Goal: Task Accomplishment & Management: Manage account settings

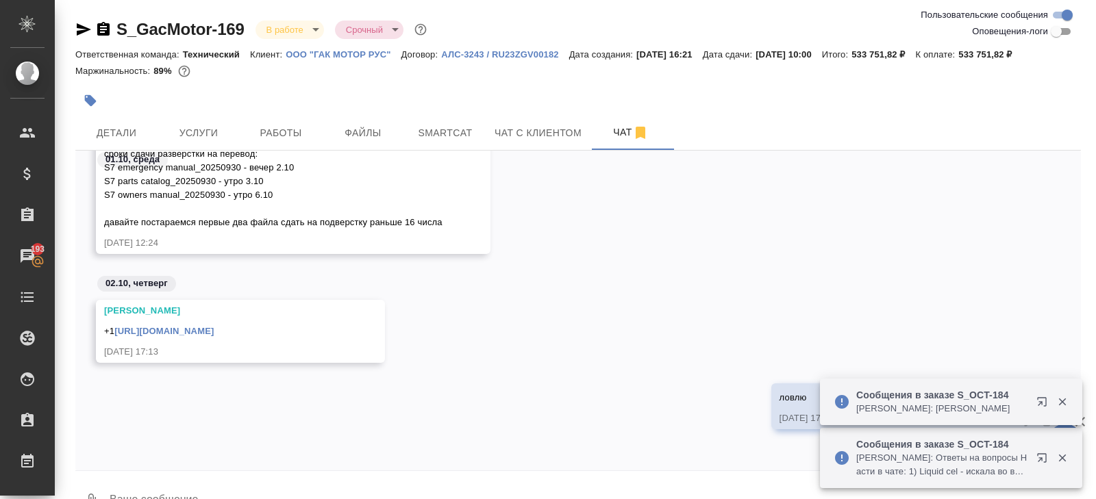
scroll to position [33, 0]
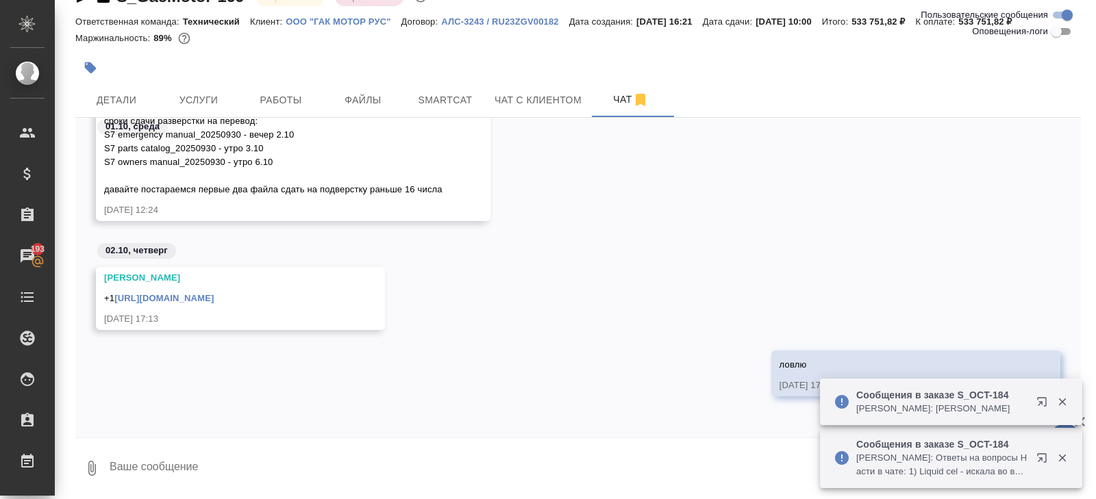
click at [578, 232] on div "[PERSON_NAME] сроки сдачи разверстки на перевод: S7 emergency manual_20250930 -…" at bounding box center [578, 166] width 1006 height 152
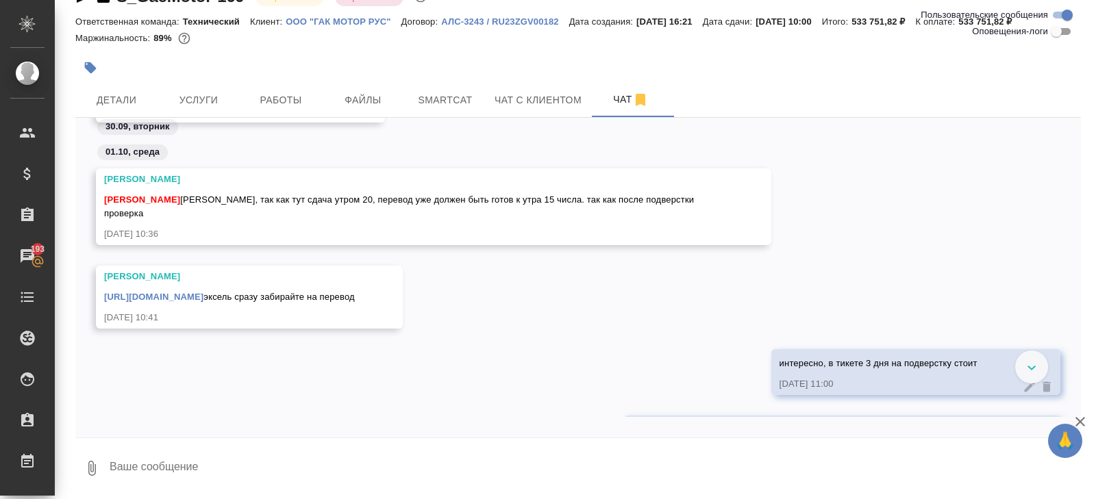
scroll to position [1107, 0]
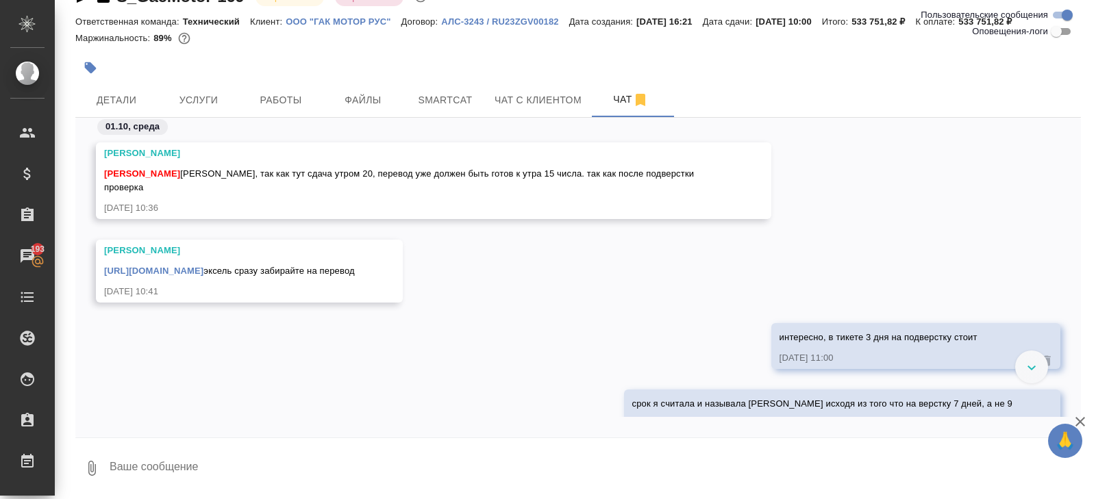
click at [203, 266] on link "https://drive.awatera.com/apps/files/files/10553420?dir=/Shares/GacMotor/Orders…" at bounding box center [153, 271] width 99 height 10
click at [146, 99] on span "Детали" at bounding box center [117, 100] width 66 height 17
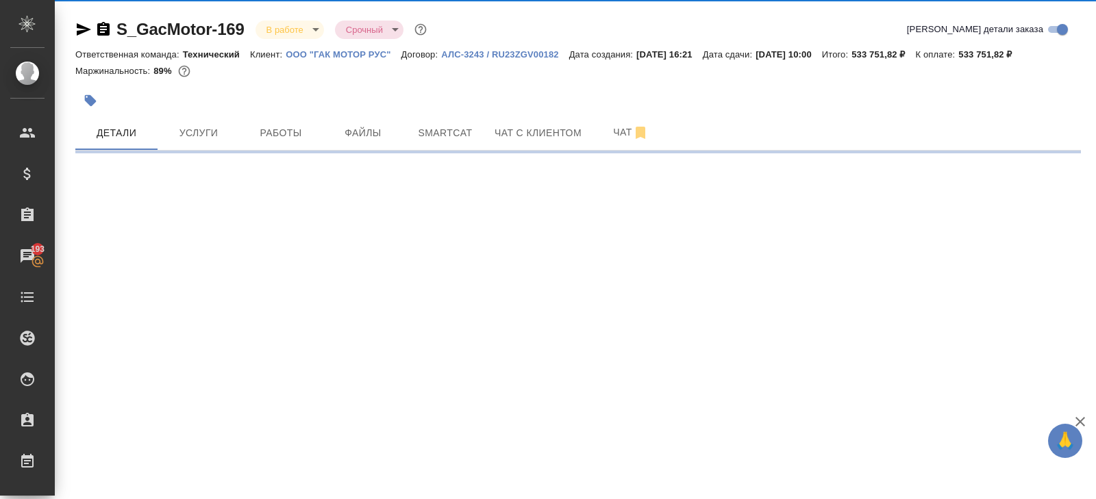
select select "RU"
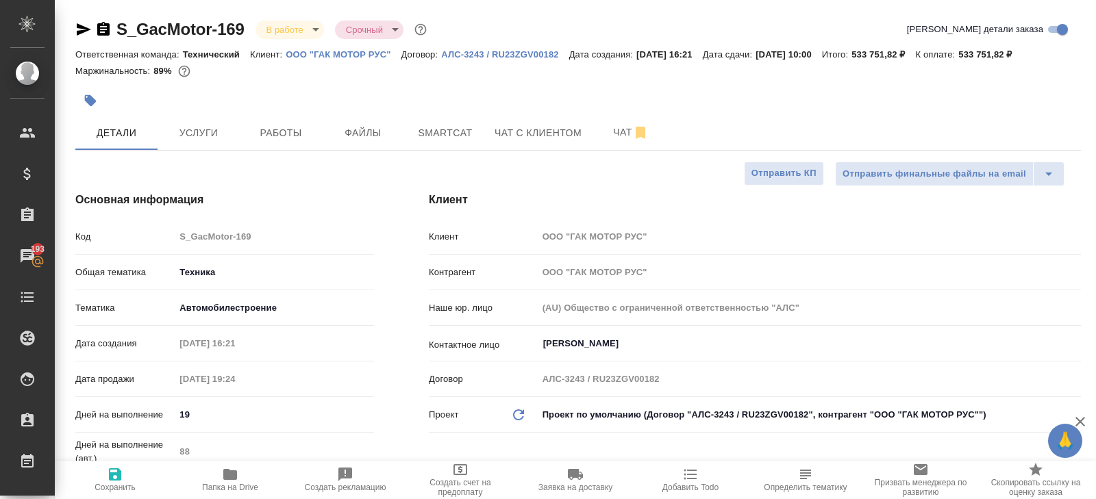
type textarea "x"
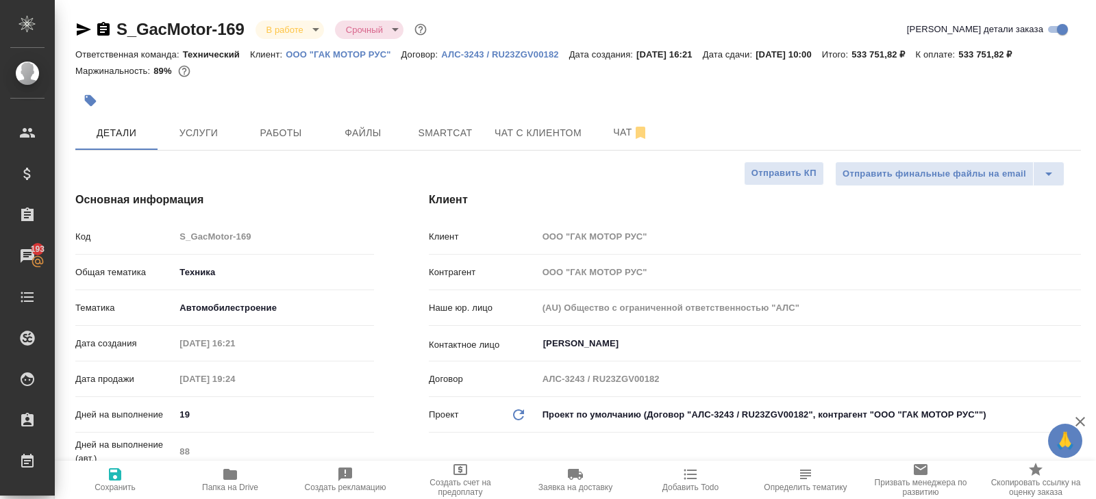
type textarea "x"
click at [470, 125] on span "Smartcat" at bounding box center [445, 133] width 66 height 17
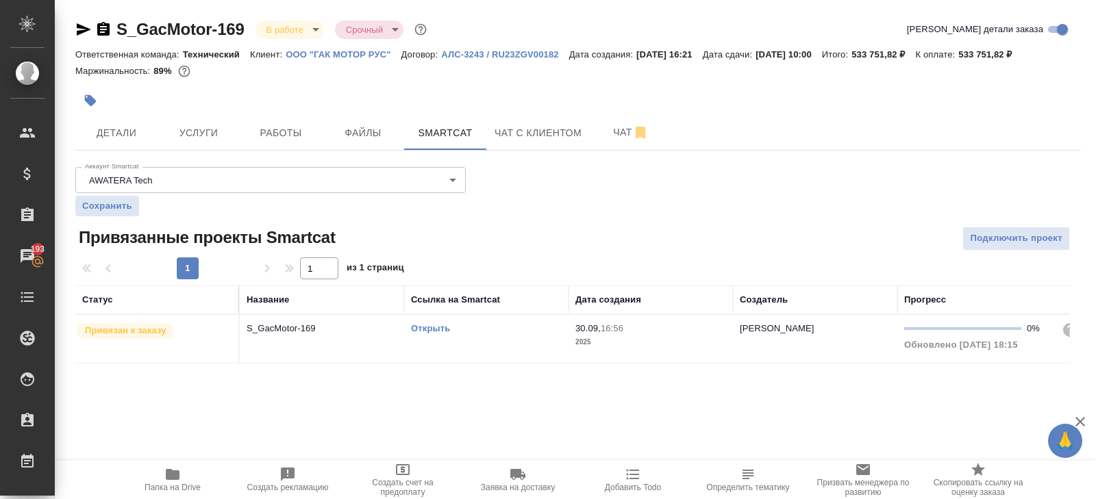
click at [423, 328] on link "Открыть" at bounding box center [430, 328] width 39 height 10
click at [288, 136] on span "Работы" at bounding box center [281, 133] width 66 height 17
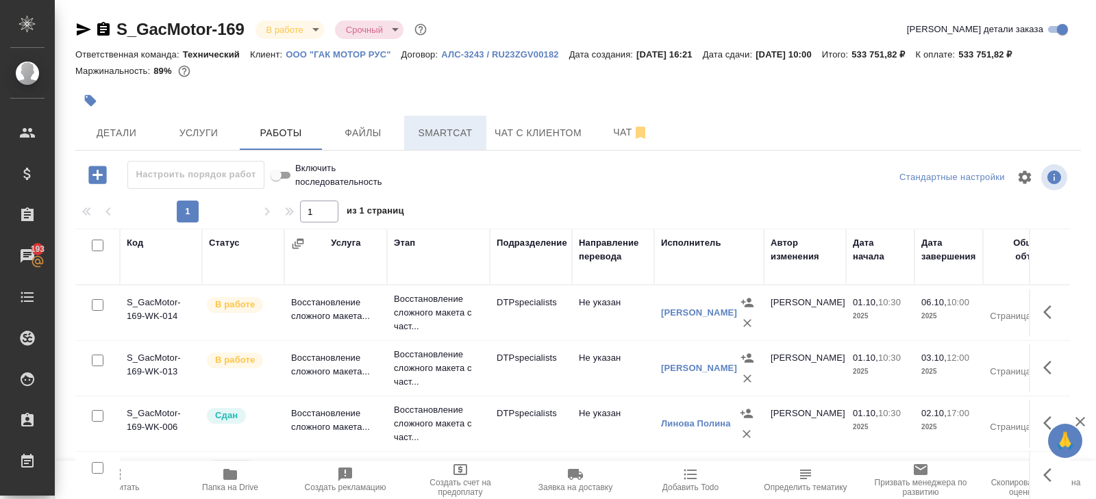
click at [434, 134] on span "Smartcat" at bounding box center [445, 133] width 66 height 17
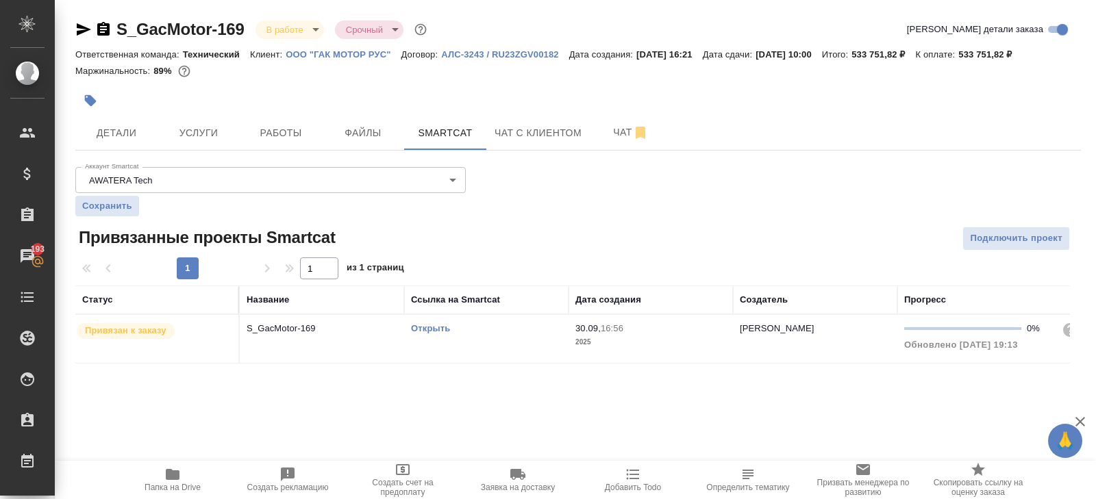
click at [435, 330] on link "Открыть" at bounding box center [430, 328] width 39 height 10
click at [635, 127] on icon "button" at bounding box center [640, 133] width 16 height 16
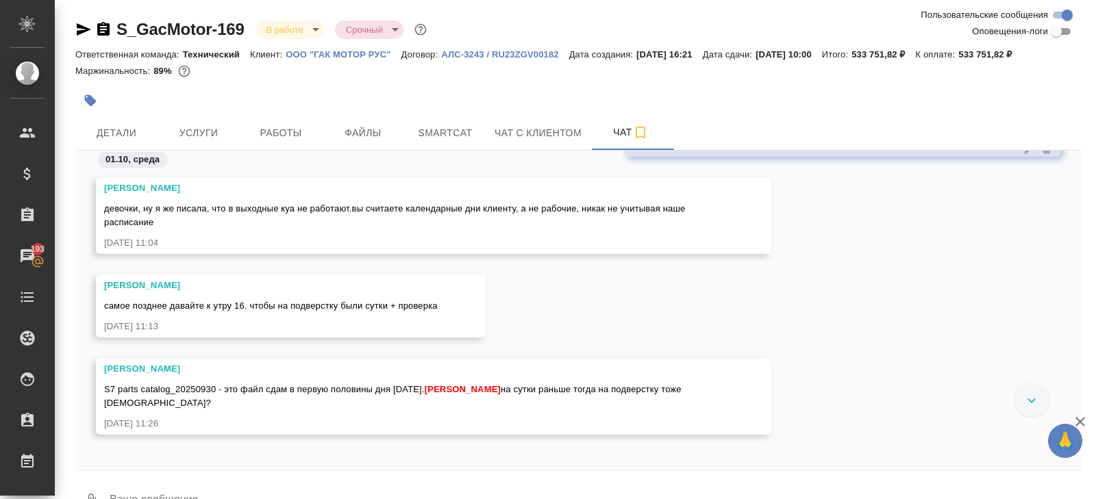
scroll to position [1461, 0]
click at [131, 127] on span "Детали" at bounding box center [117, 133] width 66 height 17
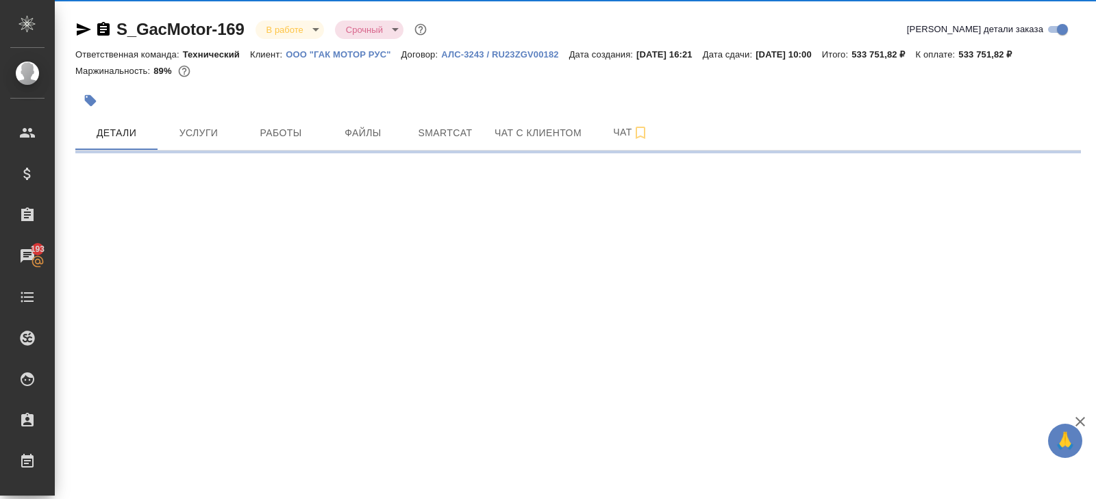
select select "RU"
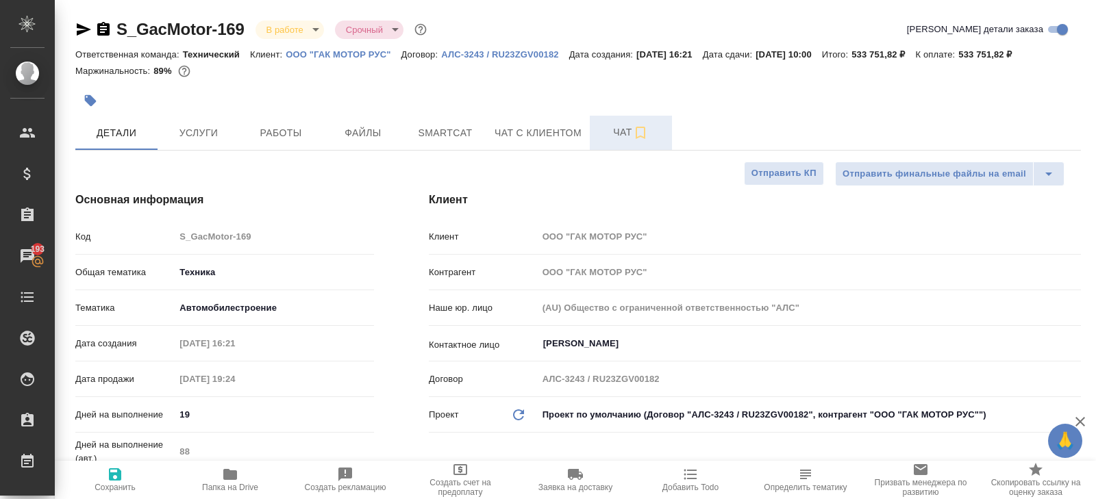
click at [623, 131] on span "Чат" at bounding box center [631, 132] width 66 height 17
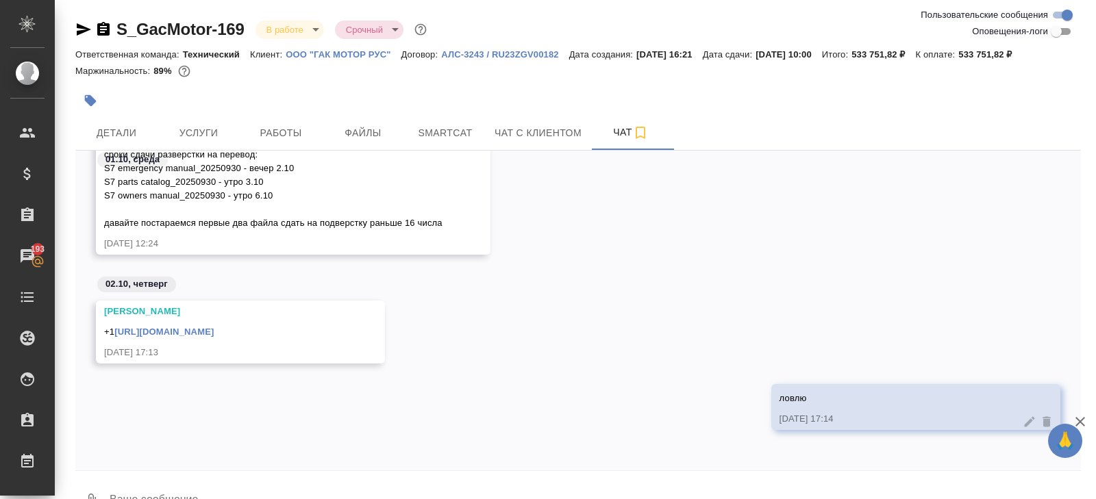
scroll to position [2822, 0]
click at [251, 337] on div "+1 https://drive.awatera.com/apps/files/files/10553420?dir=/Shares/GacMotor/Ord…" at bounding box center [220, 329] width 233 height 17
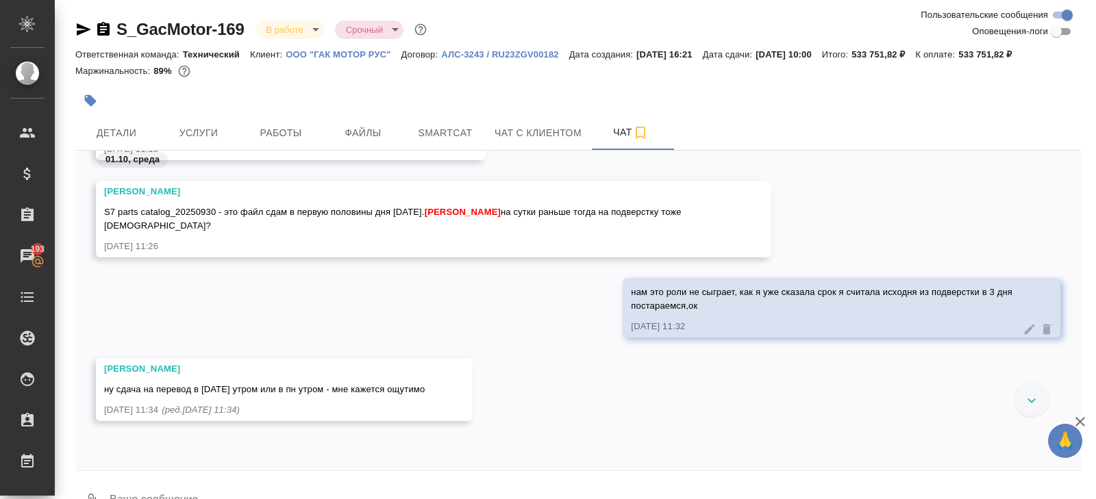
scroll to position [1563, 0]
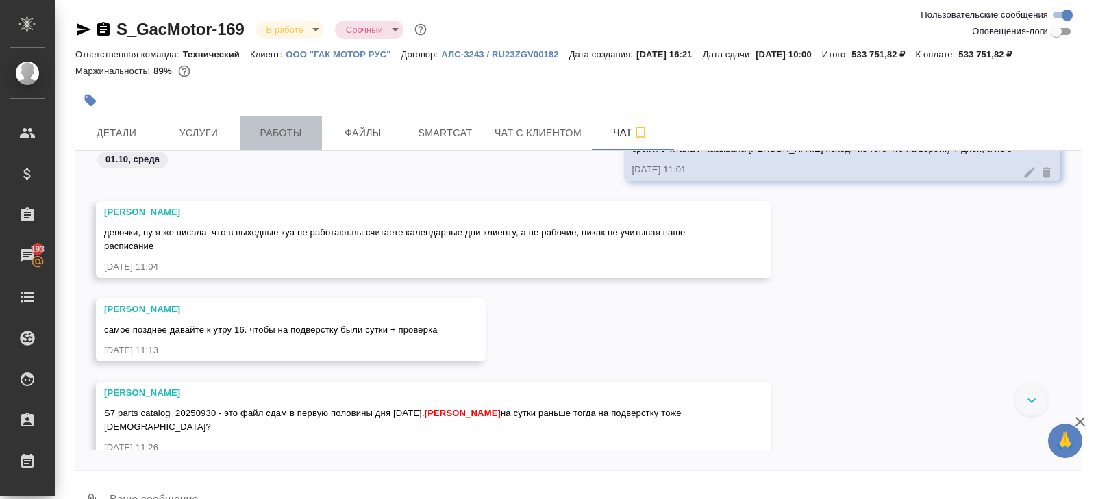
click at [283, 138] on span "Работы" at bounding box center [281, 133] width 66 height 17
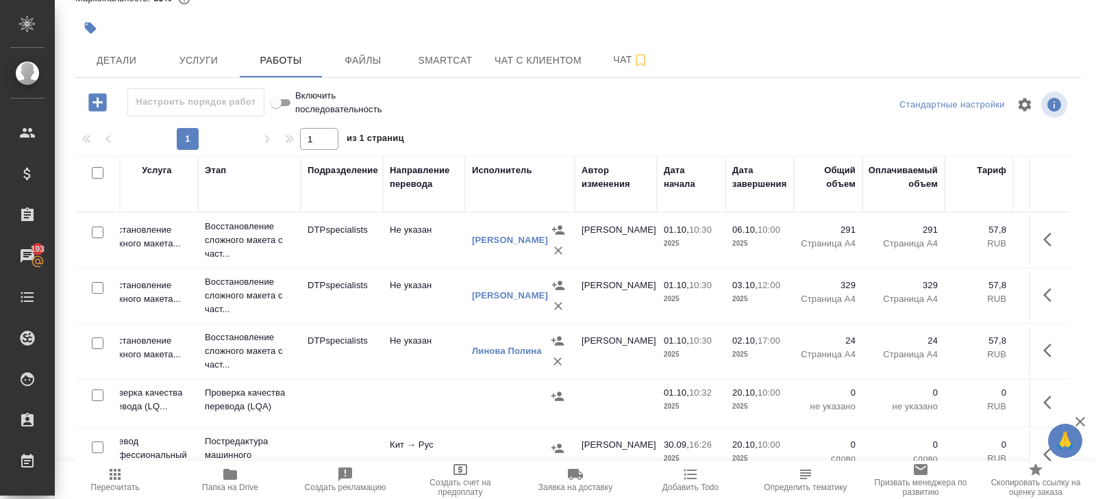
scroll to position [0, 199]
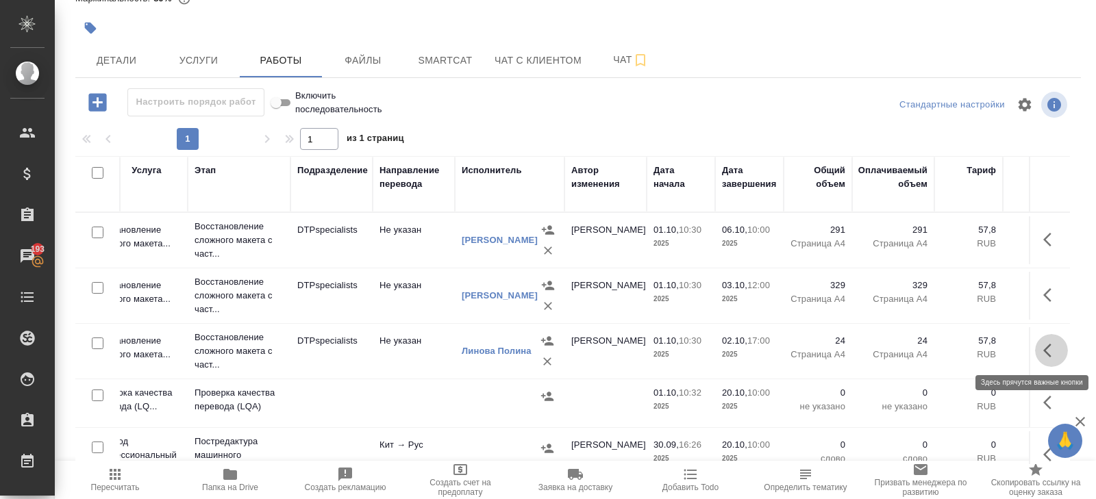
click at [1044, 351] on icon "button" at bounding box center [1051, 351] width 16 height 16
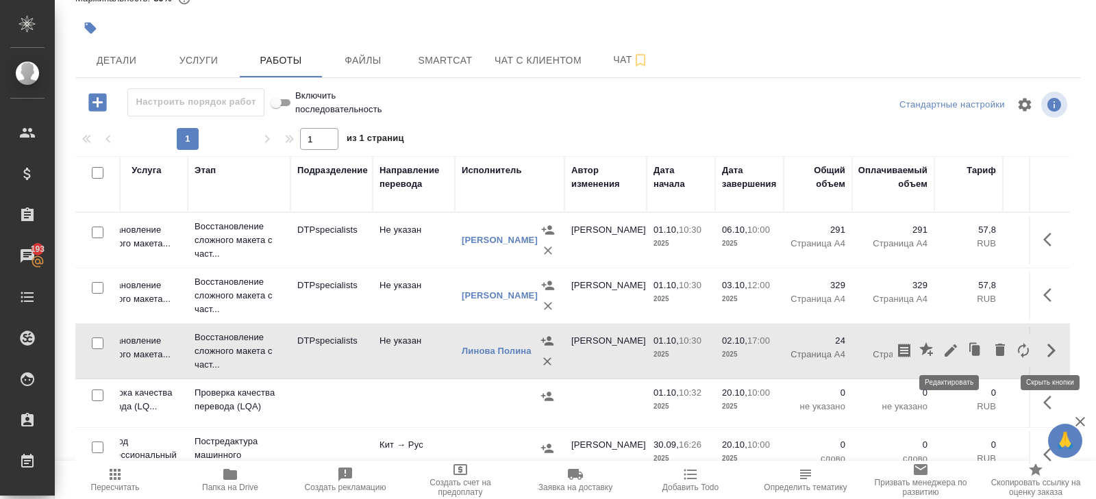
click at [948, 354] on icon "button" at bounding box center [951, 351] width 12 height 12
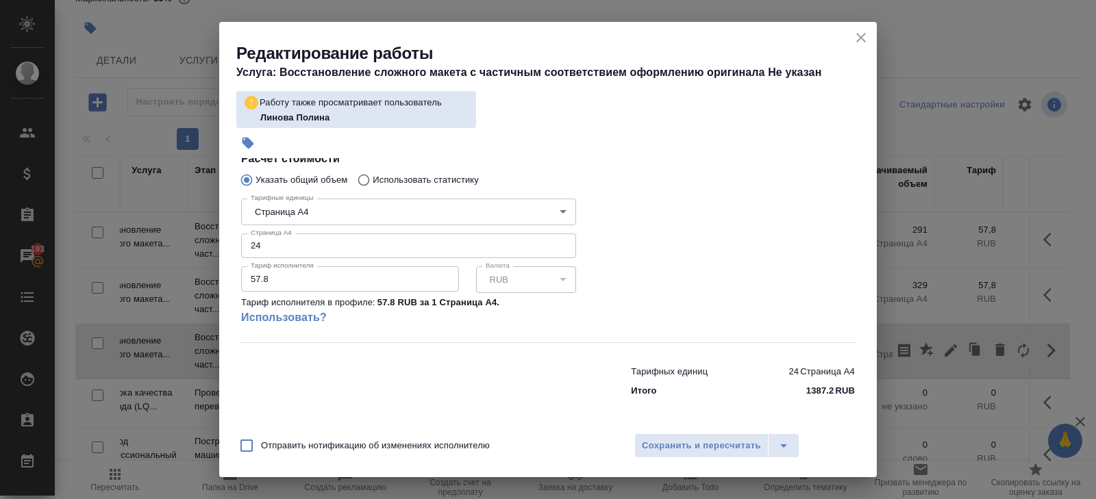
scroll to position [0, 0]
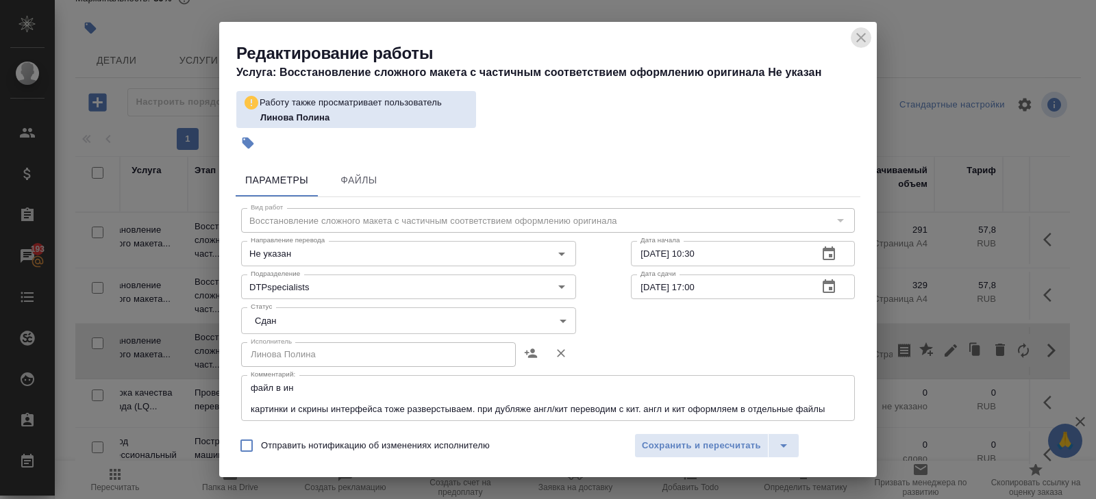
click at [857, 38] on icon "close" at bounding box center [861, 37] width 16 height 16
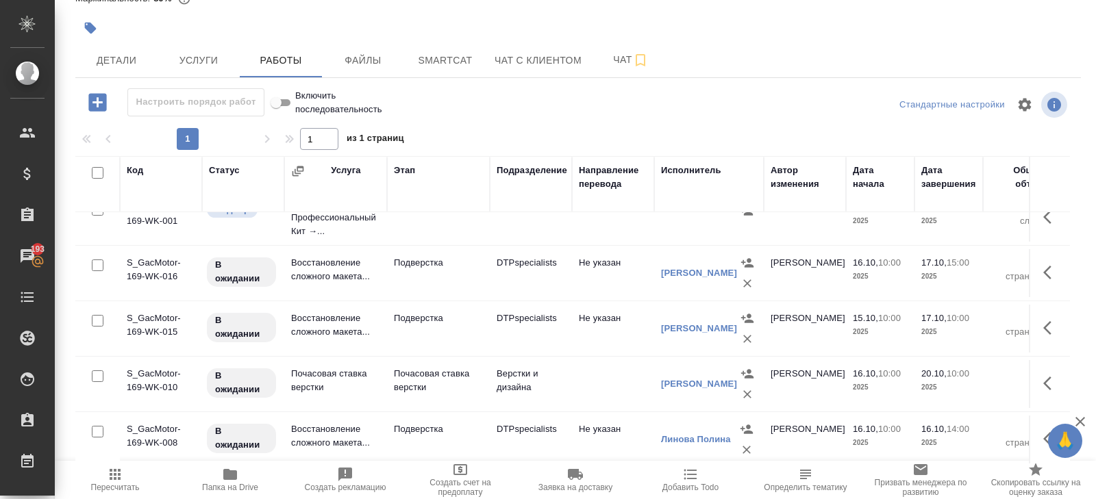
scroll to position [304, 0]
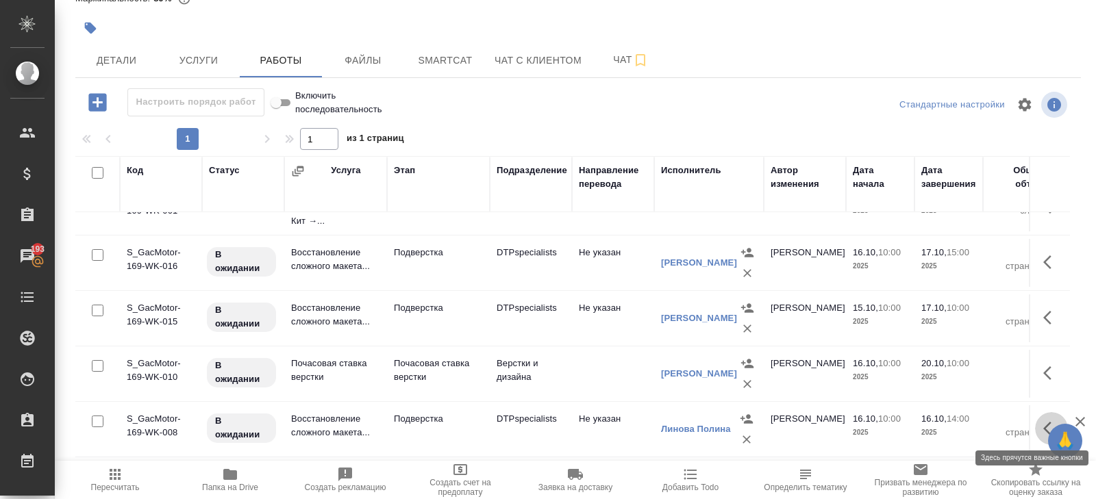
click at [1043, 421] on icon "button" at bounding box center [1051, 429] width 16 height 16
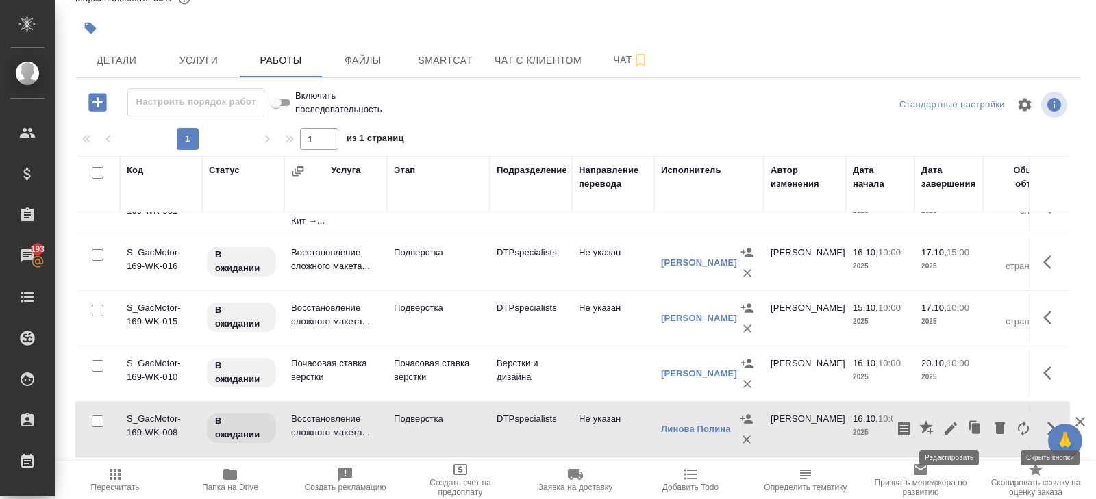
click at [952, 425] on icon "button" at bounding box center [951, 429] width 12 height 12
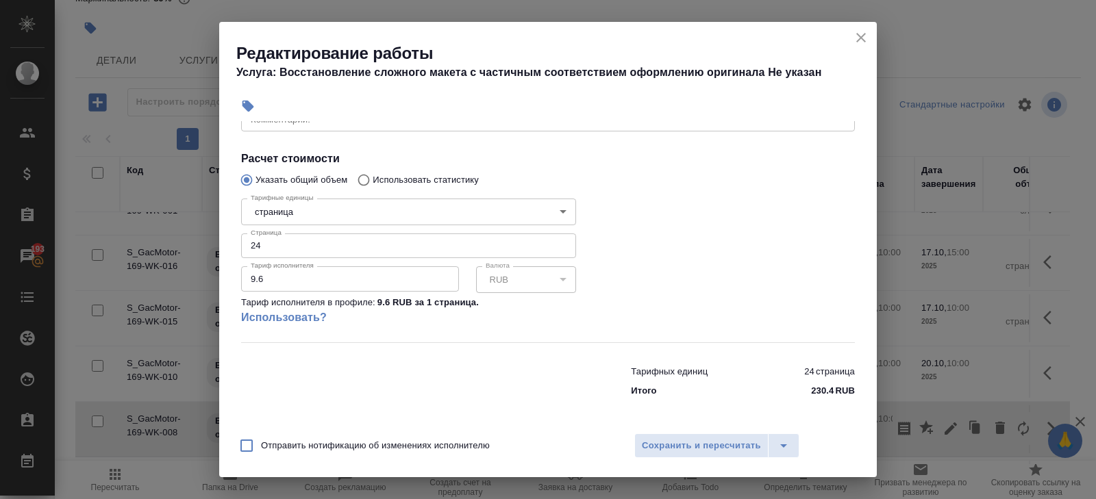
scroll to position [0, 0]
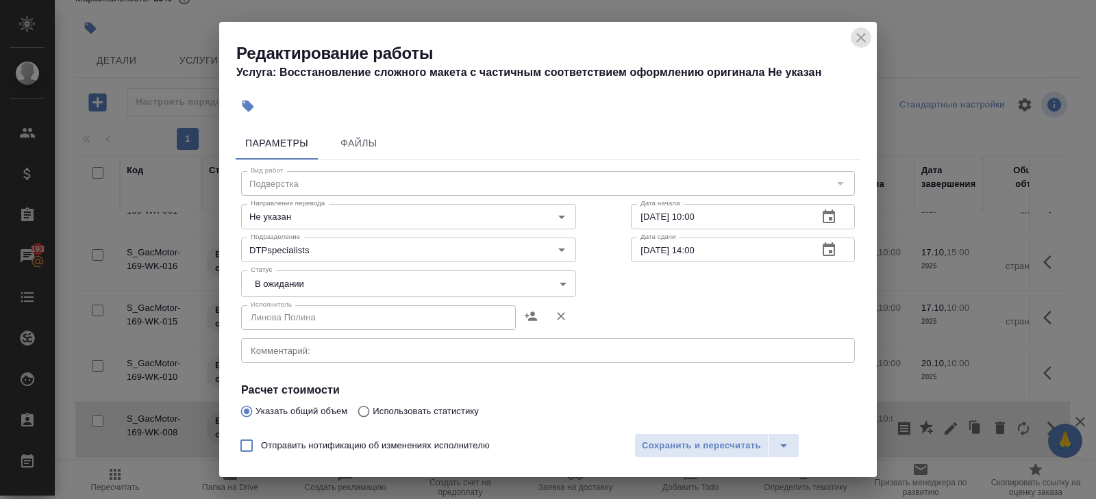
click at [861, 34] on icon "close" at bounding box center [861, 37] width 16 height 16
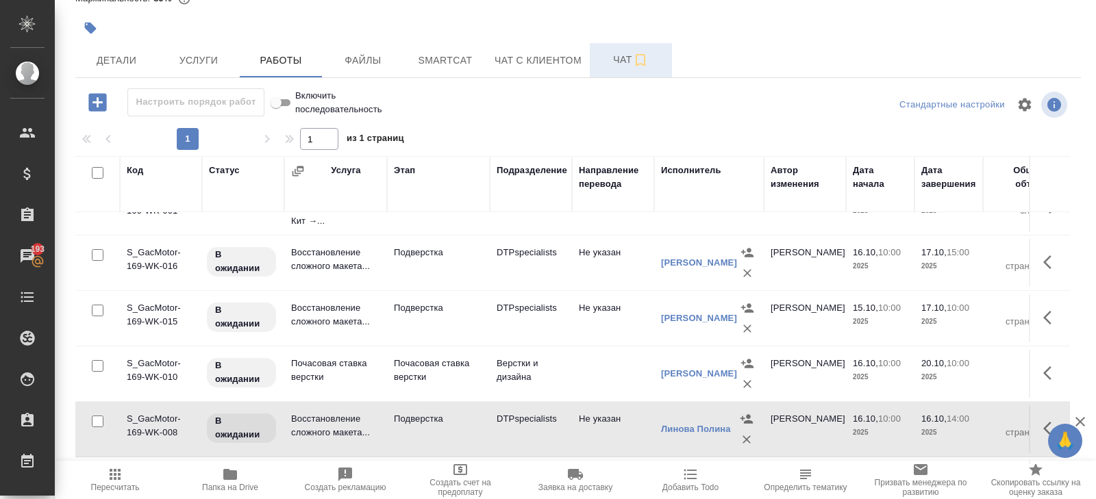
click at [624, 44] on button "Чат" at bounding box center [631, 60] width 82 height 34
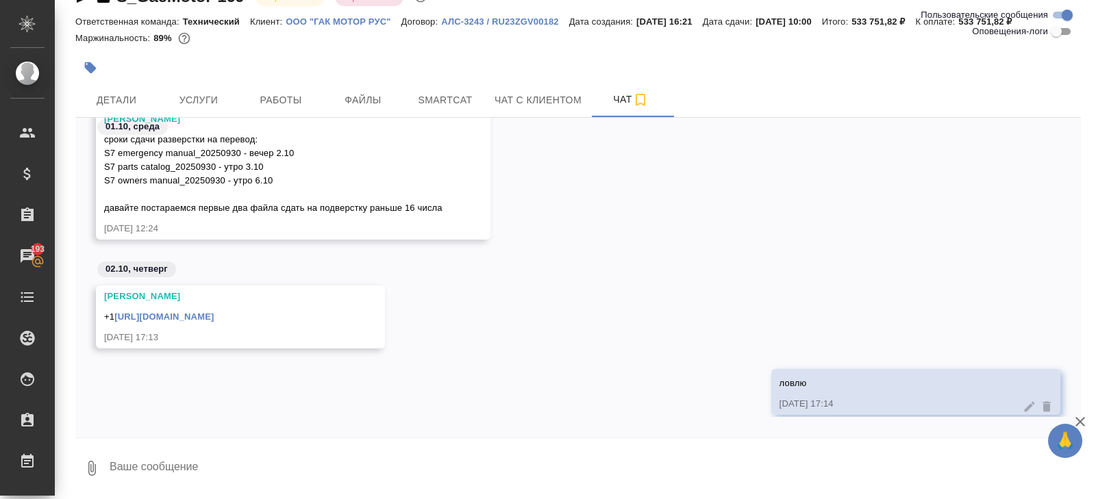
scroll to position [2555, 0]
click at [286, 102] on span "Работы" at bounding box center [281, 100] width 66 height 17
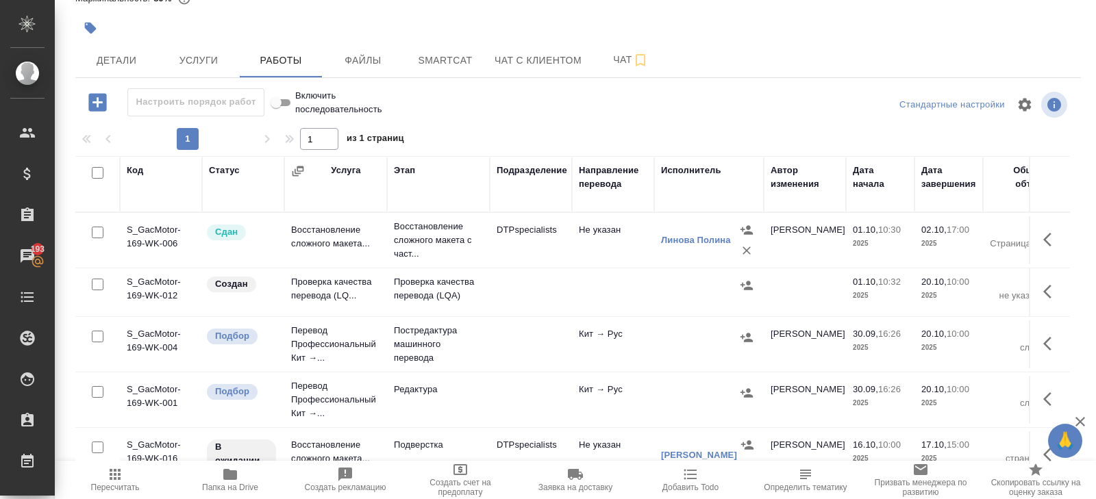
scroll to position [114, 0]
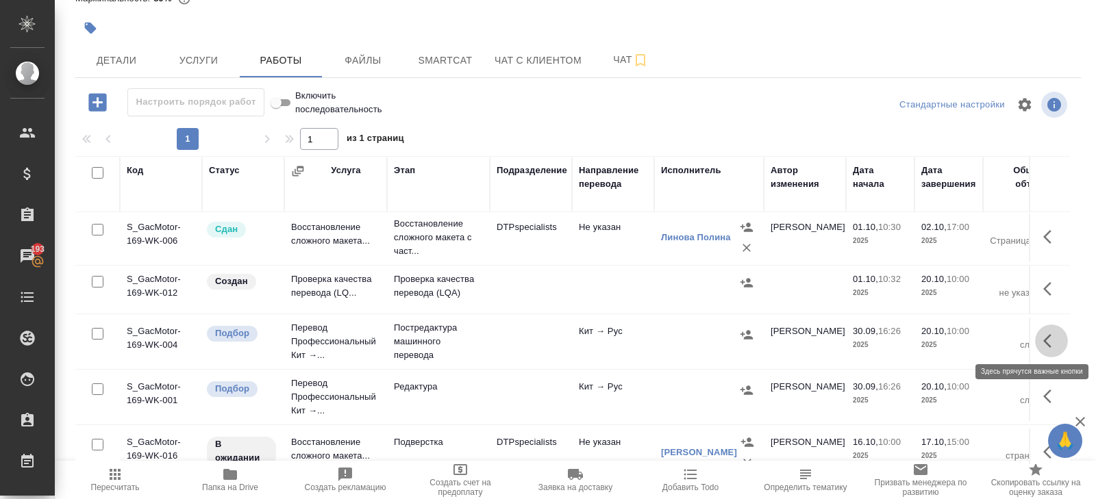
click at [1043, 340] on icon "button" at bounding box center [1051, 341] width 16 height 16
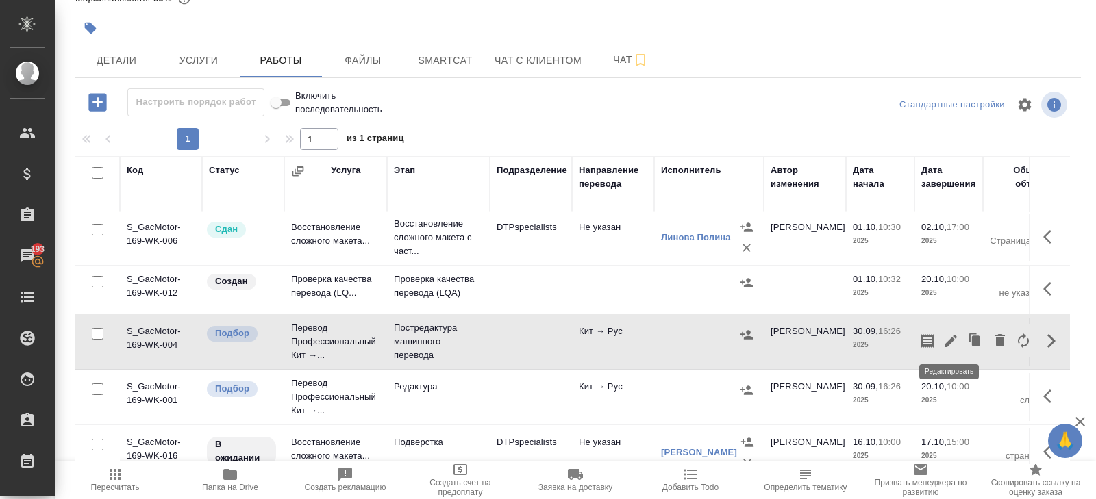
click at [952, 339] on icon "button" at bounding box center [951, 341] width 12 height 12
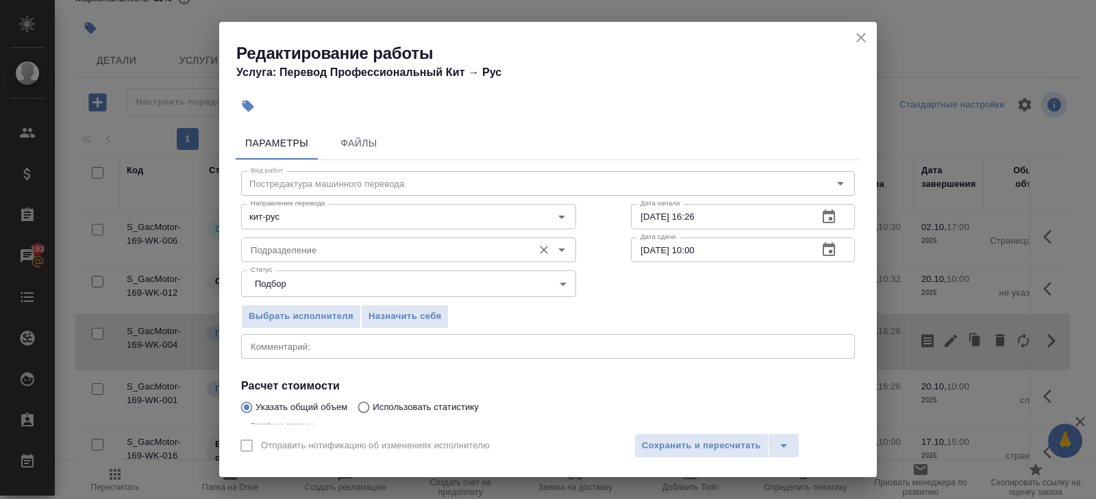
click at [331, 251] on input "Подразделение" at bounding box center [385, 250] width 281 height 16
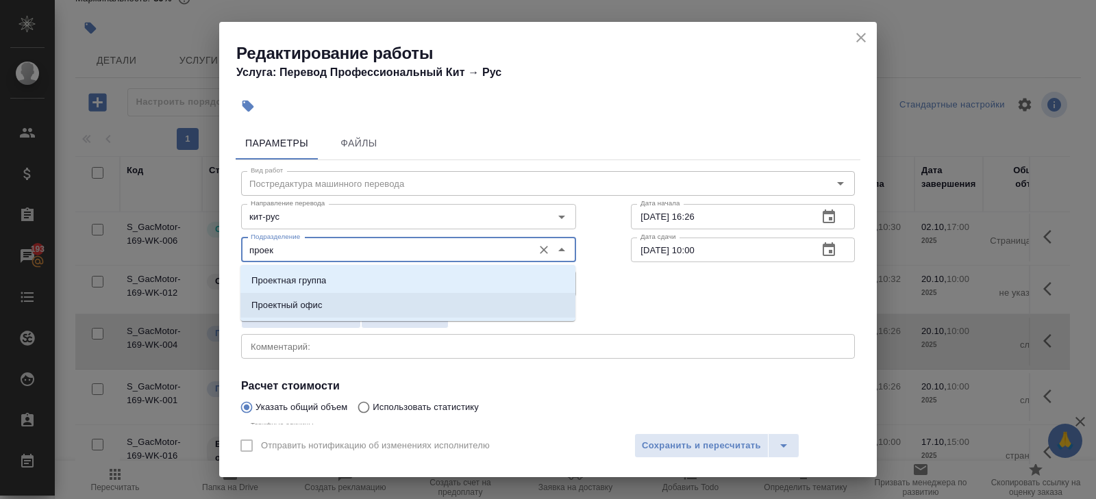
click at [288, 300] on p "Проектный офис" at bounding box center [286, 306] width 71 height 14
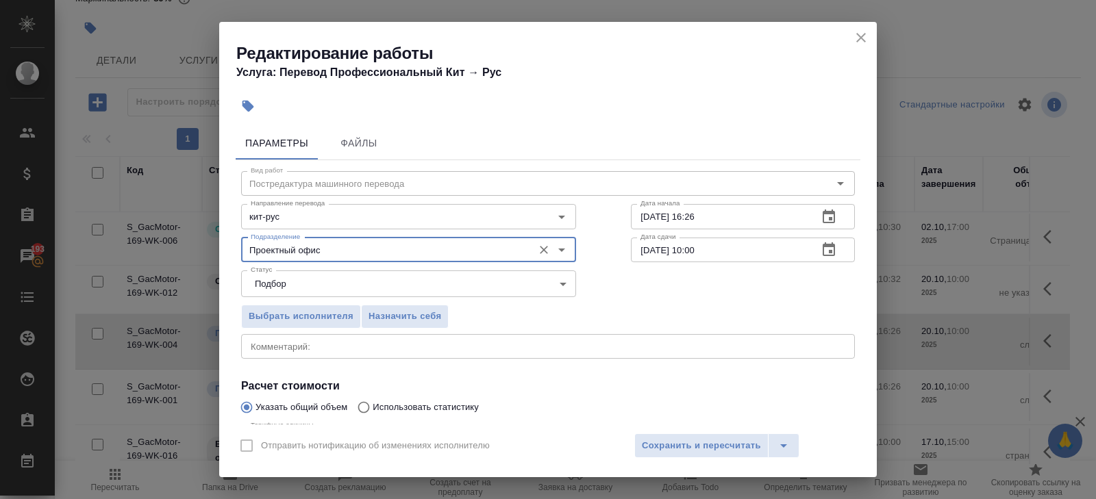
scroll to position [145, 0]
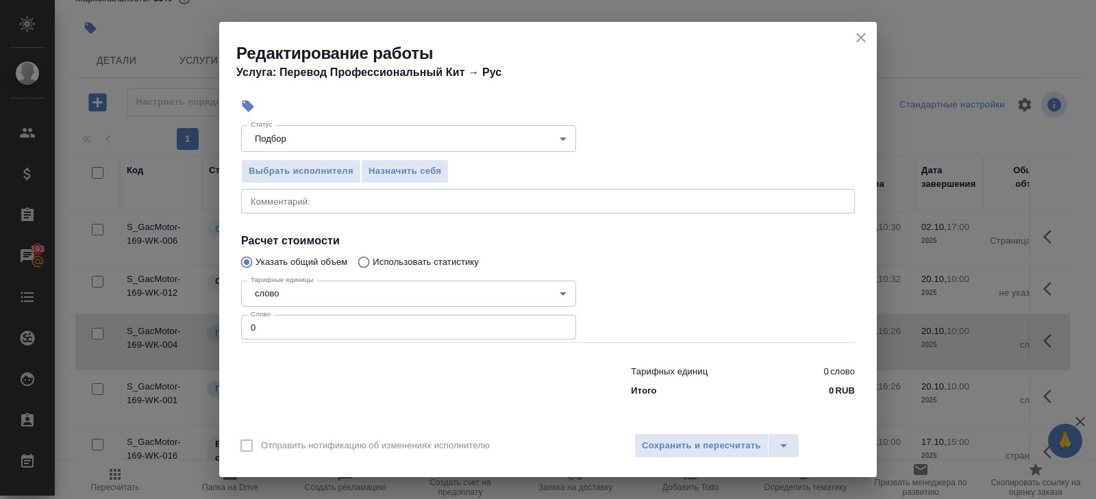
type input "Проектный офис"
drag, startPoint x: 266, startPoint y: 330, endPoint x: 201, endPoint y: 323, distance: 65.5
click at [201, 323] on div "Редактирование работы Услуга: Перевод Профессиональный Кит → Рус Параметры Файл…" at bounding box center [548, 249] width 1096 height 499
type input "1162"
click at [304, 197] on textarea at bounding box center [548, 201] width 595 height 10
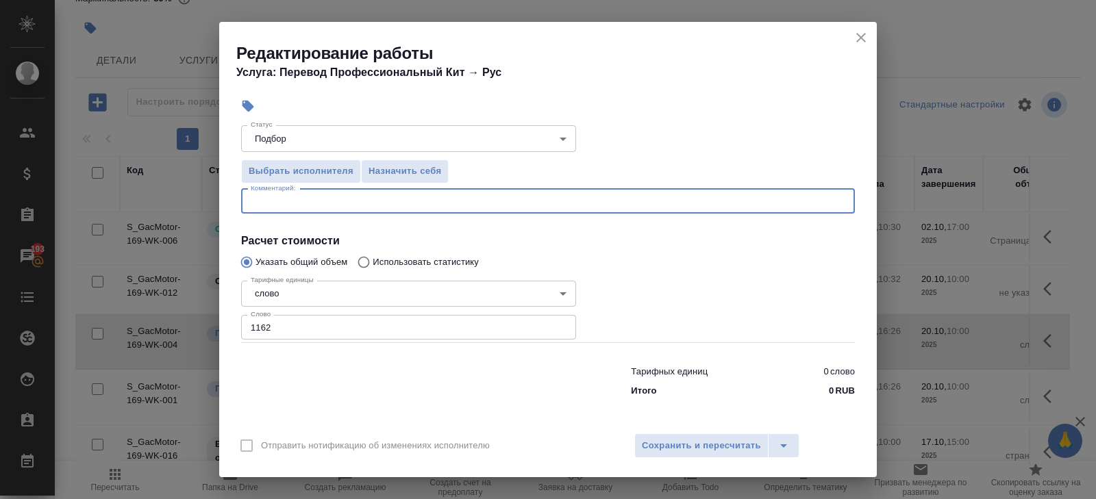
paste textarea "S7 emergency manual_20250930"
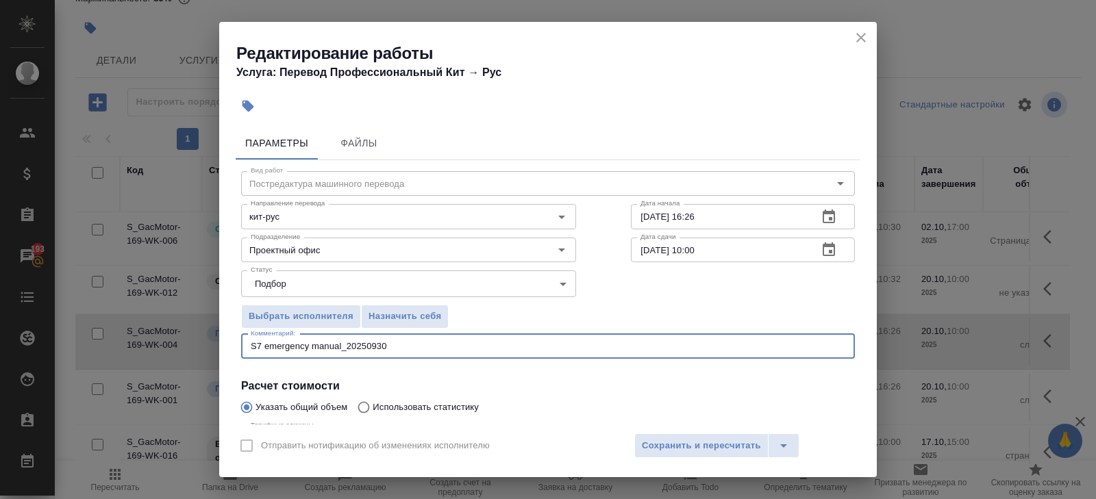
type textarea "S7 emergency manual_20250930"
click at [830, 216] on icon "button" at bounding box center [829, 217] width 16 height 16
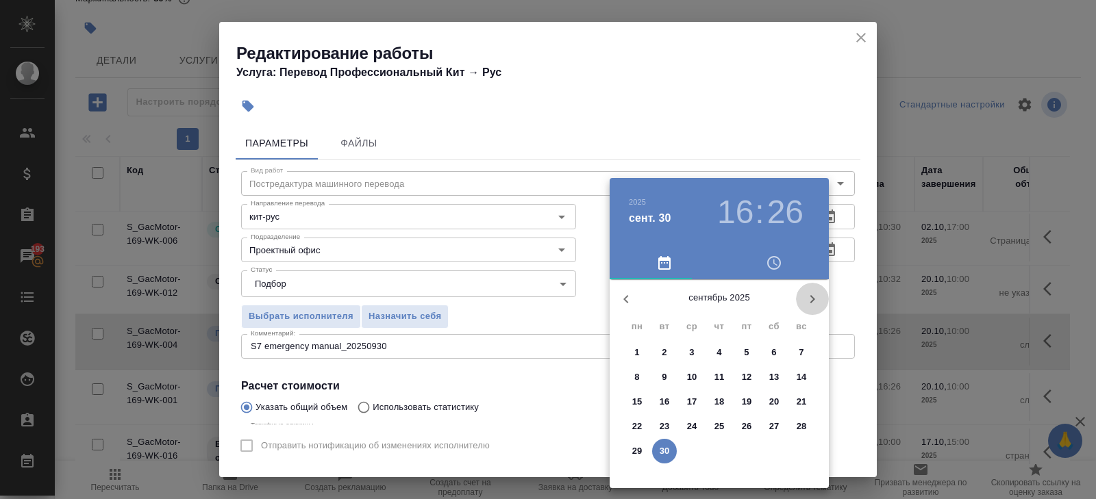
click at [815, 299] on icon "button" at bounding box center [812, 299] width 16 height 16
click at [719, 354] on p "2" at bounding box center [719, 353] width 5 height 14
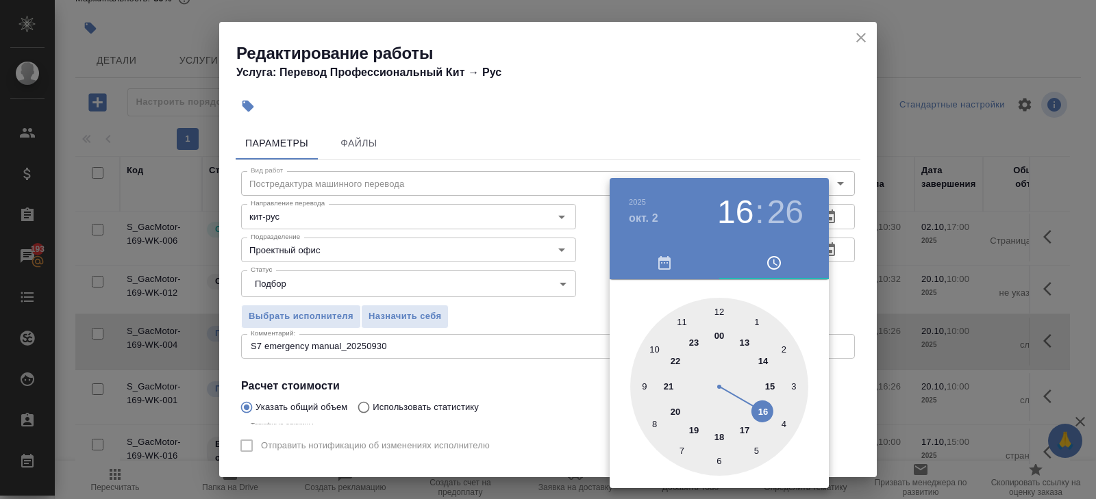
click at [691, 434] on div at bounding box center [719, 387] width 178 height 178
type input "02.10.2025 19:30"
click at [720, 456] on div at bounding box center [719, 387] width 178 height 178
click at [843, 286] on div at bounding box center [548, 249] width 1096 height 499
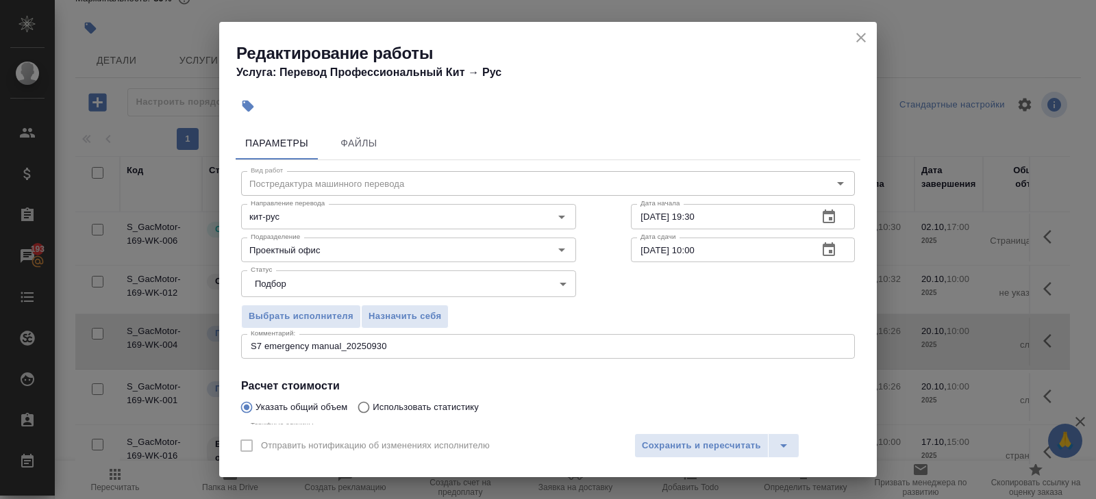
click at [828, 251] on icon "button" at bounding box center [829, 250] width 16 height 16
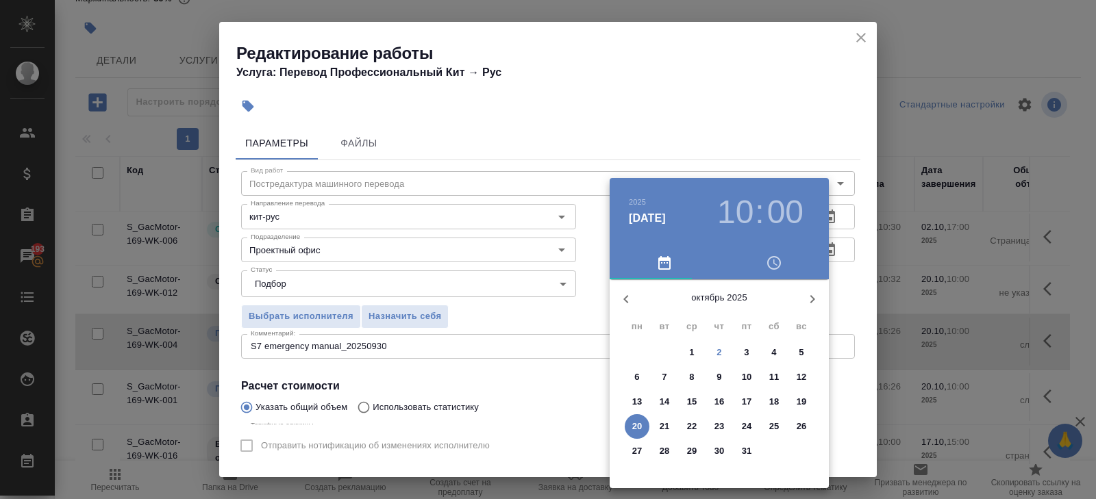
click at [695, 380] on span "8" at bounding box center [692, 378] width 25 height 14
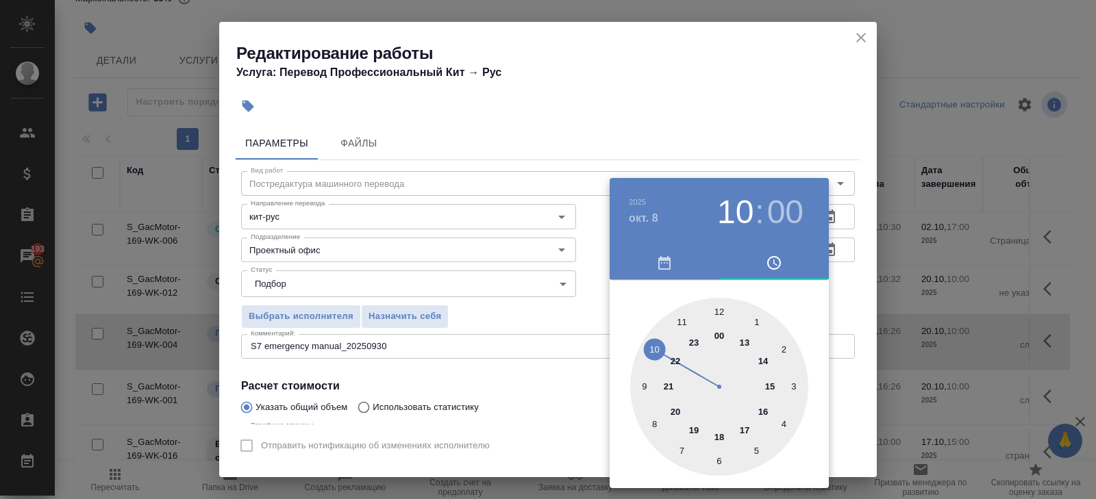
type input "08.10.2025 16:00"
click at [765, 413] on div at bounding box center [719, 387] width 178 height 178
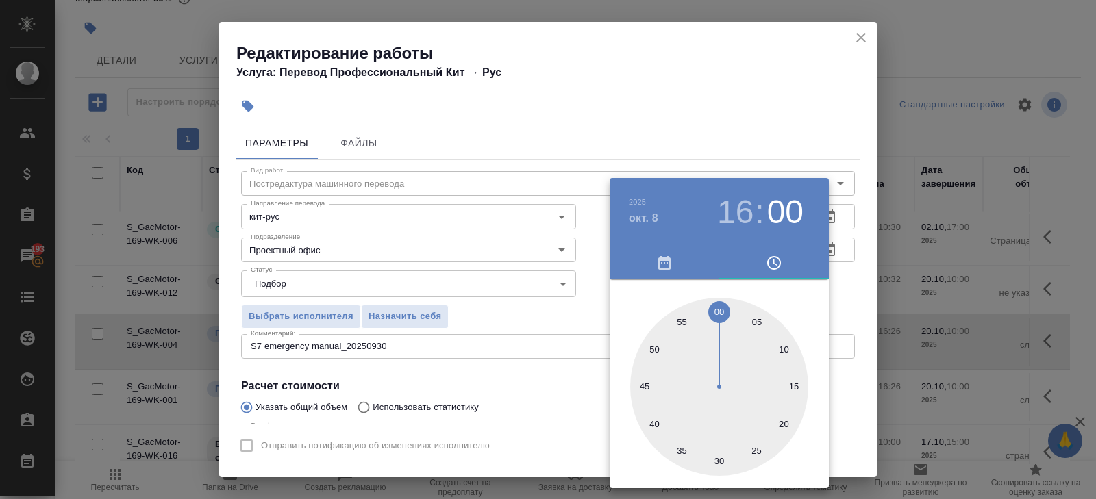
click at [528, 365] on div at bounding box center [548, 249] width 1096 height 499
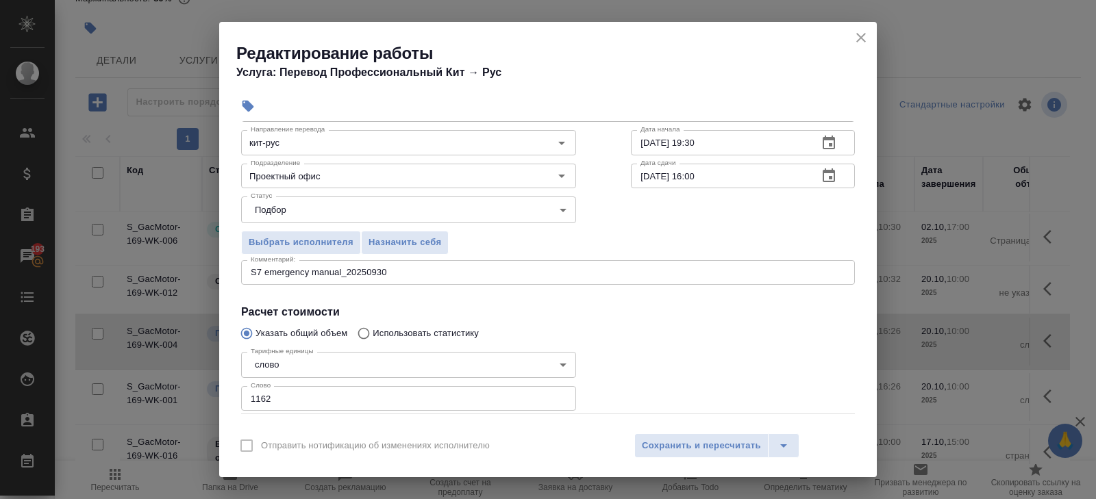
scroll to position [145, 0]
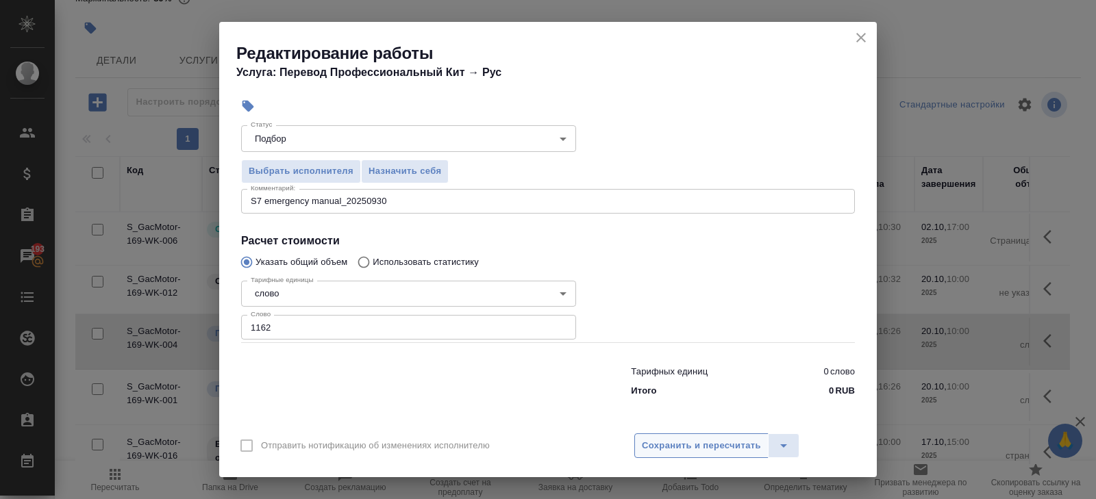
click at [664, 454] on button "Сохранить и пересчитать" at bounding box center [701, 446] width 134 height 25
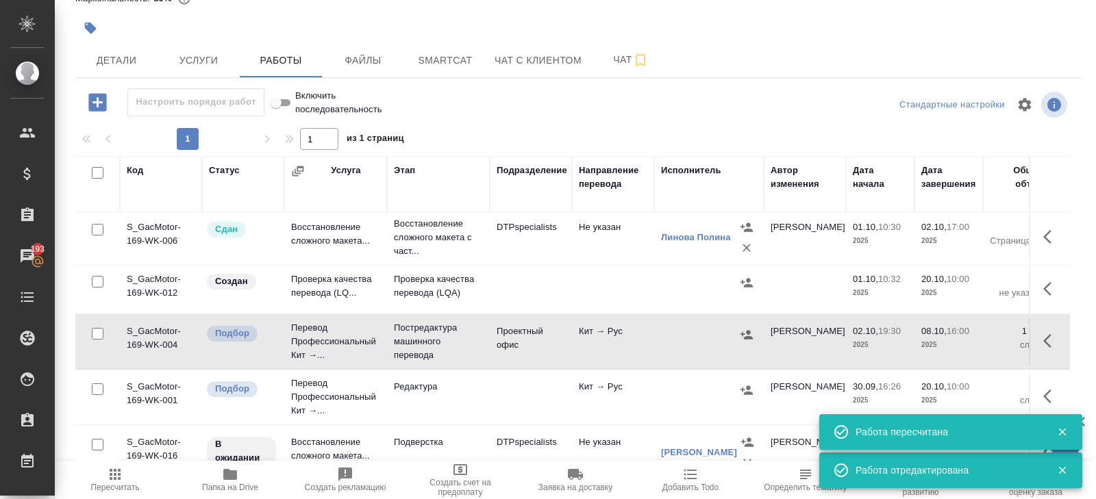
click at [747, 331] on icon "button" at bounding box center [747, 334] width 12 height 9
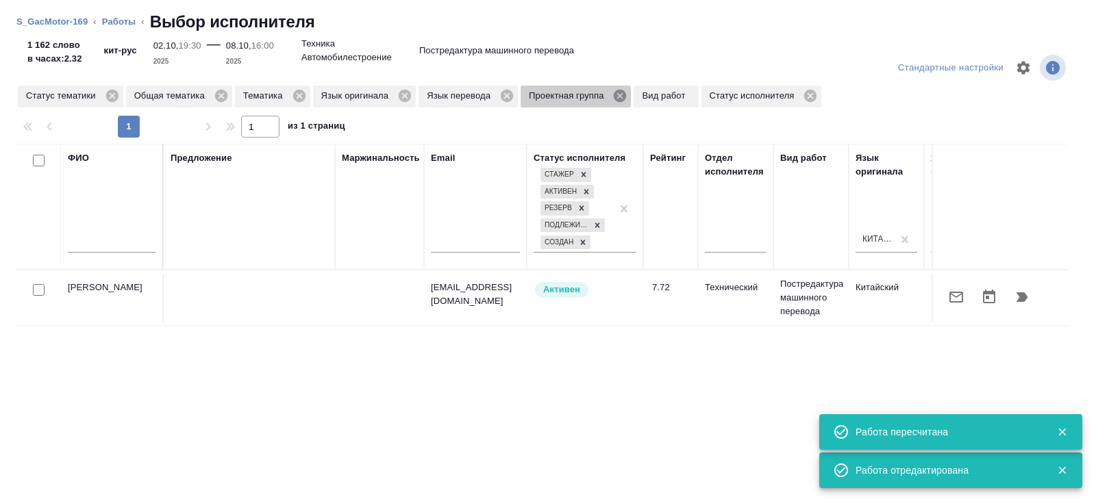
click at [626, 90] on icon at bounding box center [620, 96] width 12 height 12
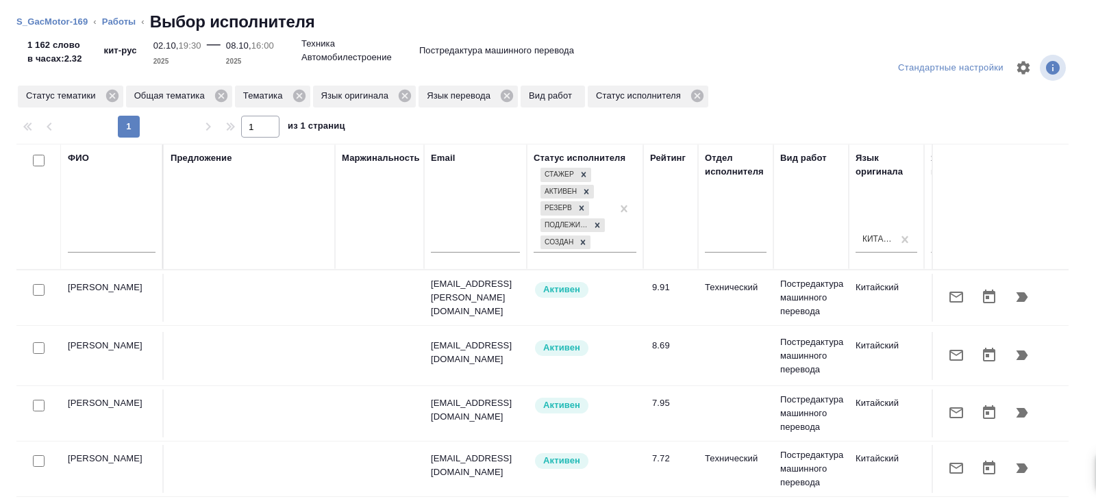
click at [125, 249] on input "text" at bounding box center [112, 244] width 88 height 17
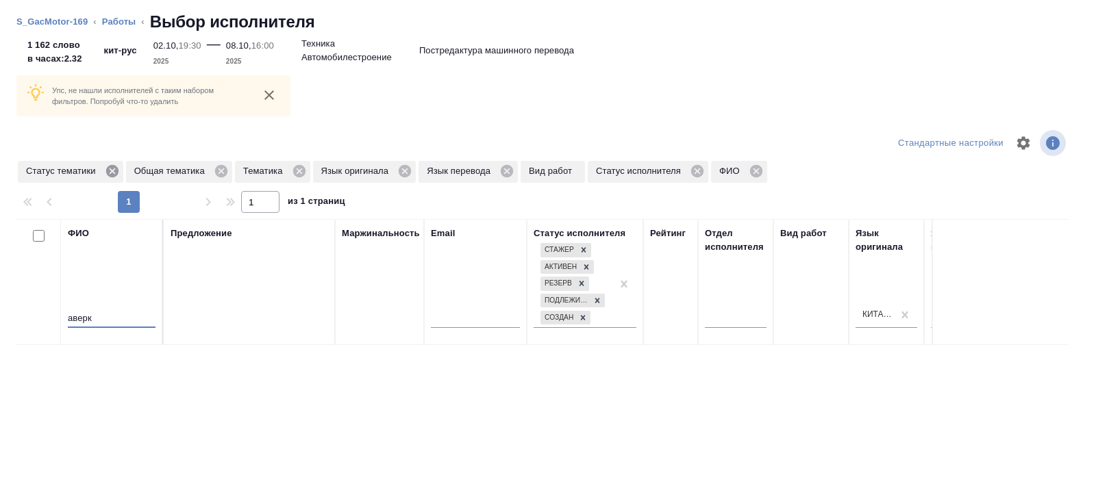
type input "аверк"
click at [118, 171] on icon at bounding box center [112, 171] width 12 height 12
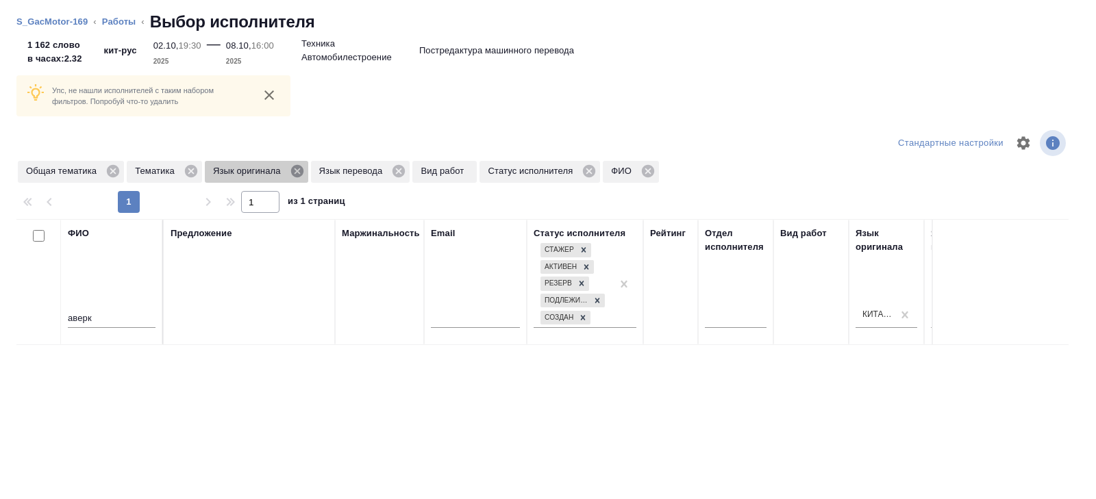
click at [301, 171] on icon at bounding box center [297, 171] width 15 height 15
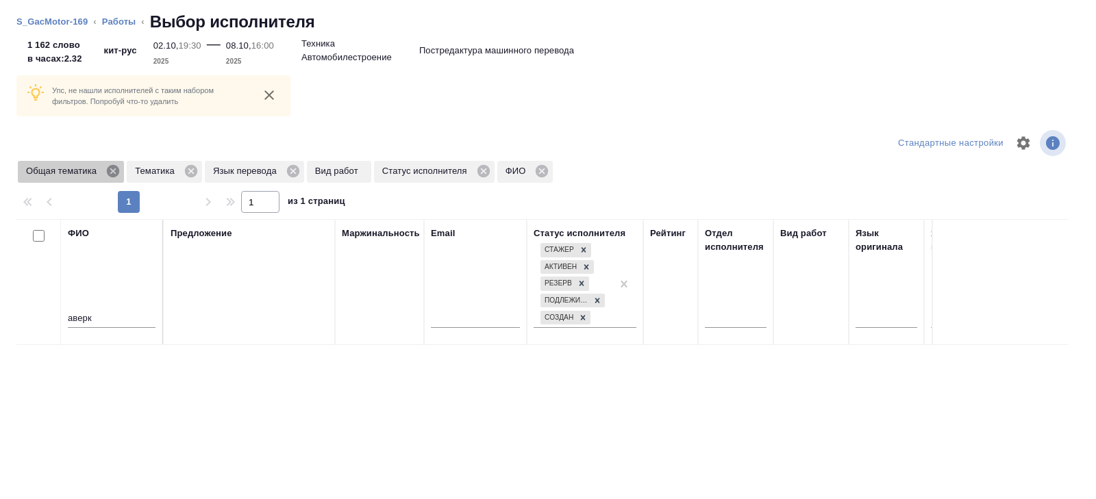
click at [111, 173] on icon at bounding box center [113, 171] width 12 height 12
click at [80, 171] on icon at bounding box center [82, 171] width 12 height 12
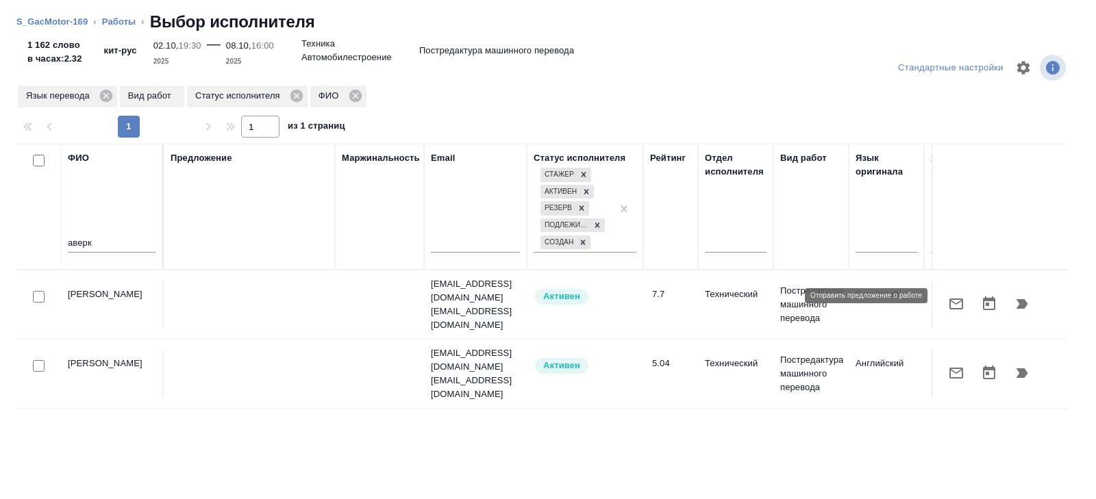
click at [961, 297] on icon "button" at bounding box center [956, 304] width 16 height 16
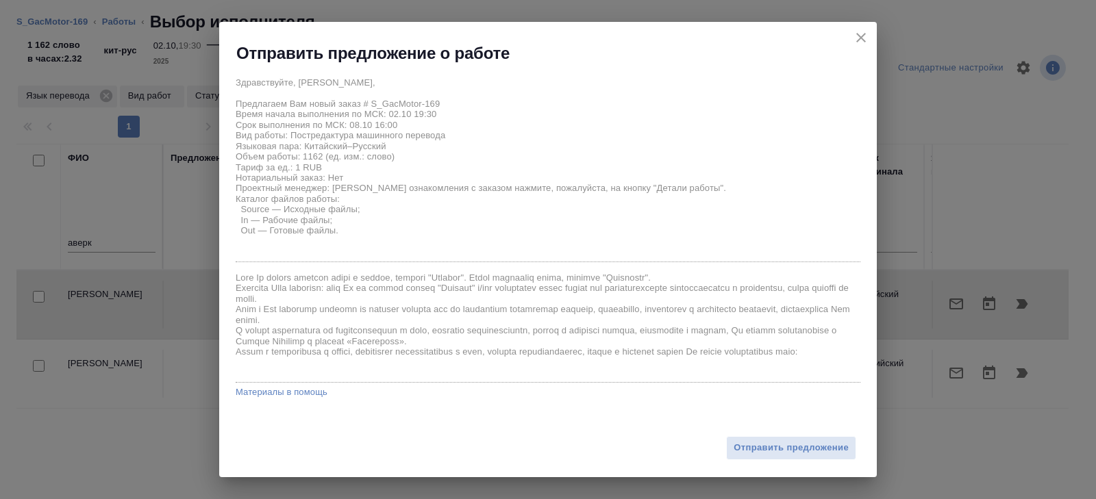
scroll to position [84, 0]
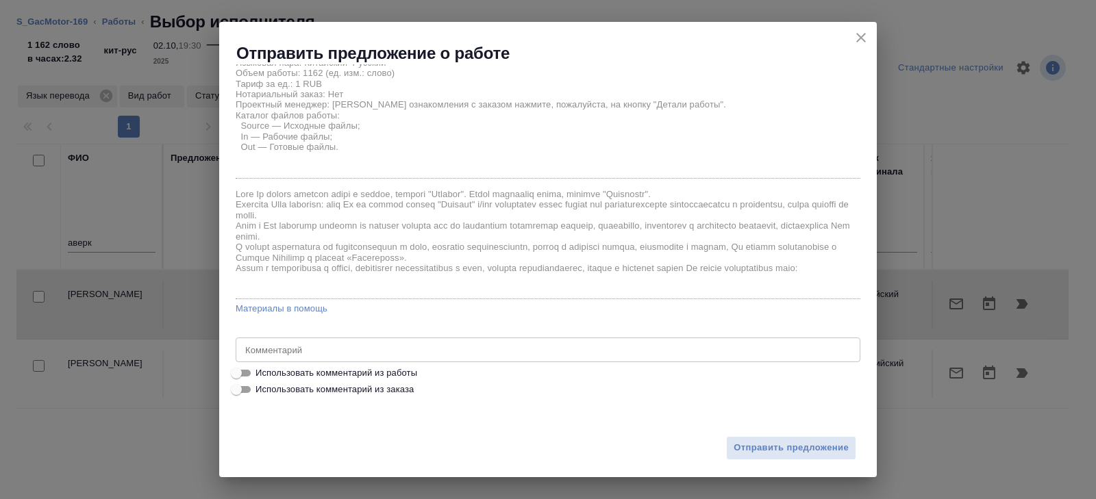
click at [341, 371] on span "Использовать комментарий из работы" at bounding box center [337, 374] width 162 height 14
click at [261, 371] on input "Использовать комментарий из работы" at bounding box center [236, 373] width 49 height 16
checkbox input "true"
click at [397, 342] on div "S7 emergency manual_20250930 x Комментарий" at bounding box center [548, 350] width 625 height 25
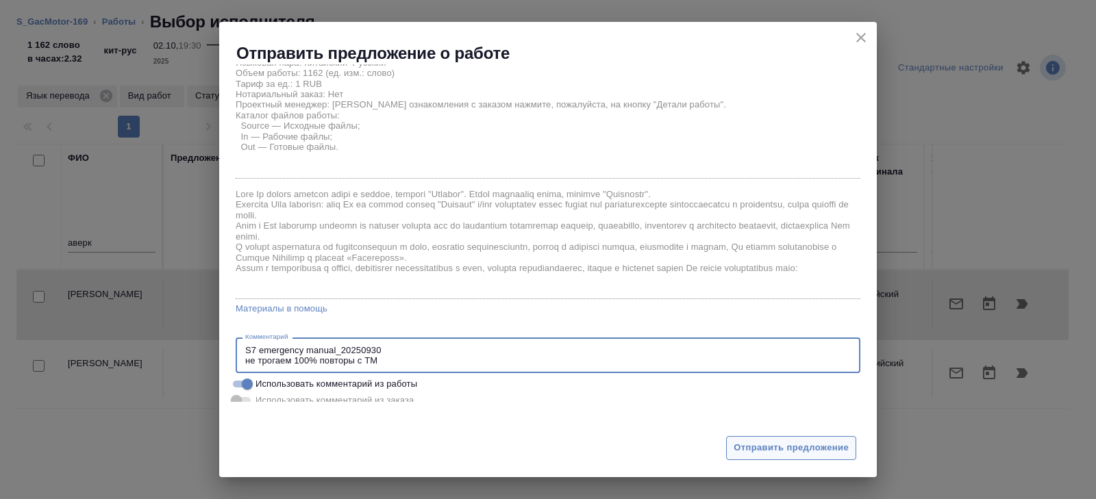
type textarea "S7 emergency manual_20250930 не трогаем 100% повторы с ТМ"
click at [734, 451] on span "Отправить предложение" at bounding box center [791, 449] width 115 height 16
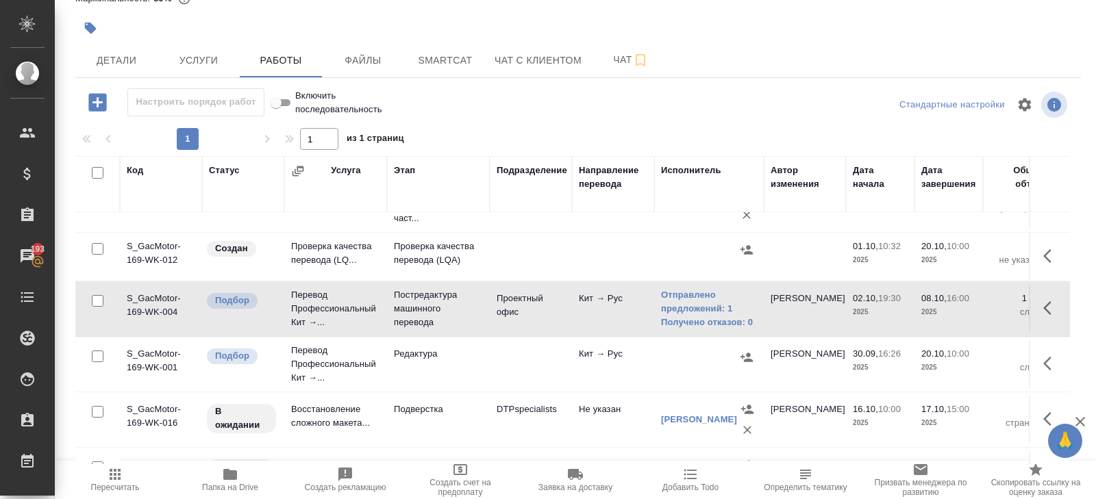
scroll to position [149, 0]
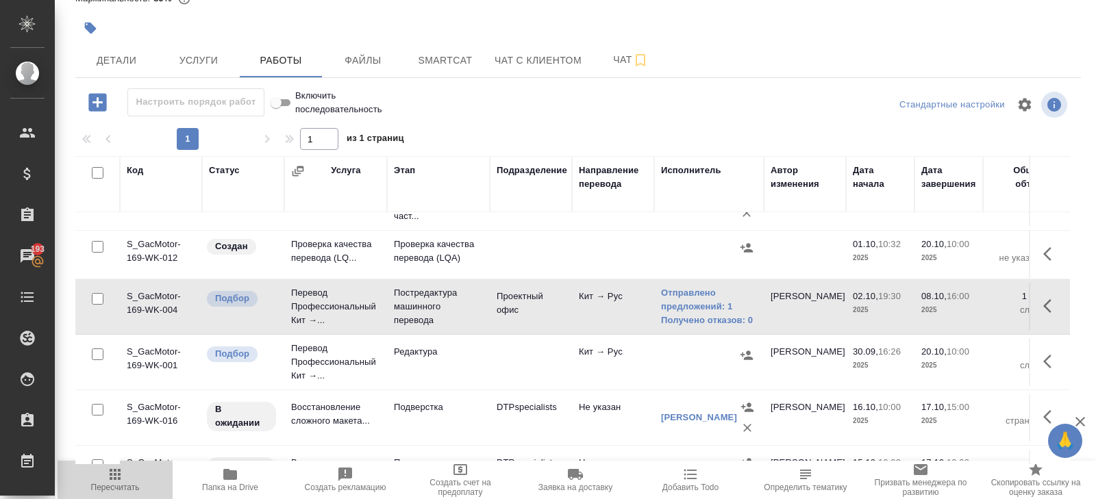
click at [129, 471] on span "Пересчитать" at bounding box center [115, 480] width 99 height 26
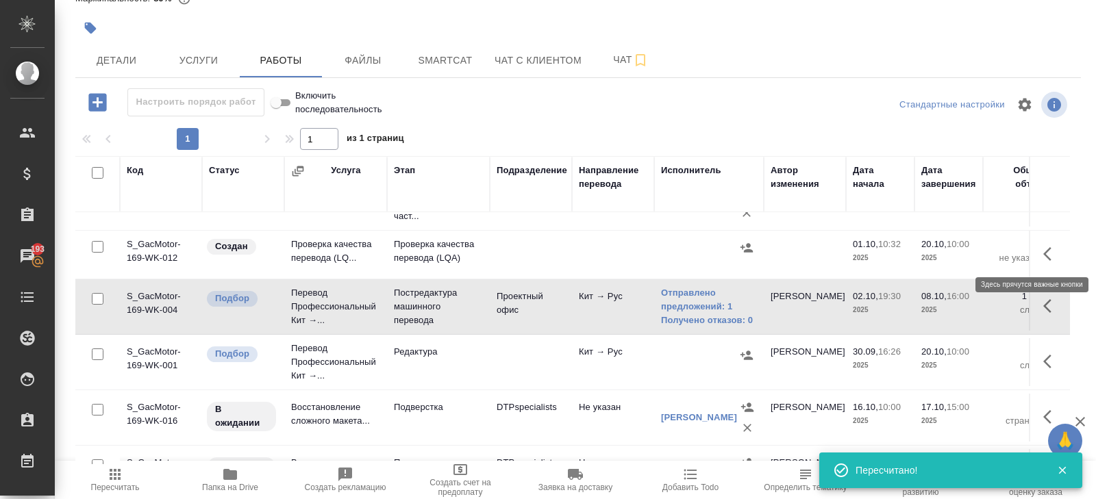
click at [1048, 251] on icon "button" at bounding box center [1051, 254] width 16 height 16
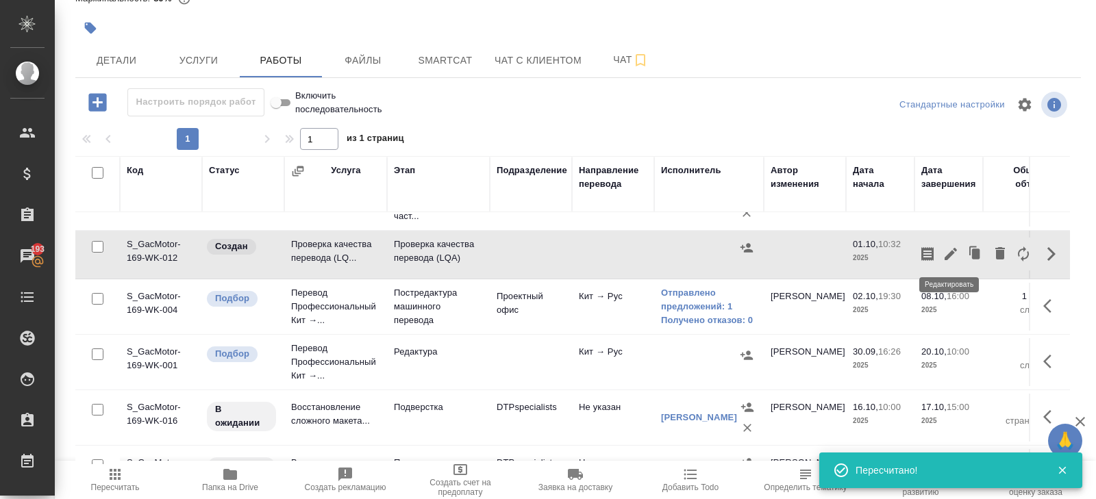
click at [953, 255] on icon "button" at bounding box center [951, 254] width 16 height 16
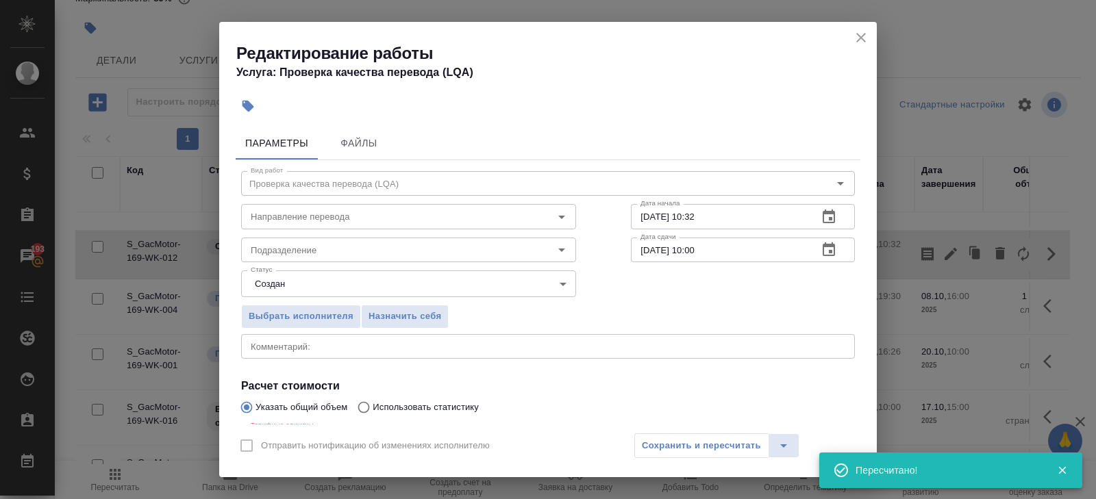
click at [837, 220] on icon "button" at bounding box center [829, 217] width 16 height 16
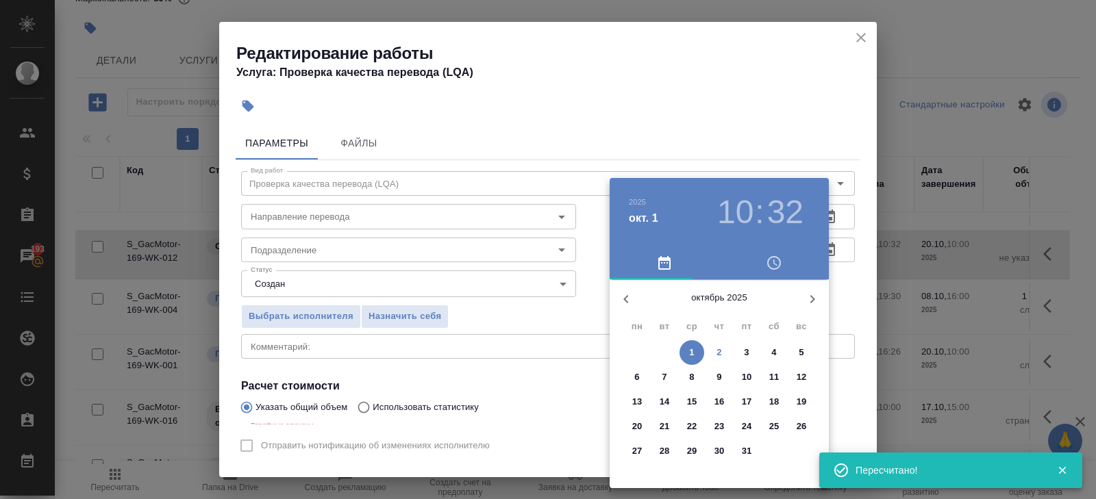
click at [691, 380] on p "8" at bounding box center [691, 378] width 5 height 14
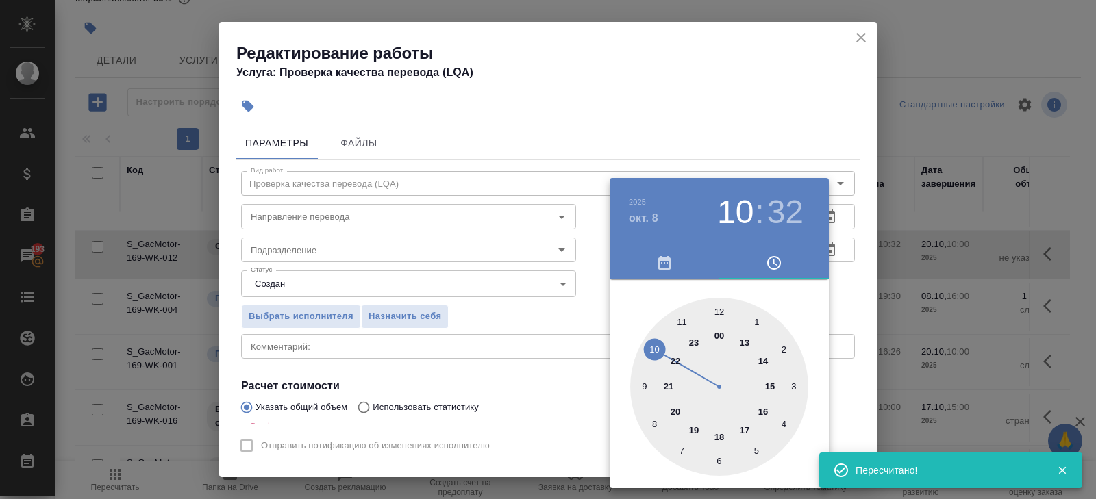
click at [765, 408] on div at bounding box center [719, 387] width 178 height 178
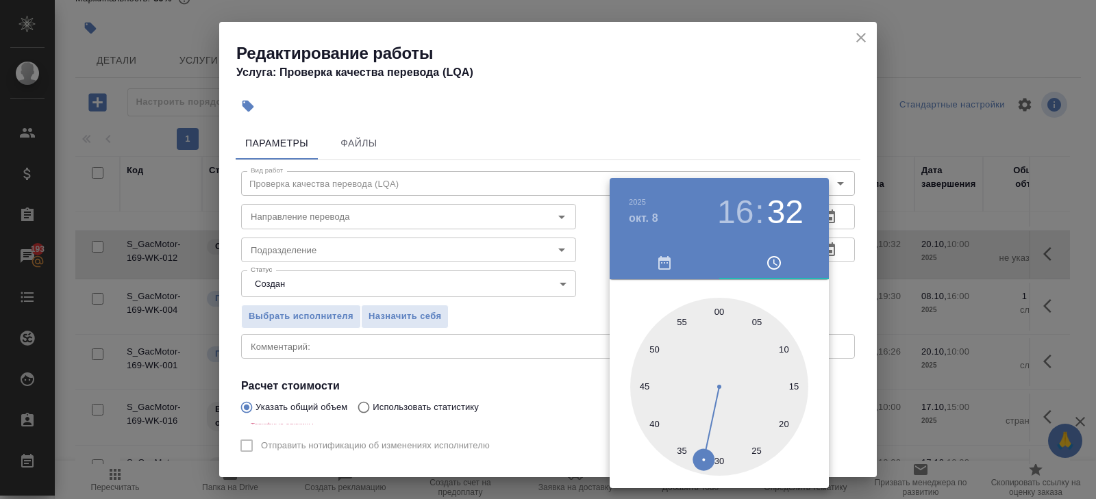
click at [719, 314] on div at bounding box center [719, 387] width 178 height 178
type input "08.10.2025 16:00"
click at [728, 140] on div at bounding box center [548, 249] width 1096 height 499
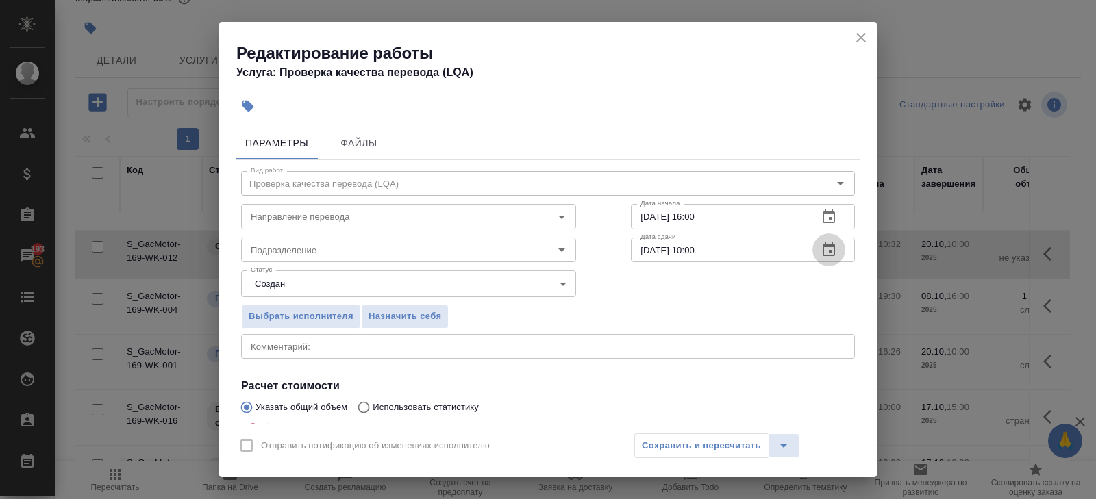
click at [823, 249] on icon "button" at bounding box center [829, 250] width 12 height 14
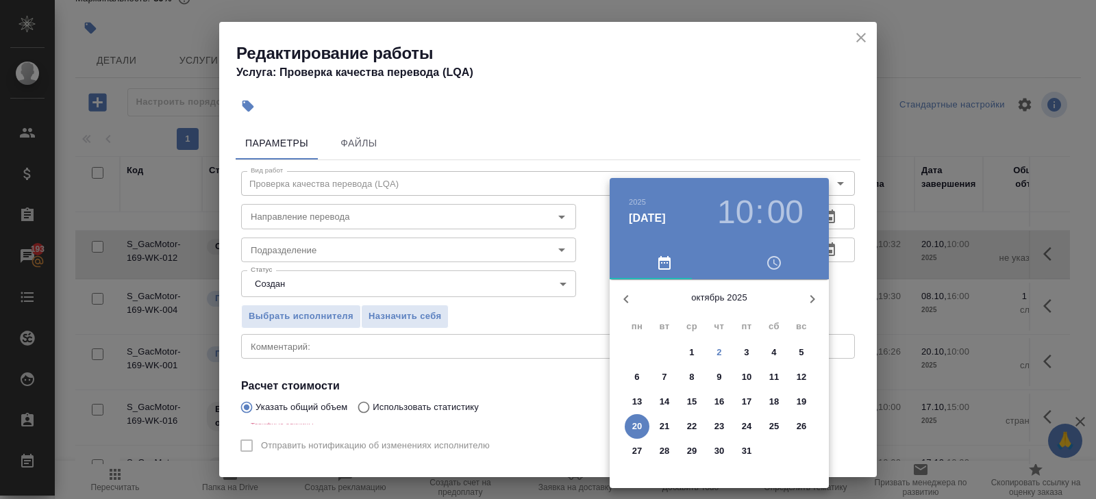
click at [519, 330] on div at bounding box center [548, 249] width 1096 height 499
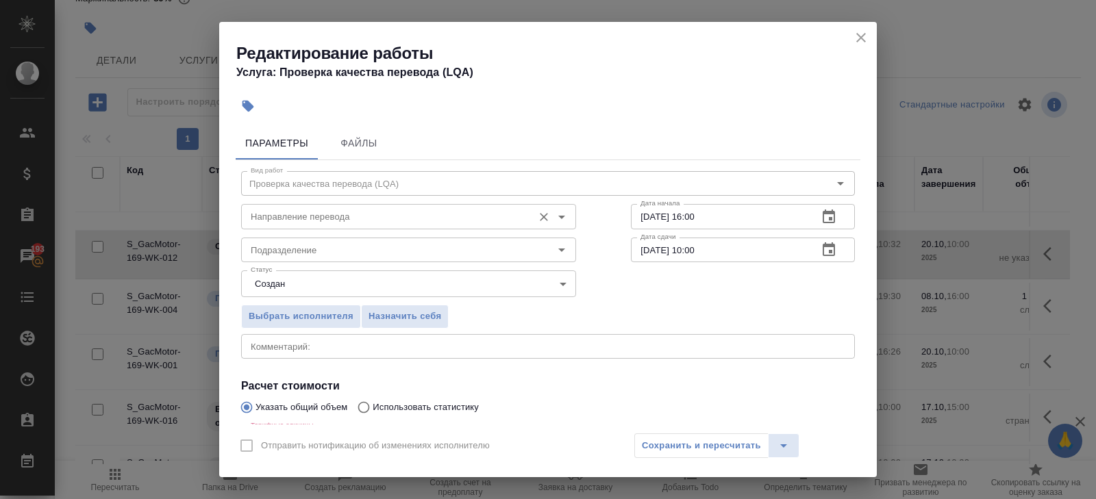
click at [282, 215] on input "Направление перевода" at bounding box center [385, 216] width 281 height 16
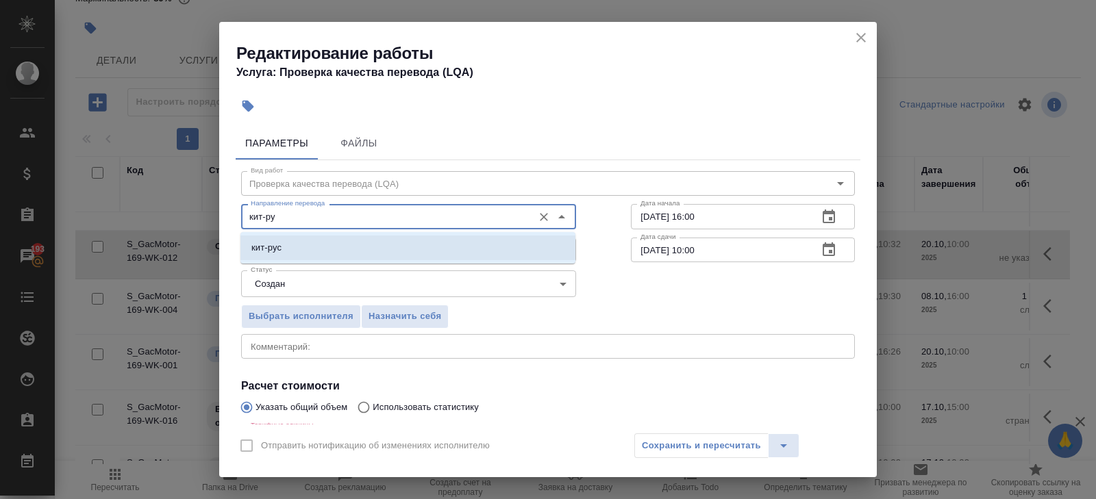
click at [275, 245] on p "кит-рус" at bounding box center [266, 248] width 30 height 14
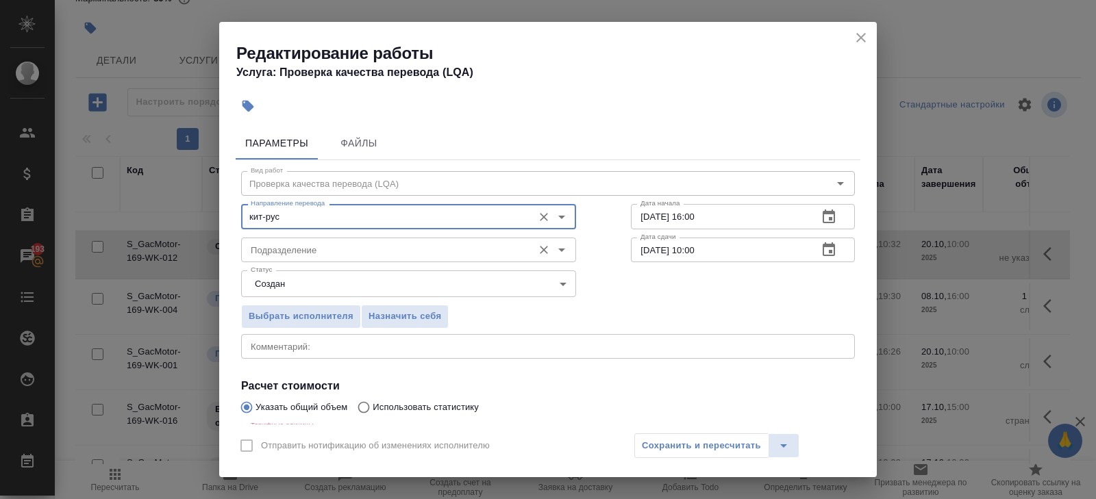
type input "кит-рус"
click at [275, 249] on input "Подразделение" at bounding box center [385, 250] width 281 height 16
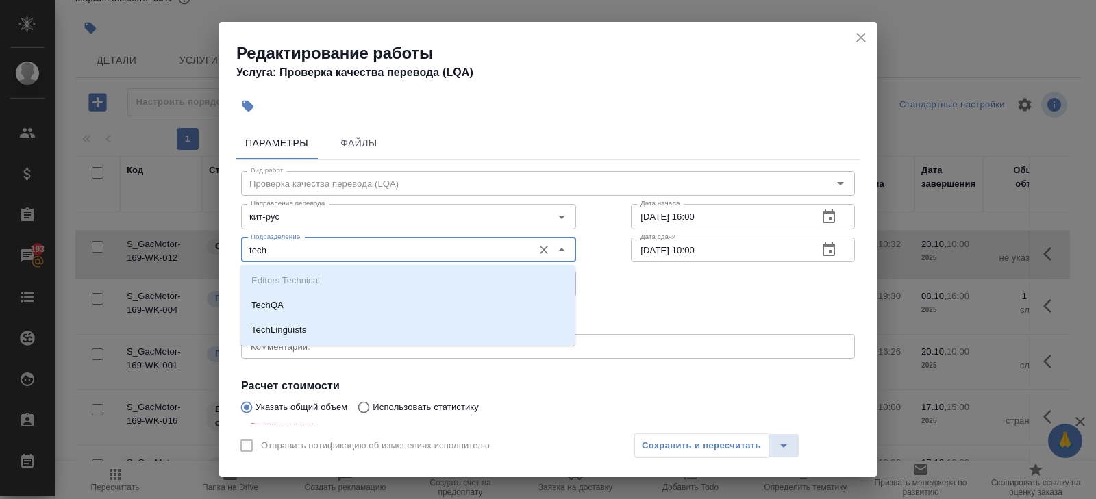
click at [279, 290] on ul "Editors Technical TechQA TechLinguists" at bounding box center [407, 317] width 335 height 74
click at [279, 294] on li "TechQA" at bounding box center [407, 305] width 335 height 25
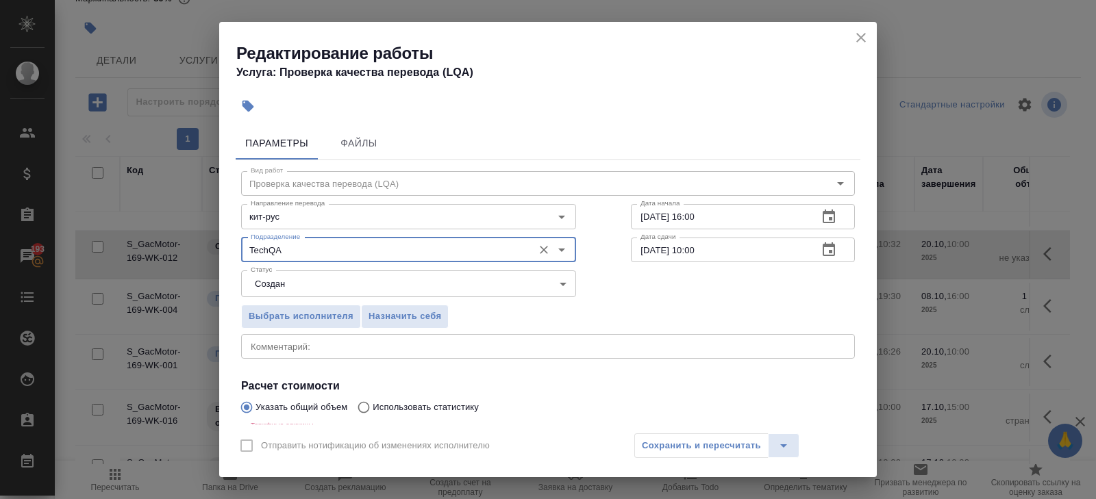
type input "TechQA"
click at [279, 293] on body "🙏 .cls-1 fill:#fff; AWATERA Belyakova Yulia Клиенты Спецификации Заказы 193 Чат…" at bounding box center [548, 249] width 1096 height 499
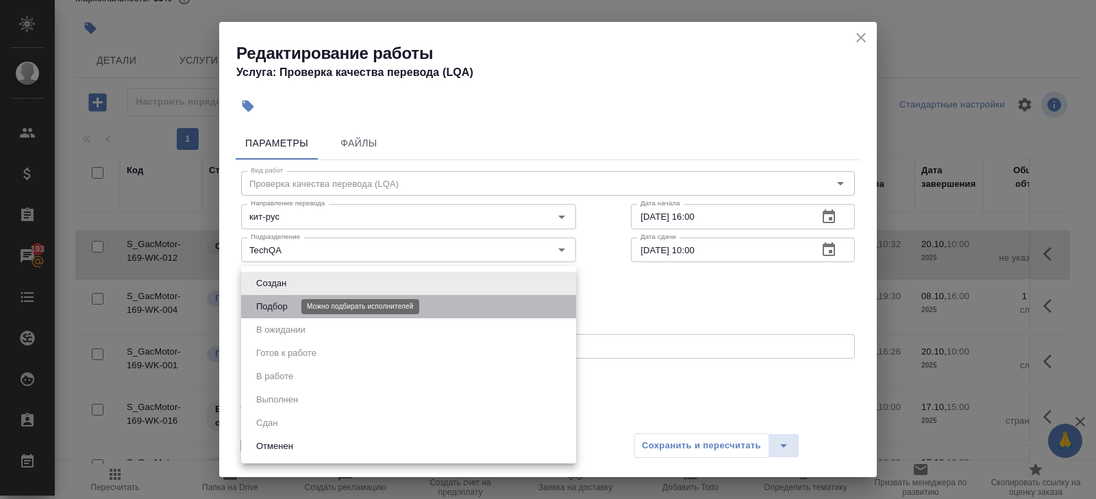
click at [279, 305] on button "Подбор" at bounding box center [272, 306] width 40 height 15
type input "recruiting"
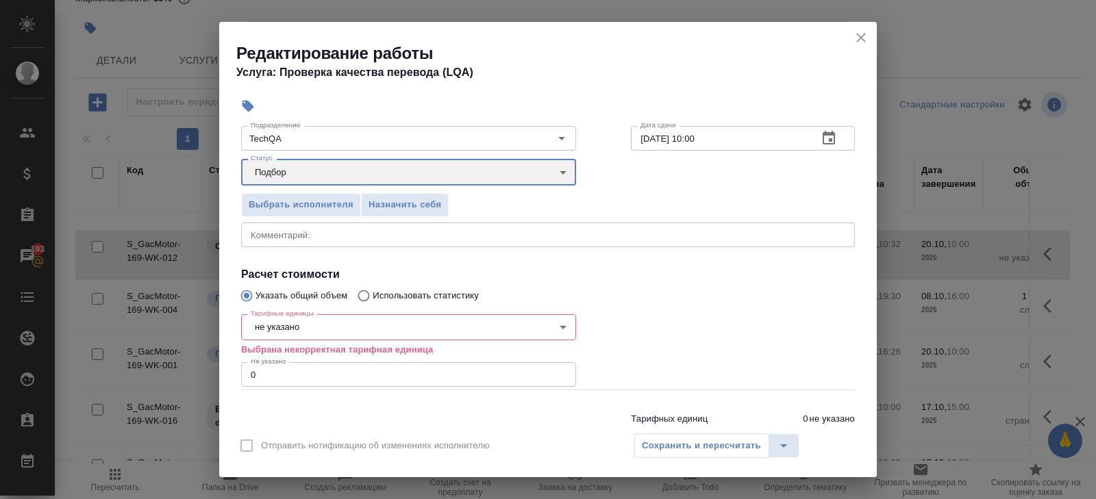
scroll to position [159, 0]
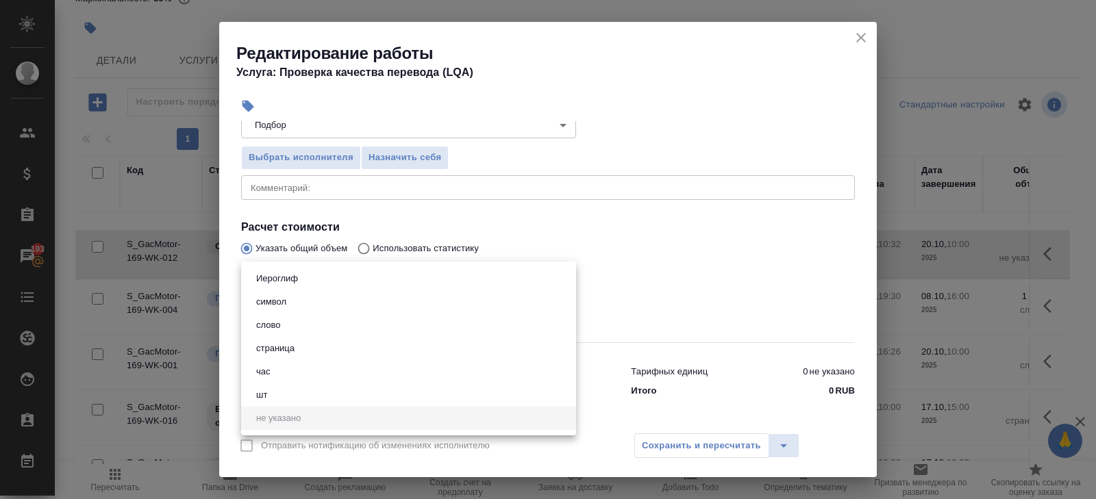
click at [274, 284] on body "🙏 .cls-1 fill:#fff; AWATERA Belyakova Yulia Клиенты Спецификации Заказы 193 Чат…" at bounding box center [548, 249] width 1096 height 499
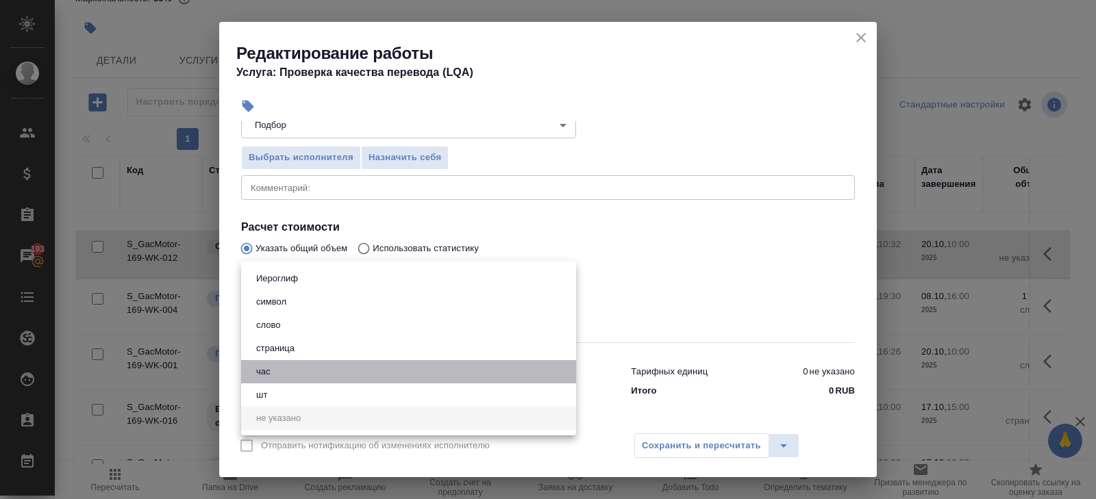
click at [274, 373] on button "час" at bounding box center [263, 371] width 23 height 15
type input "5a8b1489cc6b4906c91bfd93"
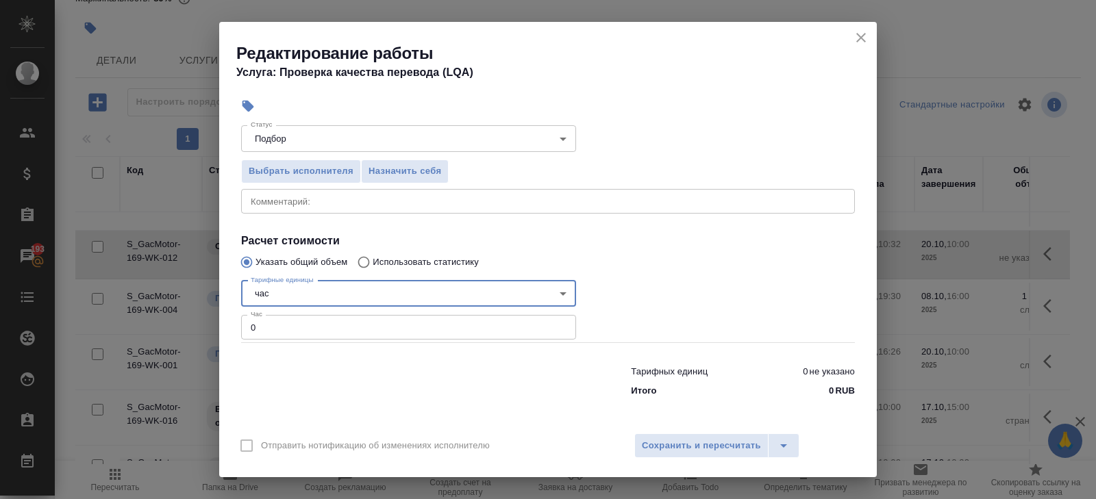
drag, startPoint x: 274, startPoint y: 324, endPoint x: 219, endPoint y: 317, distance: 55.2
click at [219, 317] on div "Параметры Файлы Вид работ Проверка качества перевода (LQA) Вид работ Направлени…" at bounding box center [548, 273] width 658 height 304
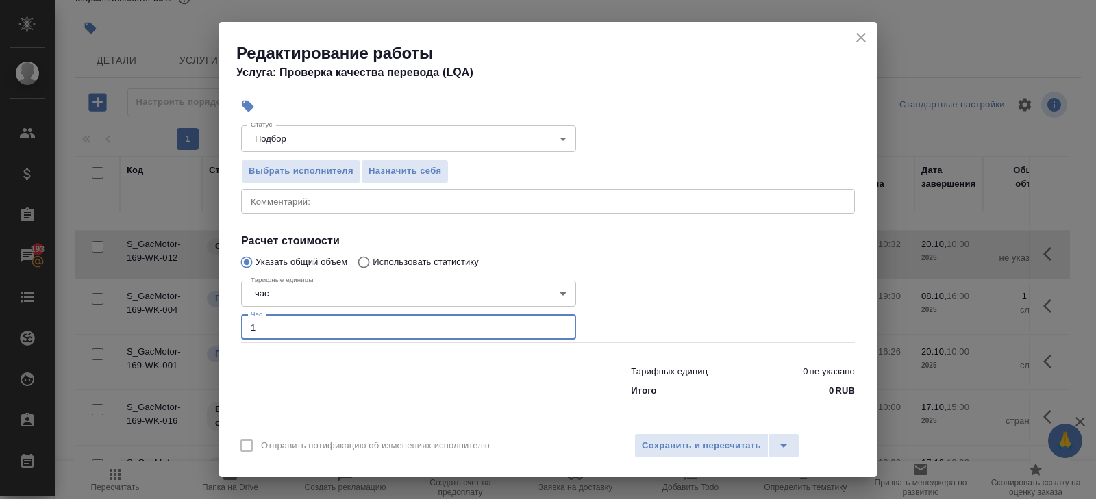
type input "1"
click at [302, 203] on textarea at bounding box center [548, 201] width 595 height 10
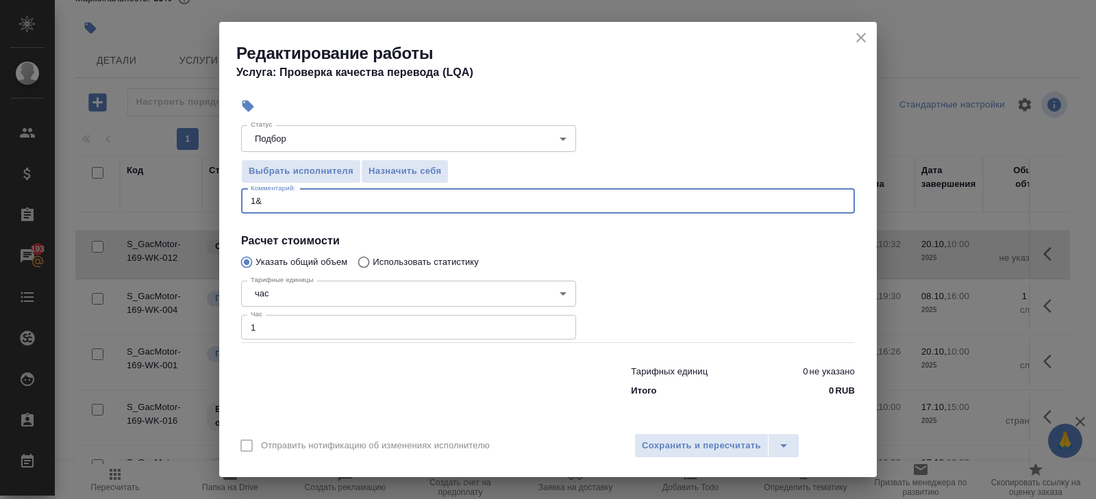
paste textarea "20.10 к 10:00"
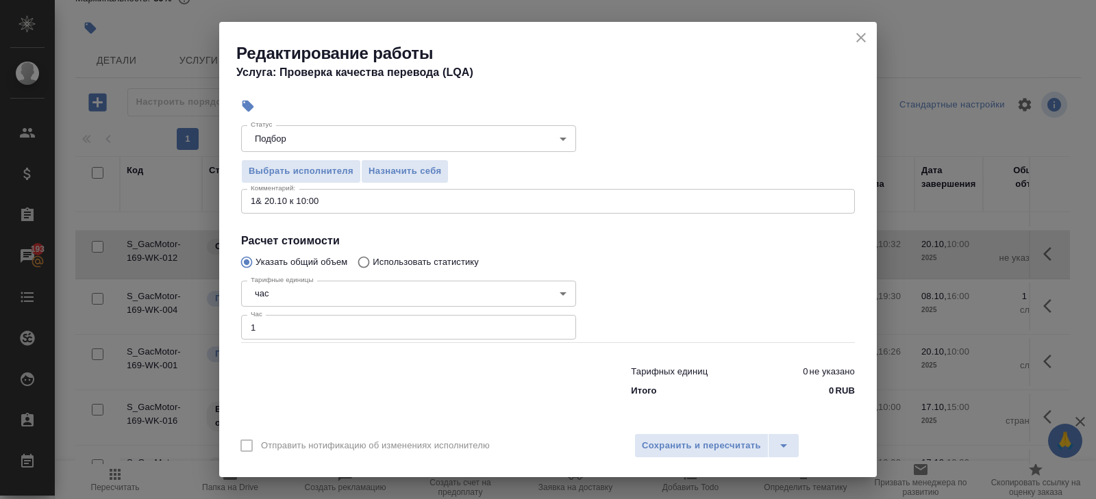
drag, startPoint x: 362, startPoint y: 206, endPoint x: 234, endPoint y: 204, distance: 128.8
click at [234, 204] on div "Параметры Файлы Вид работ Проверка качества перевода (LQA) Вид работ Направлени…" at bounding box center [548, 273] width 658 height 304
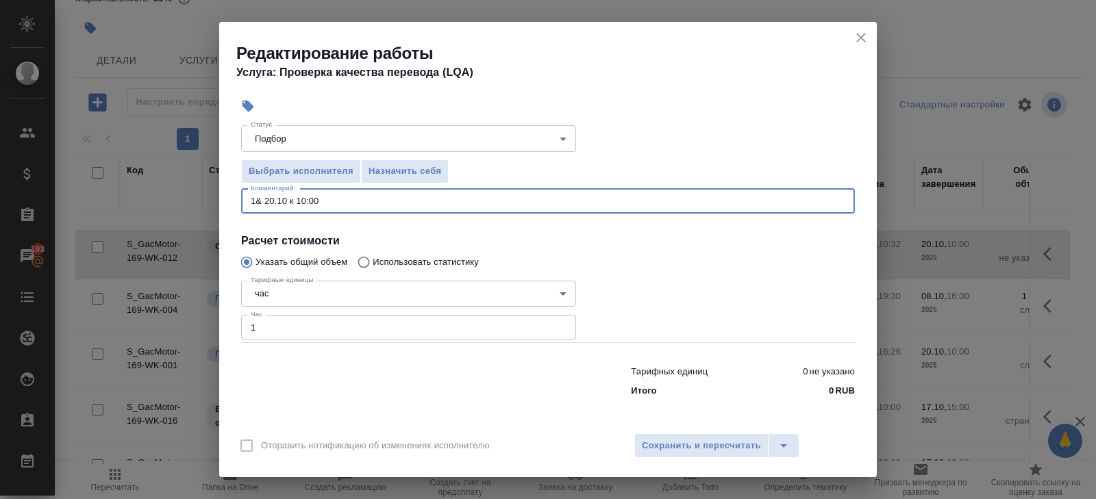
click at [317, 204] on textarea "1& 20.10 к 10:00" at bounding box center [548, 201] width 595 height 10
drag, startPoint x: 307, startPoint y: 204, endPoint x: 192, endPoint y: 204, distance: 115.1
click at [192, 204] on div "Редактирование работы Услуга: Проверка качества перевода (LQA) Параметры Файлы …" at bounding box center [548, 249] width 1096 height 499
click at [299, 199] on textarea "1." at bounding box center [548, 201] width 595 height 10
paste textarea "S7 emergency manual_20250930"
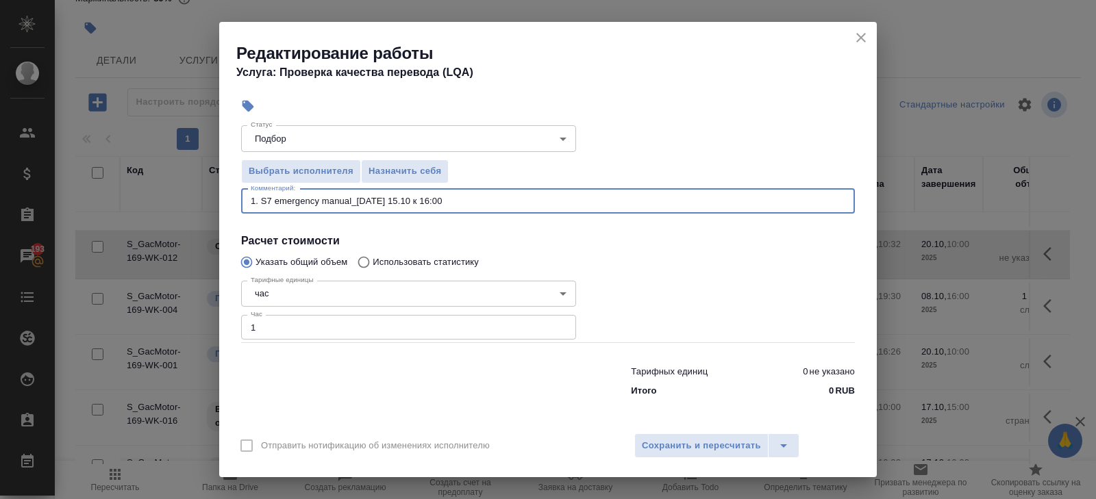
scroll to position [0, 0]
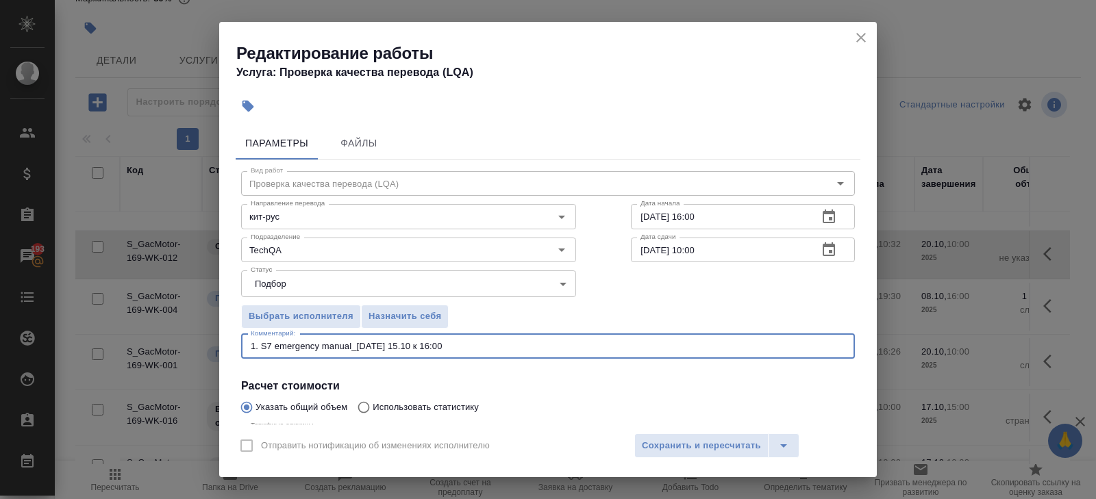
type textarea "1. S7 emergency manual_20250930 - 15.10 к 16:00"
click at [838, 251] on button "button" at bounding box center [829, 250] width 33 height 33
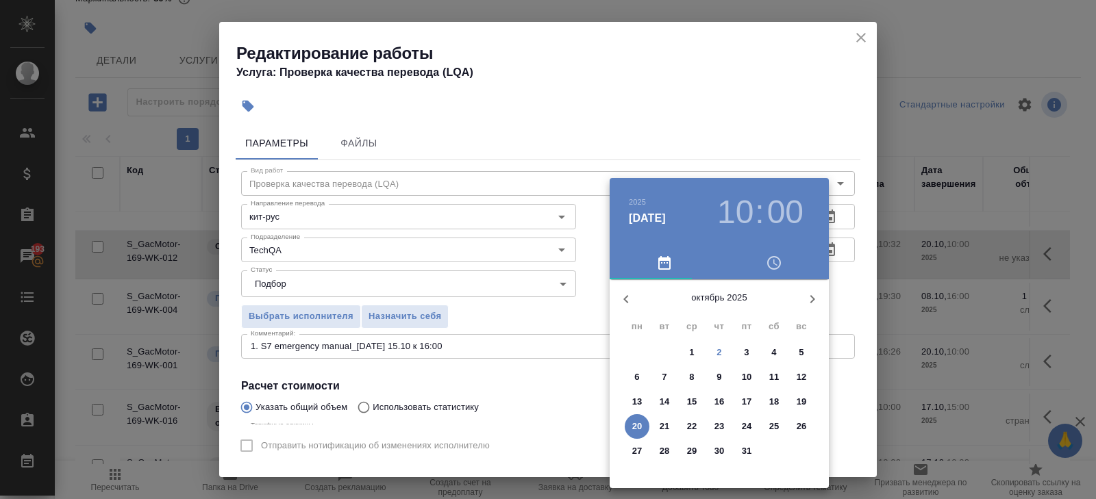
click at [699, 401] on span "15" at bounding box center [692, 402] width 25 height 14
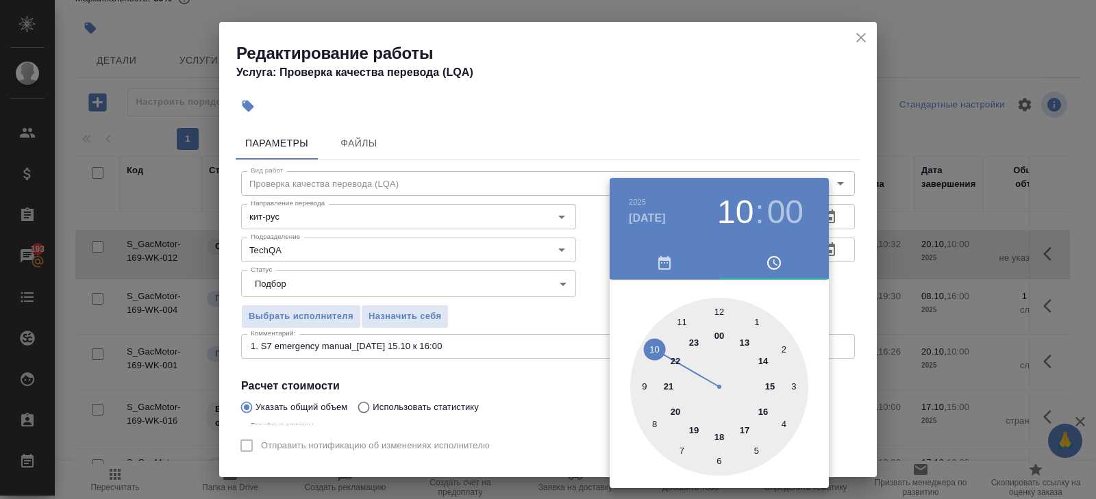
type input "15.10.2025 16:00"
click at [765, 416] on div at bounding box center [719, 387] width 178 height 178
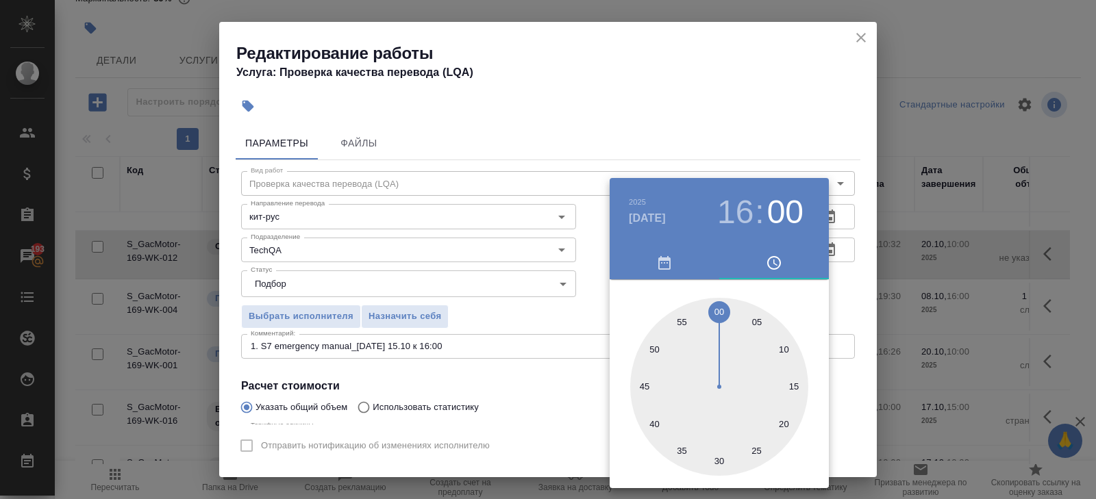
click at [552, 397] on div at bounding box center [548, 249] width 1096 height 499
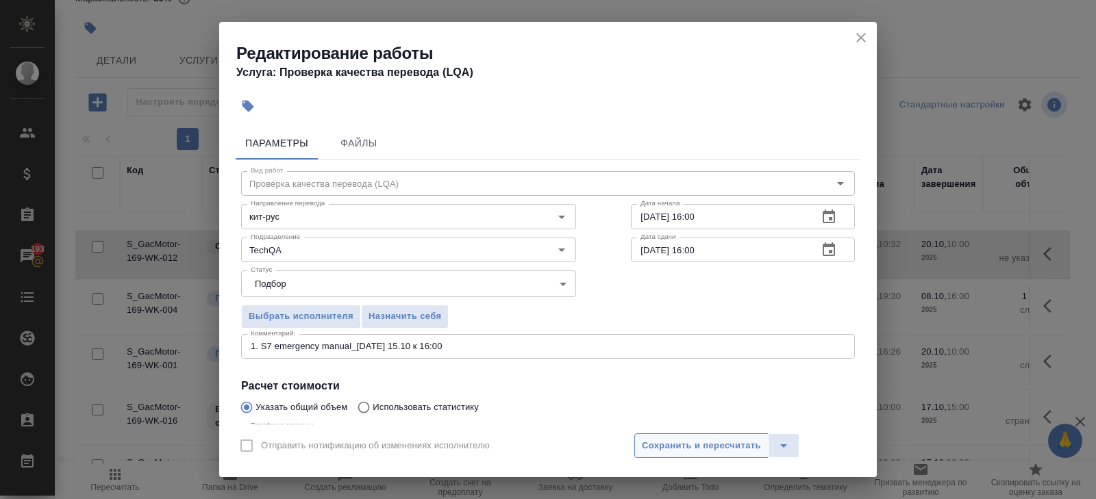
click at [654, 445] on span "Сохранить и пересчитать" at bounding box center [701, 446] width 119 height 16
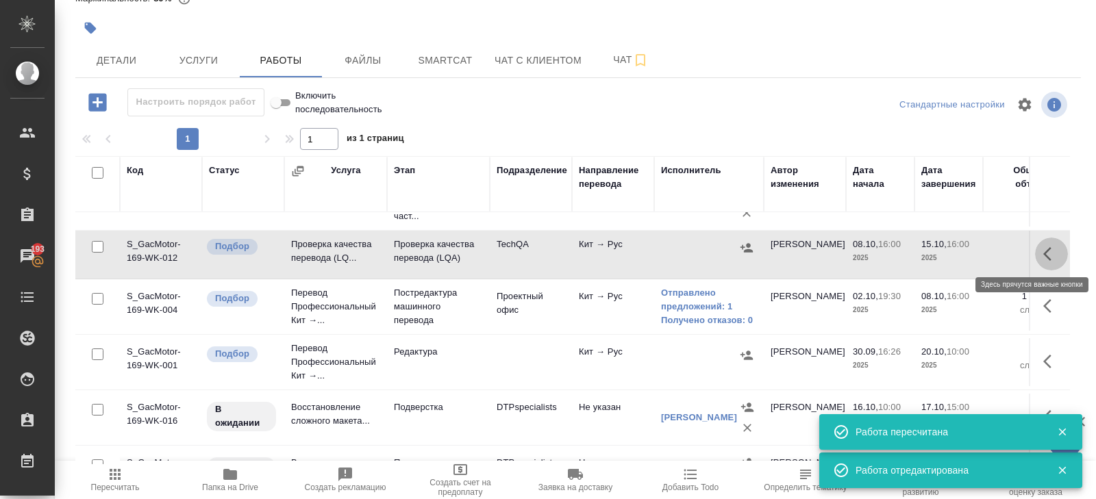
click at [1043, 248] on button "button" at bounding box center [1051, 254] width 33 height 33
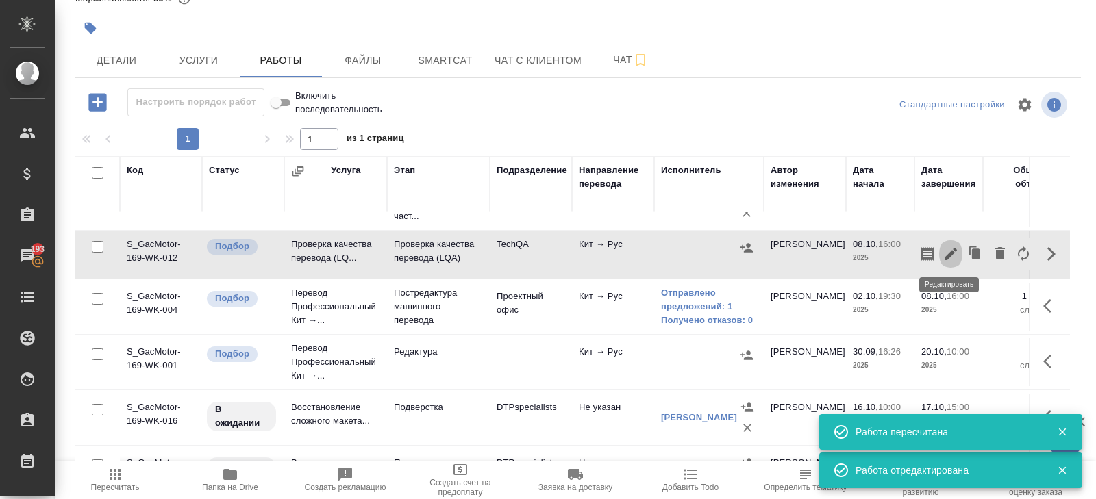
click at [951, 253] on icon "button" at bounding box center [951, 254] width 12 height 12
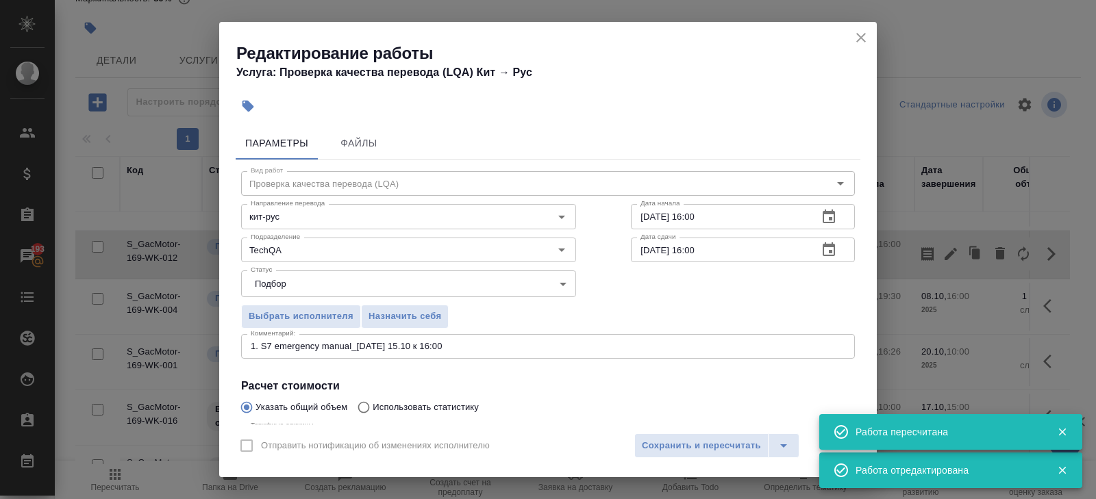
click at [483, 348] on textarea "1. S7 emergency manual_20250930 - 15.10 к 16:00" at bounding box center [548, 346] width 595 height 10
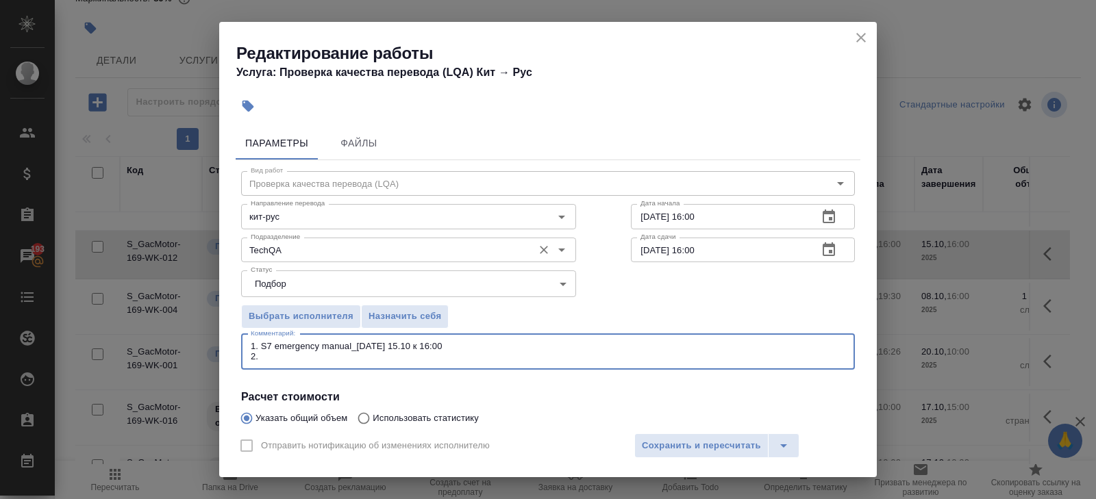
paste textarea "S7 parts catalog_20250930"
type textarea "1. S7 emergency manual_20250930 - 15.10 к 16:00 2. S7 parts catalog_20250930 -"
click at [700, 443] on span "Сохранить и пересчитать" at bounding box center [701, 446] width 119 height 16
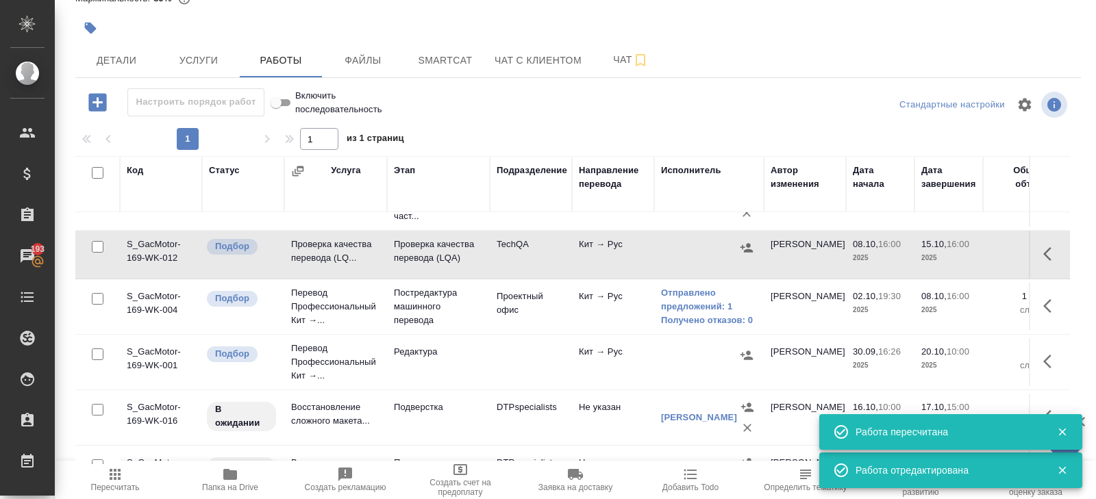
click at [1048, 249] on icon "button" at bounding box center [1047, 254] width 8 height 14
click at [952, 256] on icon "button" at bounding box center [951, 254] width 16 height 16
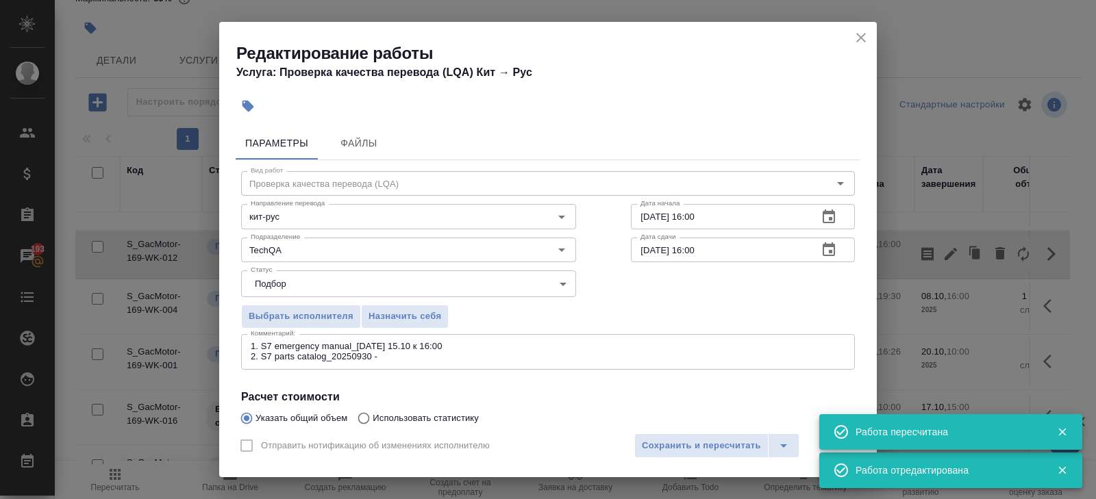
click at [866, 38] on icon "close" at bounding box center [861, 37] width 16 height 16
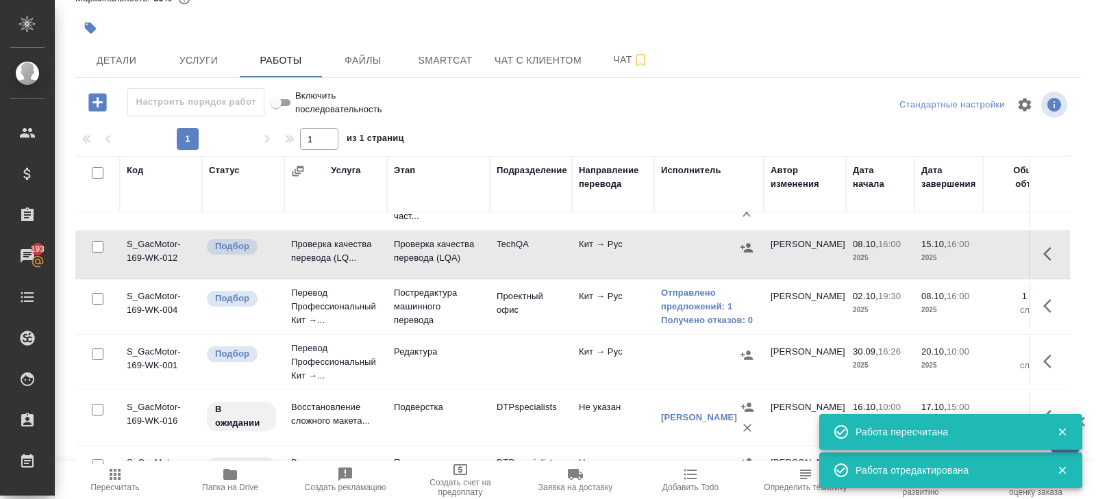
click at [1056, 246] on icon "button" at bounding box center [1051, 254] width 16 height 16
click at [930, 251] on icon "button" at bounding box center [927, 254] width 16 height 16
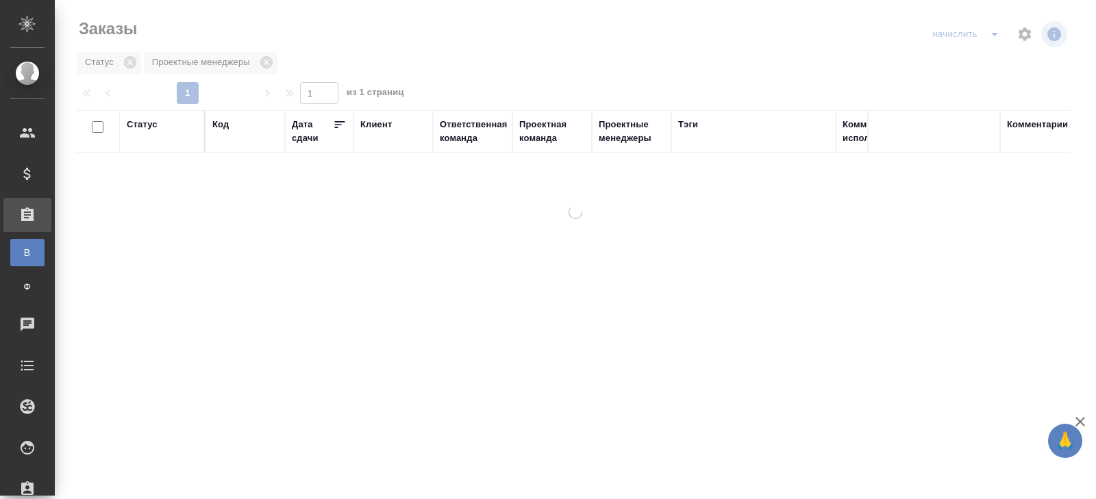
click at [992, 38] on icon "split button" at bounding box center [995, 34] width 16 height 16
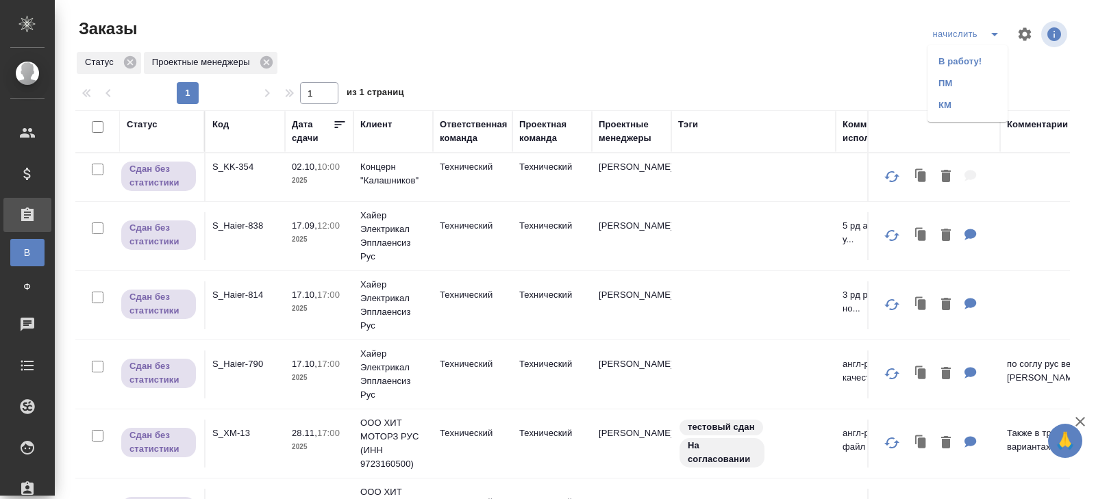
click at [985, 59] on li "В работу!" at bounding box center [968, 62] width 80 height 22
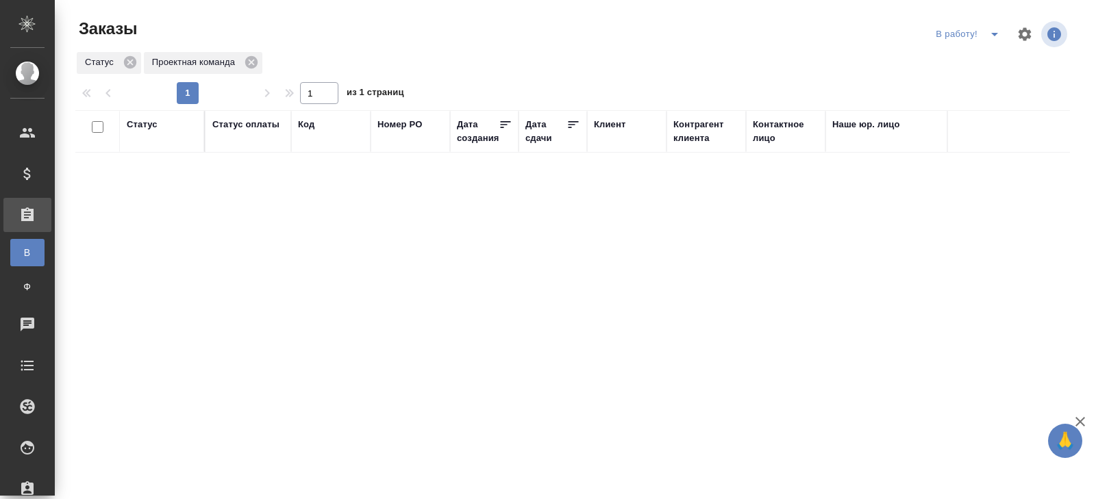
click at [992, 33] on icon "split button" at bounding box center [994, 34] width 7 height 3
click at [977, 55] on li "ПМ" at bounding box center [970, 62] width 76 height 22
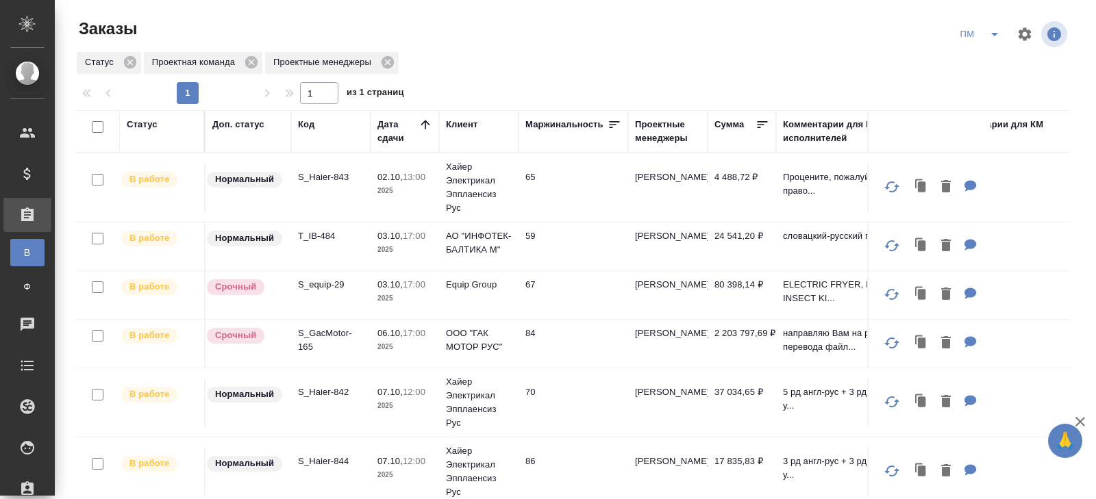
click at [990, 34] on icon "split button" at bounding box center [995, 34] width 16 height 16
click at [972, 89] on li "начислить" at bounding box center [980, 84] width 69 height 22
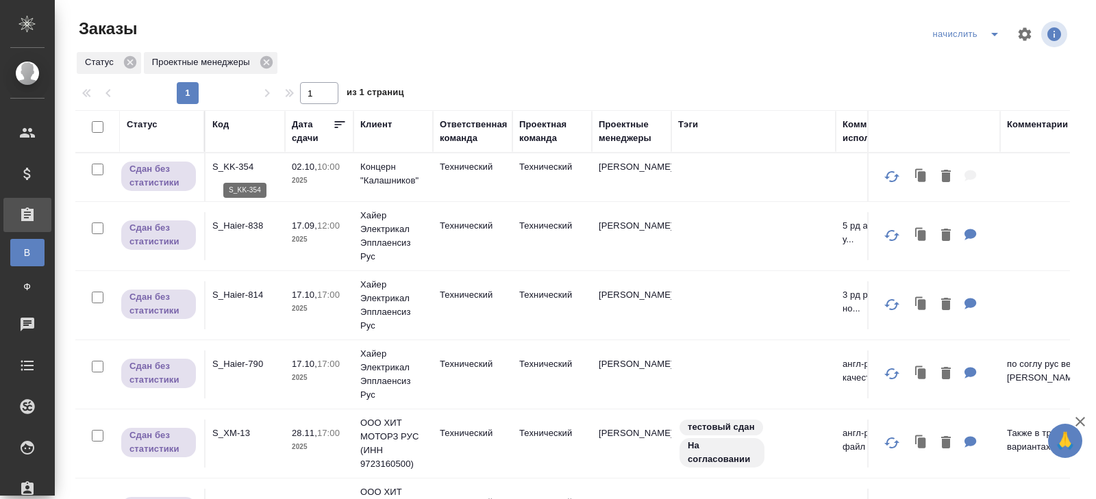
click at [238, 169] on p "S_KK-354" at bounding box center [245, 167] width 66 height 14
click at [996, 38] on icon "split button" at bounding box center [995, 34] width 16 height 16
click at [992, 60] on li "В работу!" at bounding box center [968, 62] width 80 height 22
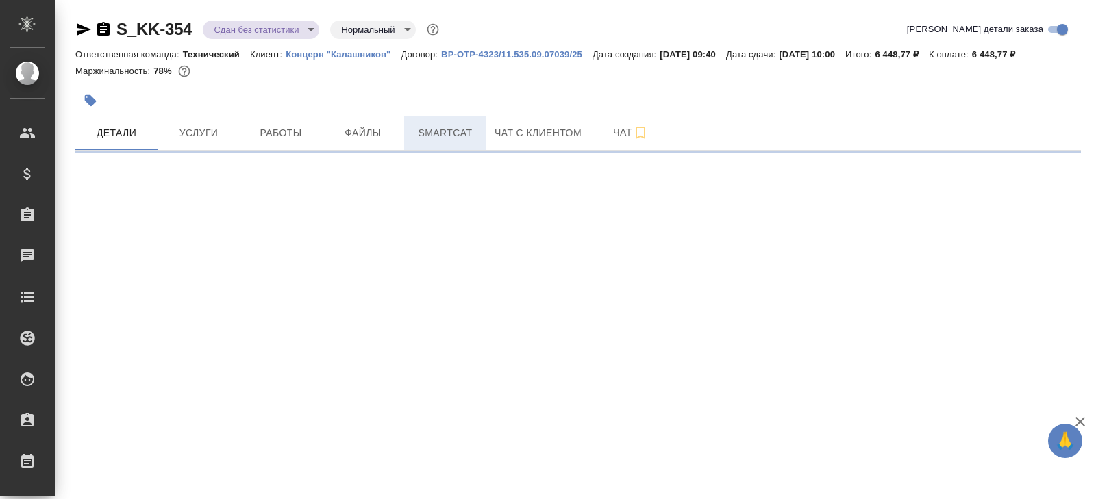
select select "RU"
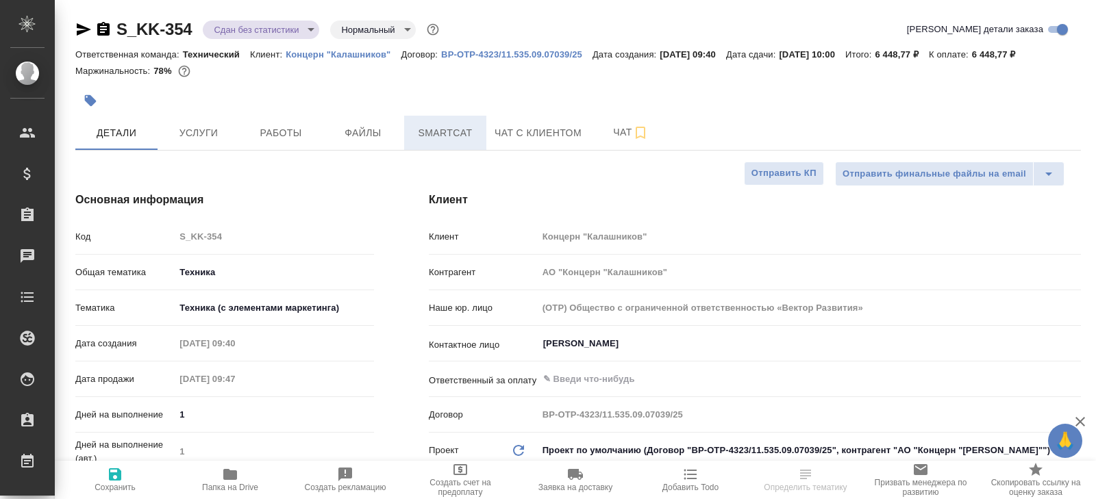
type textarea "x"
click at [454, 140] on span "Smartcat" at bounding box center [445, 133] width 66 height 17
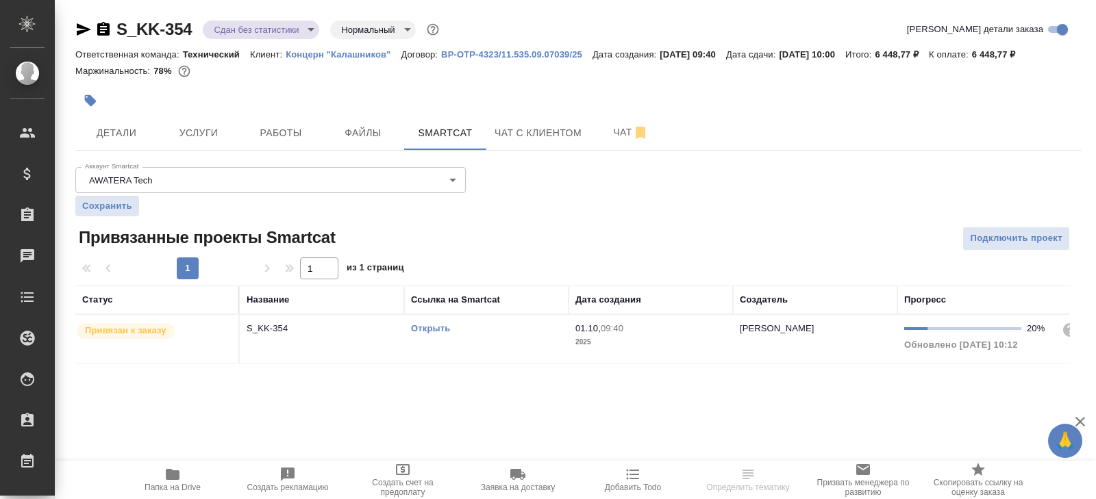
click at [508, 325] on div "Открыть" at bounding box center [486, 329] width 151 height 14
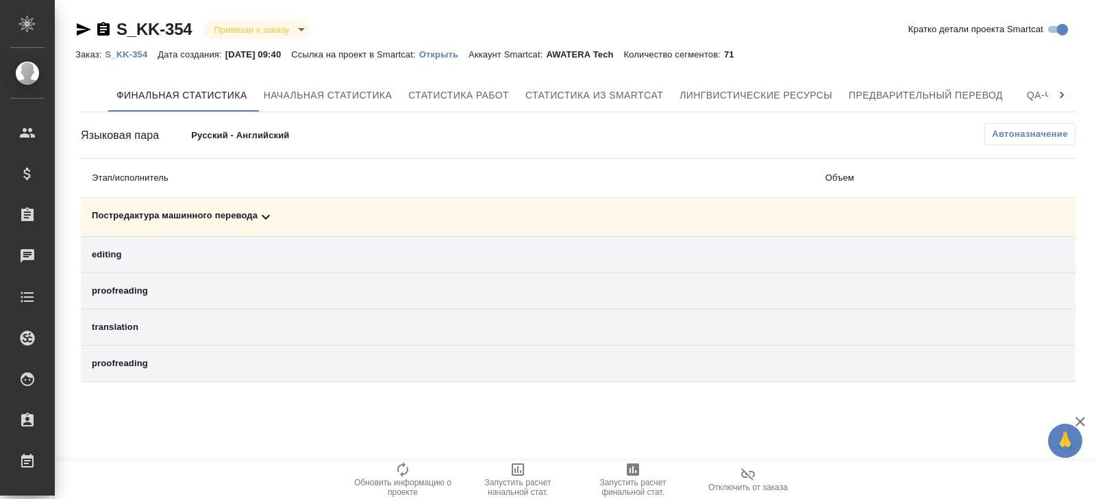
click at [1030, 127] on span "Автоназначение" at bounding box center [1030, 134] width 76 height 14
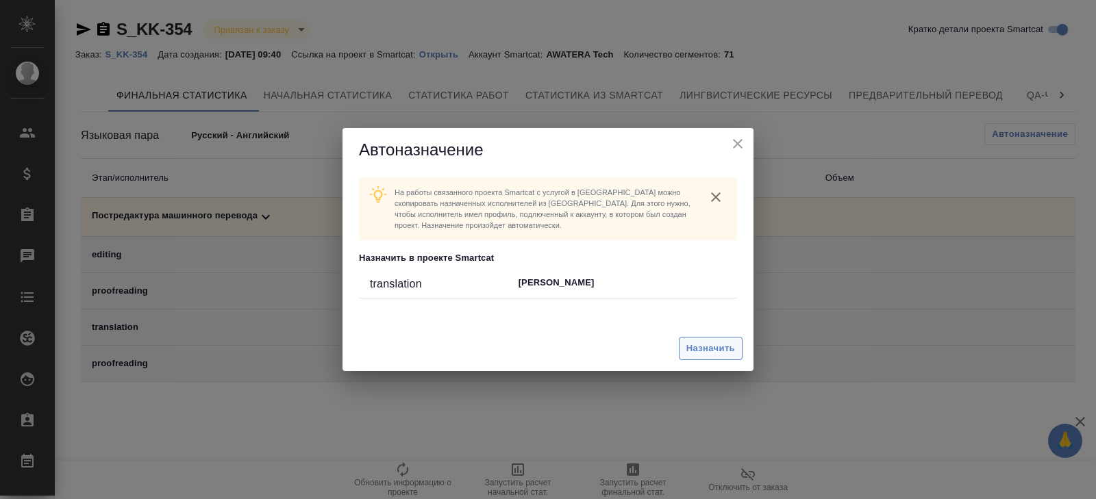
click at [696, 343] on span "Назначить" at bounding box center [710, 349] width 49 height 16
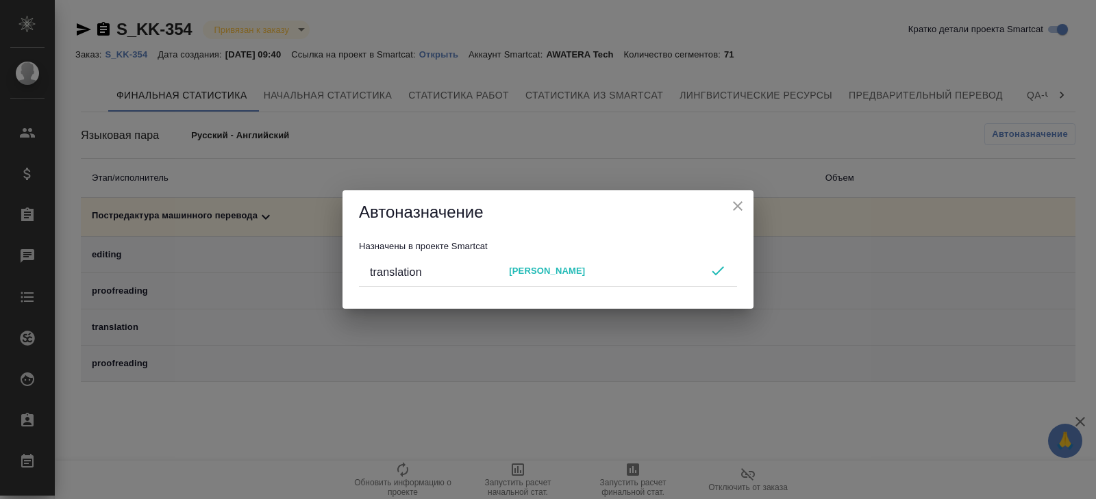
click at [672, 391] on div "Автоназначение Назначены в проекте Smartcat translation Александр Чечин" at bounding box center [548, 249] width 1096 height 499
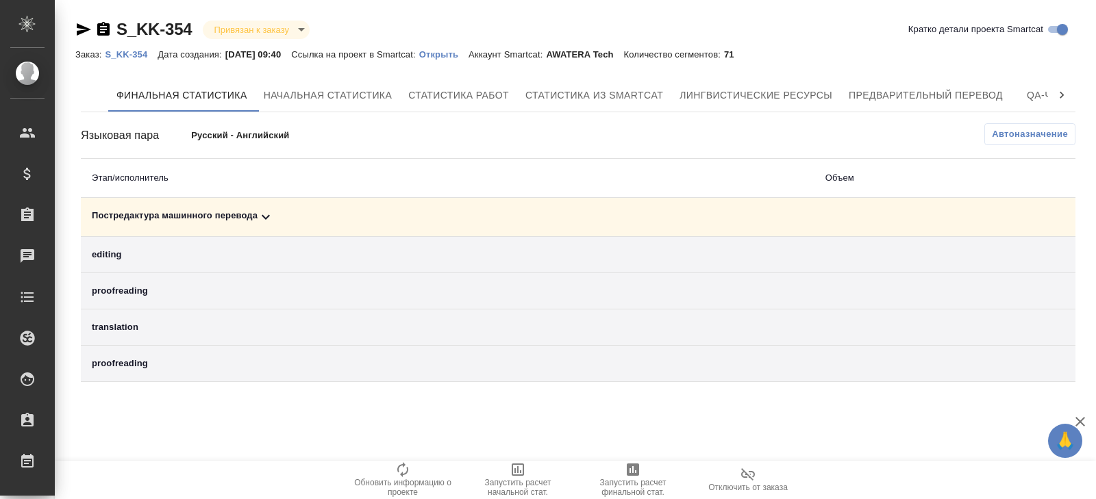
click at [632, 479] on span "Запустить расчет финальной стат." at bounding box center [633, 487] width 99 height 19
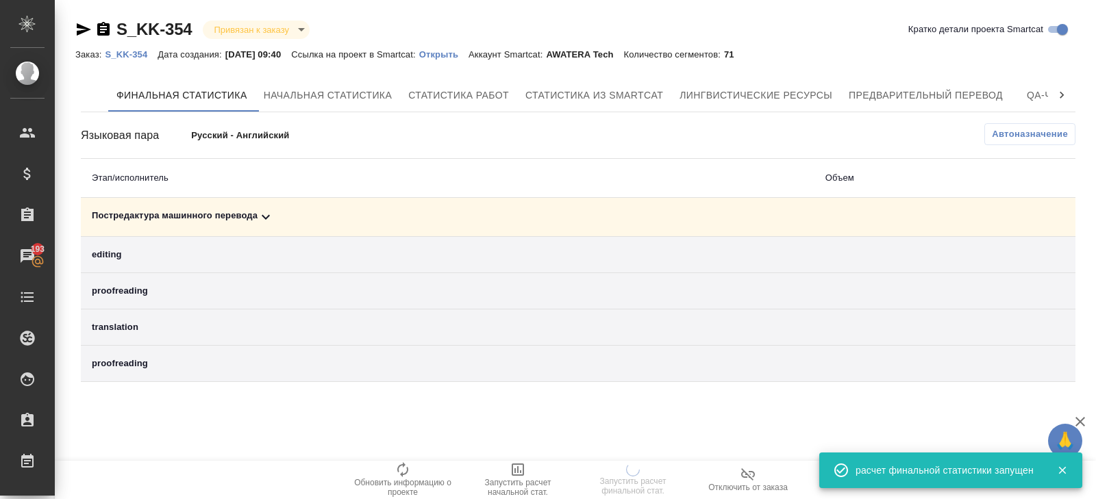
click at [269, 209] on icon at bounding box center [266, 217] width 16 height 16
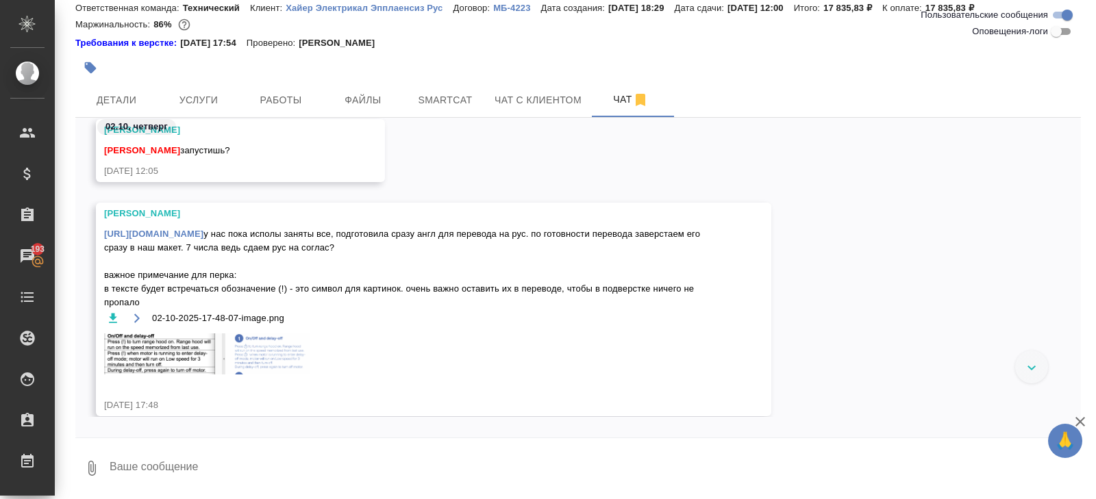
scroll to position [414, 0]
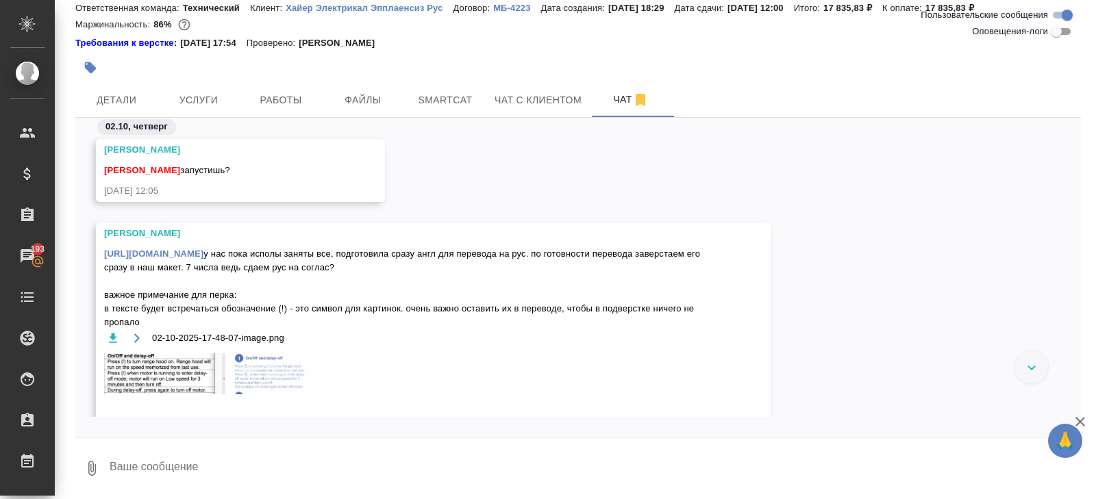
click at [203, 259] on link "[URL][DOMAIN_NAME]" at bounding box center [153, 254] width 99 height 10
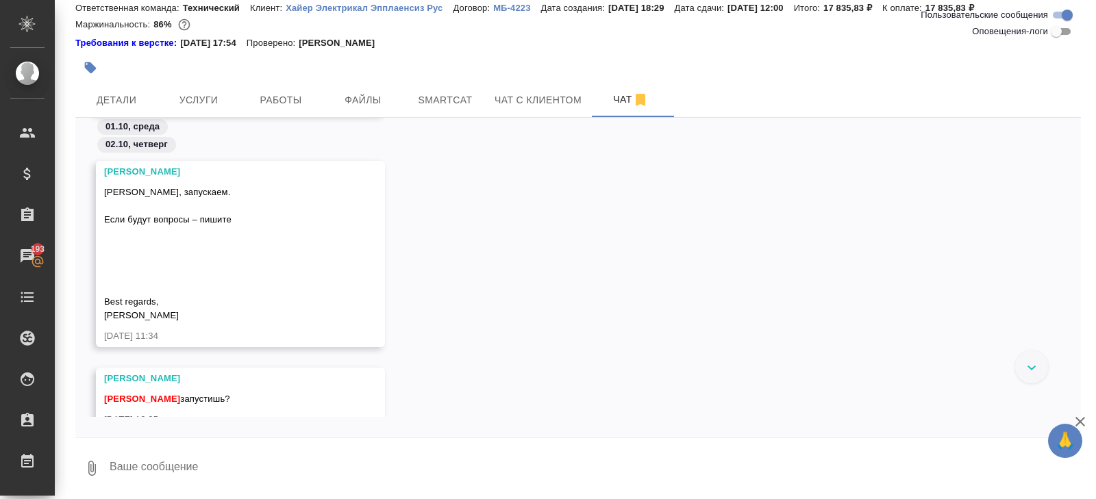
scroll to position [0, 0]
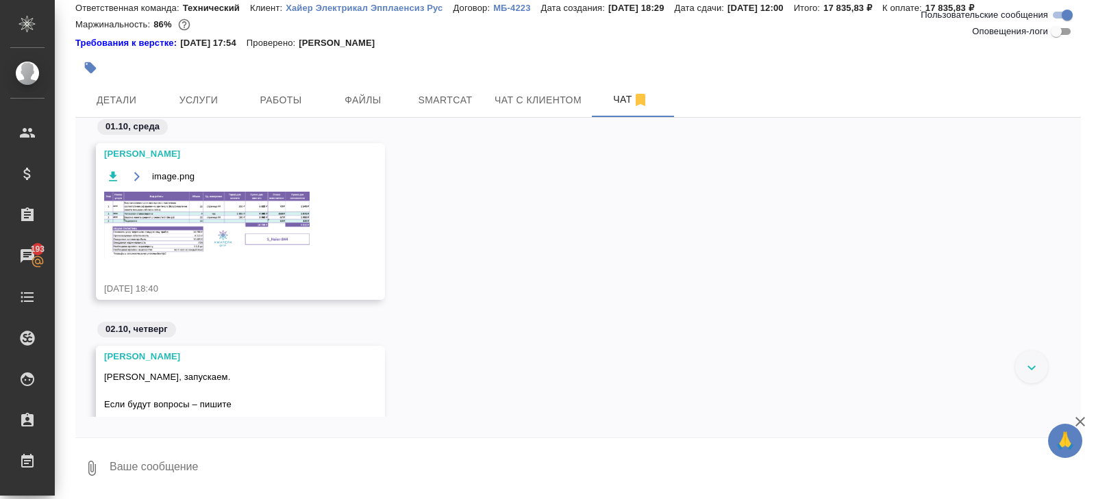
click at [214, 223] on img at bounding box center [207, 225] width 206 height 66
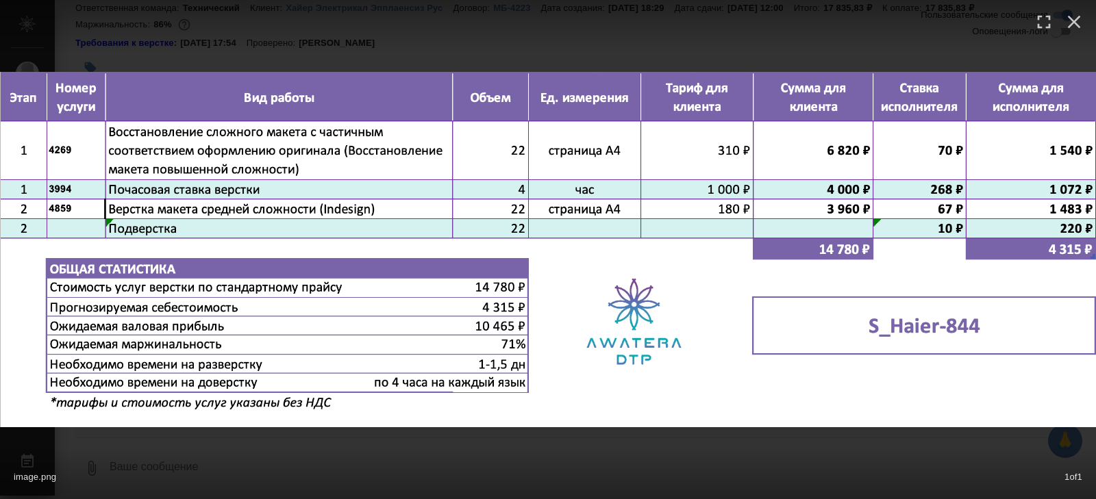
click at [250, 441] on div "image.png 1 of 1" at bounding box center [548, 249] width 1096 height 499
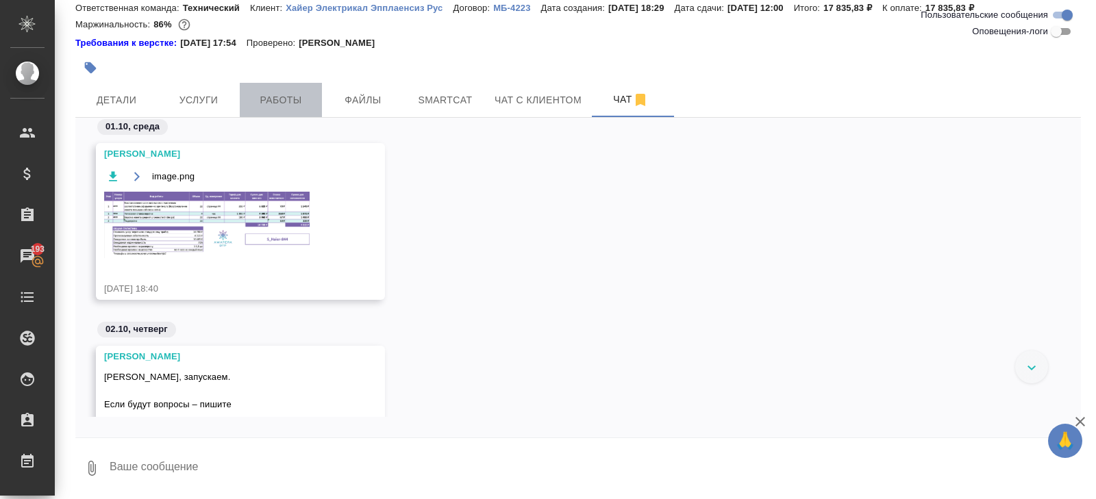
click at [283, 95] on span "Работы" at bounding box center [281, 100] width 66 height 17
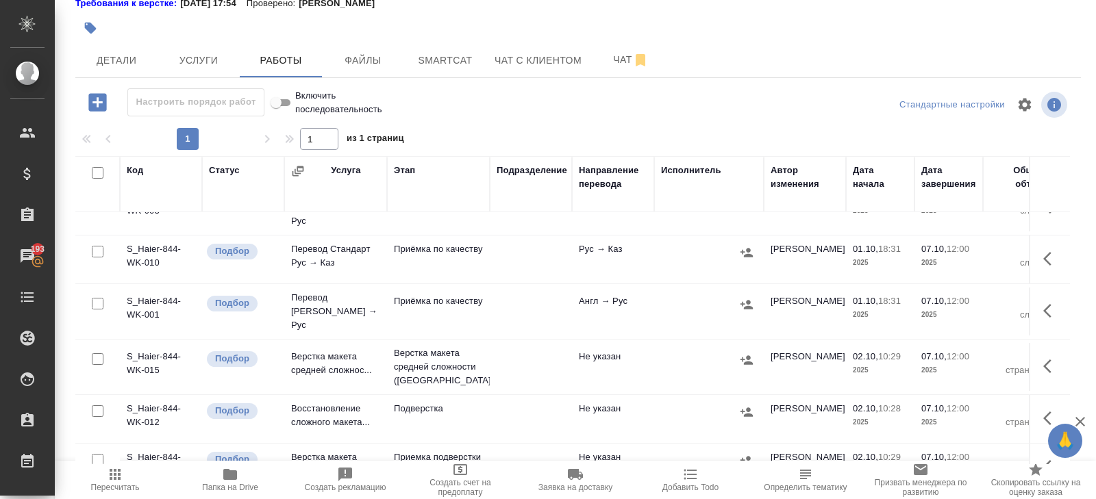
scroll to position [555, 0]
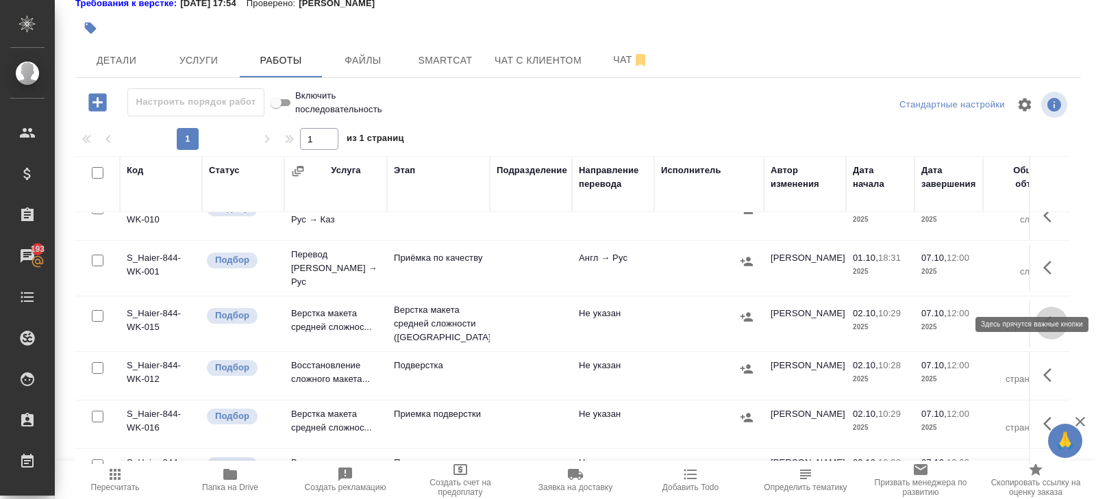
click at [1045, 315] on icon "button" at bounding box center [1051, 323] width 16 height 16
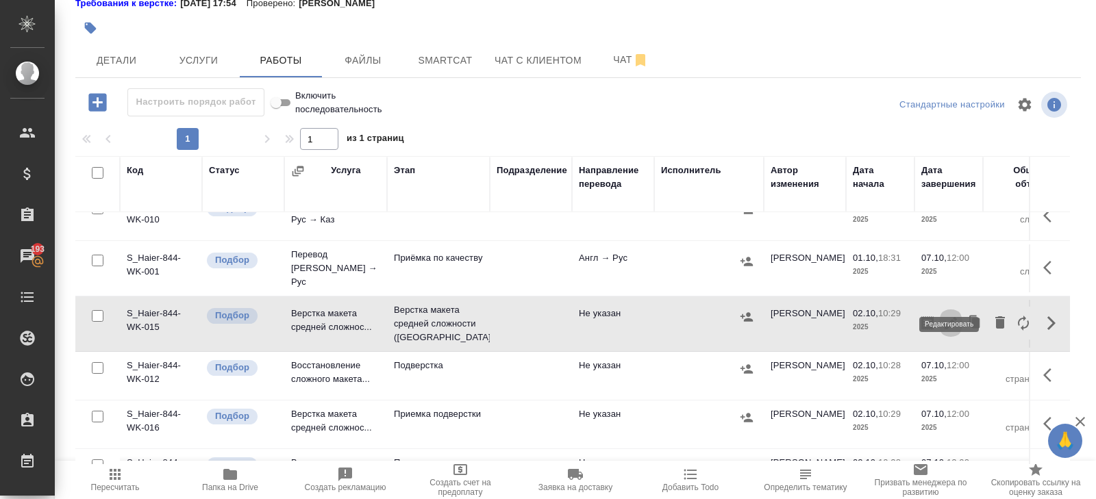
click at [951, 315] on icon "button" at bounding box center [951, 323] width 16 height 16
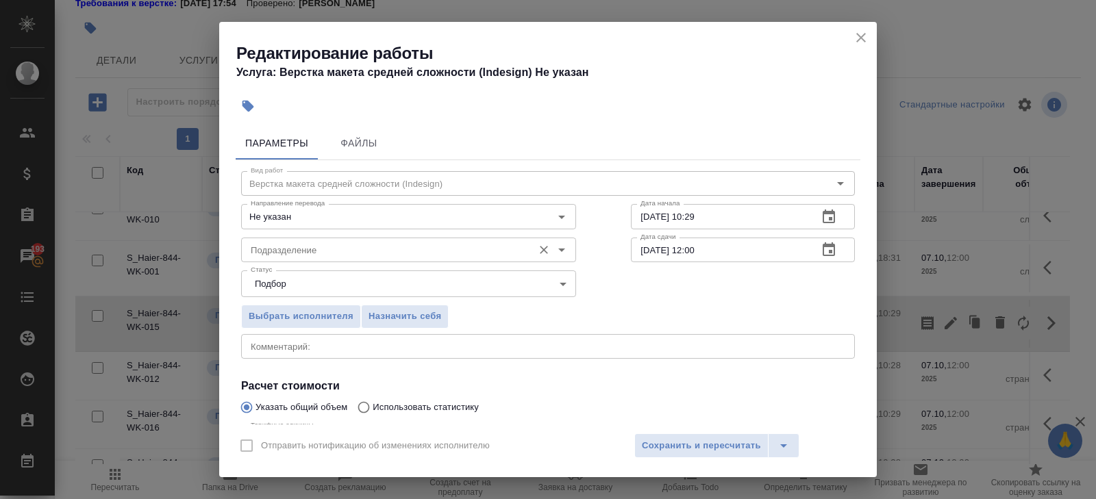
click at [323, 245] on input "Подразделение" at bounding box center [385, 250] width 281 height 16
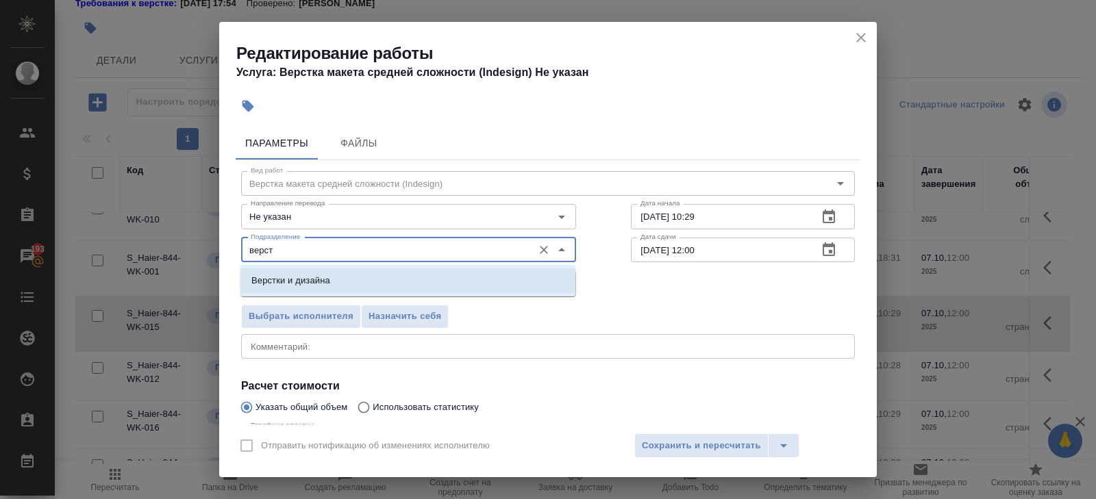
click at [287, 277] on p "Верстки и дизайна" at bounding box center [290, 281] width 79 height 14
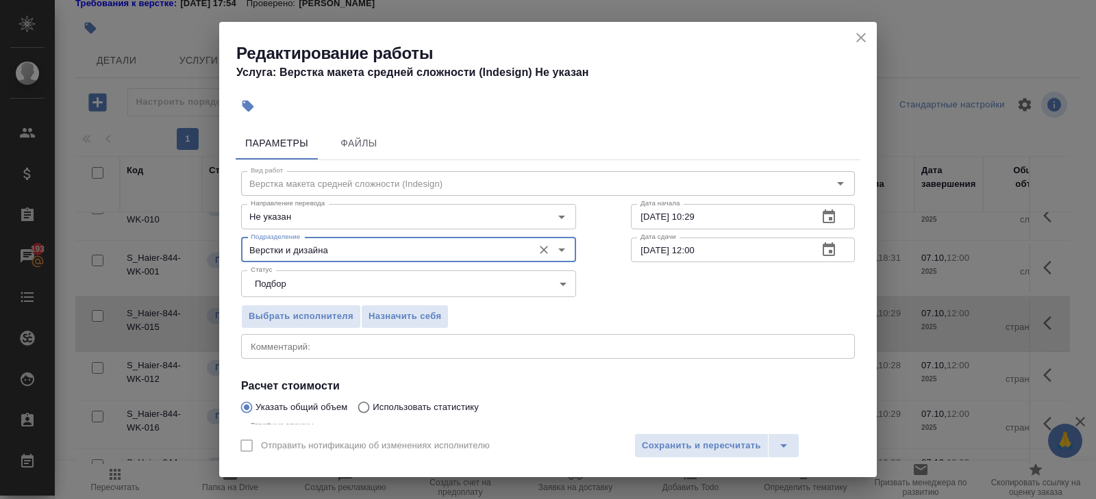
scroll to position [145, 0]
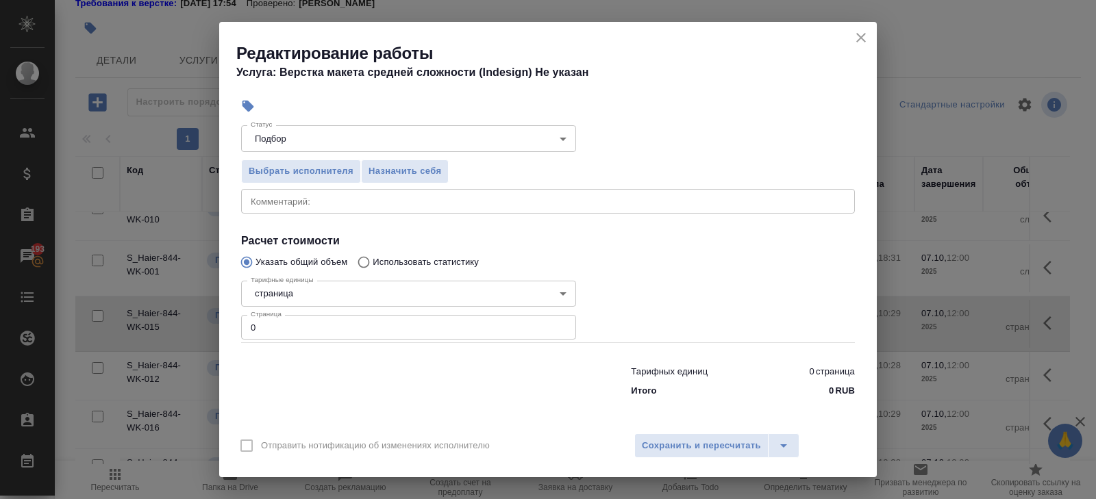
type input "Верстки и дизайна"
click at [273, 331] on input "0" at bounding box center [408, 327] width 335 height 25
type input "4"
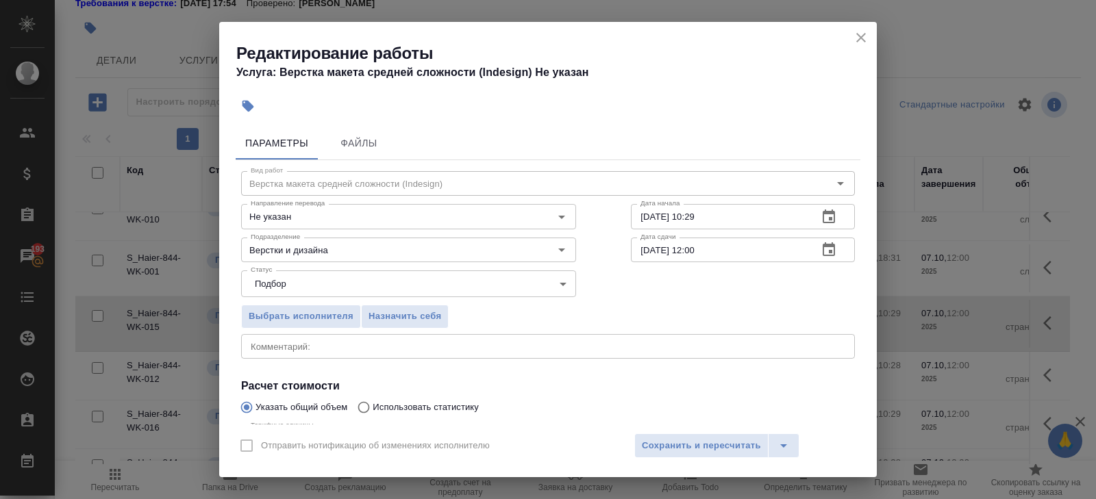
type input "22"
click at [828, 247] on icon "button" at bounding box center [829, 250] width 12 height 14
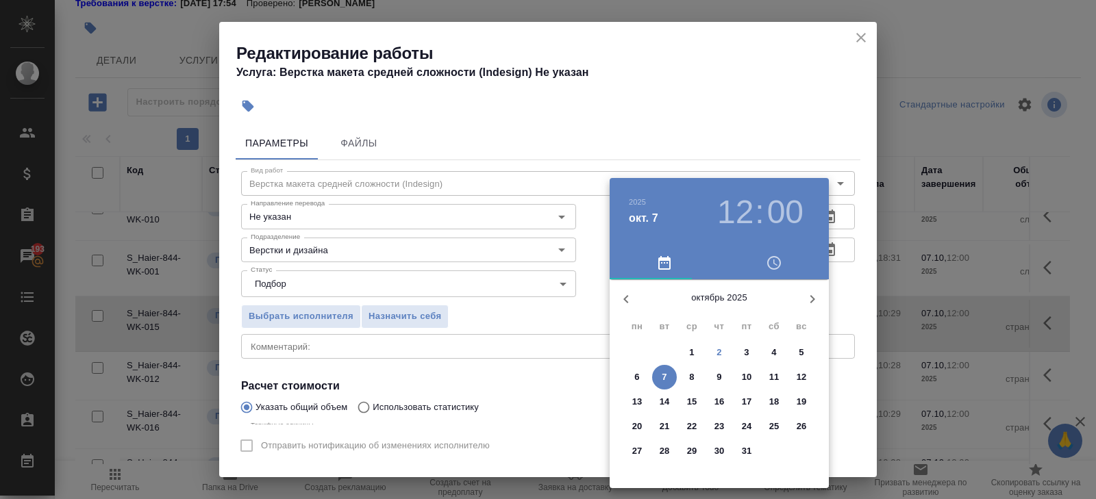
click at [634, 373] on p "6" at bounding box center [636, 378] width 5 height 14
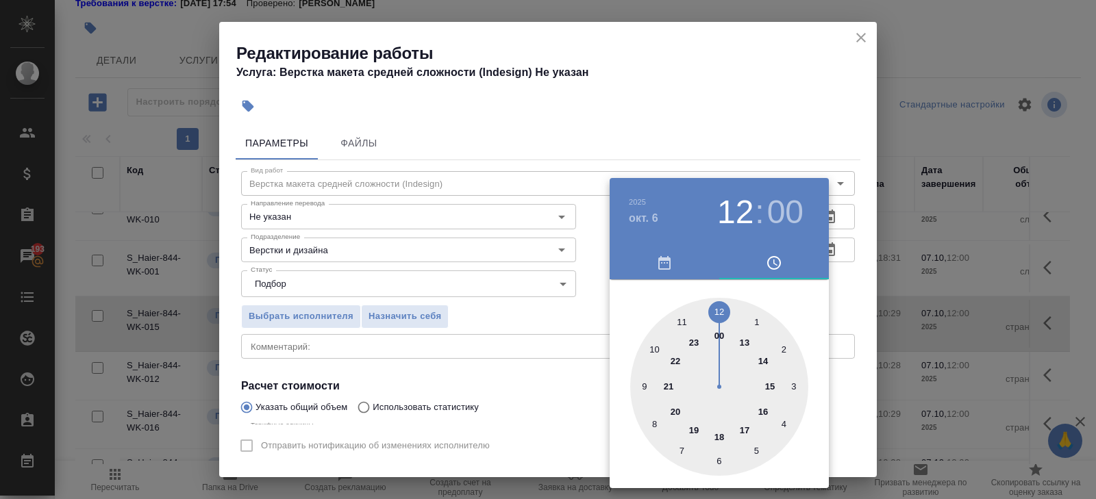
type input "06.10.2025 15:00"
click at [769, 388] on div at bounding box center [719, 387] width 178 height 178
click at [848, 261] on div at bounding box center [548, 249] width 1096 height 499
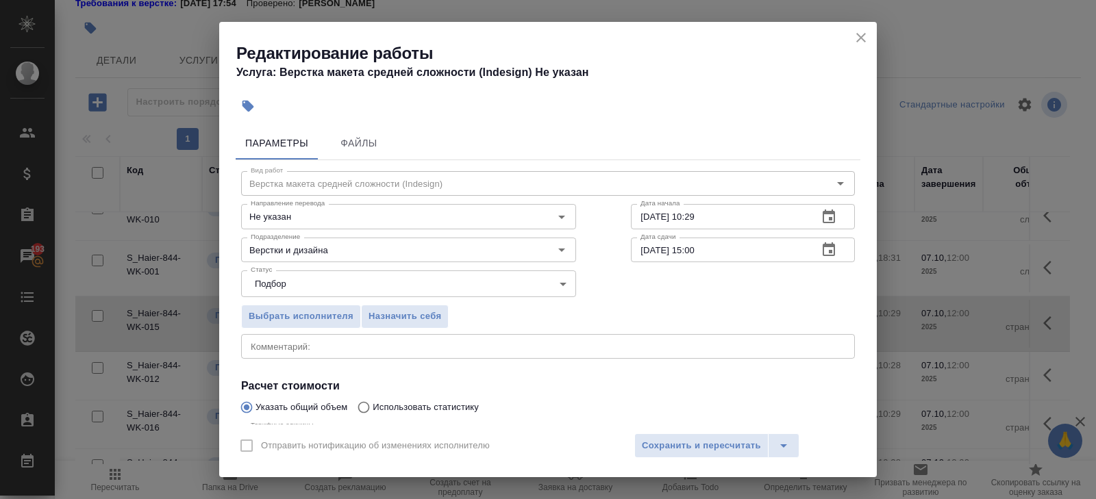
click at [826, 214] on icon "button" at bounding box center [829, 217] width 16 height 16
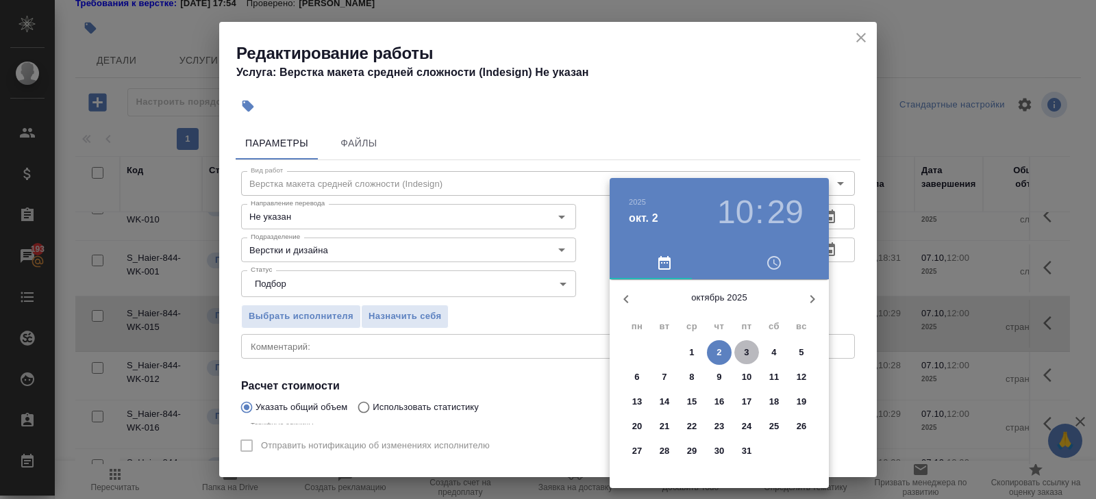
click at [743, 351] on span "3" at bounding box center [746, 353] width 25 height 14
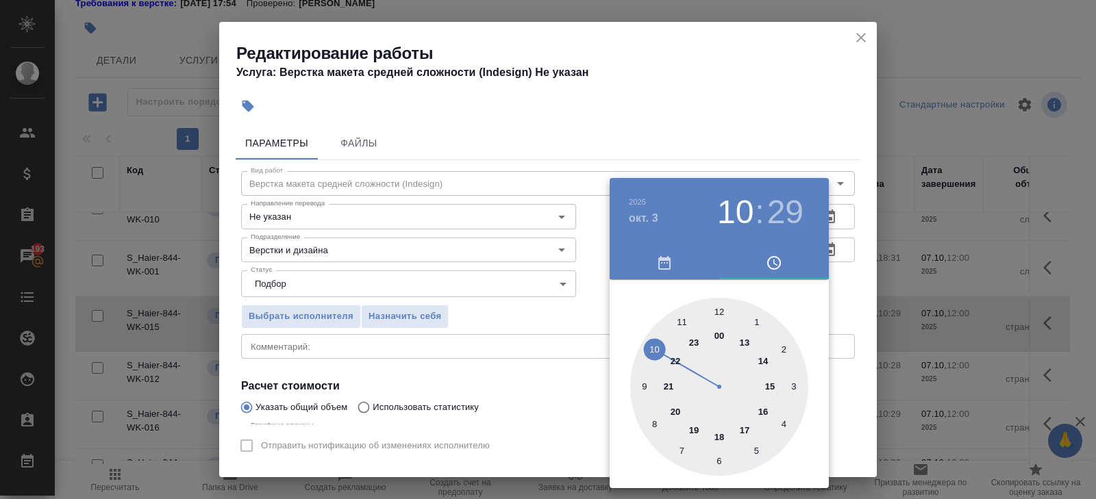
click at [744, 428] on div at bounding box center [719, 387] width 178 height 178
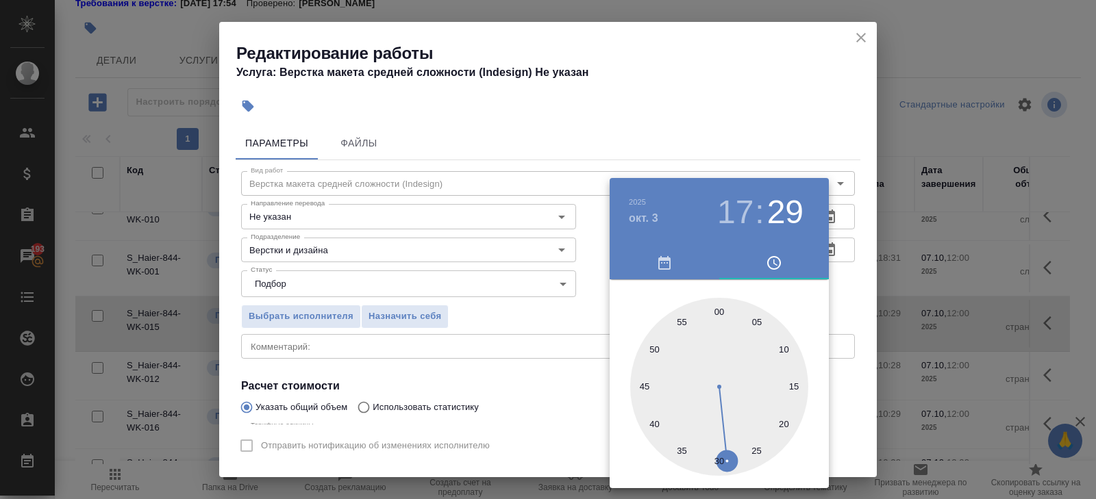
click at [720, 309] on div at bounding box center [719, 387] width 178 height 178
type input "03.10.2025 17:00"
click at [479, 308] on div at bounding box center [548, 249] width 1096 height 499
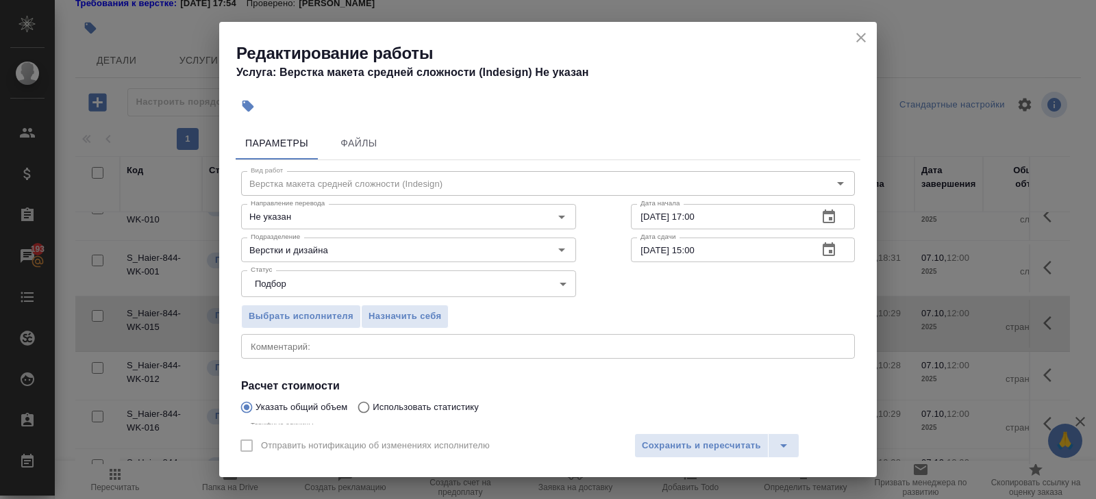
scroll to position [145, 0]
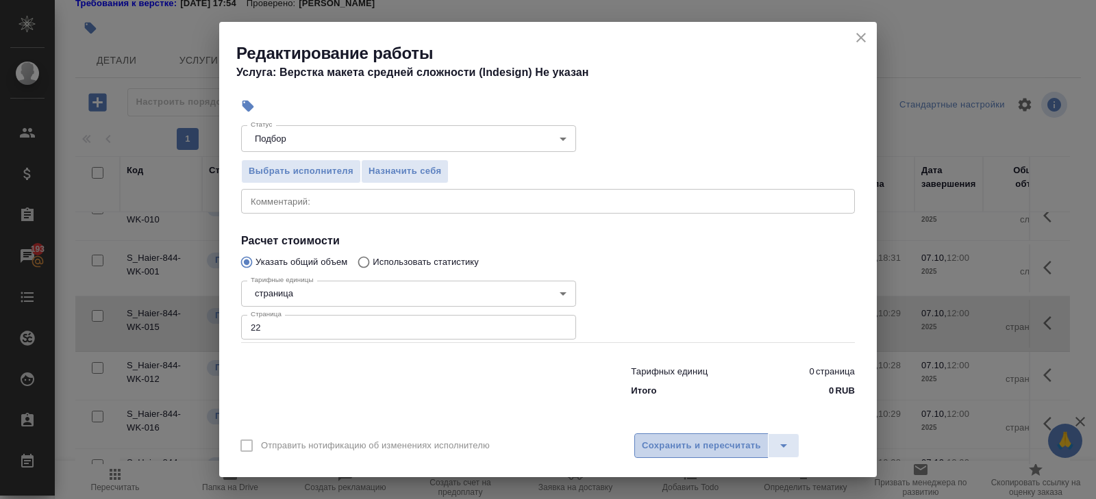
click at [647, 442] on span "Сохранить и пересчитать" at bounding box center [701, 446] width 119 height 16
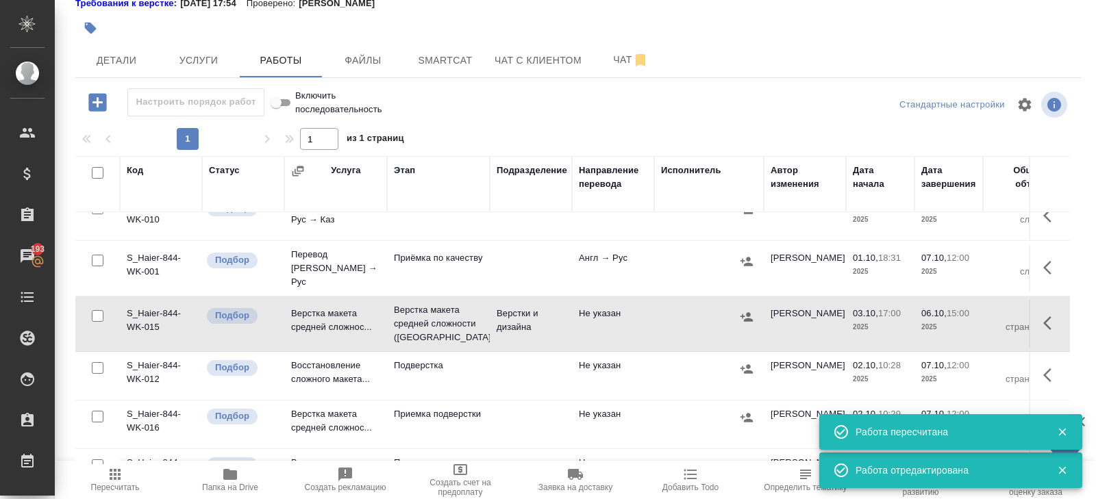
scroll to position [0, 0]
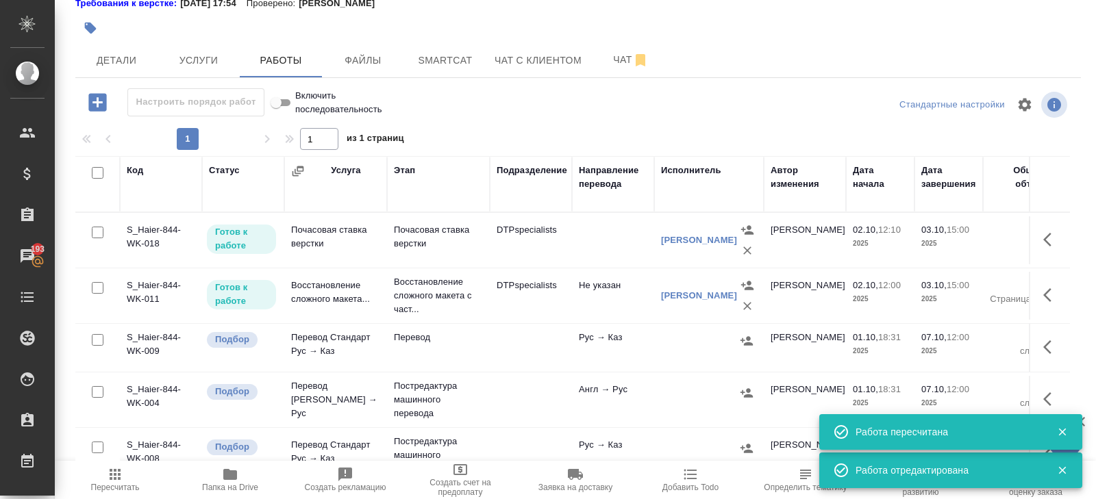
click at [100, 169] on input "checkbox" at bounding box center [98, 173] width 12 height 12
checkbox input "true"
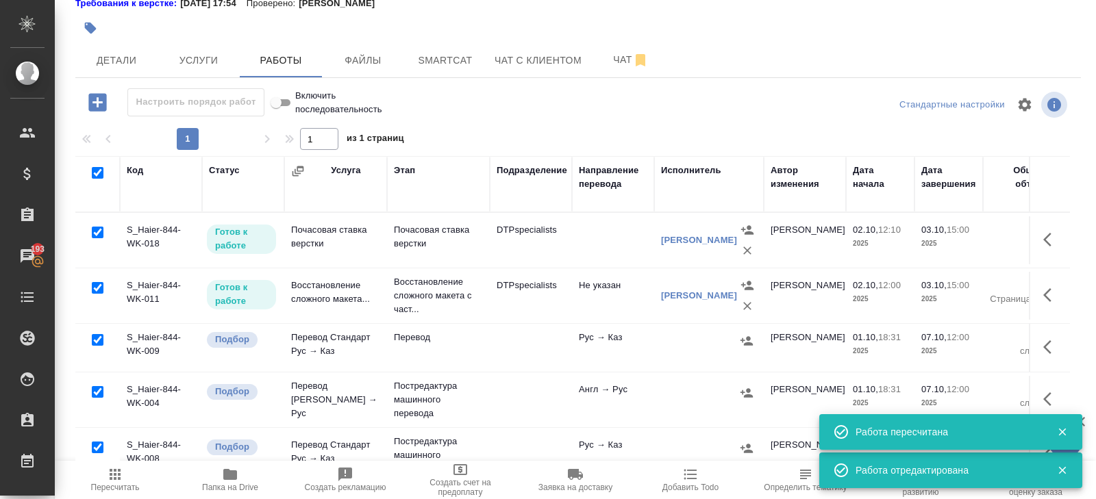
checkbox input "true"
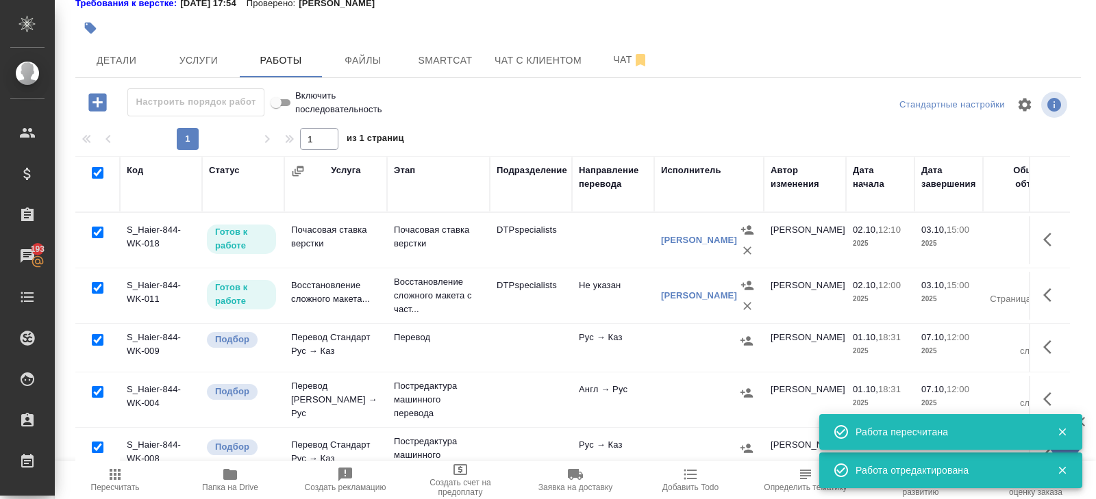
checkbox input "true"
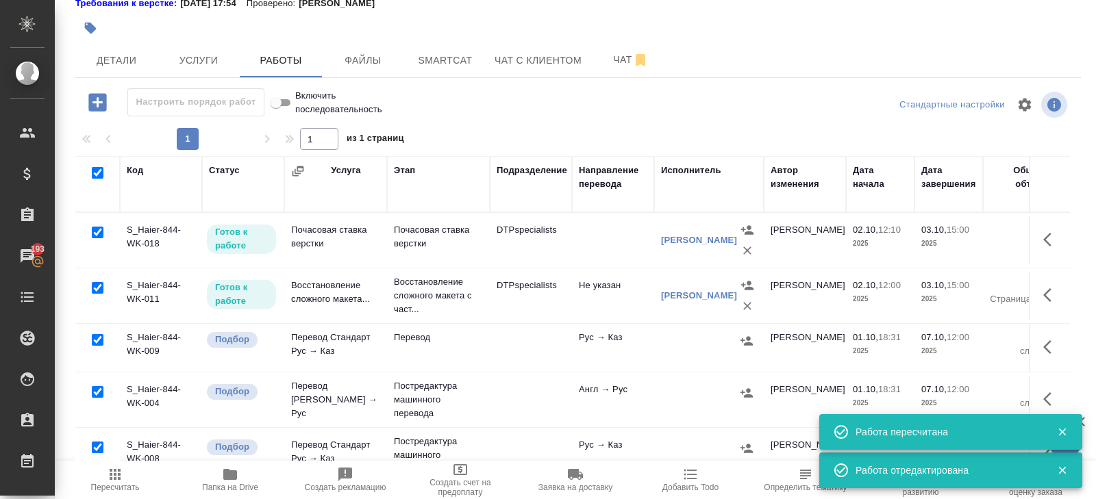
checkbox input "true"
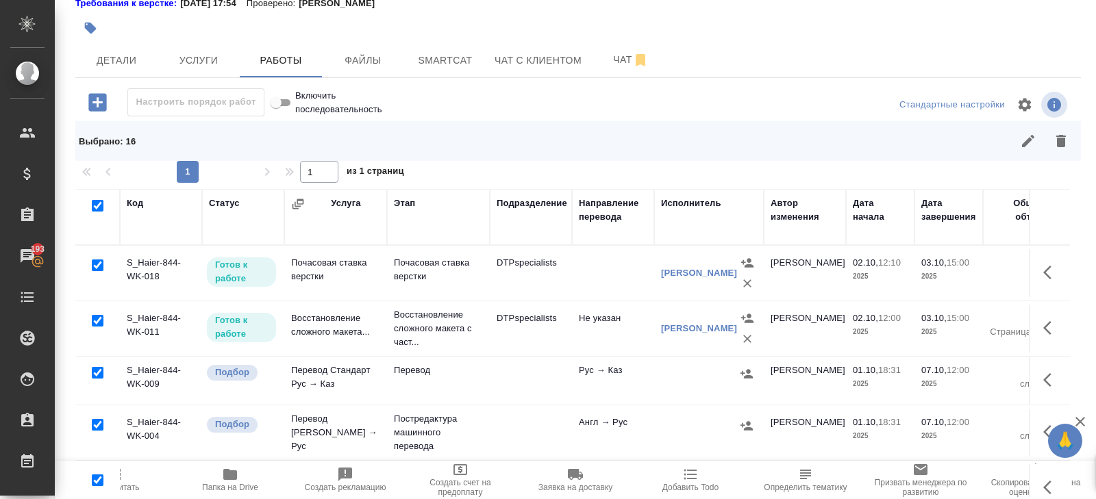
click at [97, 266] on input "checkbox" at bounding box center [98, 266] width 12 height 12
checkbox input "false"
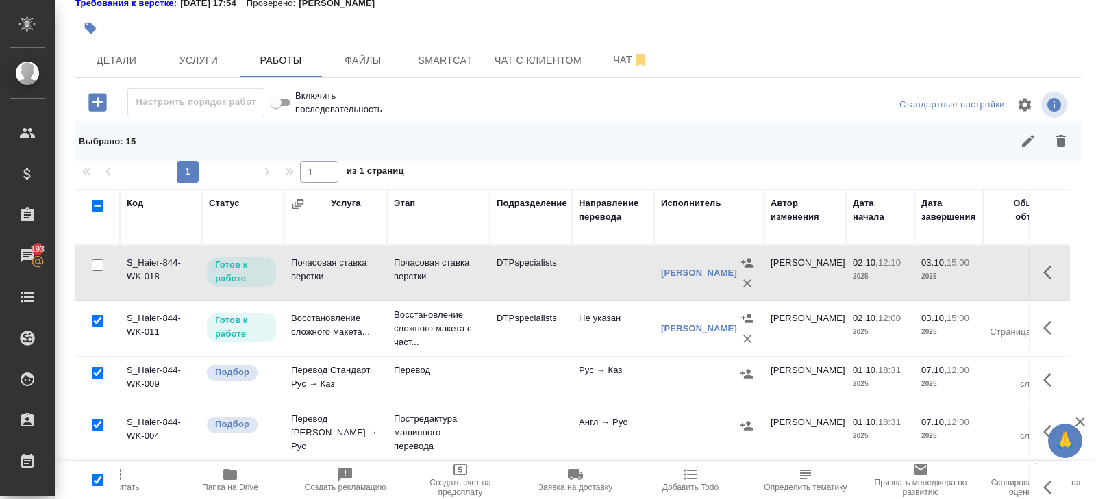
click at [97, 319] on input "checkbox" at bounding box center [98, 321] width 12 height 12
checkbox input "false"
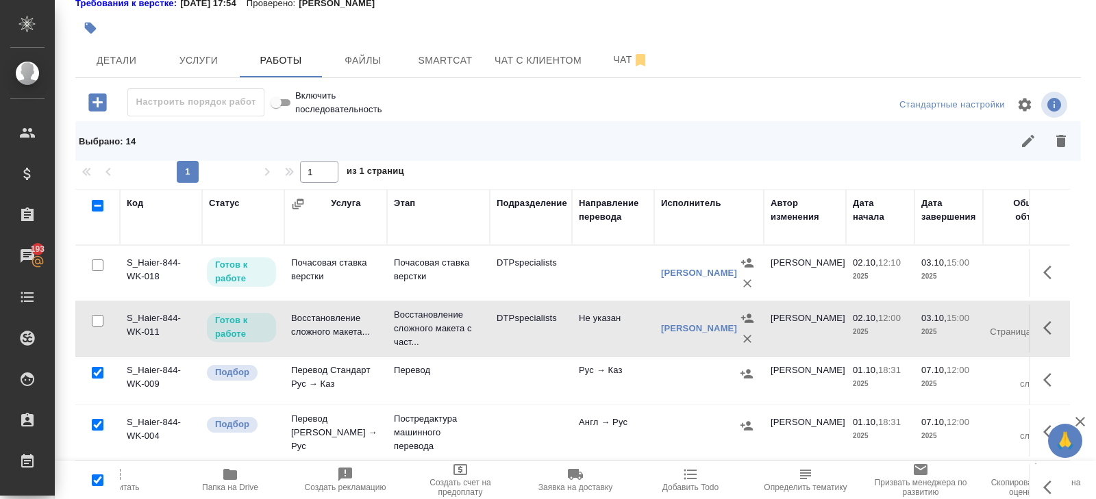
click at [97, 423] on input "checkbox" at bounding box center [98, 425] width 12 height 12
checkbox input "false"
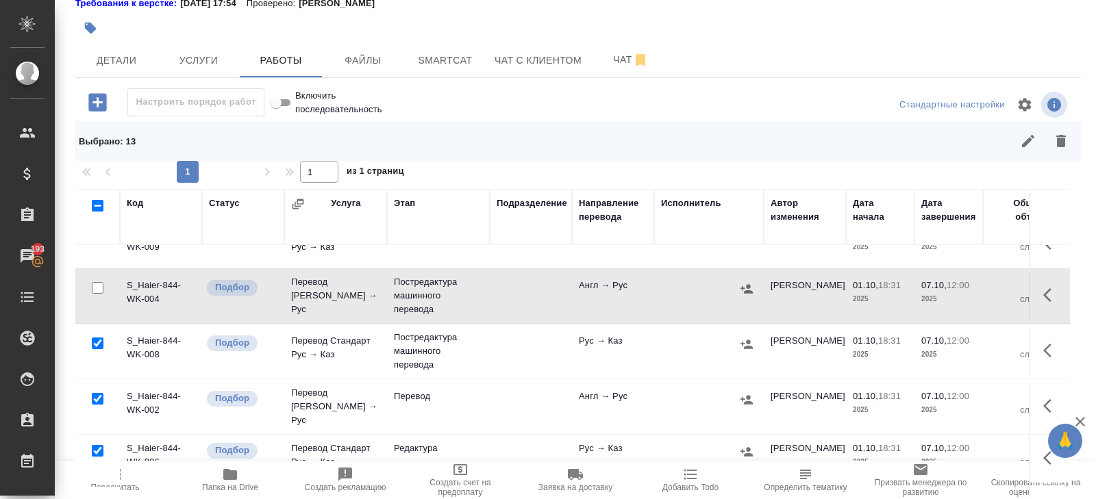
scroll to position [145, 0]
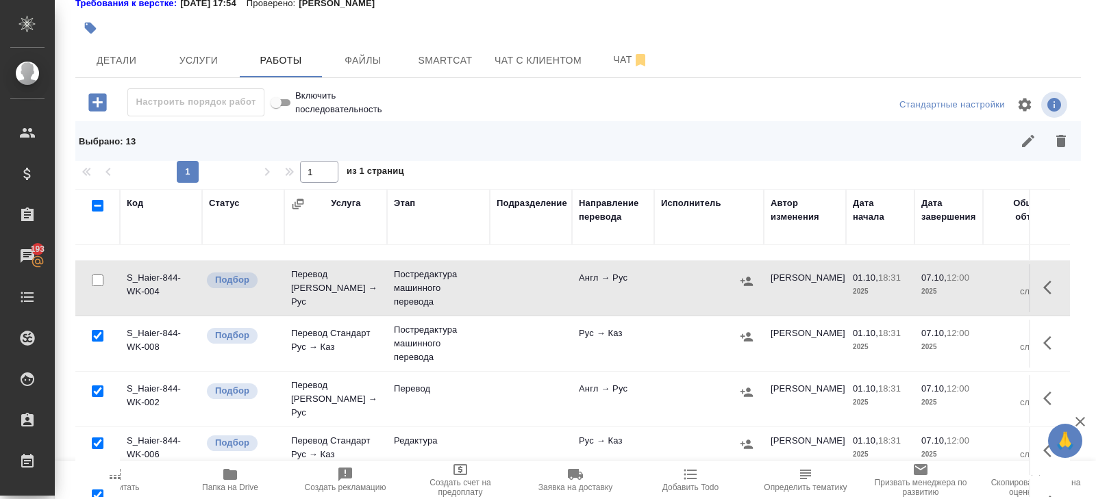
click at [98, 335] on input "checkbox" at bounding box center [98, 336] width 12 height 12
checkbox input "false"
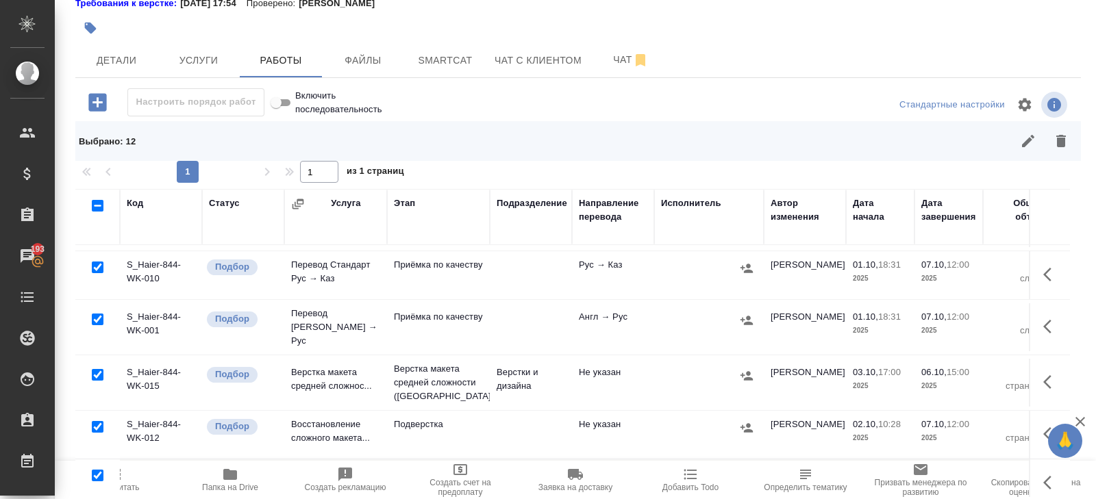
scroll to position [555, 0]
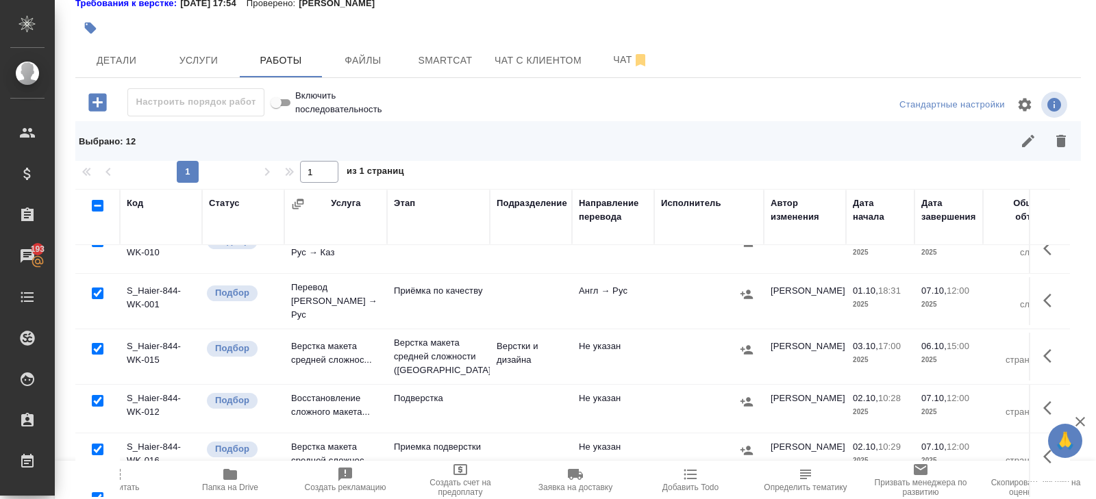
click at [96, 343] on input "checkbox" at bounding box center [98, 349] width 12 height 12
checkbox input "false"
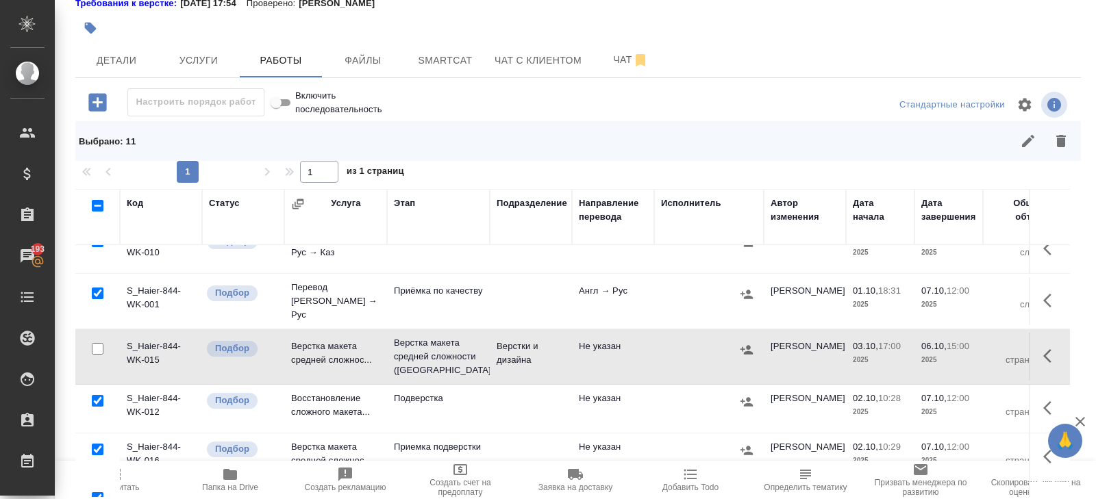
click at [96, 395] on input "checkbox" at bounding box center [98, 401] width 12 height 12
checkbox input "false"
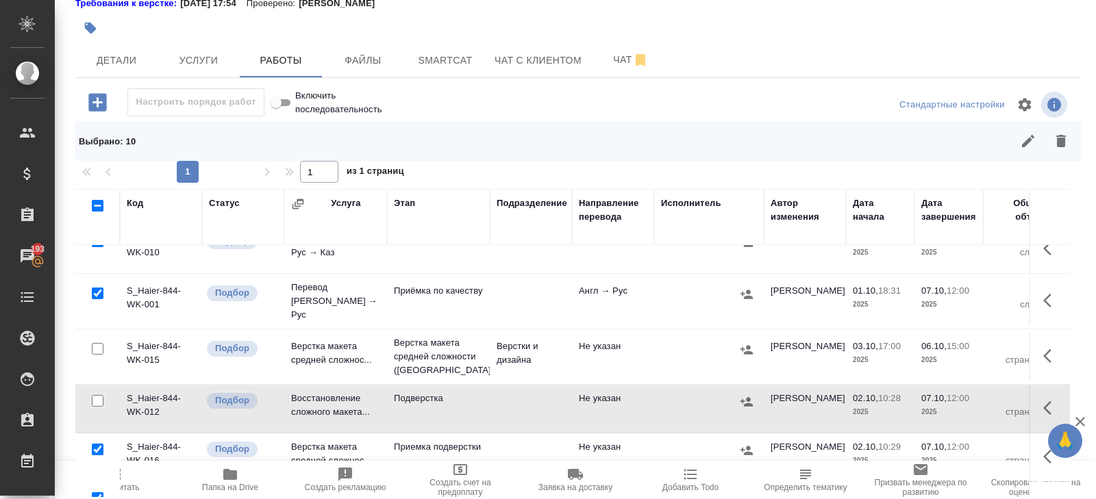
scroll to position [119, 0]
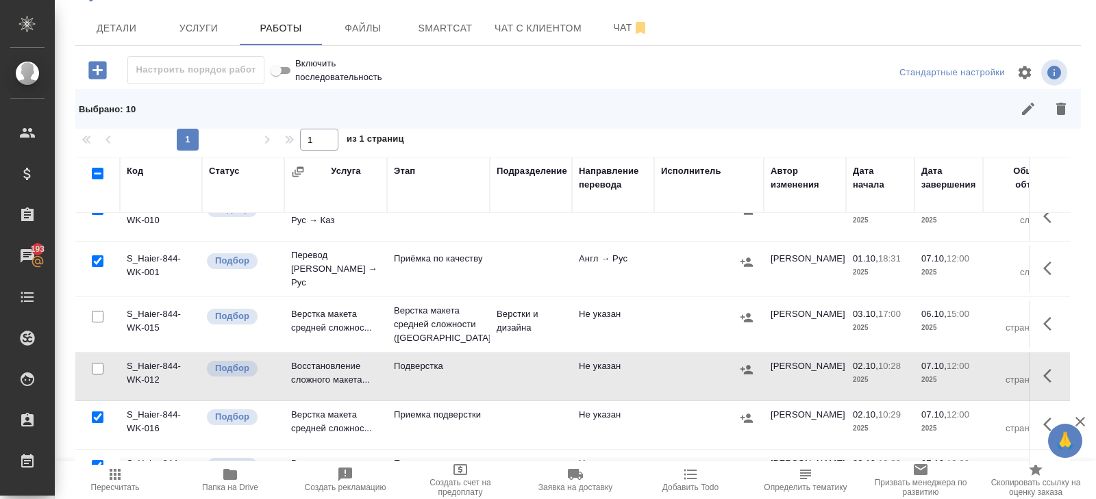
click at [1058, 110] on icon "button" at bounding box center [1061, 109] width 10 height 12
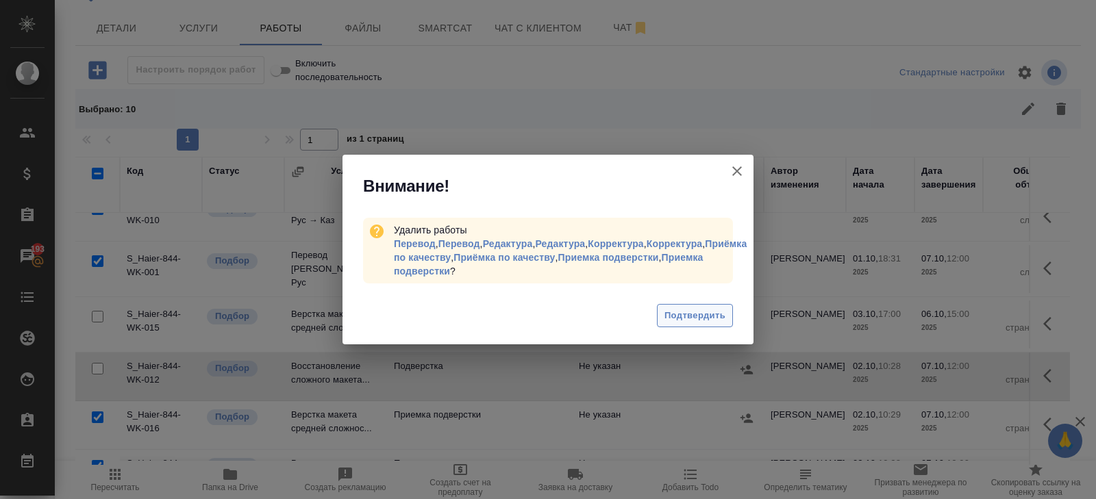
click at [686, 312] on span "Подтвердить" at bounding box center [695, 316] width 61 height 16
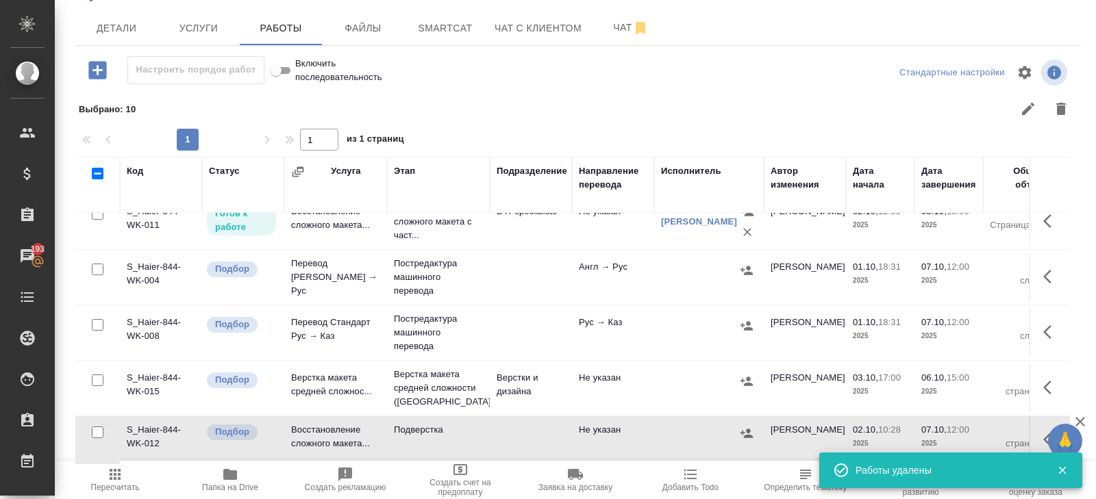
scroll to position [72, 0]
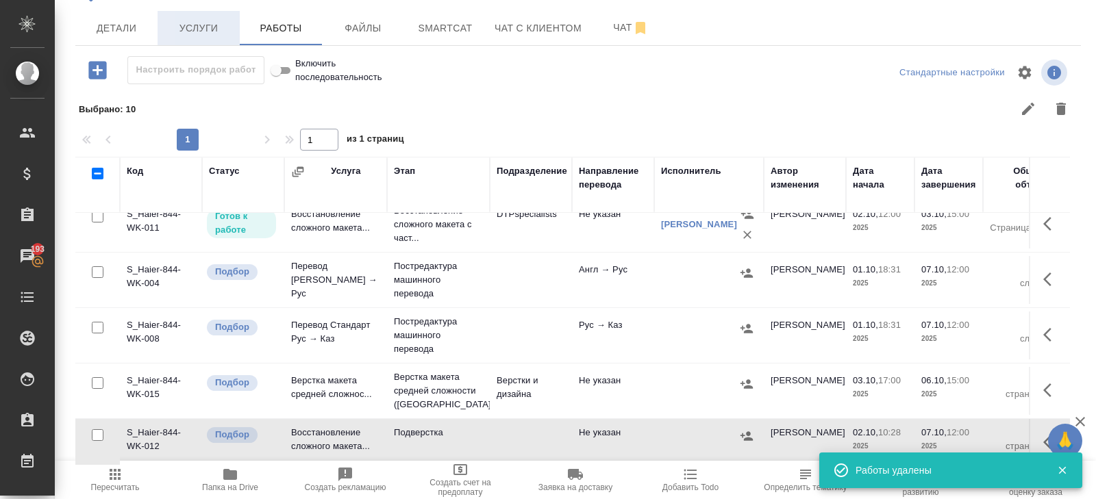
click at [199, 33] on span "Услуги" at bounding box center [199, 28] width 66 height 17
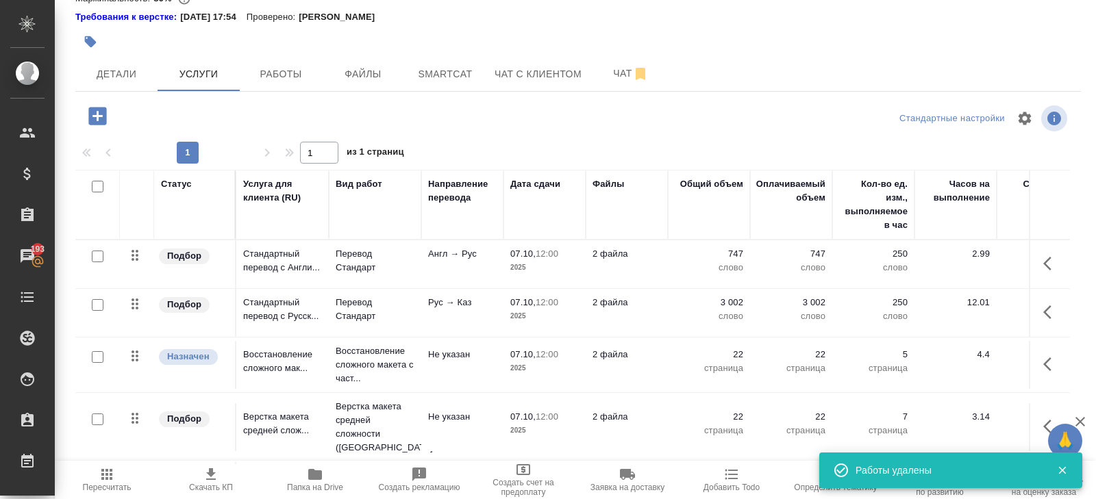
scroll to position [79, 0]
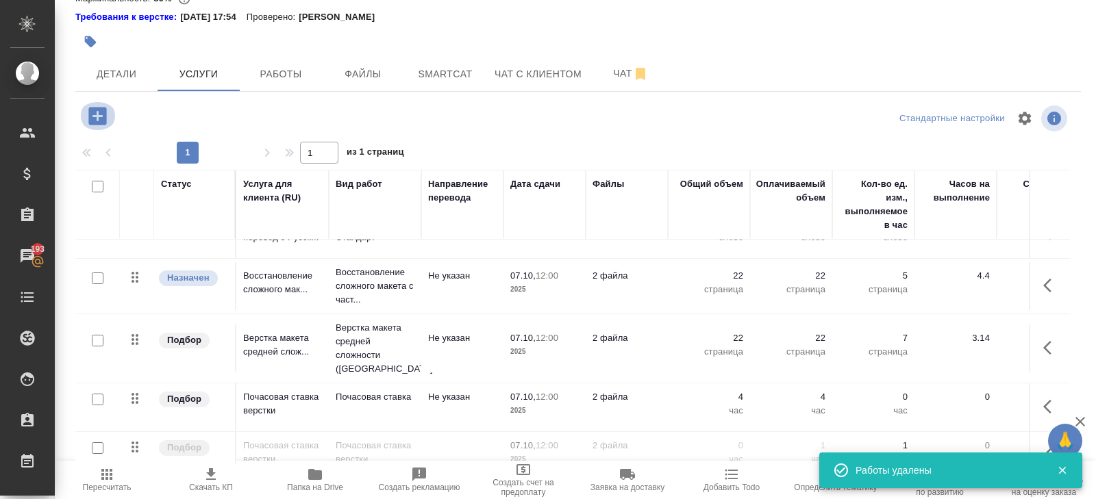
click at [101, 119] on icon "button" at bounding box center [97, 116] width 18 height 18
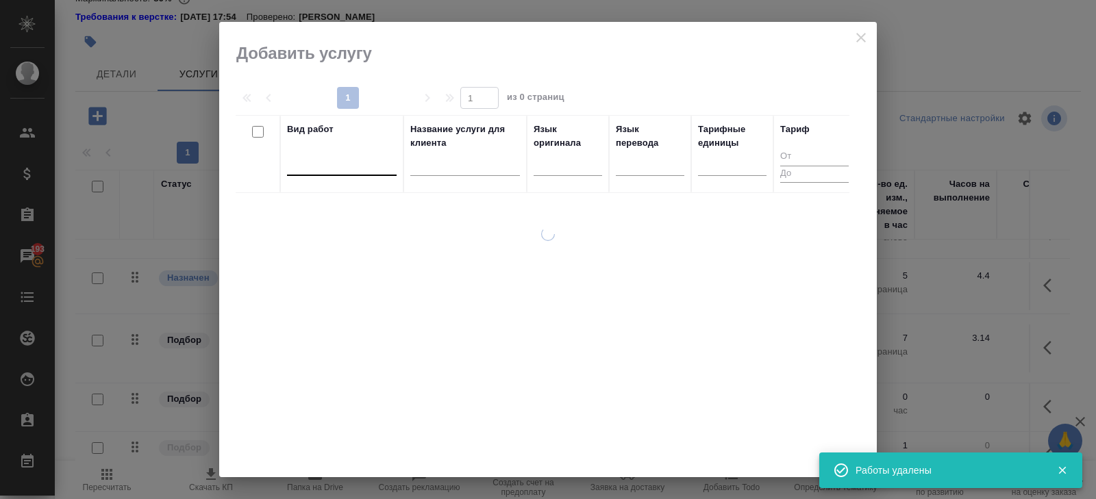
click at [315, 171] on div at bounding box center [342, 162] width 110 height 20
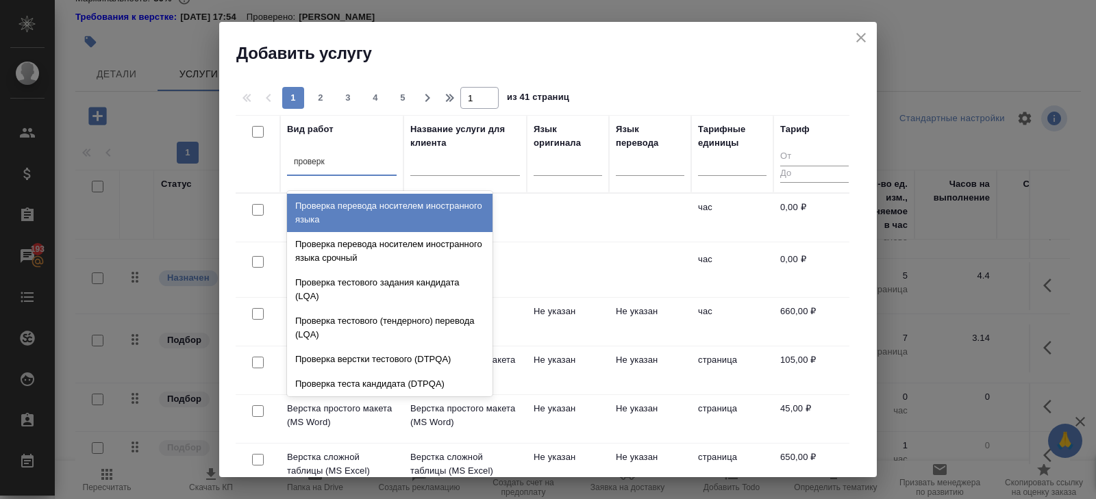
type input "проверка"
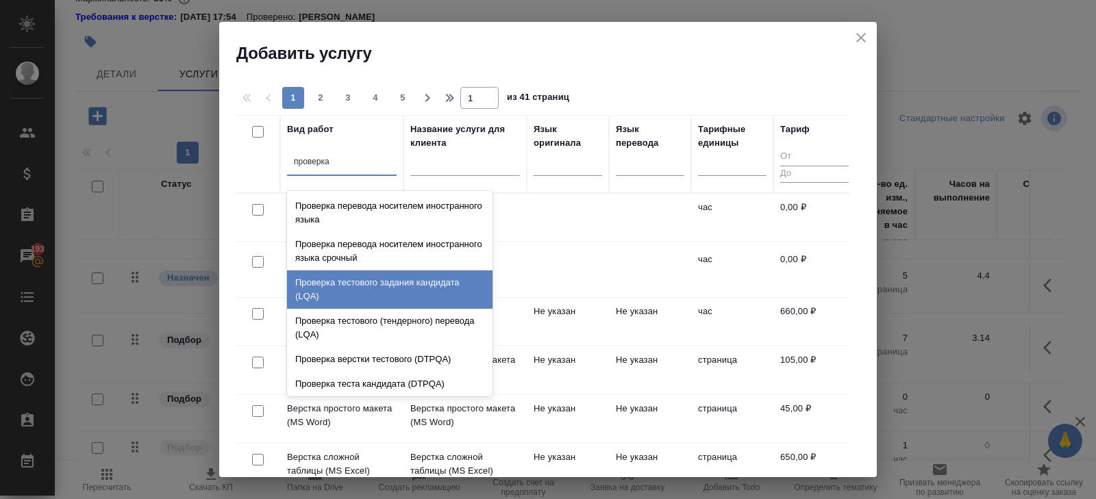
scroll to position [27, 0]
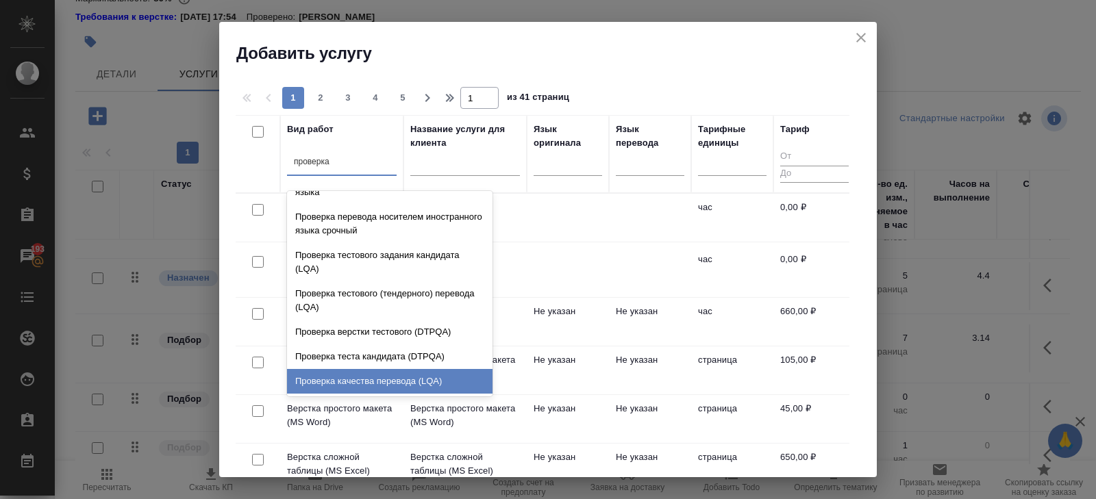
click at [354, 378] on div "Проверка качества перевода (LQA)" at bounding box center [390, 381] width 206 height 25
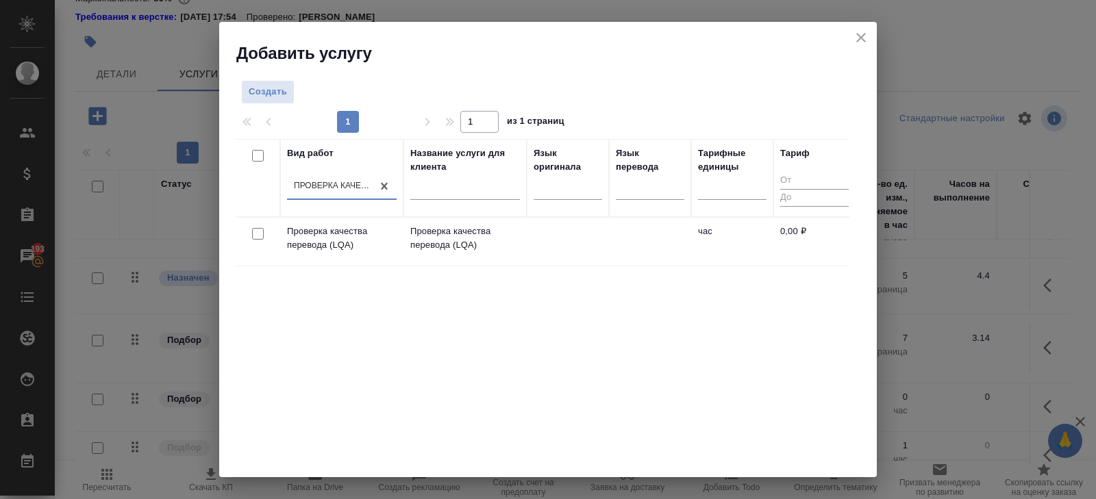
click at [253, 234] on input "checkbox" at bounding box center [258, 234] width 12 height 12
checkbox input "true"
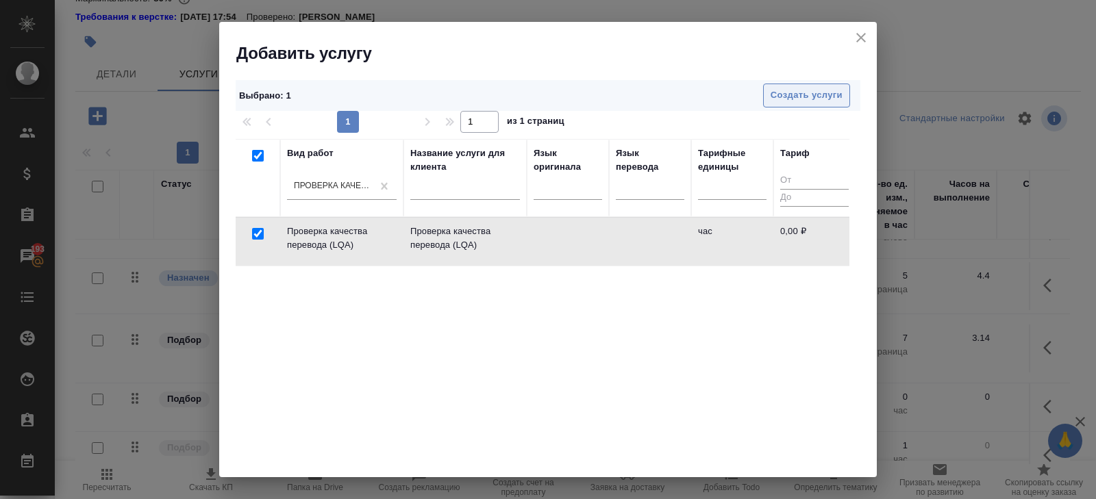
click at [778, 101] on span "Создать услуги" at bounding box center [807, 96] width 72 height 16
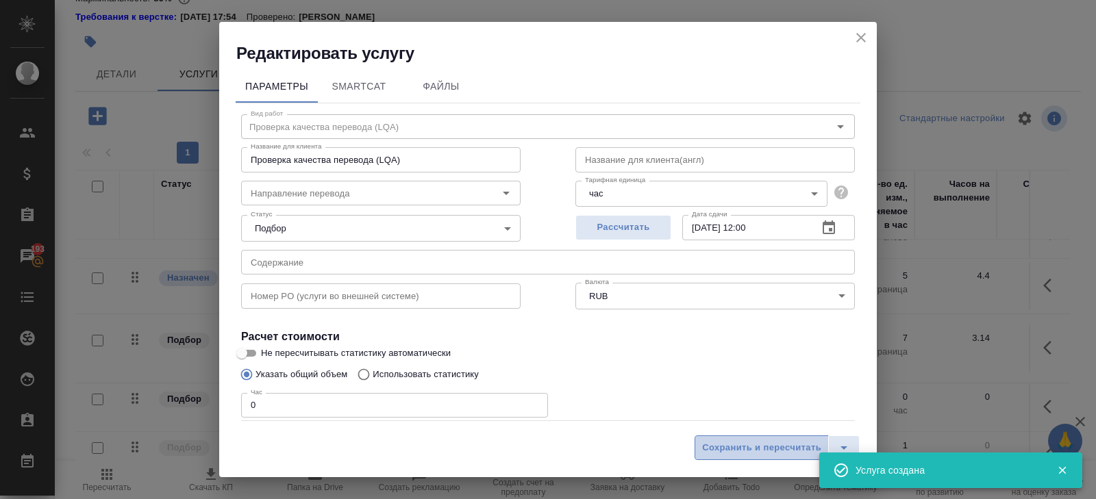
click at [768, 451] on span "Сохранить и пересчитать" at bounding box center [761, 449] width 119 height 16
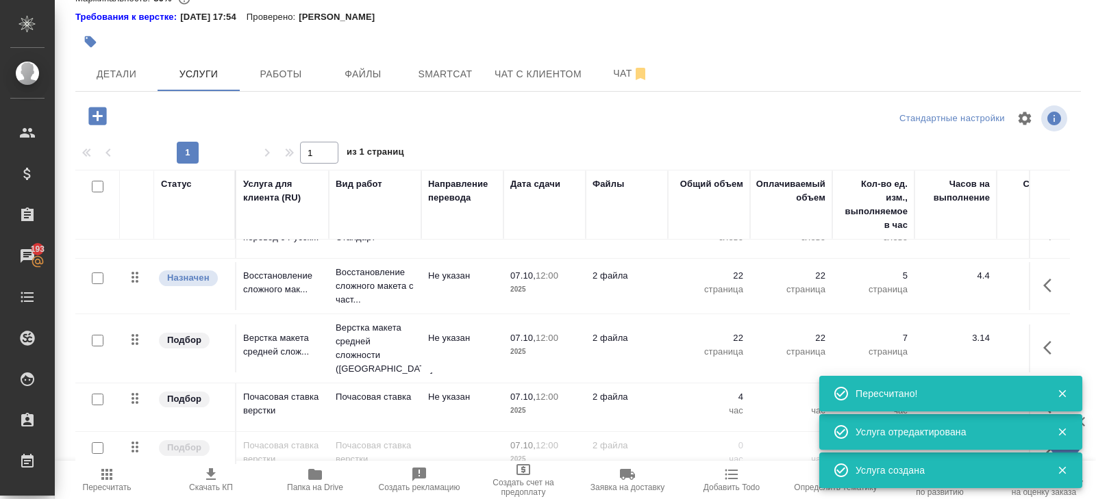
scroll to position [134, 0]
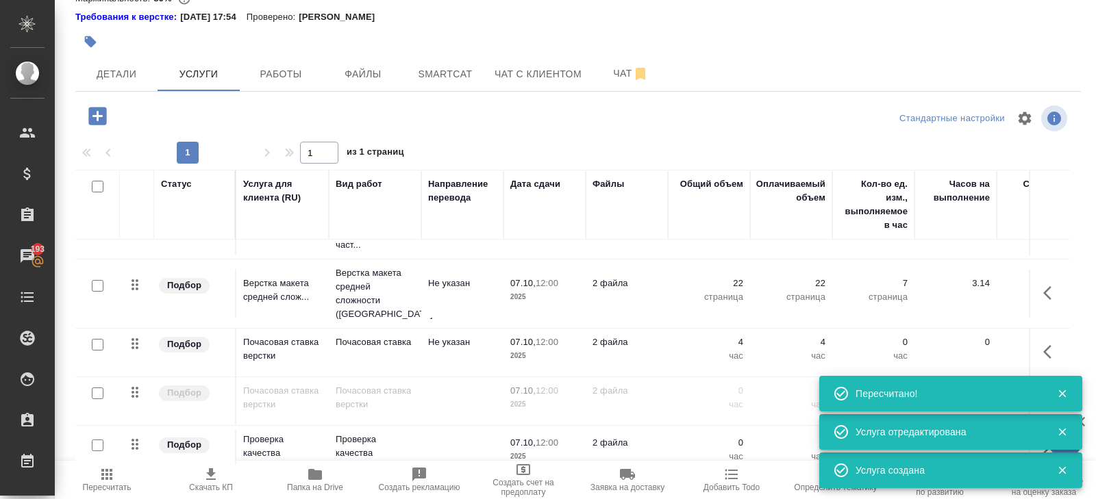
click at [1059, 396] on icon "button" at bounding box center [1063, 395] width 8 height 8
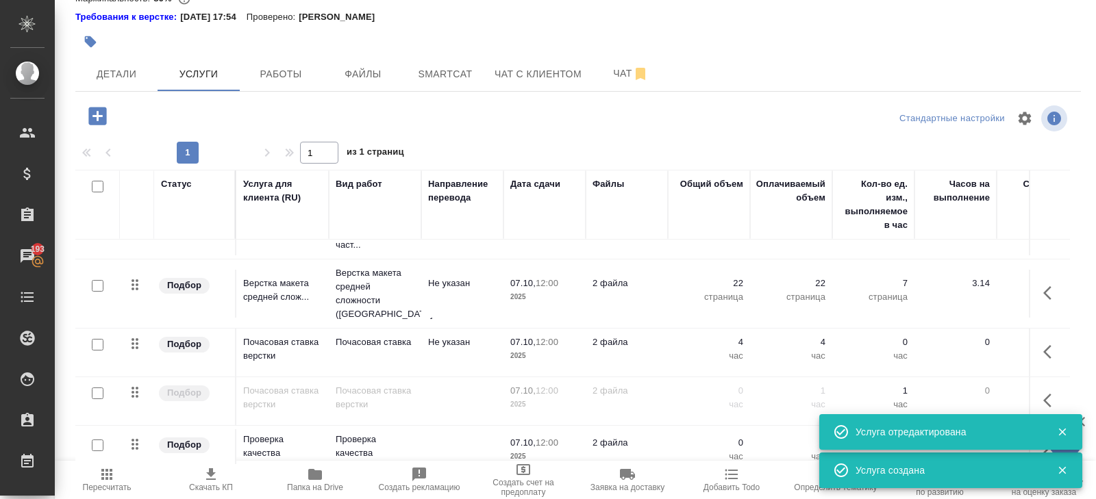
click at [1062, 428] on icon "button" at bounding box center [1062, 432] width 12 height 12
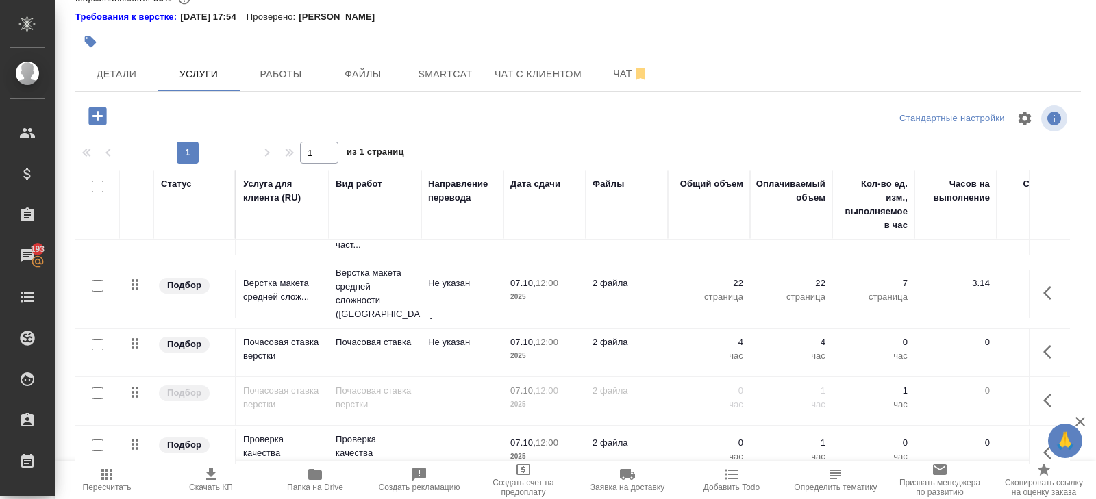
click at [1042, 436] on button "button" at bounding box center [1051, 452] width 33 height 33
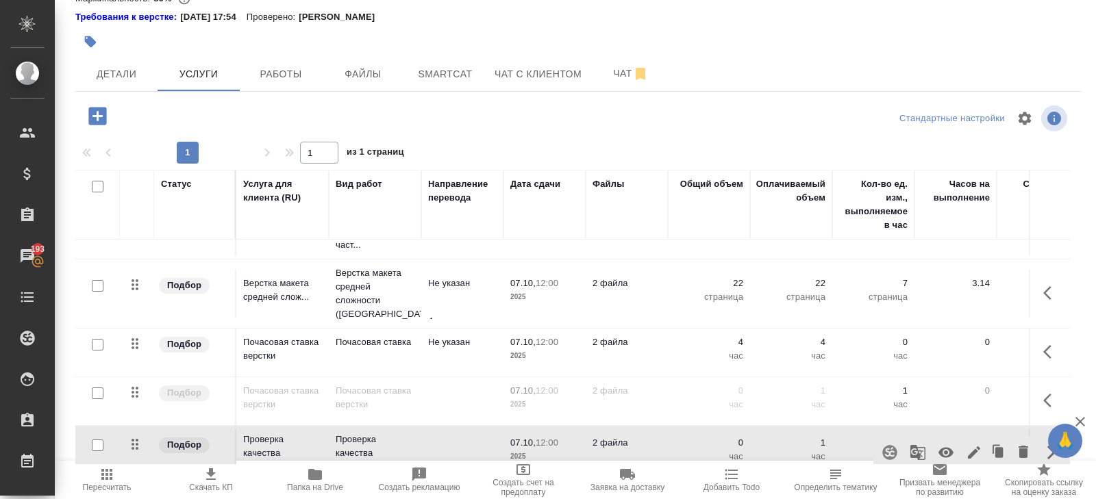
click at [949, 448] on icon "button" at bounding box center [946, 453] width 15 height 10
click at [267, 82] on span "Работы" at bounding box center [281, 74] width 66 height 17
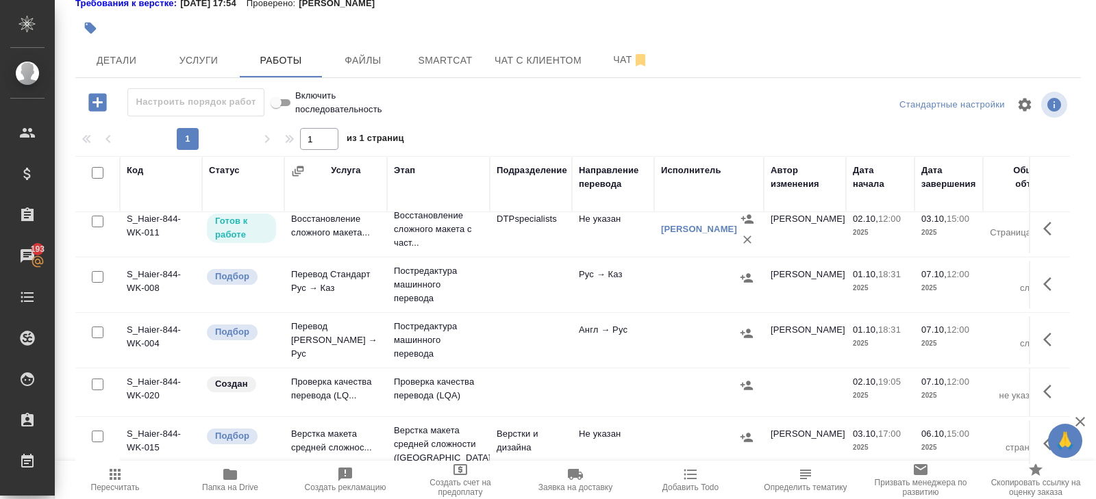
scroll to position [57, 0]
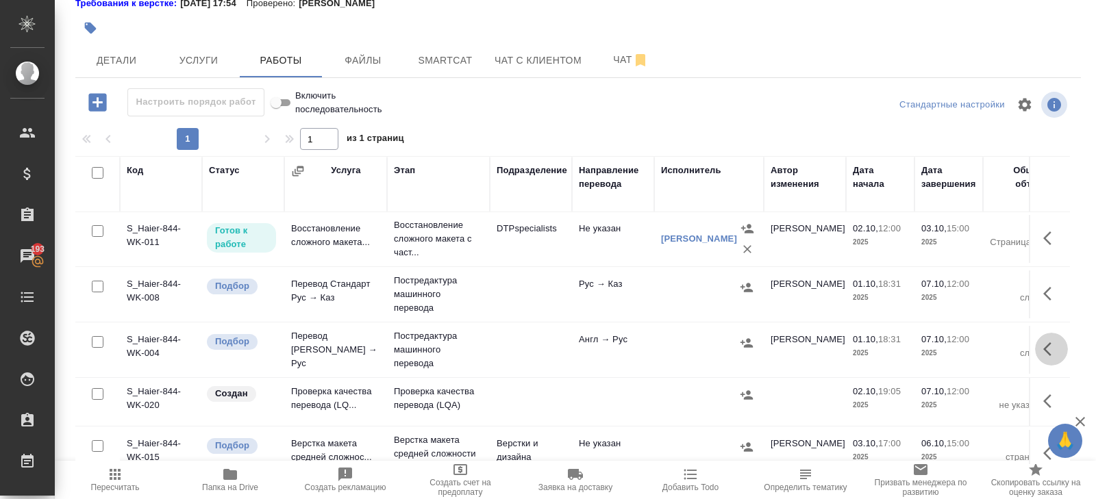
click at [1045, 349] on icon "button" at bounding box center [1047, 350] width 8 height 14
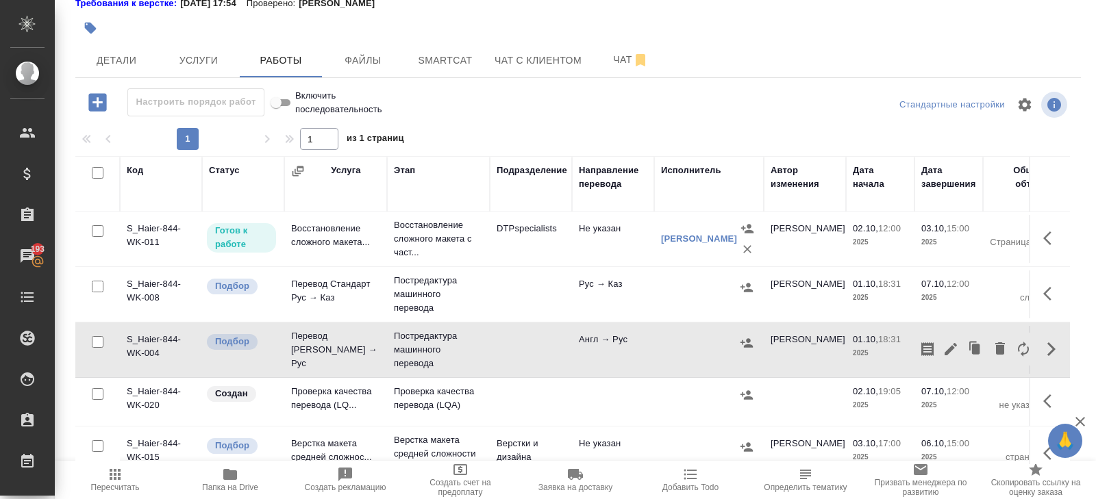
click at [951, 349] on icon "button" at bounding box center [951, 349] width 16 height 16
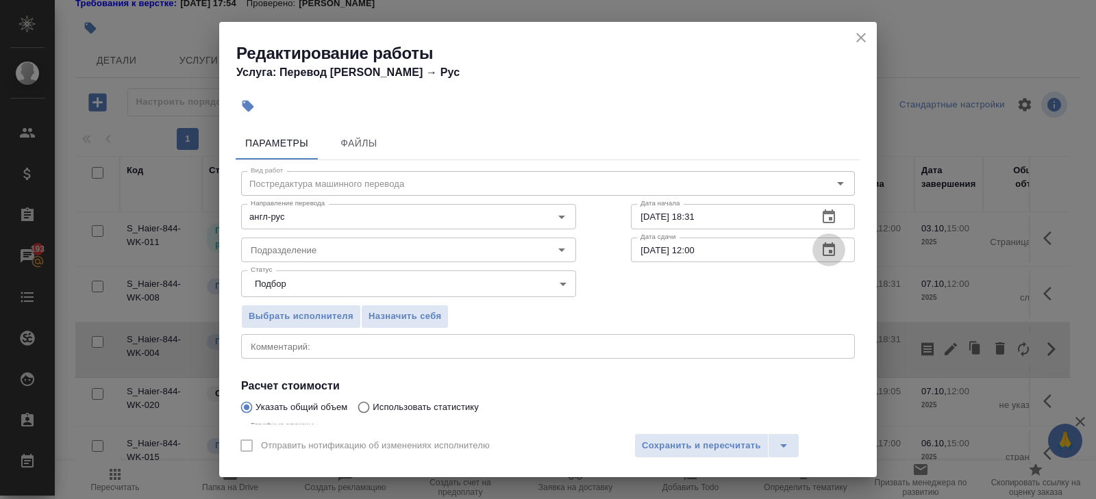
click at [833, 251] on icon "button" at bounding box center [829, 250] width 16 height 16
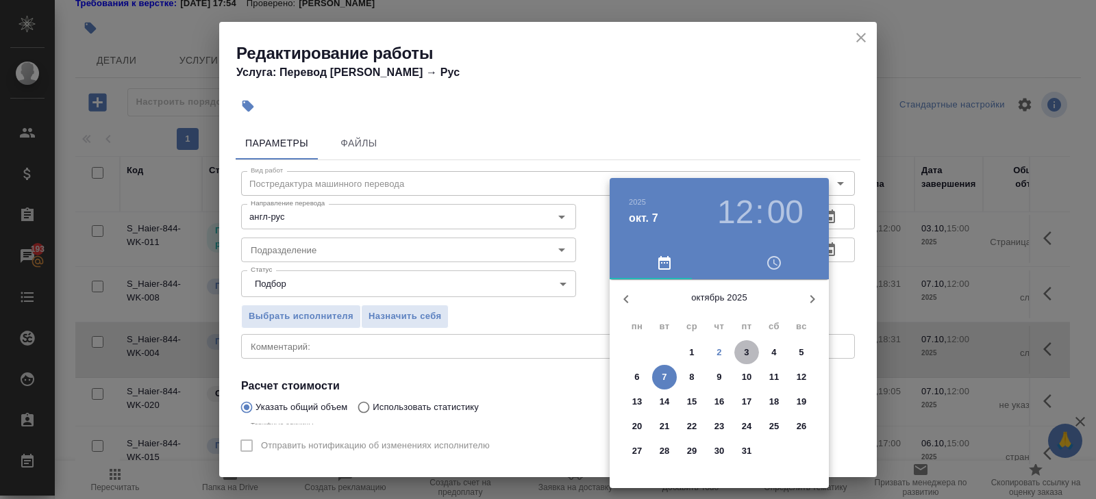
click at [744, 349] on p "3" at bounding box center [746, 353] width 5 height 14
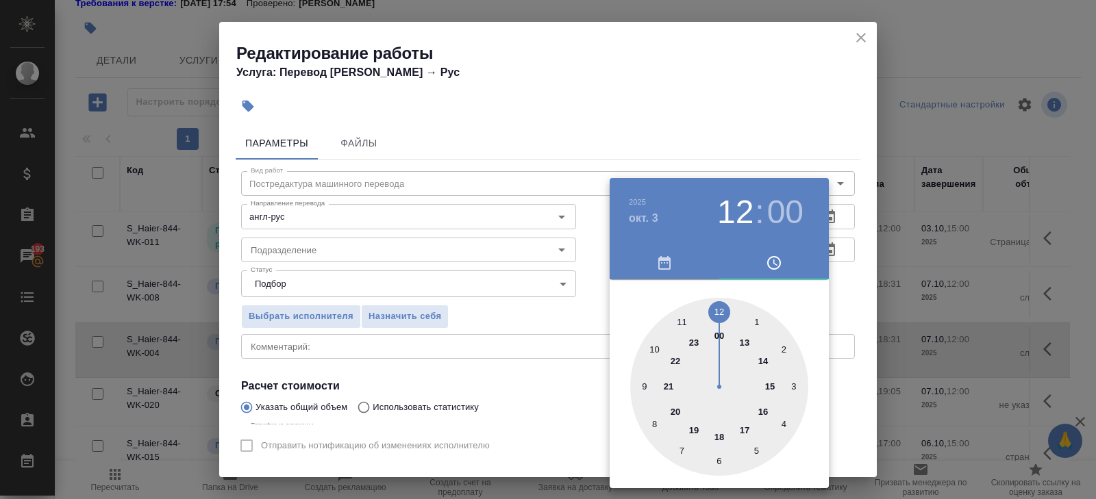
type input "03.10.2025 17:00"
click at [747, 434] on div at bounding box center [719, 387] width 178 height 178
click at [847, 293] on div at bounding box center [548, 249] width 1096 height 499
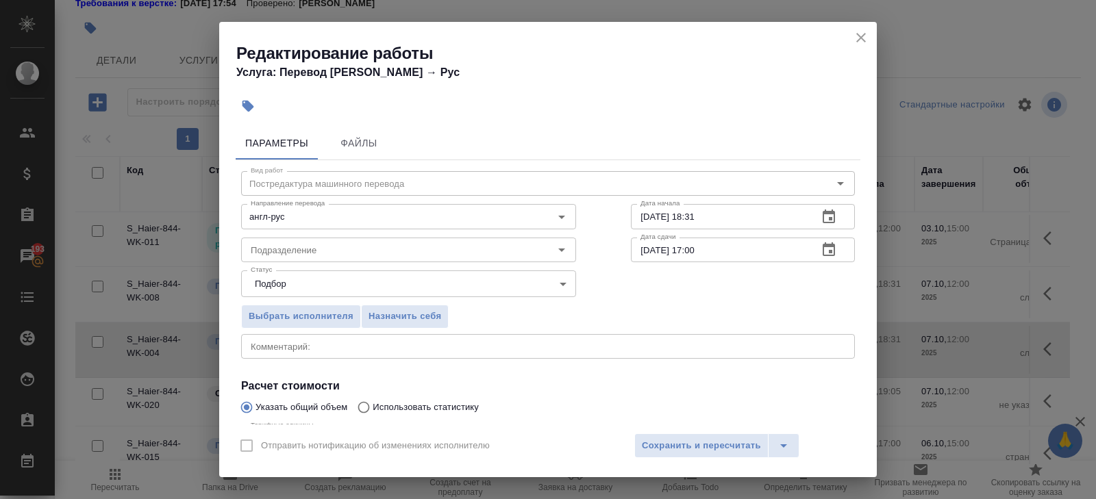
click at [826, 211] on icon "button" at bounding box center [829, 217] width 12 height 14
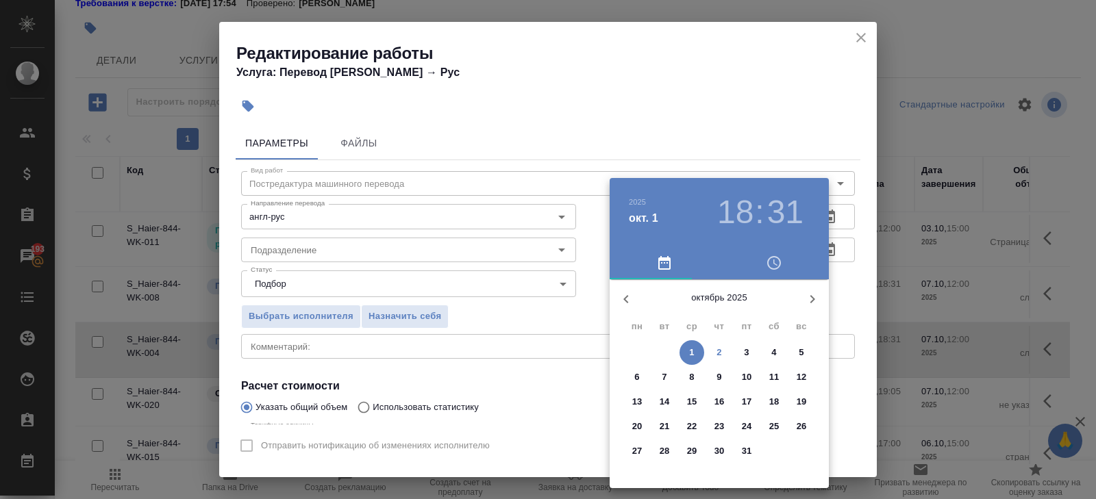
click at [723, 351] on span "2" at bounding box center [719, 353] width 25 height 14
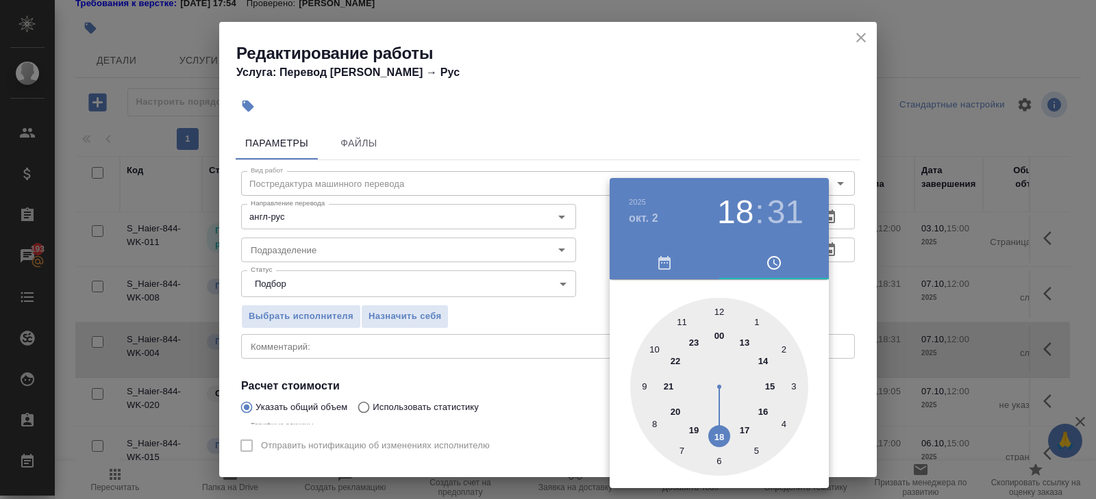
click at [694, 430] on div at bounding box center [719, 387] width 178 height 178
type input "02.10.2025 19:00"
click at [718, 314] on div at bounding box center [719, 387] width 178 height 178
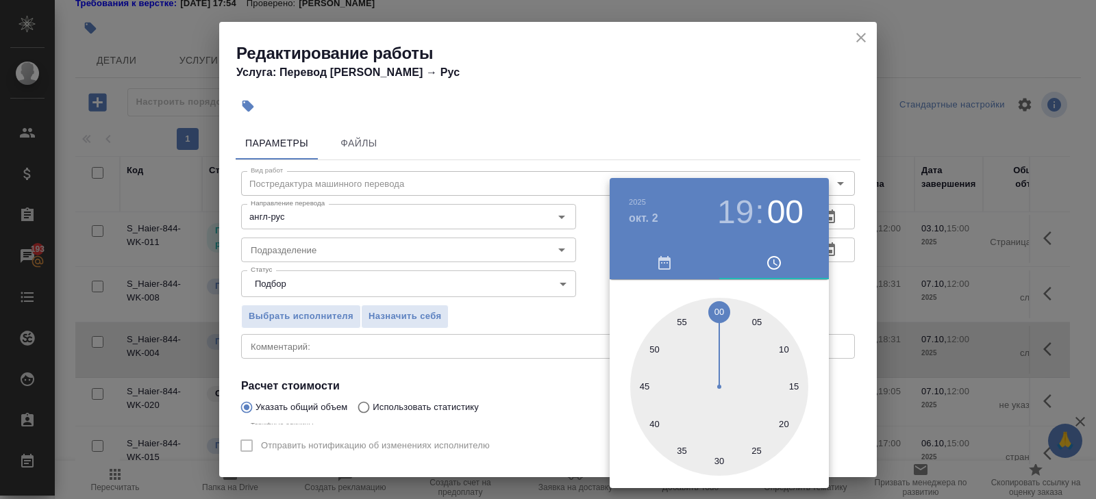
click at [436, 271] on div at bounding box center [548, 249] width 1096 height 499
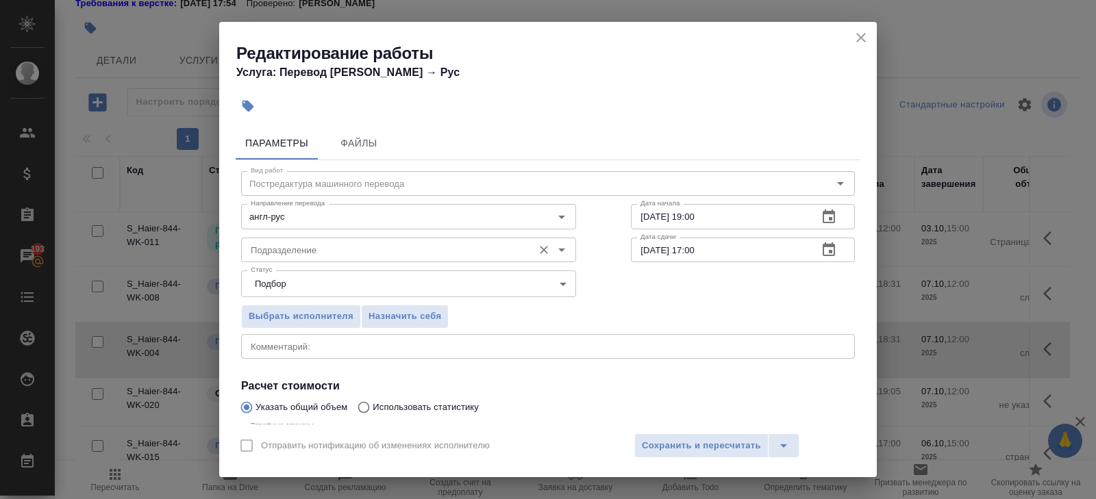
click at [295, 248] on input "Подразделение" at bounding box center [385, 250] width 281 height 16
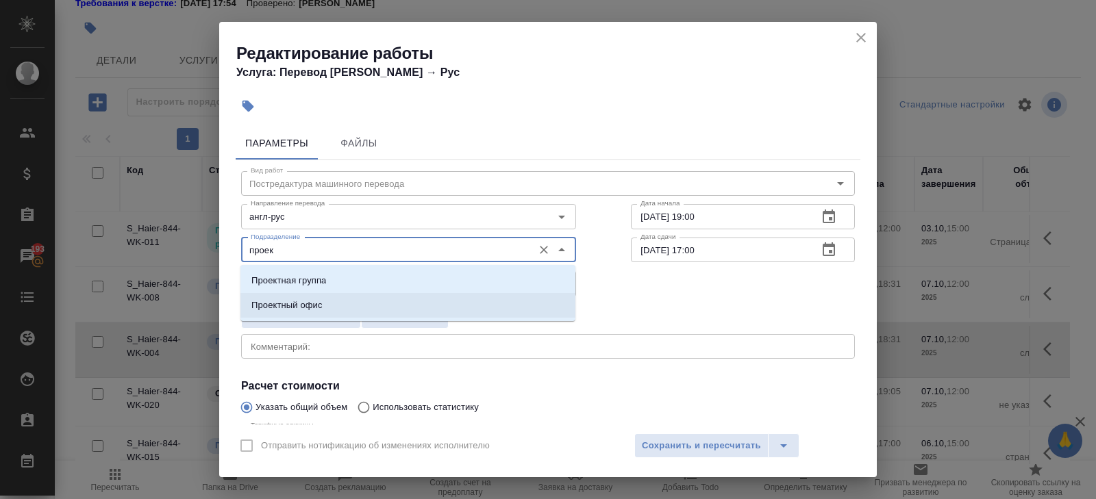
click at [261, 307] on p "Проектный офис" at bounding box center [286, 306] width 71 height 14
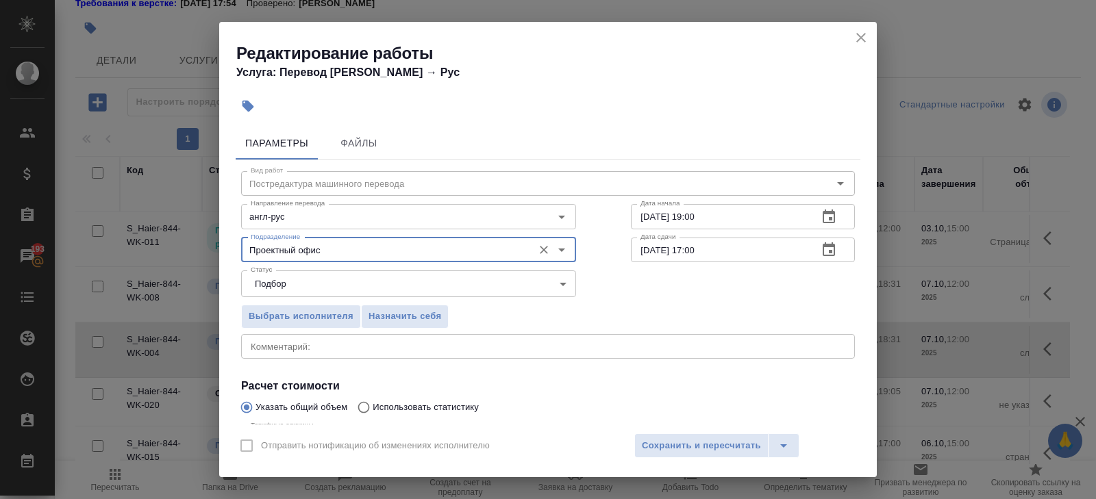
scroll to position [145, 0]
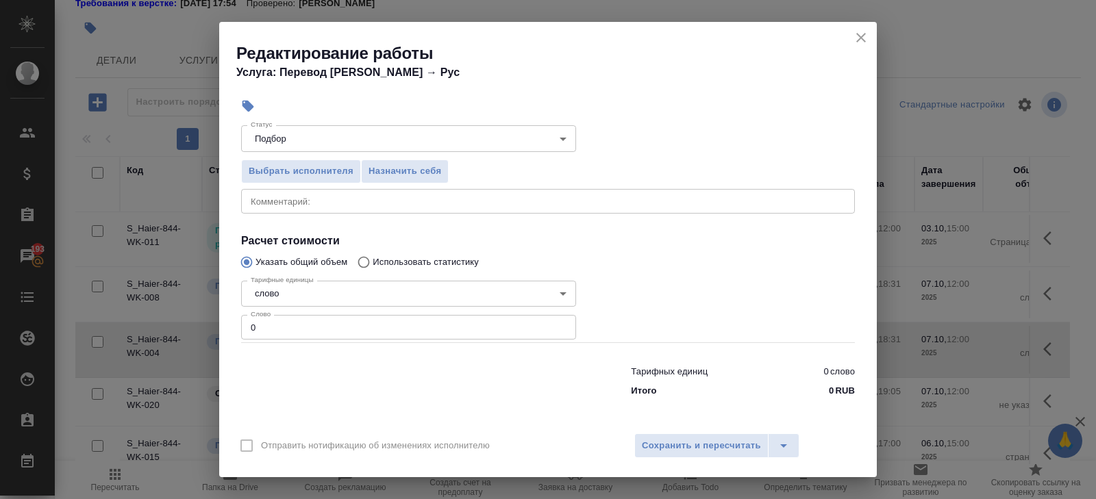
type input "Проектный офис"
drag, startPoint x: 252, startPoint y: 332, endPoint x: 148, endPoint y: 293, distance: 111.2
click at [148, 293] on div "Редактирование работы Услуга: Перевод Стандарт Англ → Рус Параметры Файлы Вид р…" at bounding box center [548, 249] width 1096 height 499
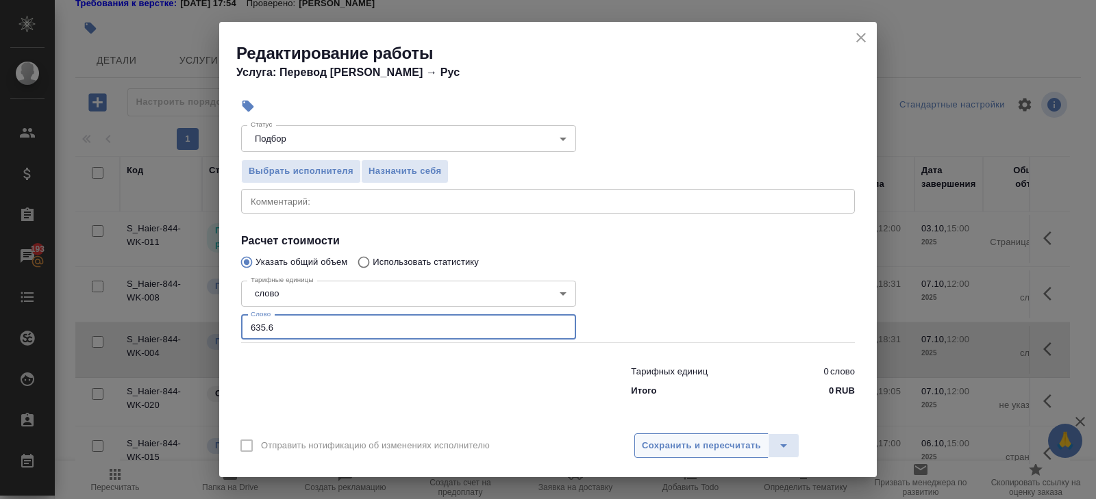
type input "635.6"
click at [689, 445] on span "Сохранить и пересчитать" at bounding box center [701, 446] width 119 height 16
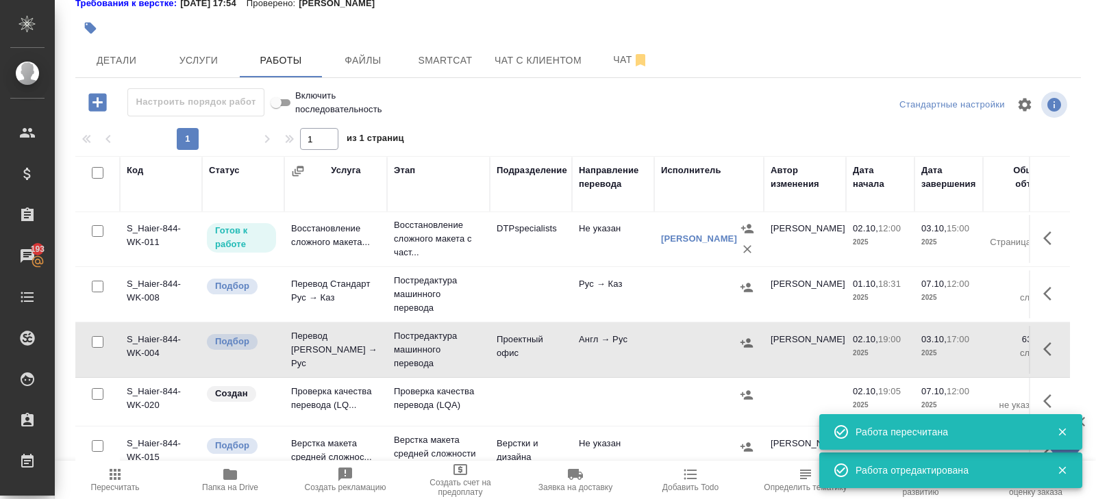
click at [1045, 352] on icon "button" at bounding box center [1051, 349] width 16 height 16
click at [929, 348] on icon "button" at bounding box center [927, 350] width 12 height 14
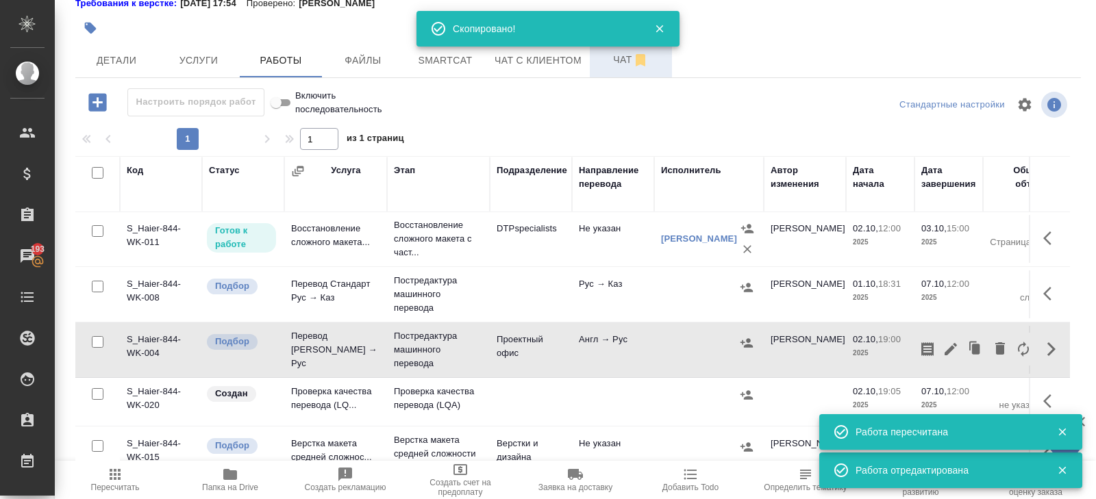
click at [610, 62] on span "Чат" at bounding box center [631, 59] width 66 height 17
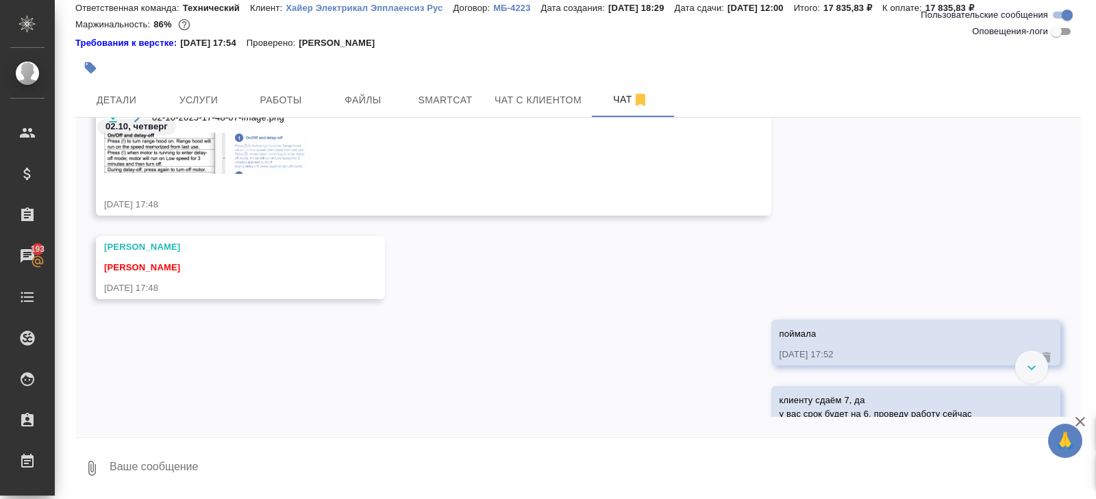
scroll to position [660, 0]
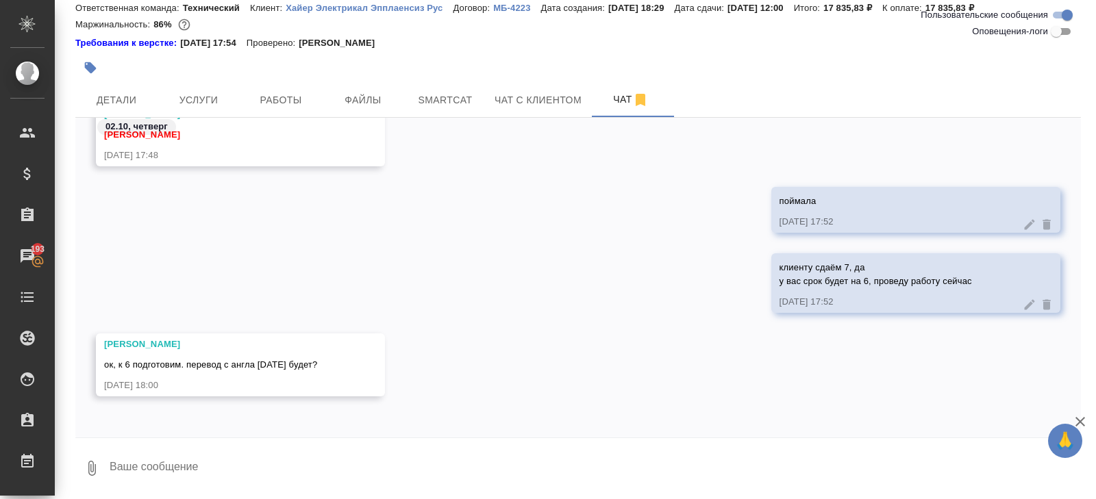
click at [157, 468] on textarea at bounding box center [594, 468] width 973 height 47
type textarea "да"
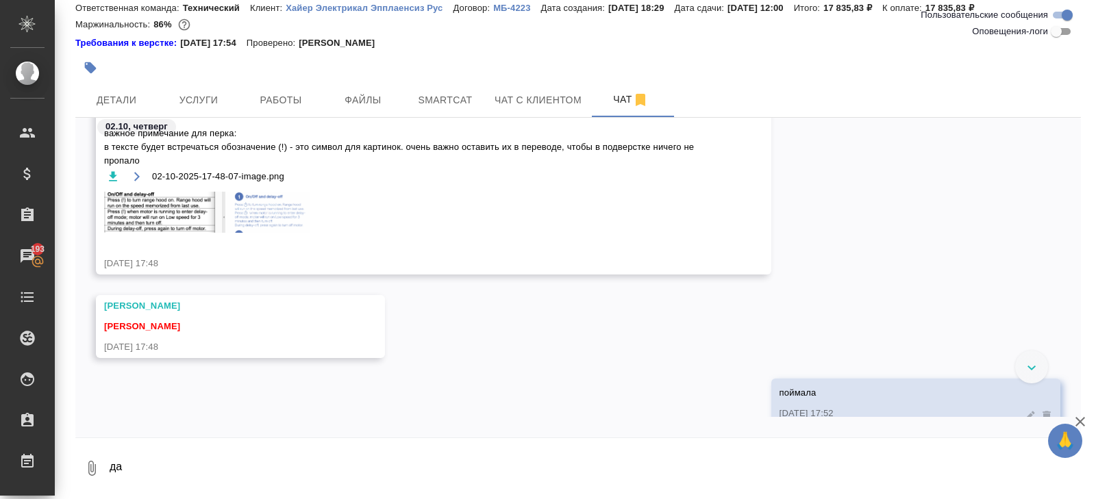
scroll to position [430, 0]
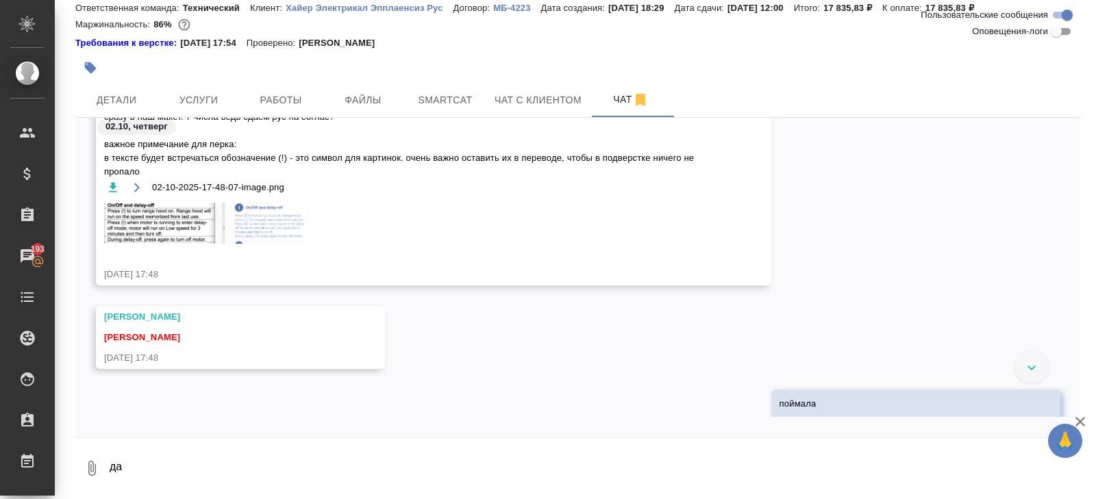
drag, startPoint x: 103, startPoint y: 212, endPoint x: 147, endPoint y: 236, distance: 50.0
click at [148, 179] on span "https://drive.awatera.com/apps/files/files?dir=/Shares/%D0%A5%D0%B0%D0%B9%D0%B5…" at bounding box center [413, 138] width 619 height 82
copy span "важное примечание для перка: в тексте будет встречаться обозначение (!) - это с…"
click at [425, 89] on button "Smartcat" at bounding box center [445, 100] width 82 height 34
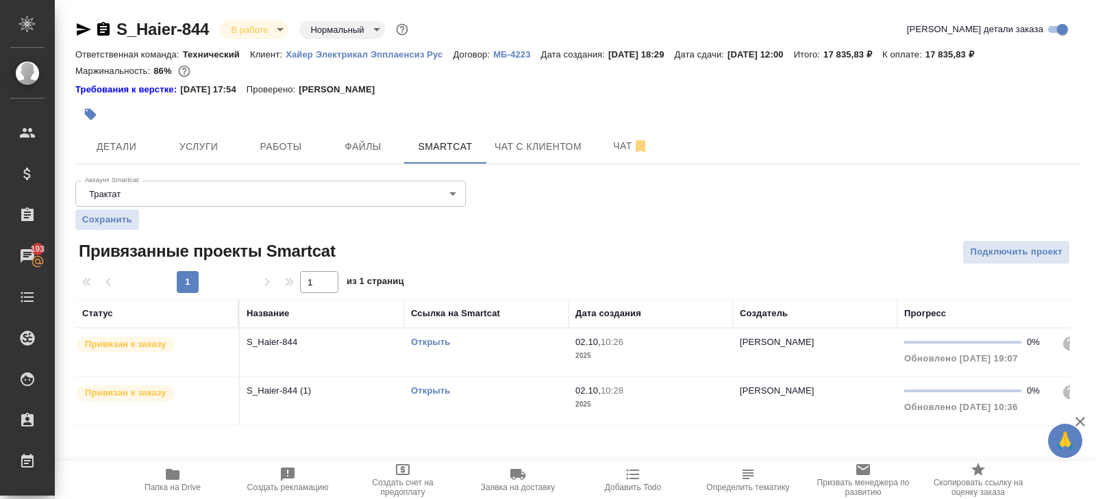
click at [512, 341] on div "Открыть" at bounding box center [486, 343] width 151 height 14
click at [284, 132] on button "Работы" at bounding box center [281, 146] width 82 height 34
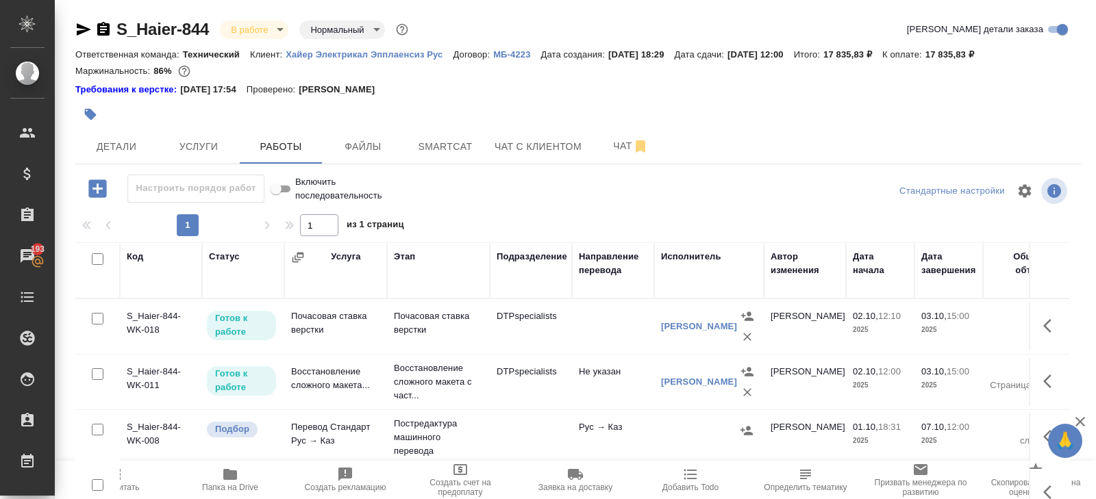
click at [201, 172] on div "S_Haier-844 В работе inProgress Нормальный normal Кратко детали заказа Ответств…" at bounding box center [578, 293] width 1021 height 586
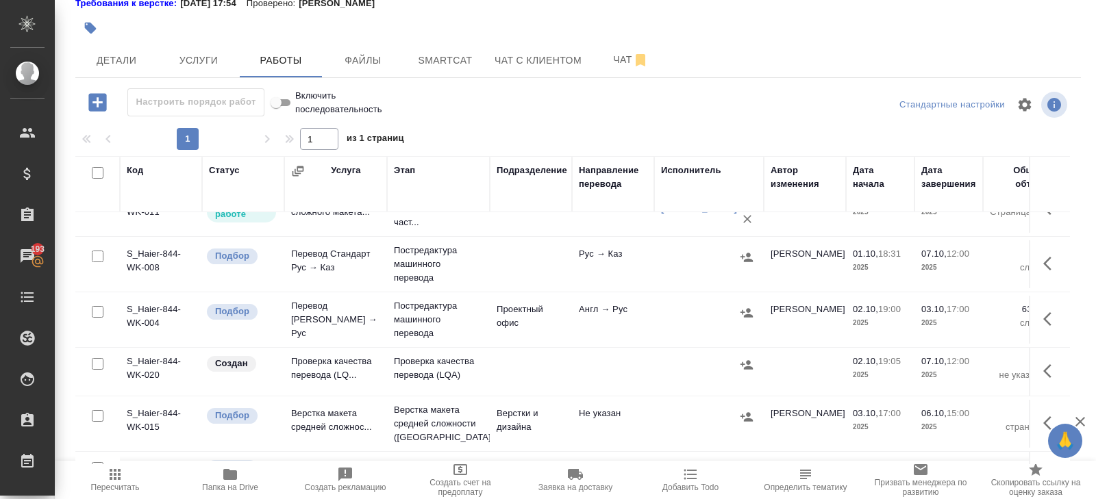
scroll to position [120, 0]
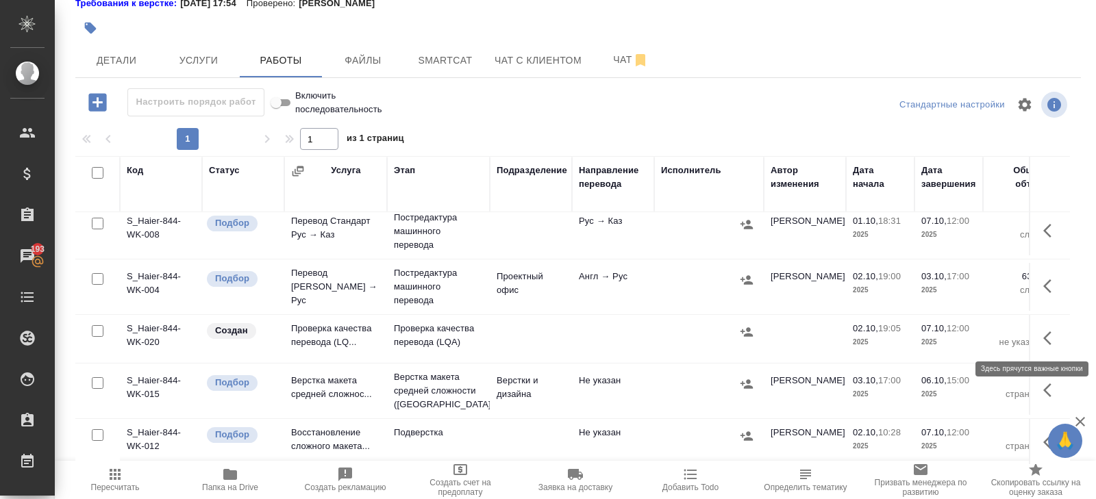
click at [1048, 334] on icon "button" at bounding box center [1051, 338] width 16 height 16
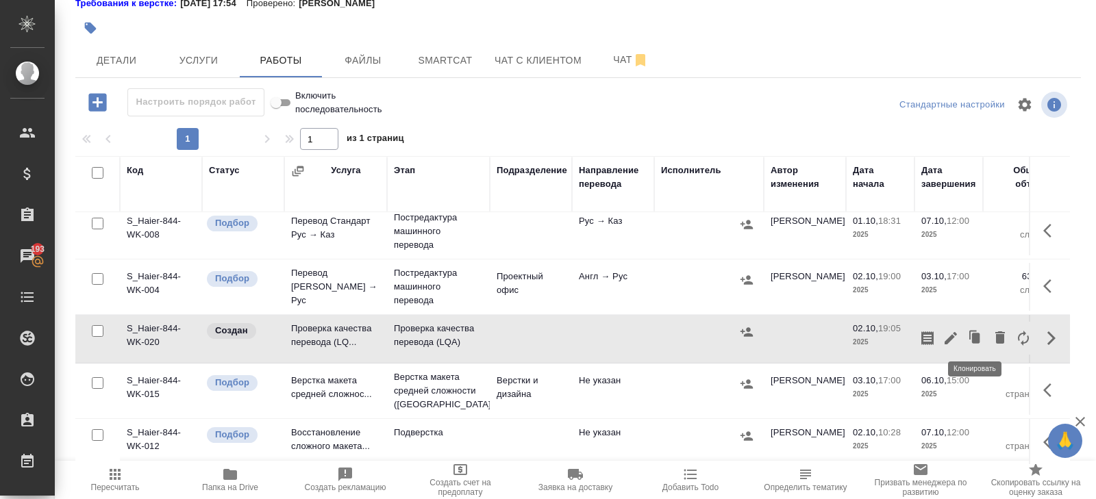
click at [953, 338] on icon "button" at bounding box center [951, 338] width 16 height 16
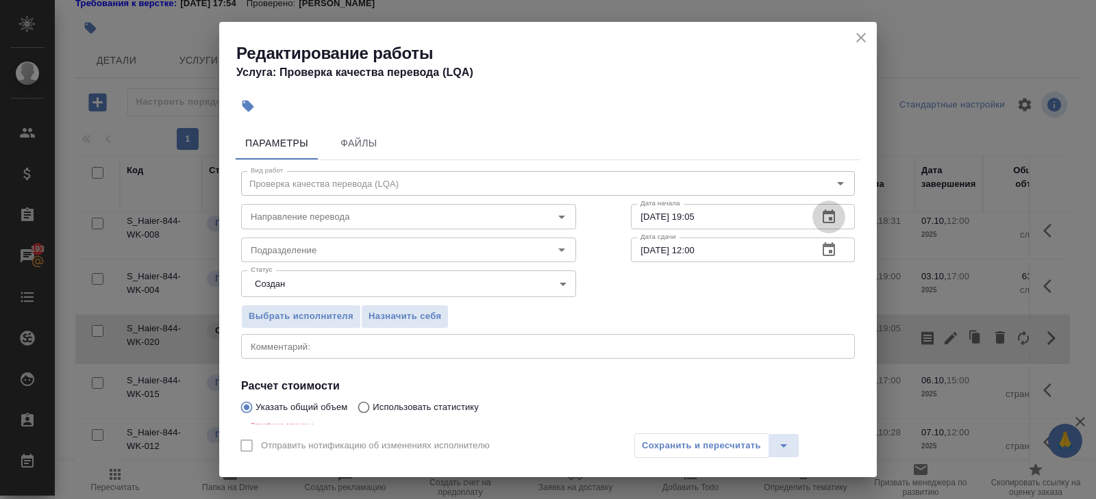
click at [828, 214] on icon "button" at bounding box center [829, 217] width 12 height 14
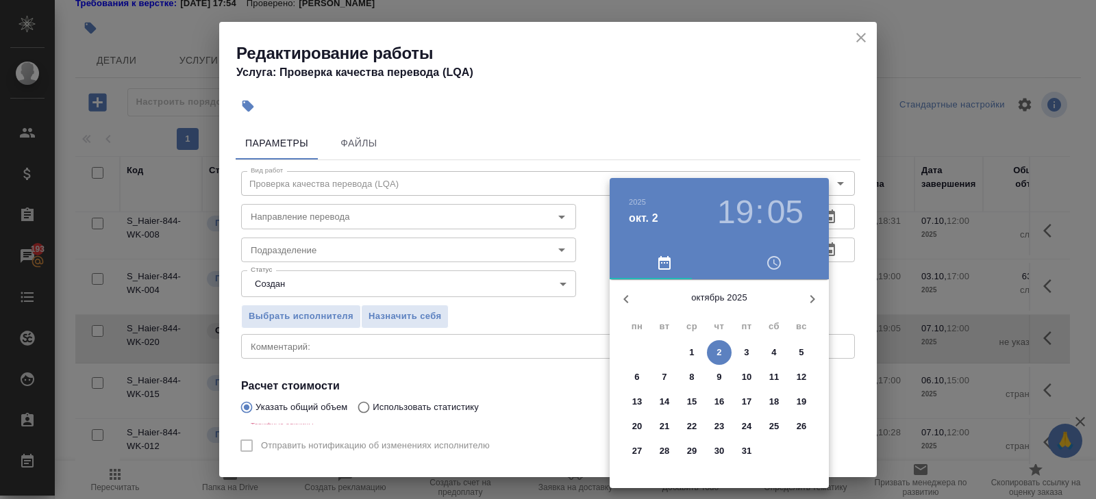
click at [640, 373] on span "6" at bounding box center [637, 378] width 25 height 14
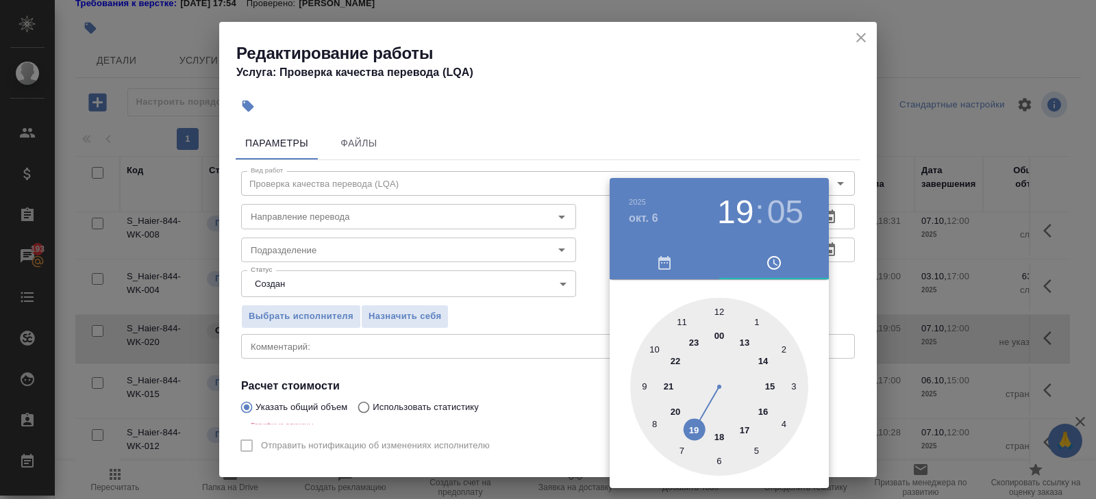
click at [776, 385] on div at bounding box center [719, 387] width 178 height 178
type input "06.10.2025 15:00"
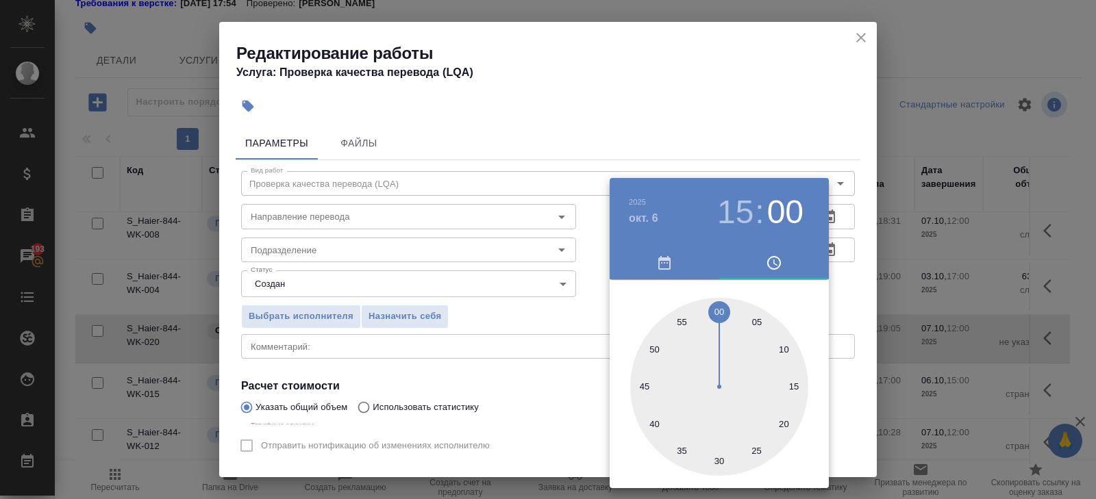
click at [717, 313] on div at bounding box center [719, 387] width 178 height 178
click at [740, 125] on div at bounding box center [548, 249] width 1096 height 499
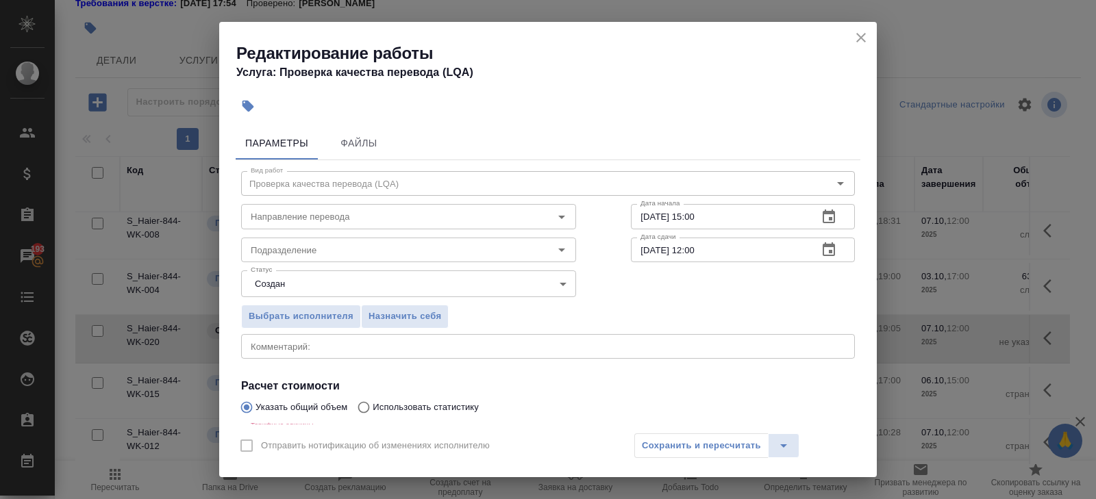
click at [831, 249] on icon "button" at bounding box center [829, 250] width 16 height 16
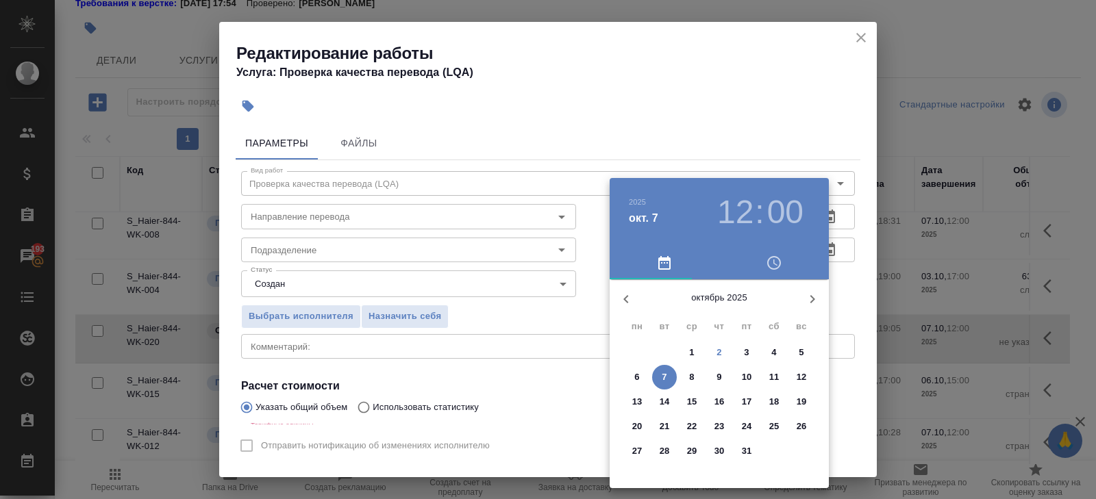
click at [660, 378] on span "7" at bounding box center [664, 378] width 25 height 14
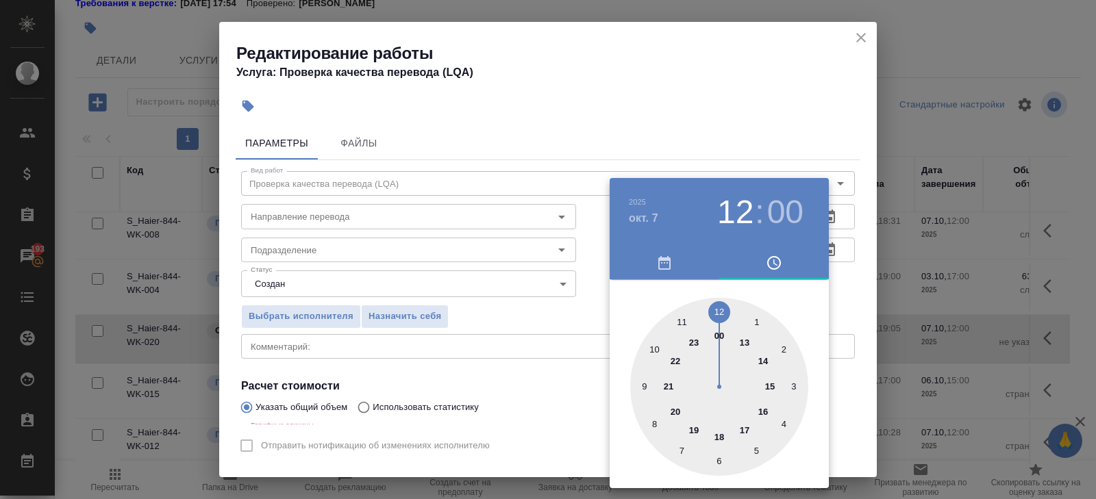
type input "07.10.2025 10:00"
click at [655, 350] on div at bounding box center [719, 387] width 178 height 178
click at [485, 323] on div at bounding box center [548, 249] width 1096 height 499
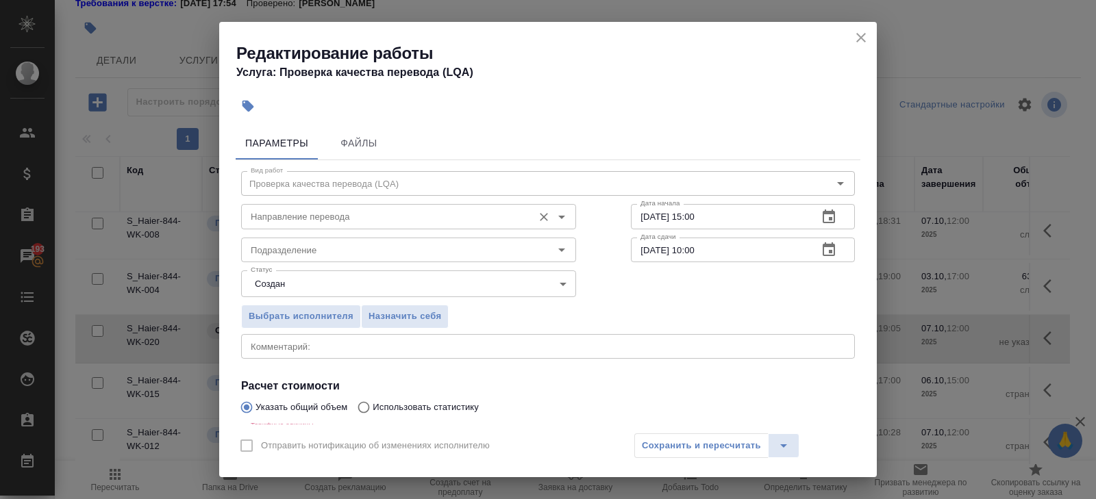
click at [336, 210] on input "Направление перевода" at bounding box center [385, 216] width 281 height 16
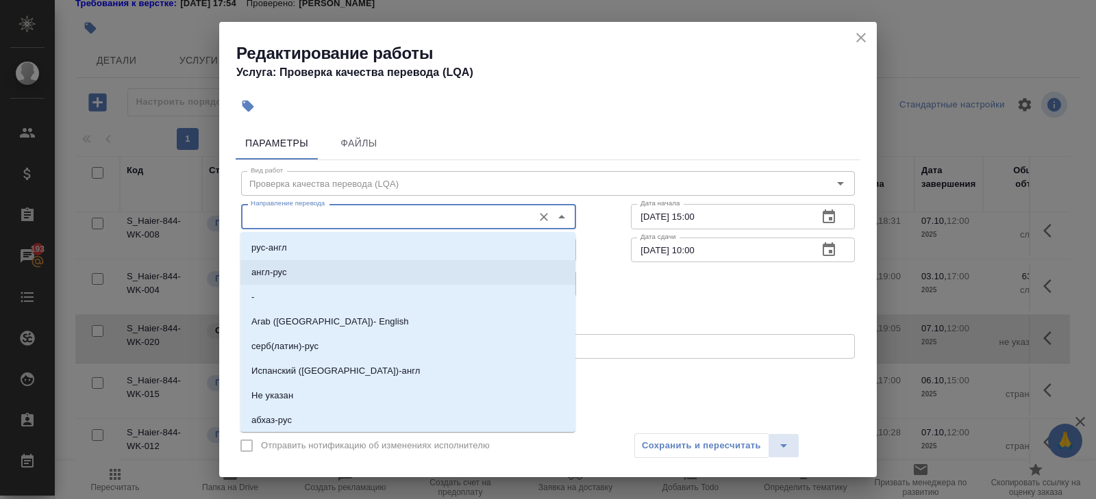
click at [319, 267] on li "англ-рус" at bounding box center [407, 272] width 335 height 25
type input "англ-рус"
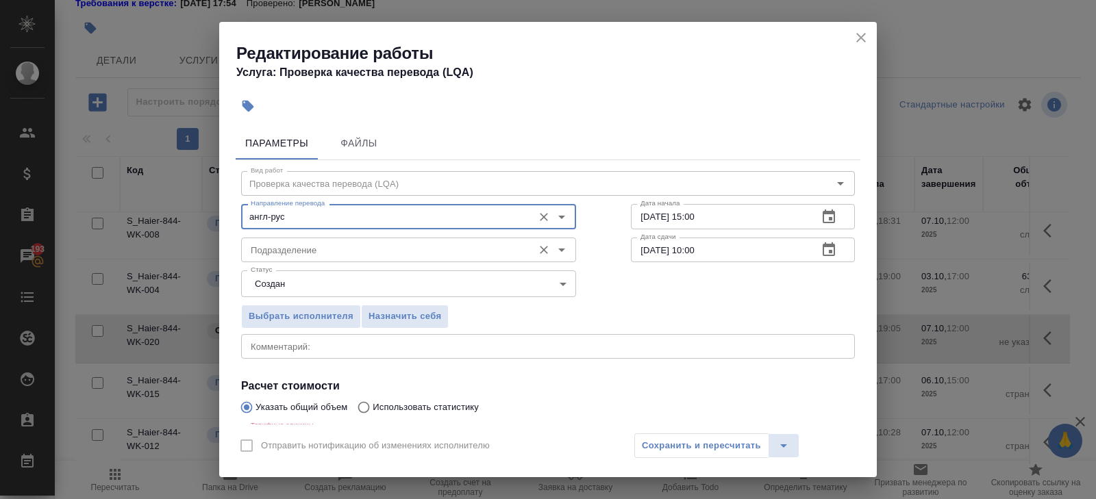
click at [315, 255] on input "Подразделение" at bounding box center [385, 250] width 281 height 16
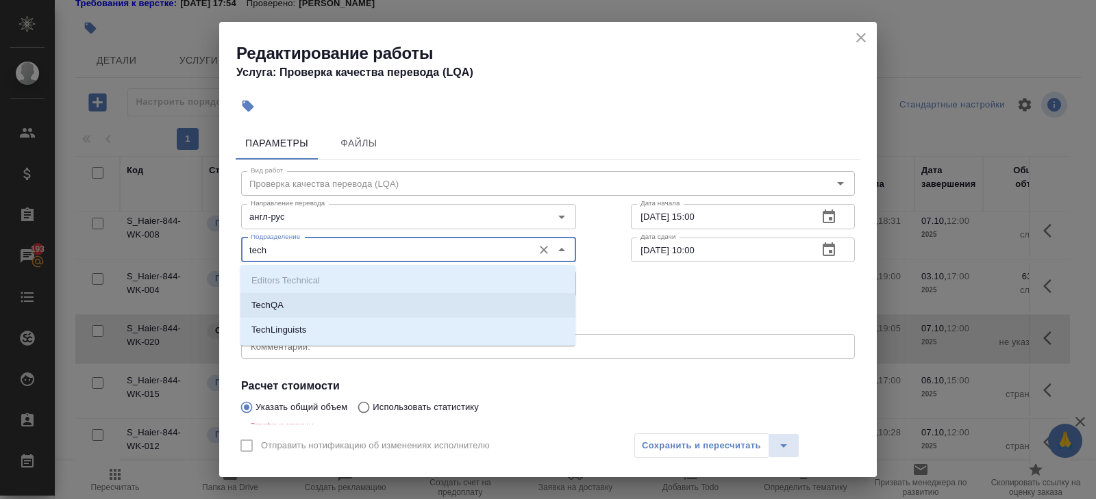
click at [295, 303] on li "TechQA" at bounding box center [407, 305] width 335 height 25
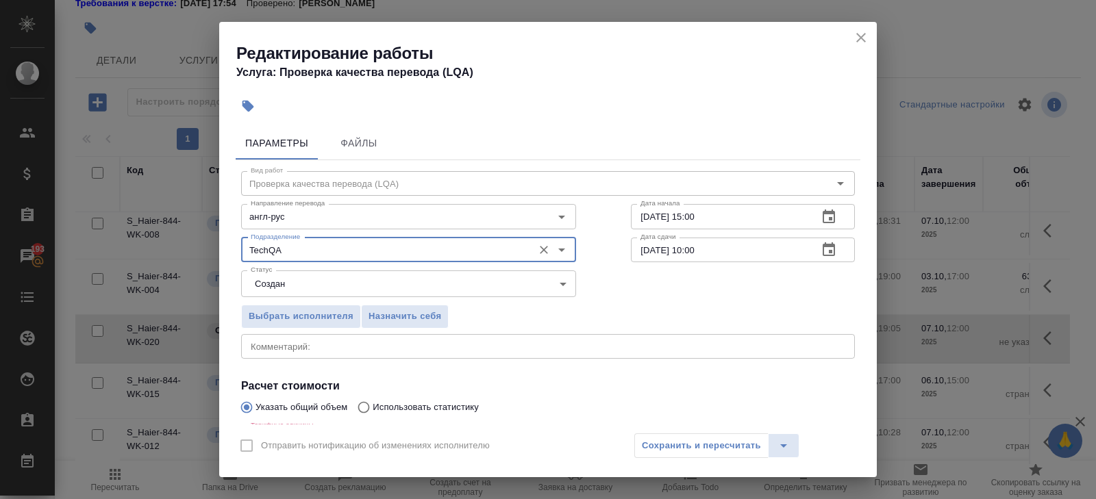
type input "TechQA"
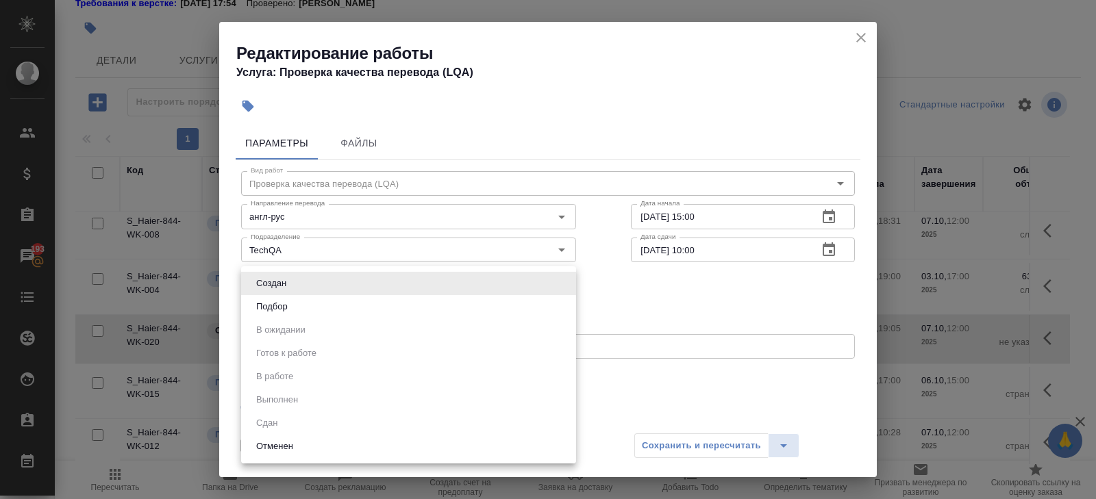
click at [283, 286] on body "🙏 .cls-1 fill:#fff; AWATERA Belyakova Yulia Клиенты Спецификации Заказы 193 Чат…" at bounding box center [548, 249] width 1096 height 499
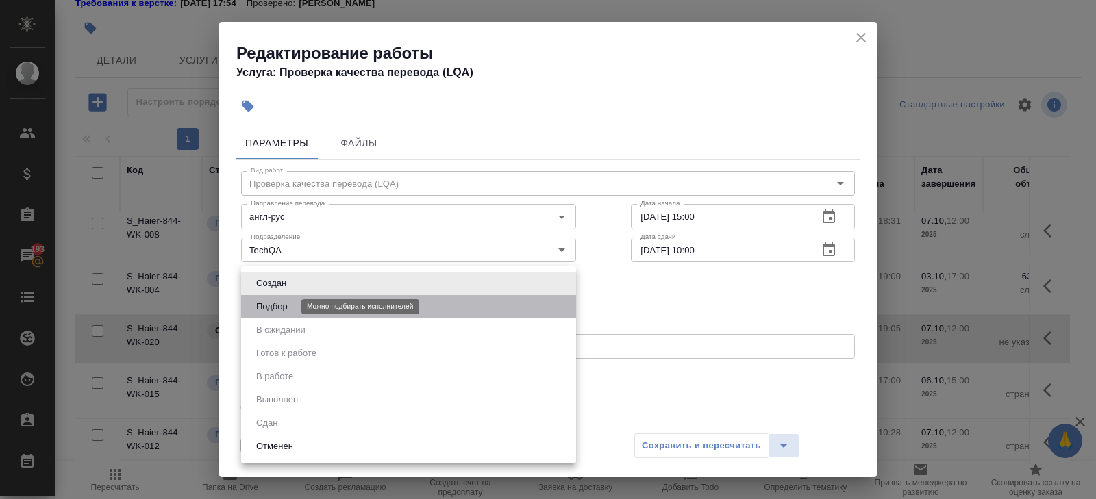
click at [283, 303] on button "Подбор" at bounding box center [272, 306] width 40 height 15
type input "recruiting"
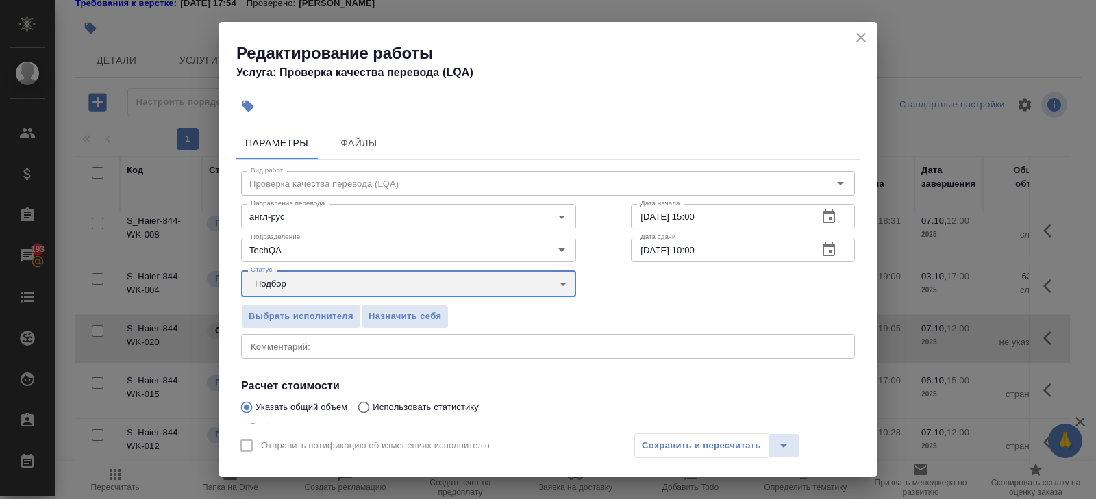
scroll to position [159, 0]
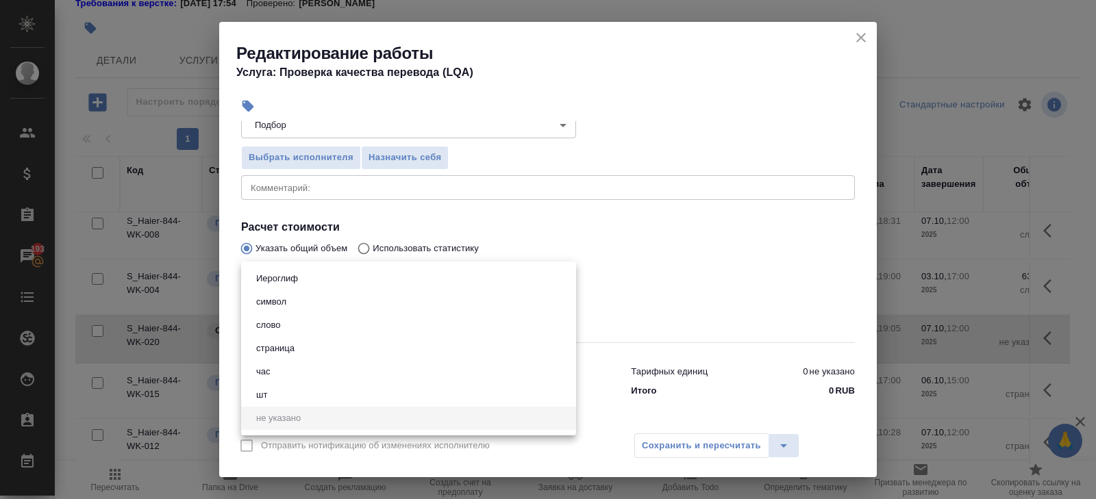
click at [260, 277] on body "🙏 .cls-1 fill:#fff; AWATERA Belyakova Yulia Клиенты Спецификации Заказы 193 Чат…" at bounding box center [548, 249] width 1096 height 499
click at [256, 371] on button "час" at bounding box center [263, 371] width 23 height 15
type input "5a8b1489cc6b4906c91bfd93"
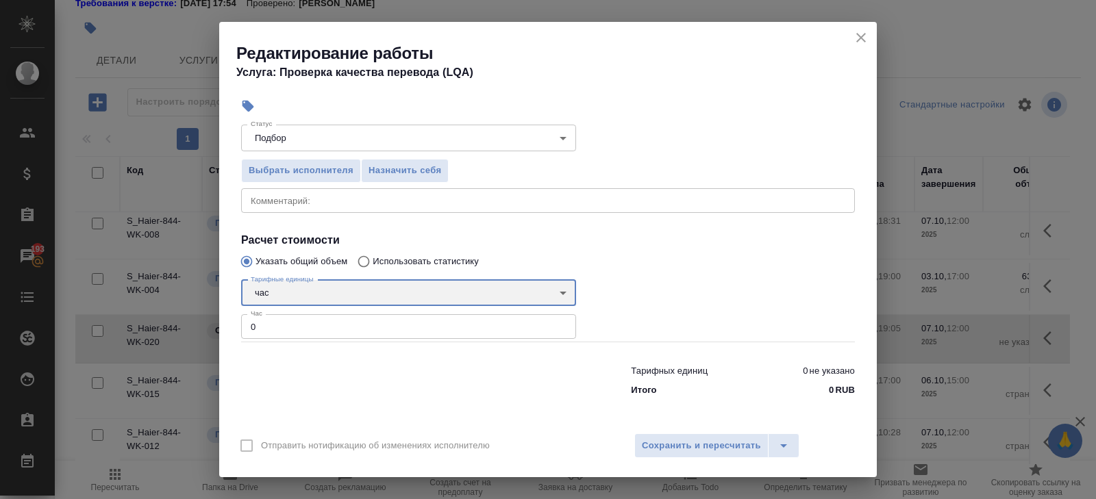
scroll to position [145, 0]
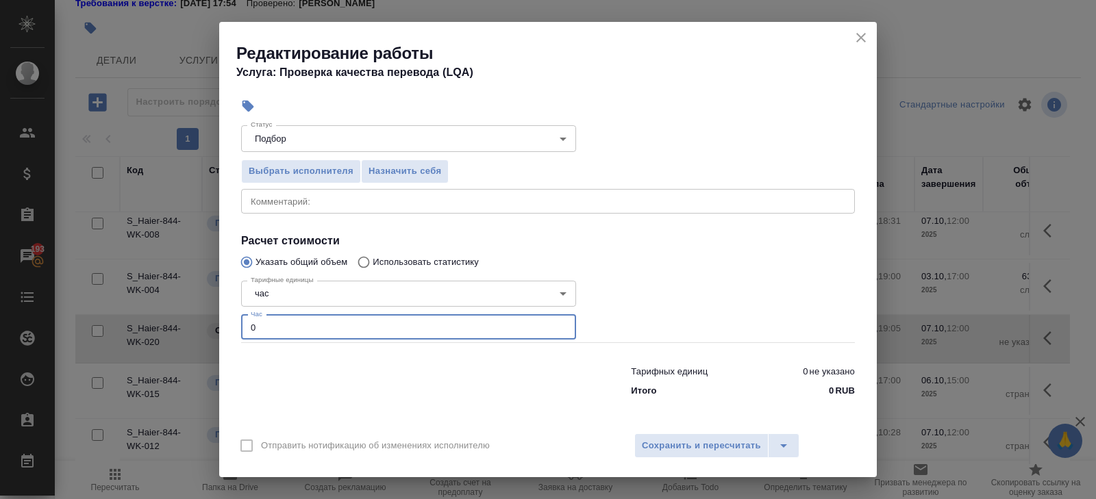
click at [273, 329] on input "0" at bounding box center [408, 327] width 335 height 25
type input "0"
type input "0.5"
click at [661, 454] on button "Сохранить и пересчитать" at bounding box center [701, 446] width 134 height 25
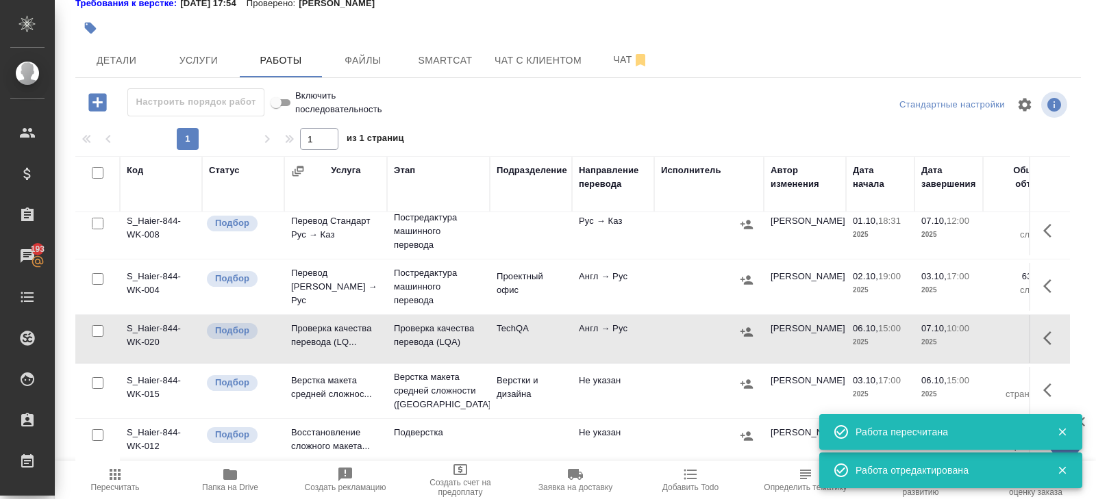
click at [1044, 335] on icon "button" at bounding box center [1051, 338] width 16 height 16
click at [929, 332] on icon "button" at bounding box center [927, 339] width 12 height 14
click at [122, 475] on icon "button" at bounding box center [115, 475] width 16 height 16
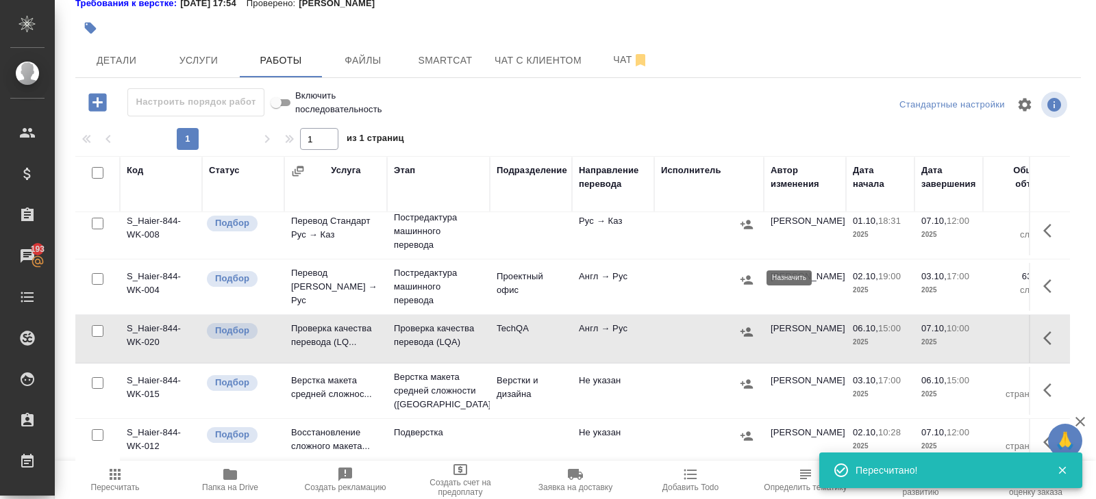
click at [747, 280] on icon "button" at bounding box center [747, 279] width 12 height 9
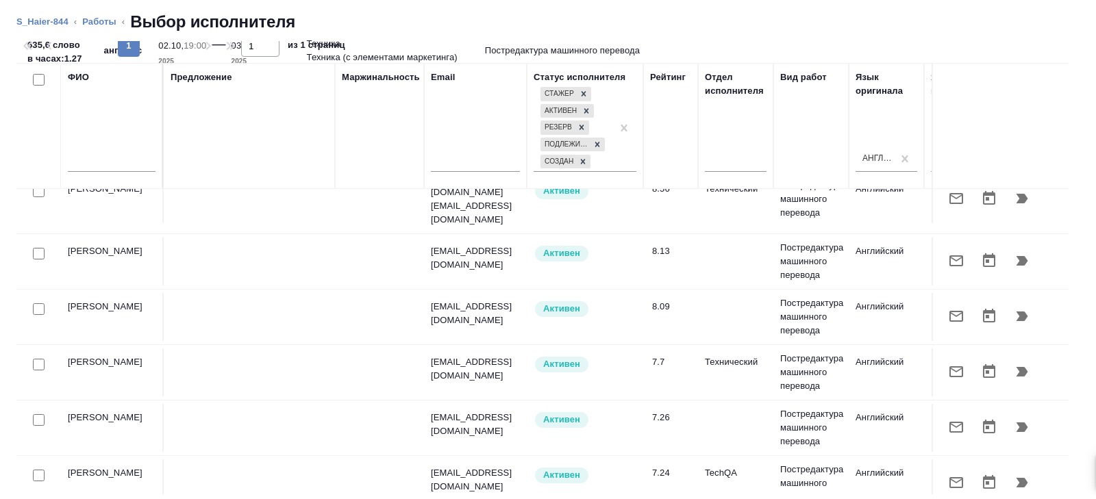
scroll to position [0, 0]
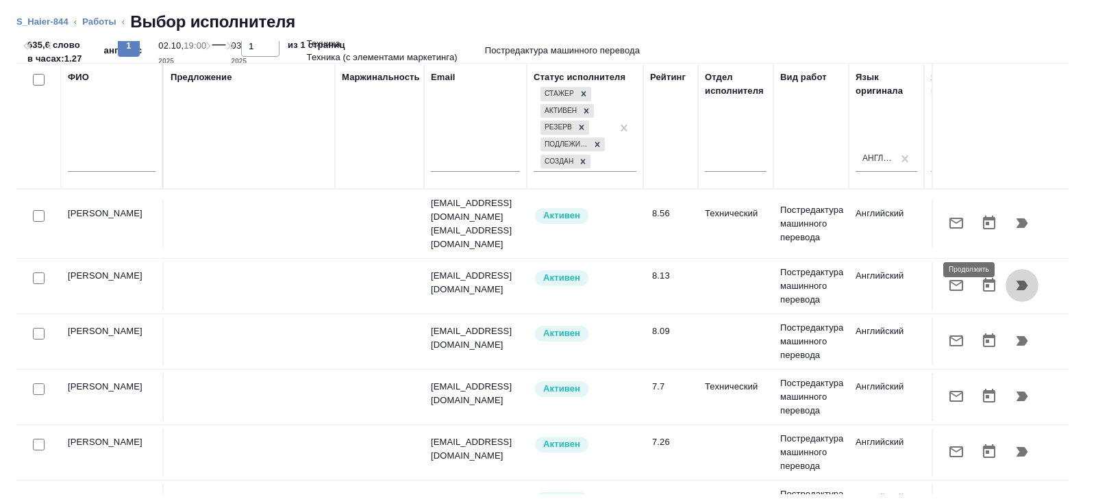
click at [1021, 281] on icon "button" at bounding box center [1023, 286] width 12 height 10
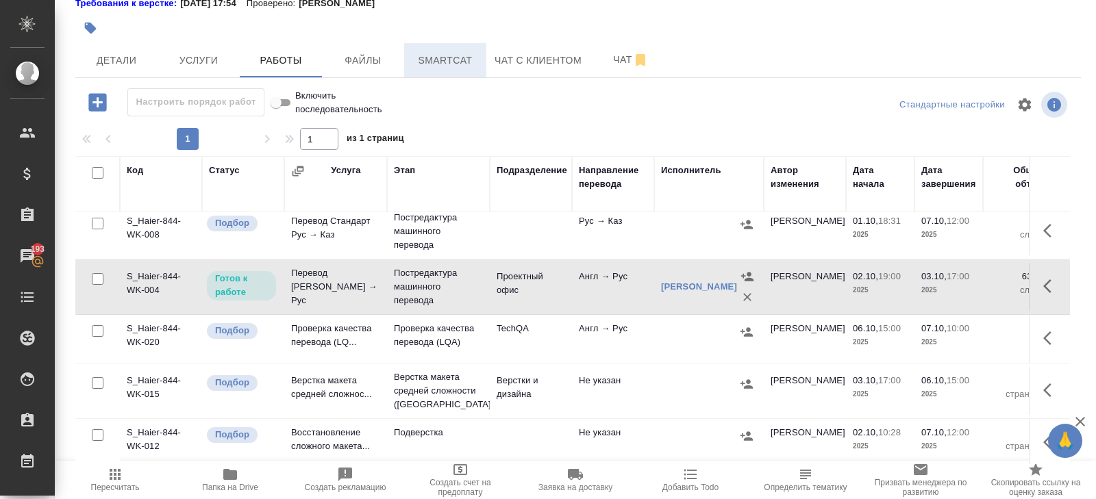
click at [447, 54] on span "Smartcat" at bounding box center [445, 60] width 66 height 17
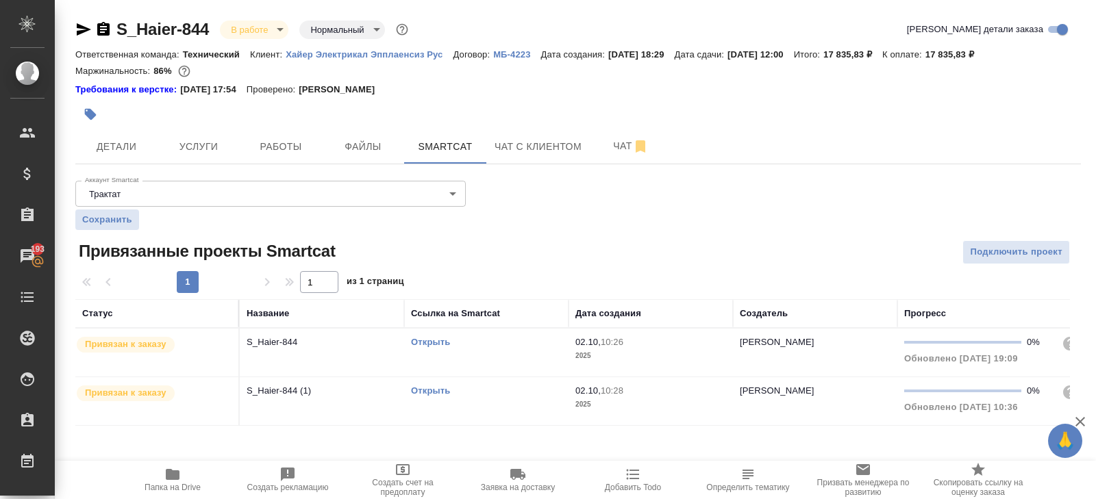
click at [423, 341] on link "Открыть" at bounding box center [430, 342] width 39 height 10
click at [272, 153] on span "Работы" at bounding box center [281, 146] width 66 height 17
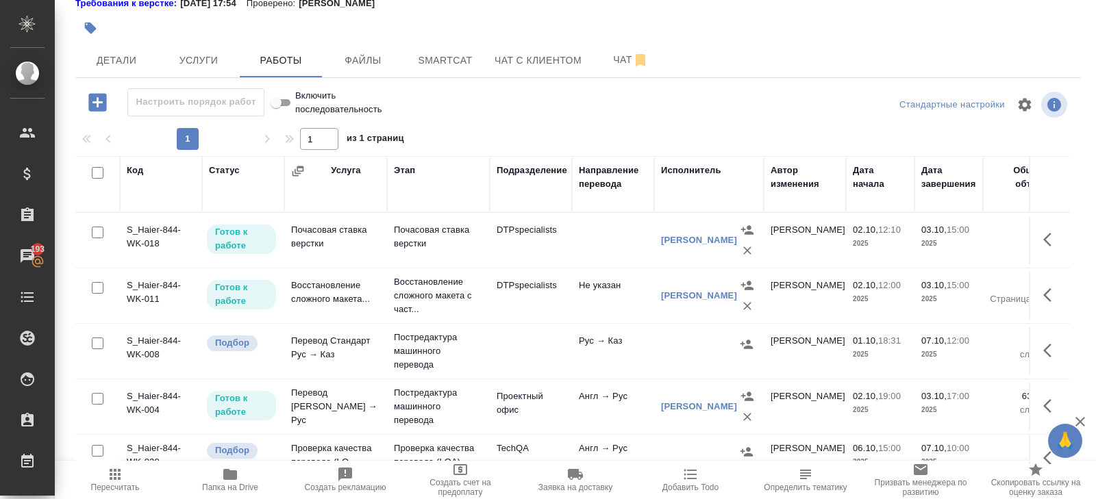
scroll to position [120, 0]
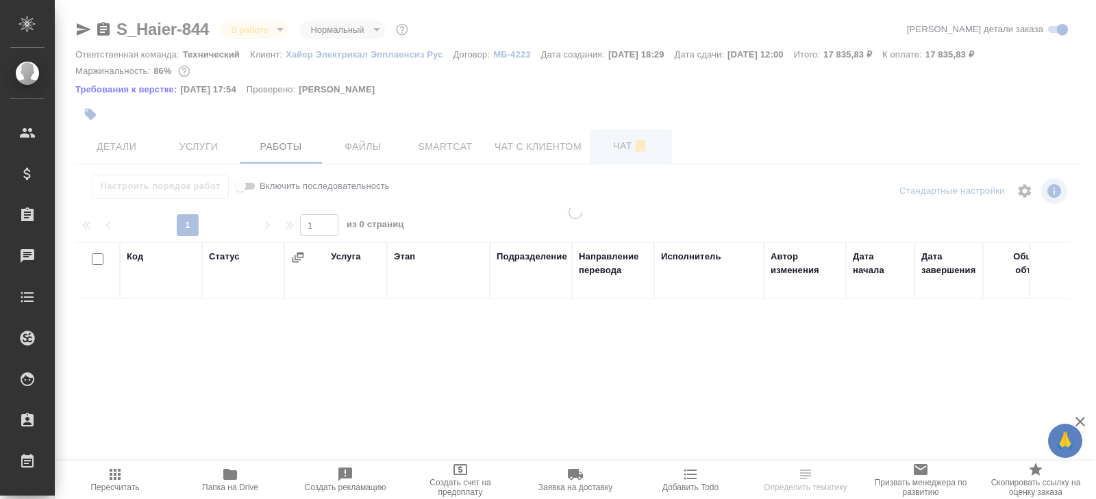
click at [630, 151] on span "Чат" at bounding box center [631, 146] width 66 height 17
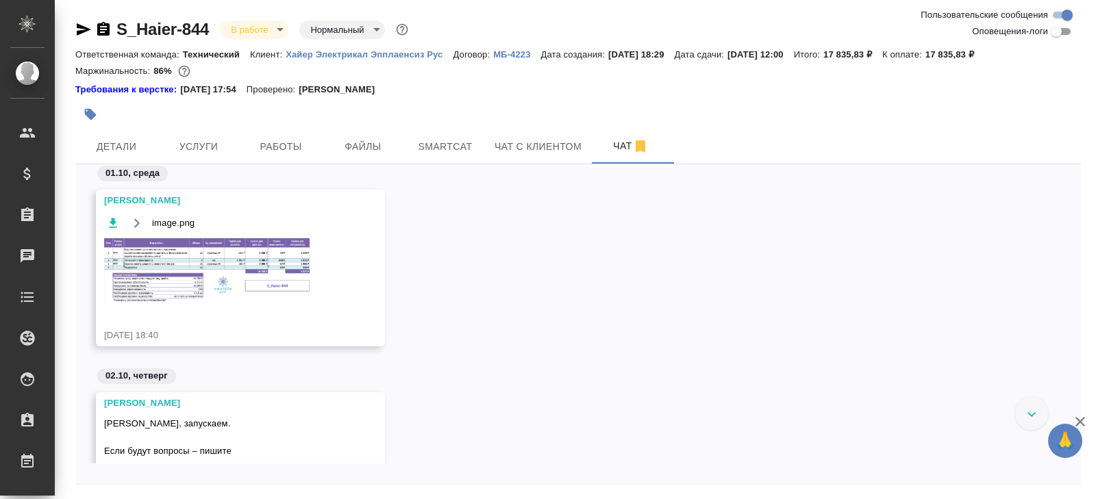
click at [222, 279] on img at bounding box center [207, 271] width 206 height 66
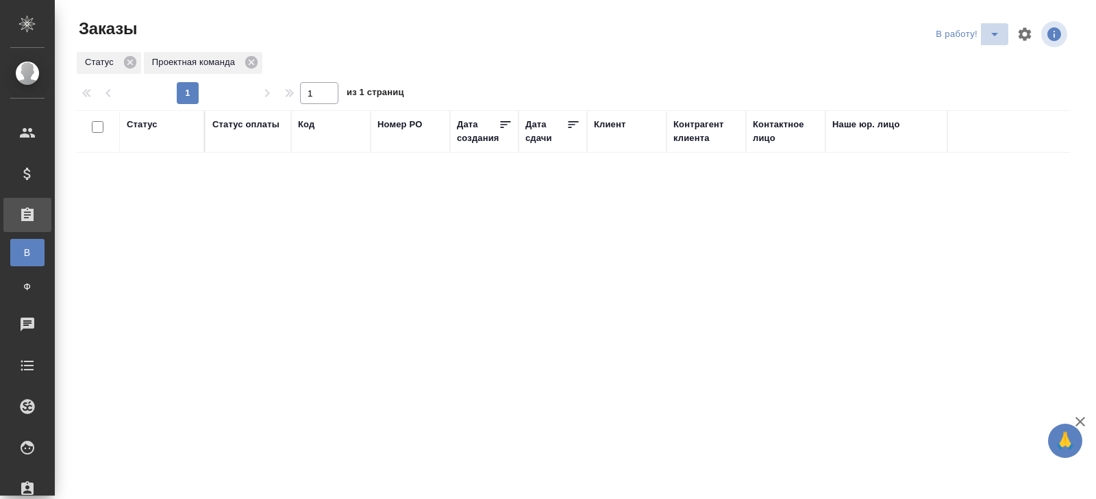
click at [989, 36] on icon "split button" at bounding box center [995, 34] width 16 height 16
click at [987, 60] on li "ПМ" at bounding box center [970, 62] width 76 height 22
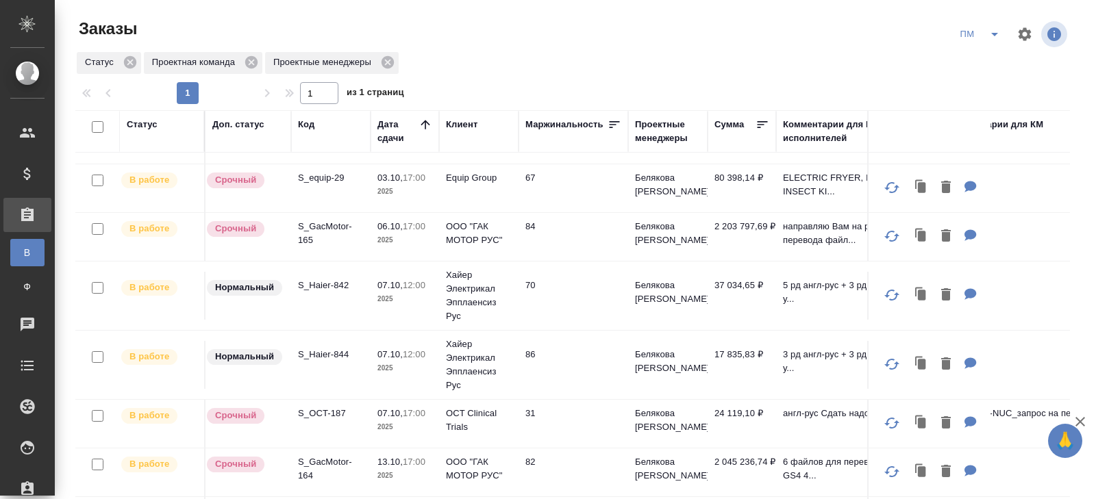
scroll to position [110, 0]
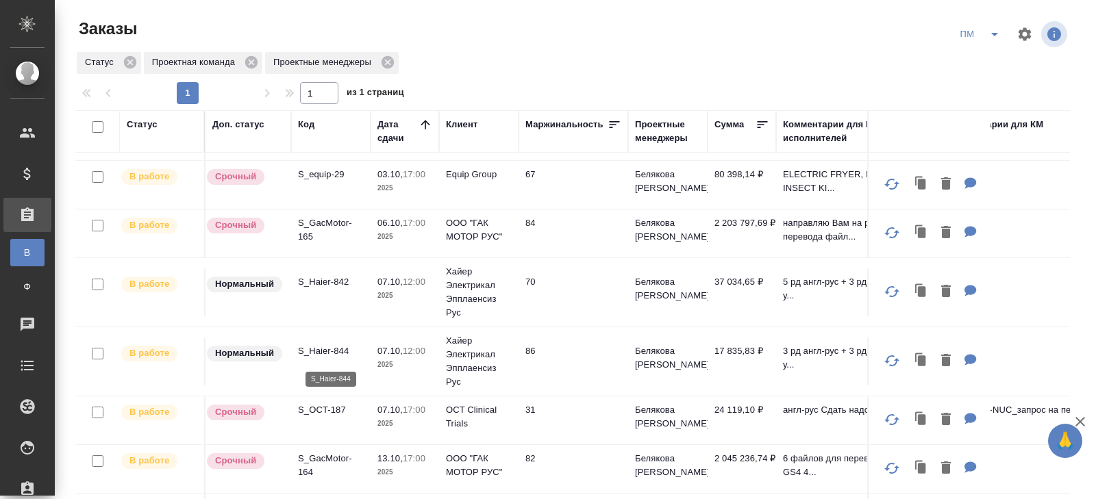
click at [312, 358] on p "S_Haier-844" at bounding box center [331, 352] width 66 height 14
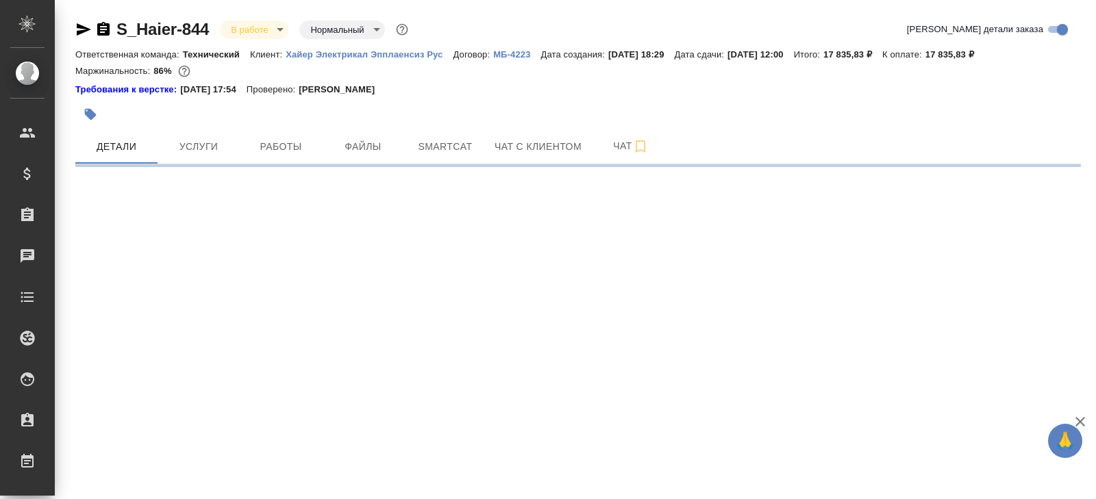
select select "RU"
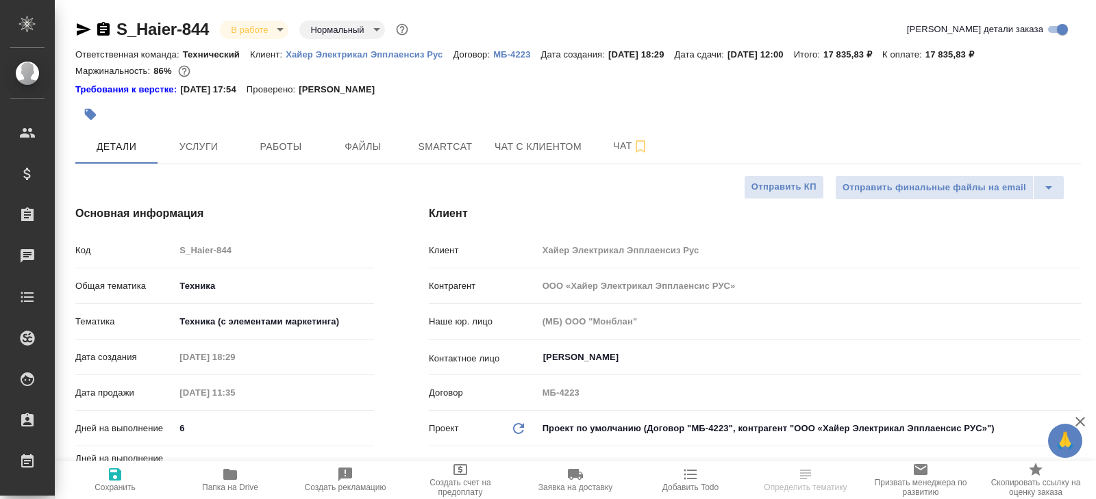
type textarea "x"
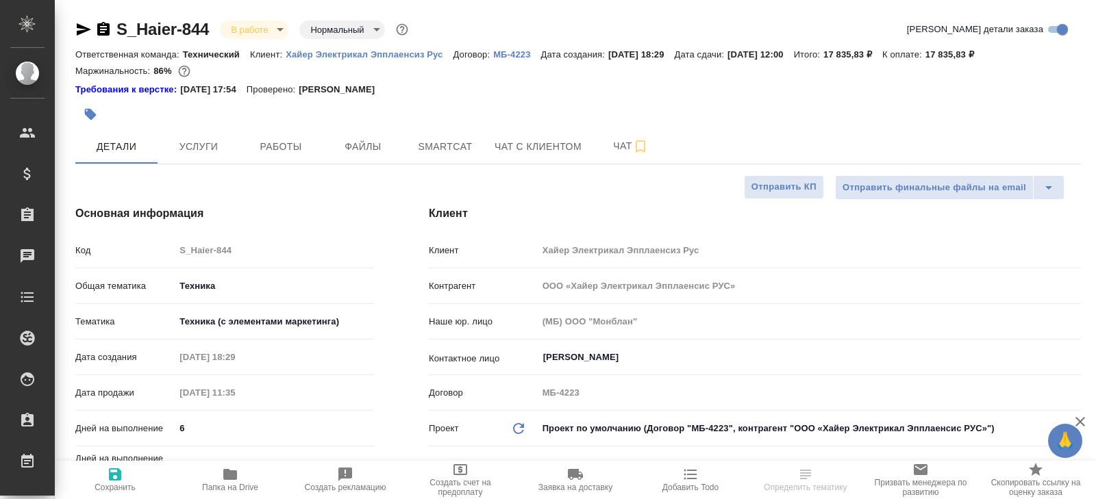
type textarea "x"
click at [428, 126] on div at bounding box center [410, 114] width 671 height 30
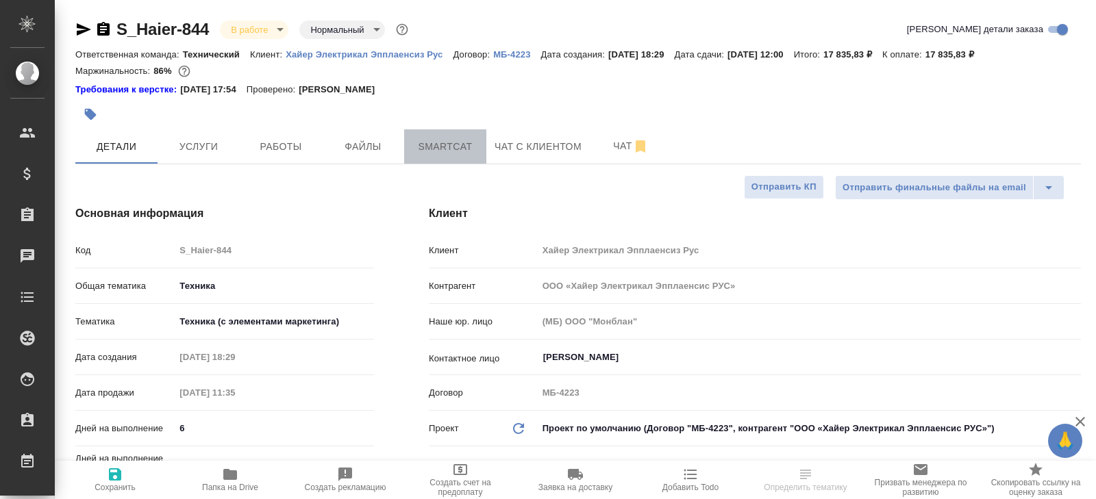
click at [432, 143] on span "Smartcat" at bounding box center [445, 146] width 66 height 17
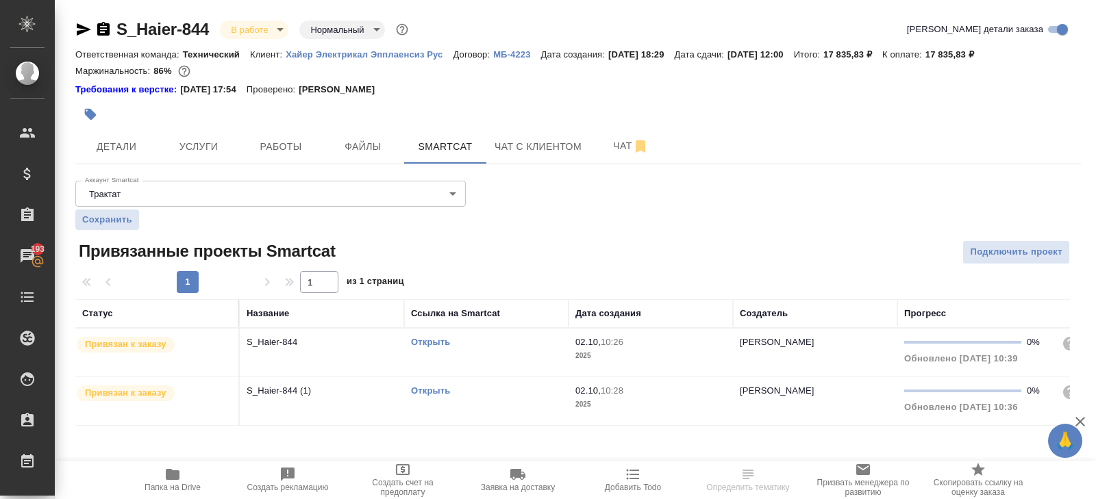
click at [425, 343] on link "Открыть" at bounding box center [430, 342] width 39 height 10
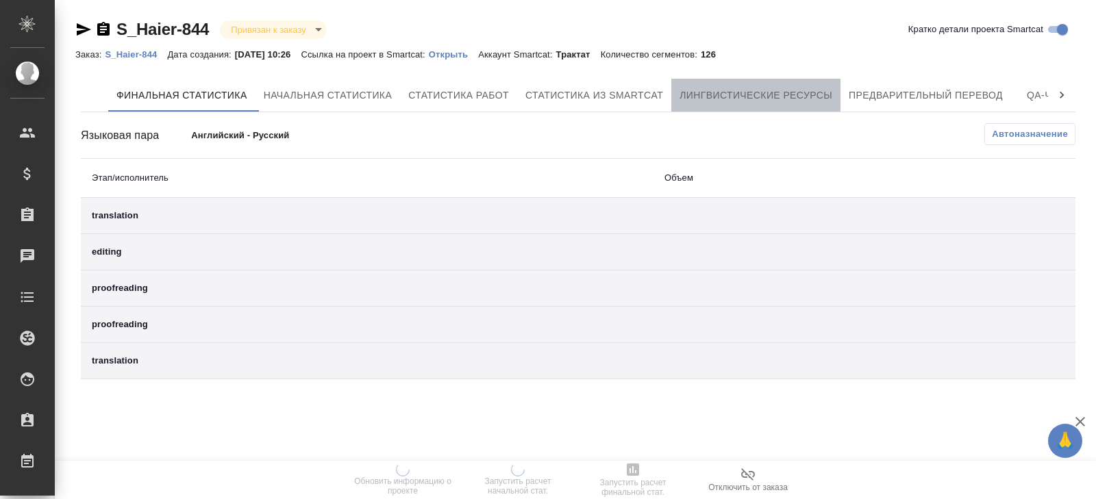
click at [752, 101] on span "Лингвистические ресурсы" at bounding box center [756, 95] width 153 height 17
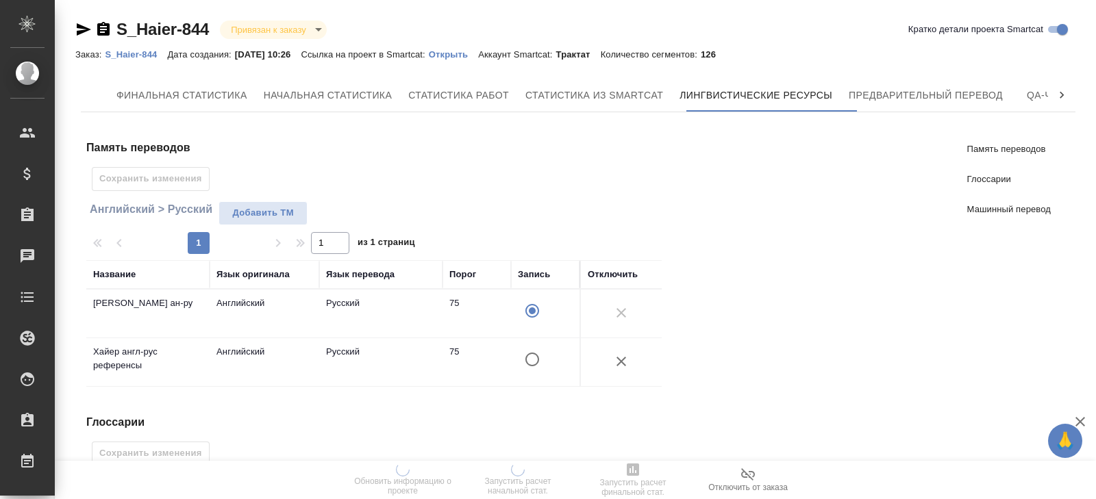
scroll to position [364, 0]
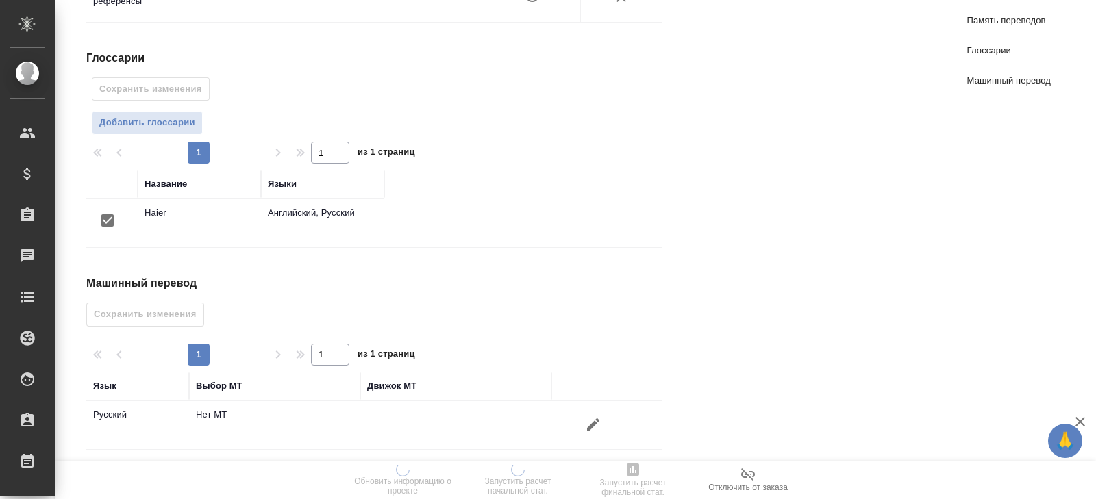
click at [601, 418] on button "button" at bounding box center [593, 424] width 33 height 33
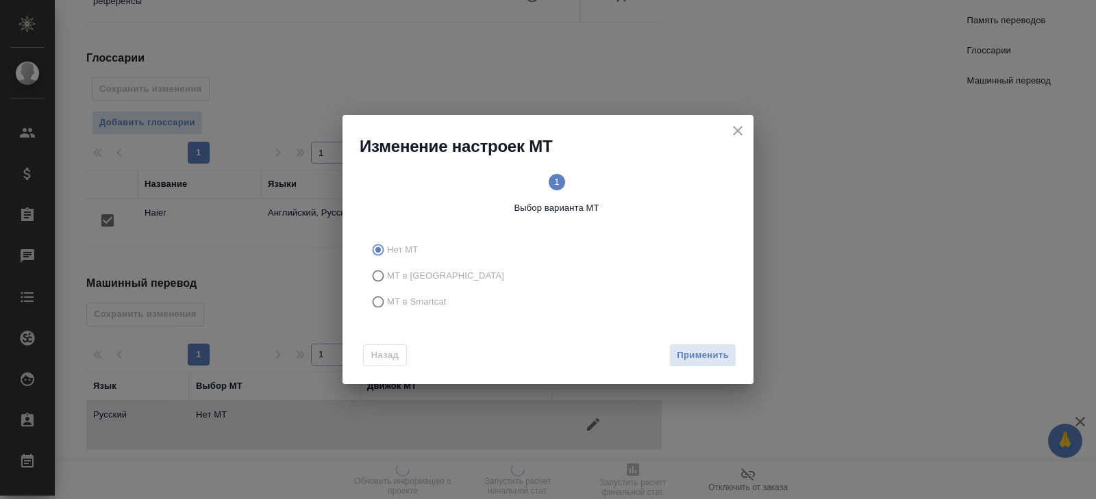
click at [392, 300] on span "МТ в Smartcat" at bounding box center [417, 302] width 60 height 14
click at [387, 300] on input "МТ в Smartcat" at bounding box center [376, 302] width 22 height 26
radio input "true"
click at [719, 350] on span "Вперед" at bounding box center [712, 356] width 34 height 16
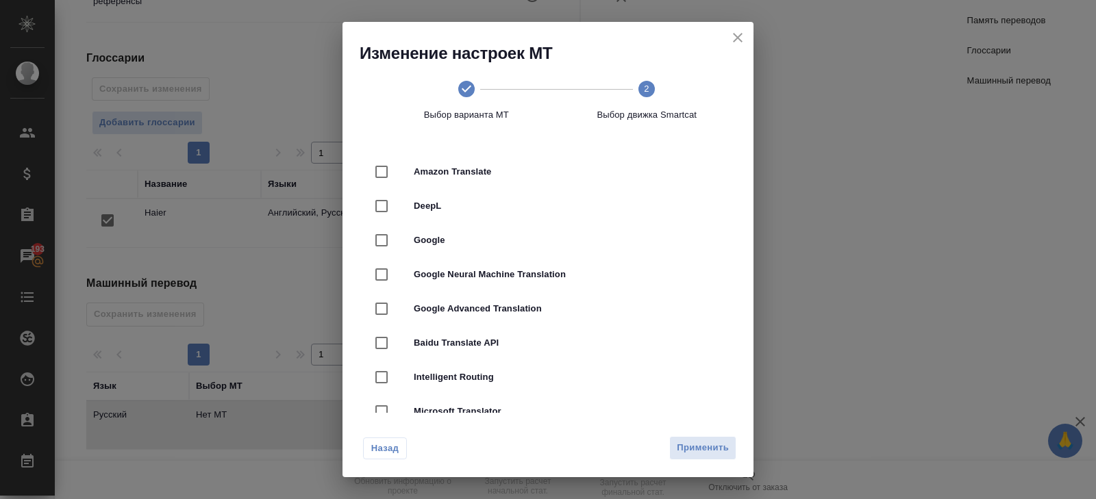
click at [441, 206] on span "DeepL" at bounding box center [567, 206] width 307 height 14
checkbox input "true"
click at [719, 450] on span "Применить" at bounding box center [703, 449] width 52 height 16
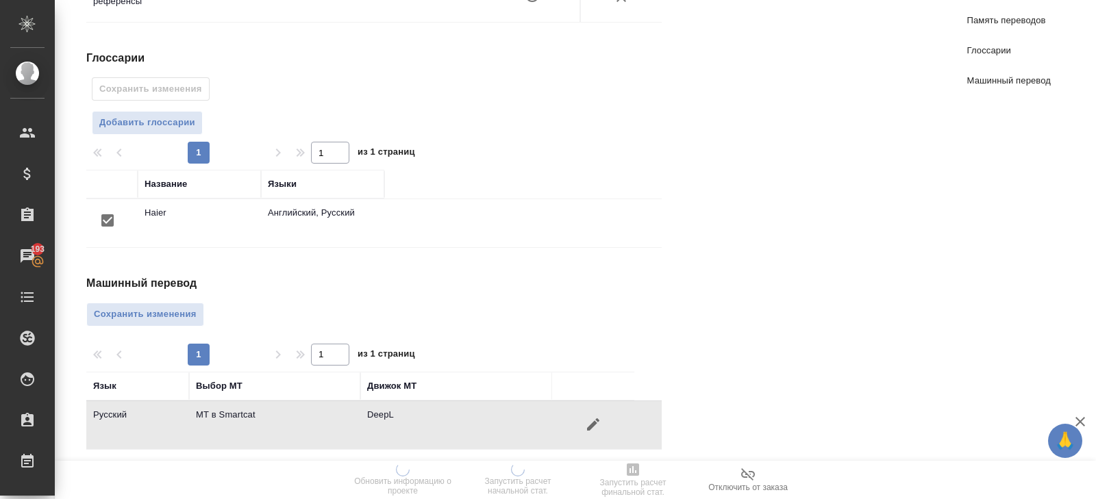
click at [186, 322] on div "Машинный перевод Сохранить изменения 1 1 из 1 страниц Язык Выбор МТ Движок МТ Р…" at bounding box center [379, 362] width 586 height 175
click at [181, 307] on span "Сохранить изменения" at bounding box center [145, 315] width 103 height 16
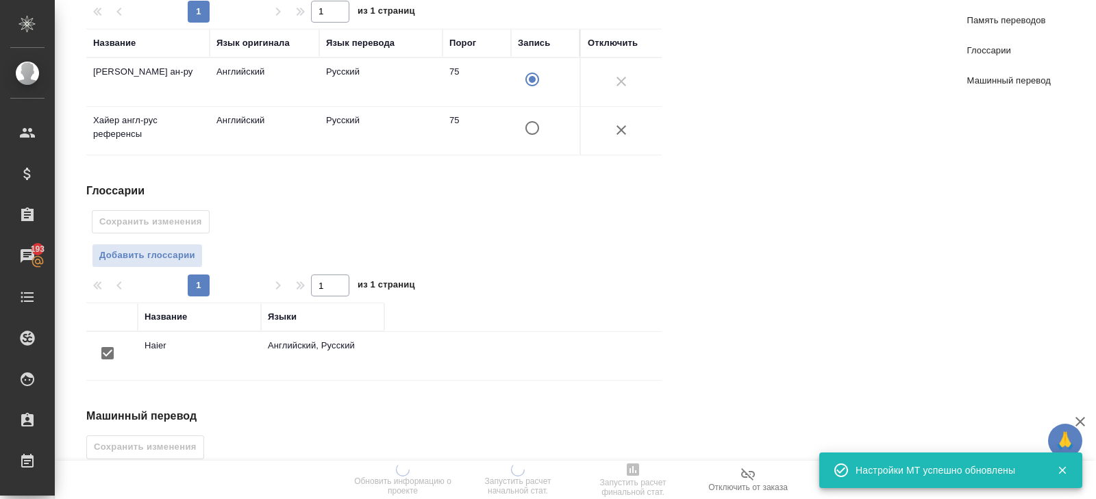
scroll to position [0, 0]
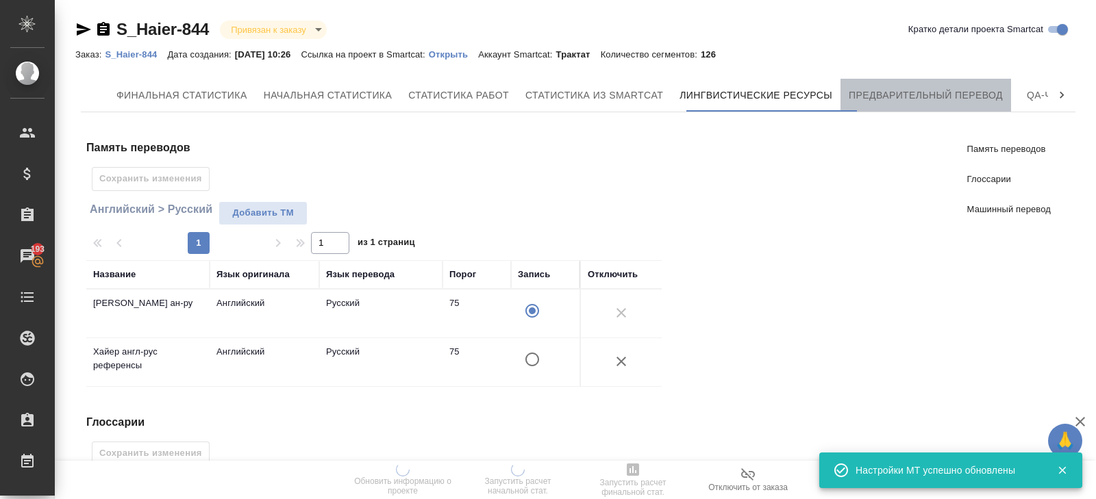
click at [898, 94] on span "Предварительный перевод" at bounding box center [926, 95] width 154 height 17
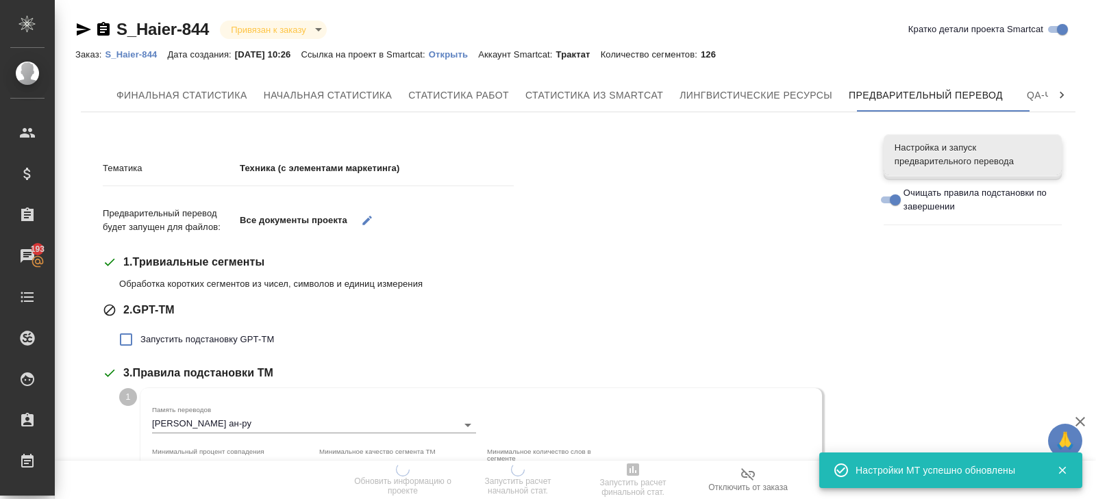
click at [170, 340] on span "Запустить подстановку GPT-TM" at bounding box center [207, 340] width 134 height 14
click at [140, 340] on input "Запустить подстановку GPT-TM" at bounding box center [126, 339] width 29 height 29
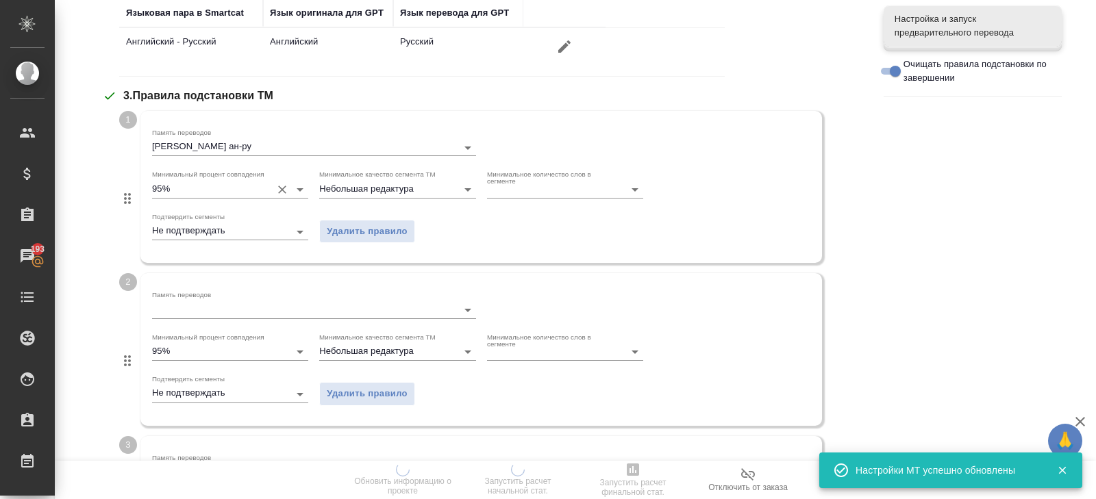
scroll to position [375, 0]
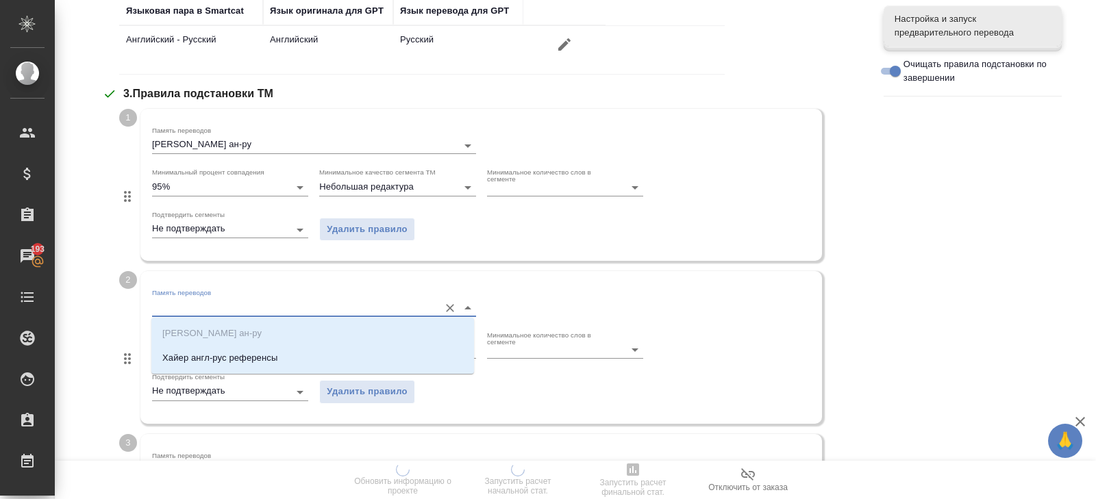
click at [171, 300] on input "Память переводов" at bounding box center [292, 307] width 280 height 16
click at [177, 363] on p "Хайер англ-рус референсы" at bounding box center [219, 358] width 115 height 14
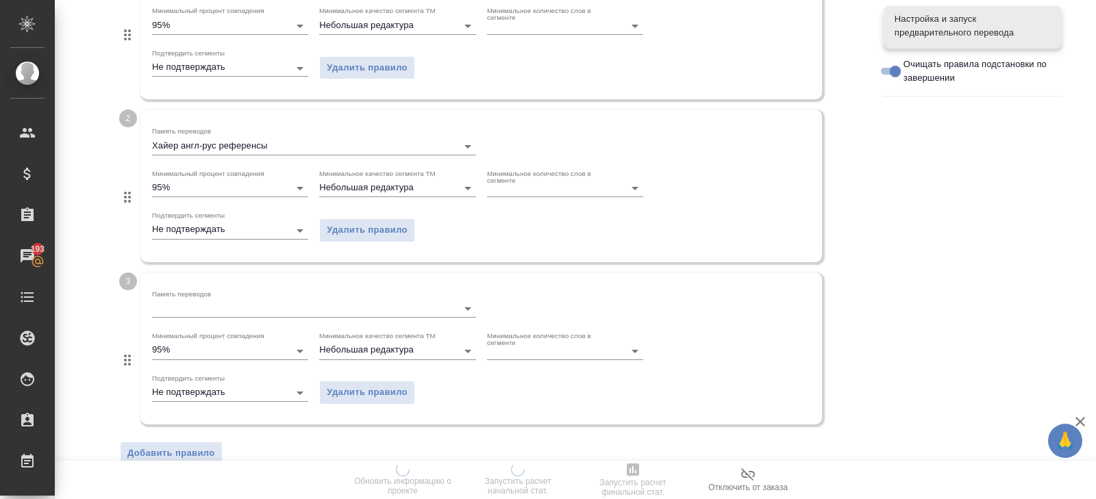
scroll to position [474, 0]
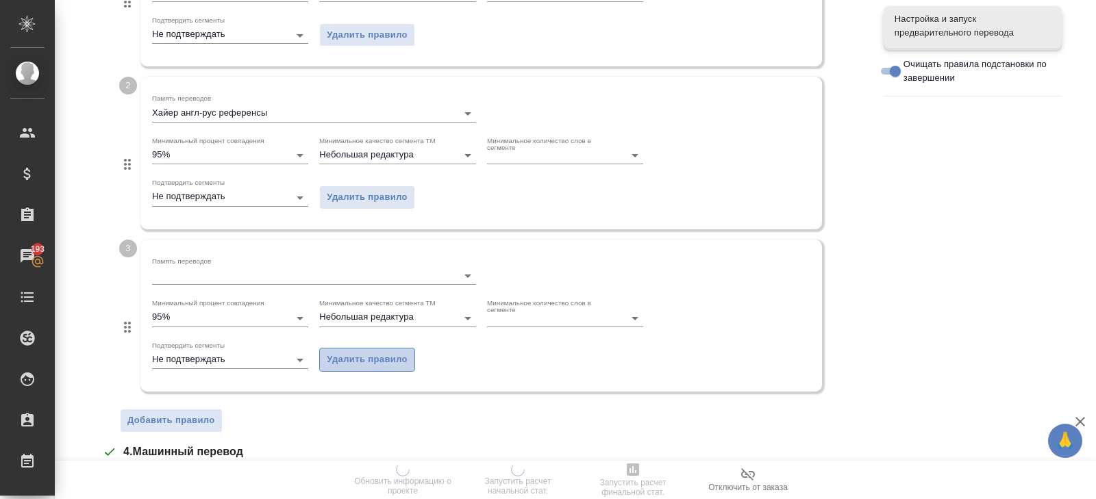
click at [343, 362] on span "Удалить правило" at bounding box center [367, 360] width 81 height 16
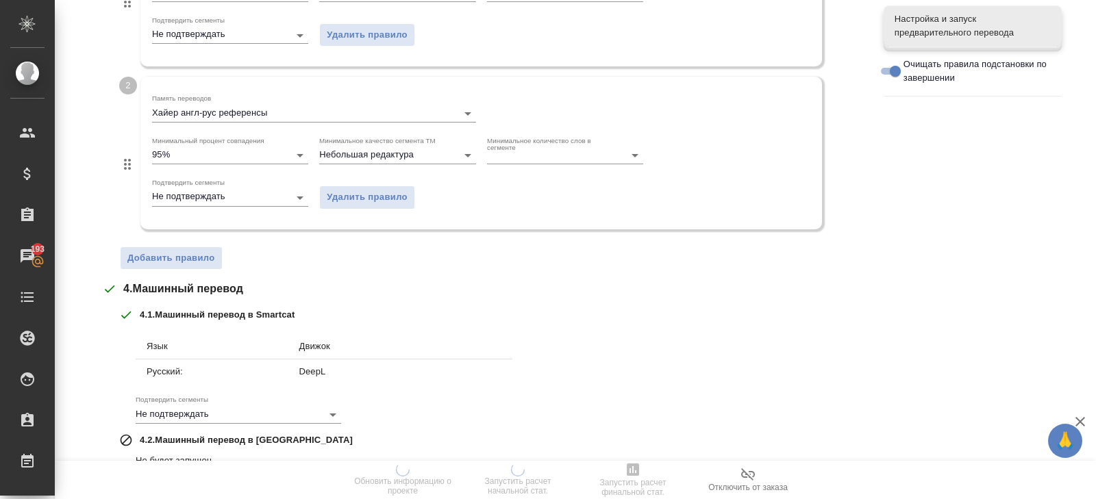
scroll to position [0, 0]
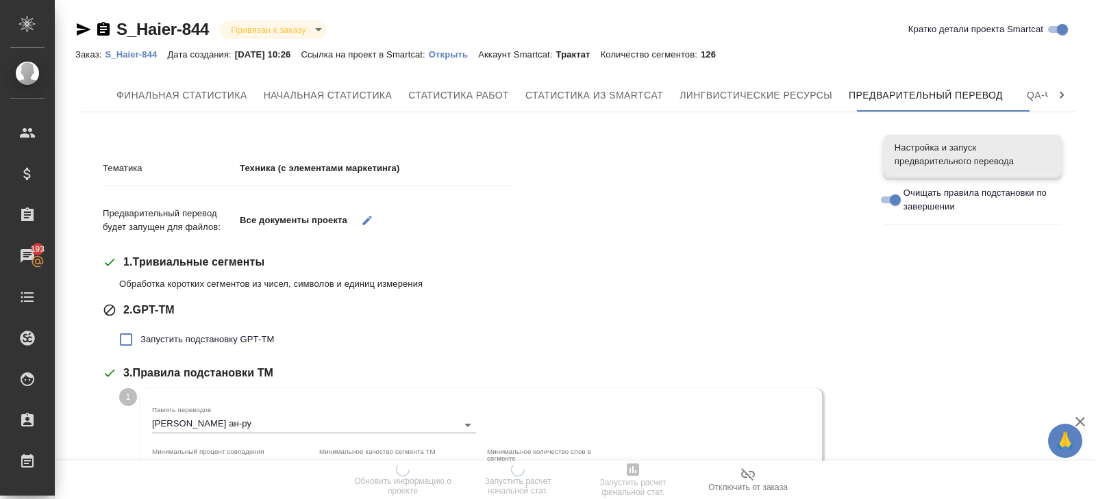
click at [174, 333] on span "Запустить подстановку GPT-TM" at bounding box center [207, 340] width 134 height 14
click at [140, 333] on input "Запустить подстановку GPT-TM" at bounding box center [126, 339] width 29 height 29
checkbox input "true"
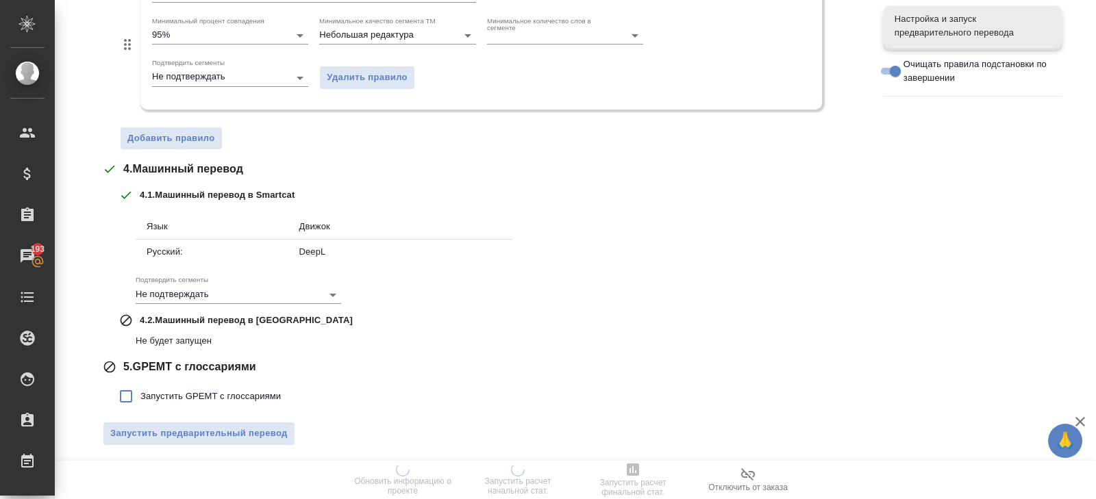
click at [160, 399] on span "Запустить GPEMT с глоссариями" at bounding box center [210, 397] width 140 height 14
click at [140, 399] on input "Запустить GPEMT с глоссариями" at bounding box center [126, 396] width 29 height 29
checkbox input "true"
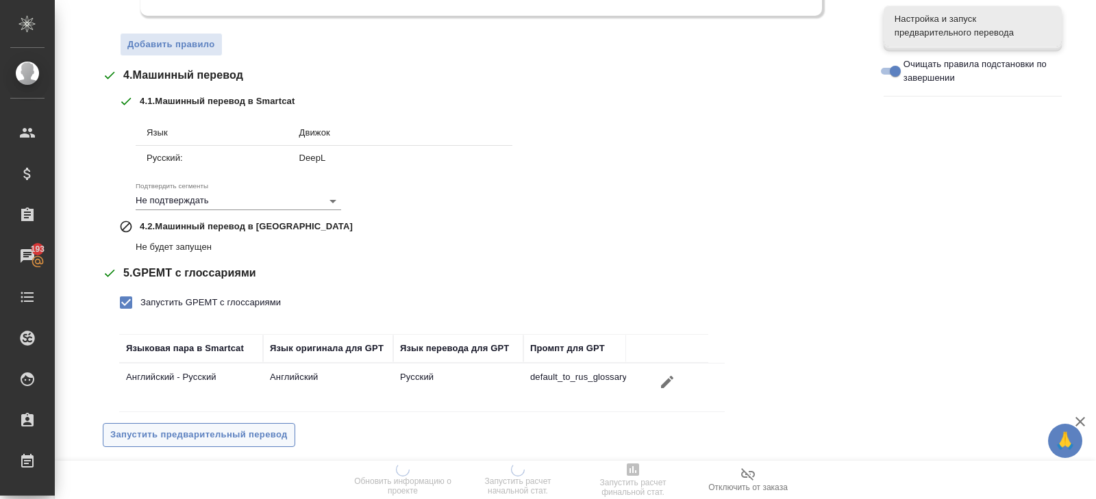
click at [165, 430] on span "Запустить предварительный перевод" at bounding box center [198, 436] width 177 height 16
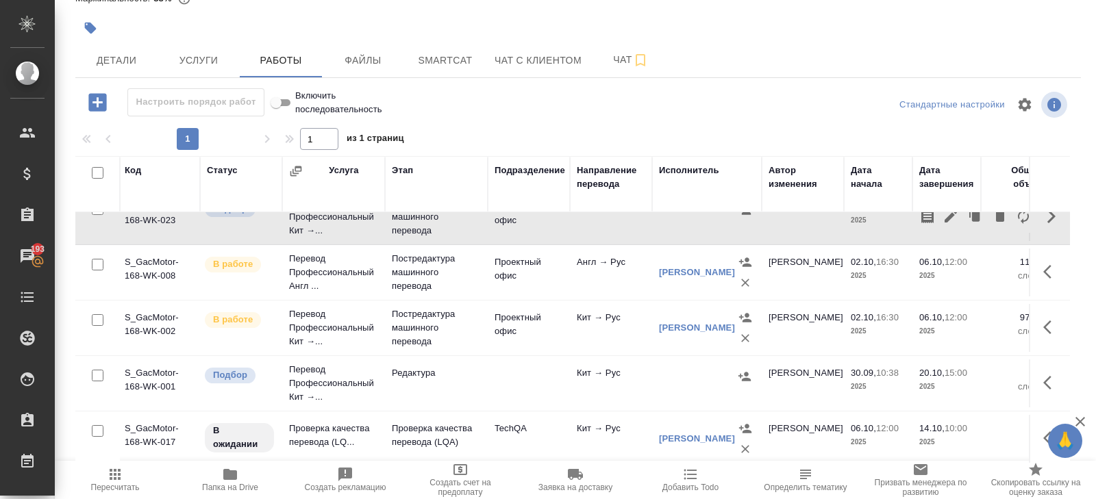
scroll to position [215, 2]
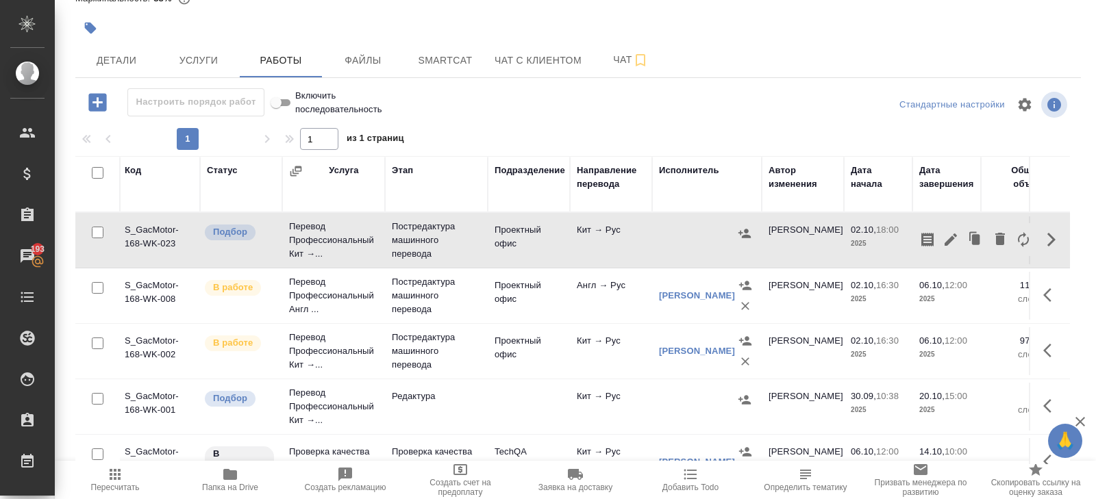
click at [952, 236] on icon "button" at bounding box center [951, 240] width 12 height 12
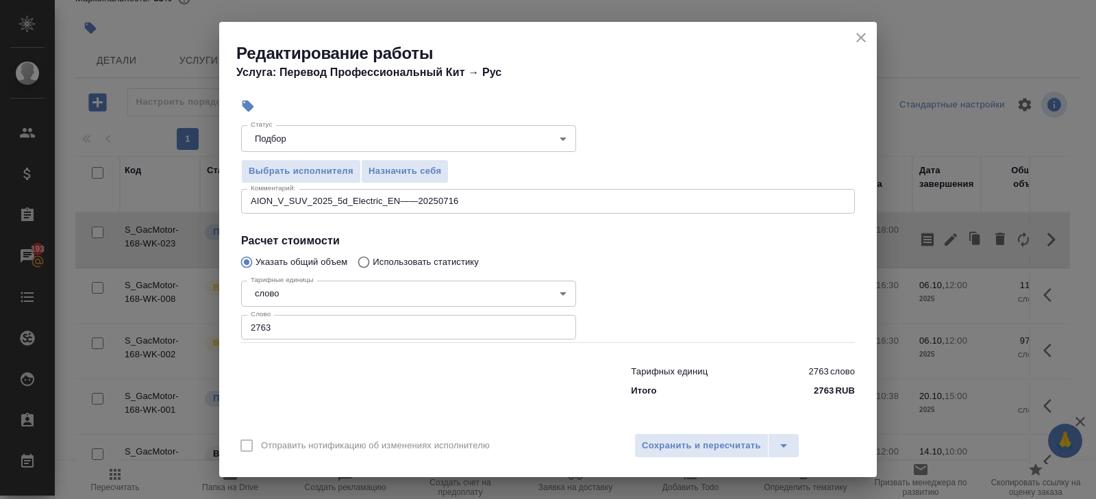
scroll to position [0, 0]
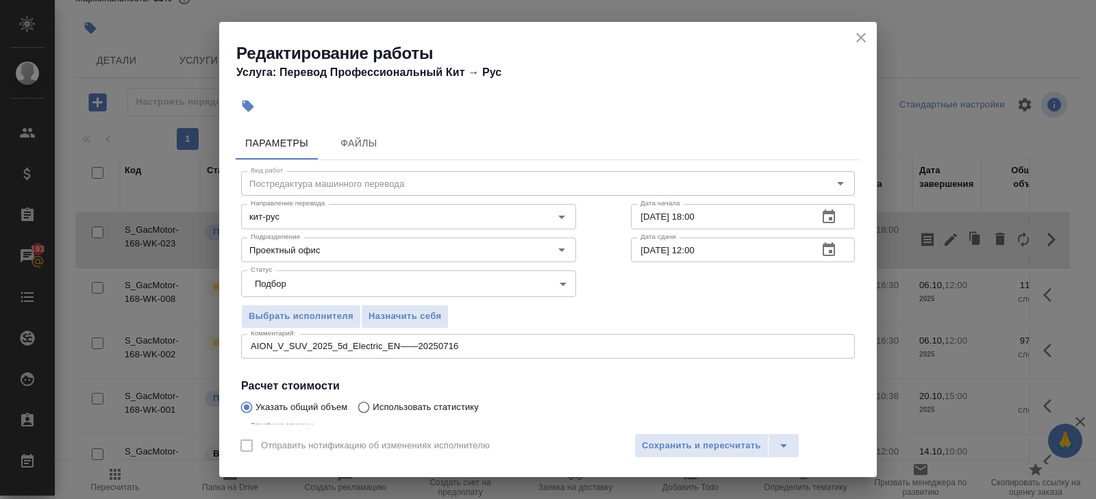
click at [862, 38] on icon "close" at bounding box center [861, 38] width 10 height 10
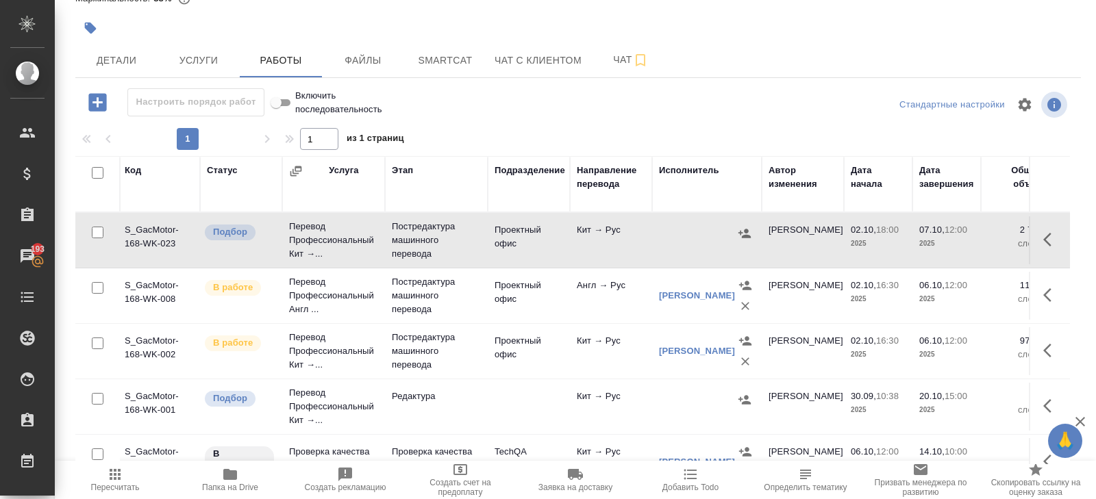
click at [744, 232] on icon "button" at bounding box center [745, 233] width 12 height 9
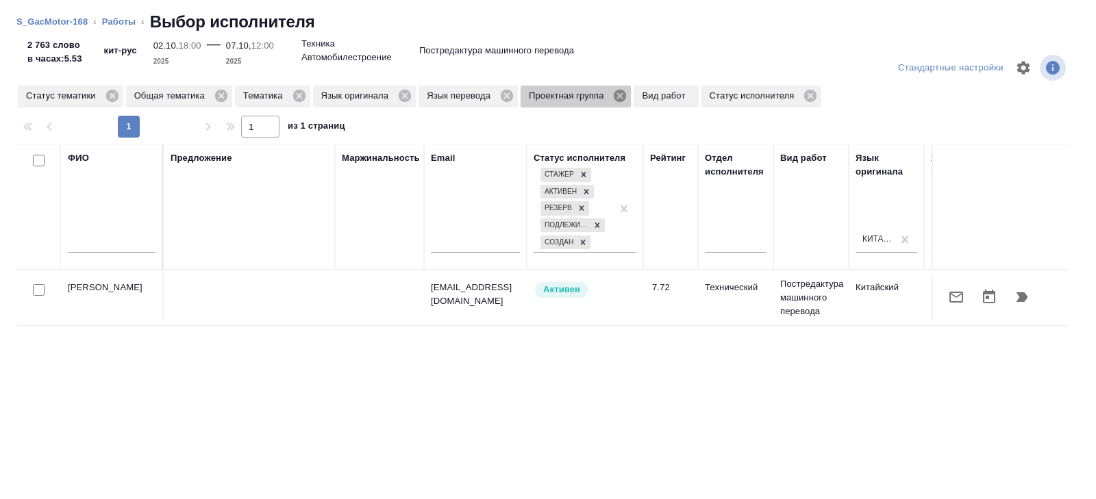
click at [628, 98] on icon at bounding box center [619, 95] width 15 height 15
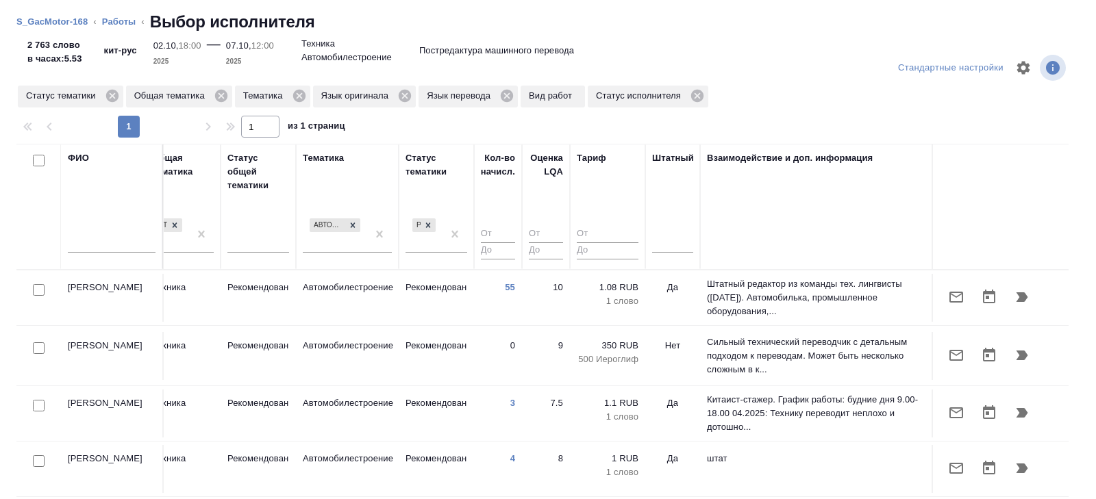
scroll to position [0, 937]
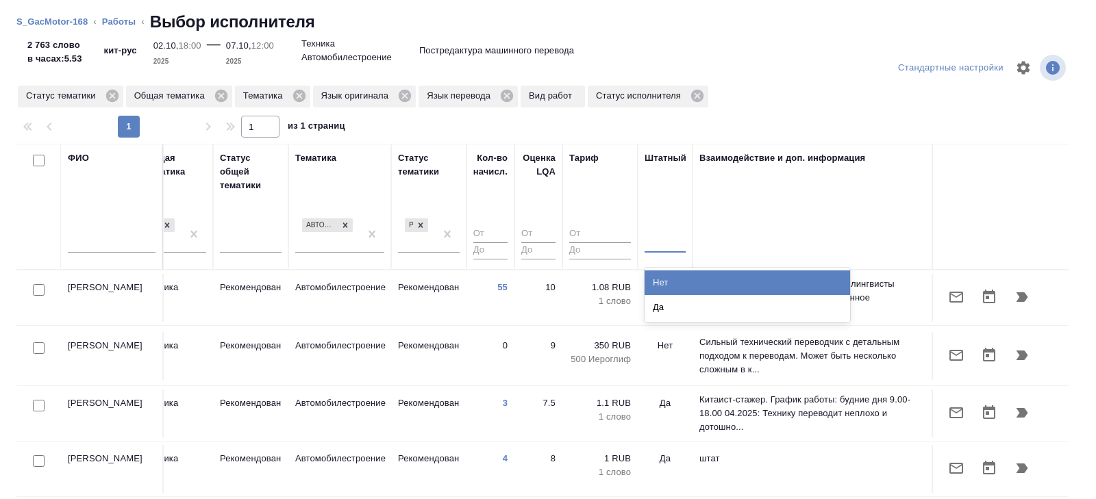
click at [649, 251] on div at bounding box center [665, 240] width 41 height 26
click at [661, 278] on div "Нет" at bounding box center [748, 283] width 206 height 25
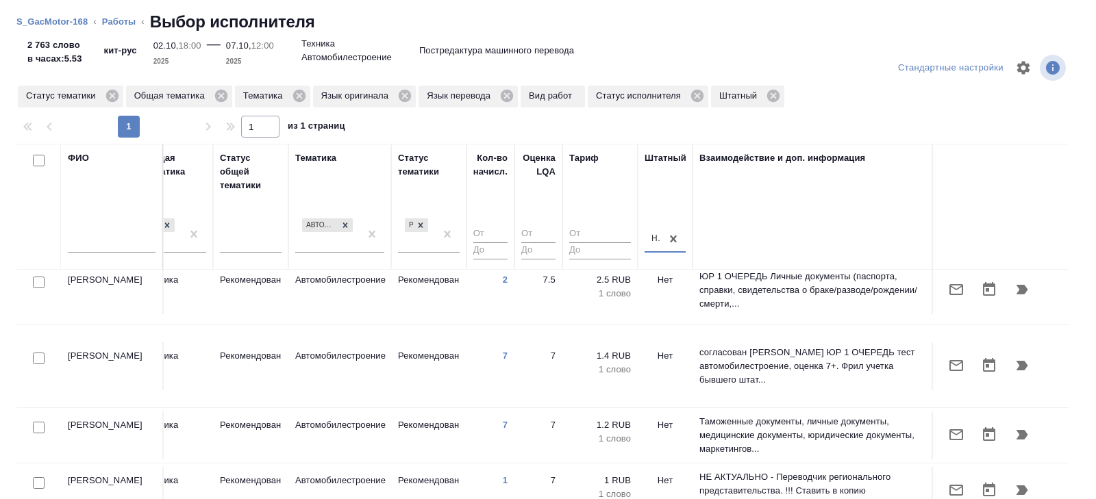
scroll to position [190, 937]
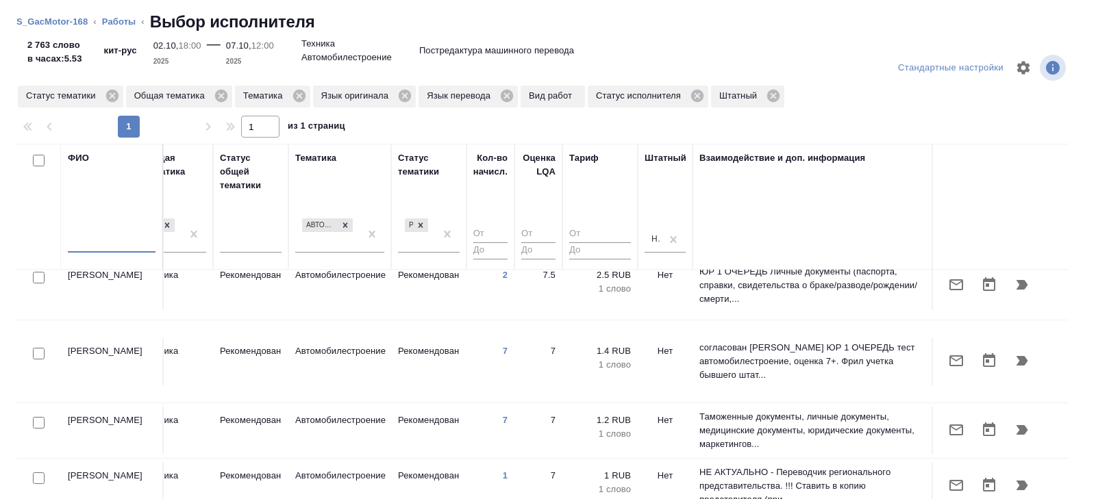
click at [98, 240] on input "text" at bounding box center [112, 244] width 88 height 17
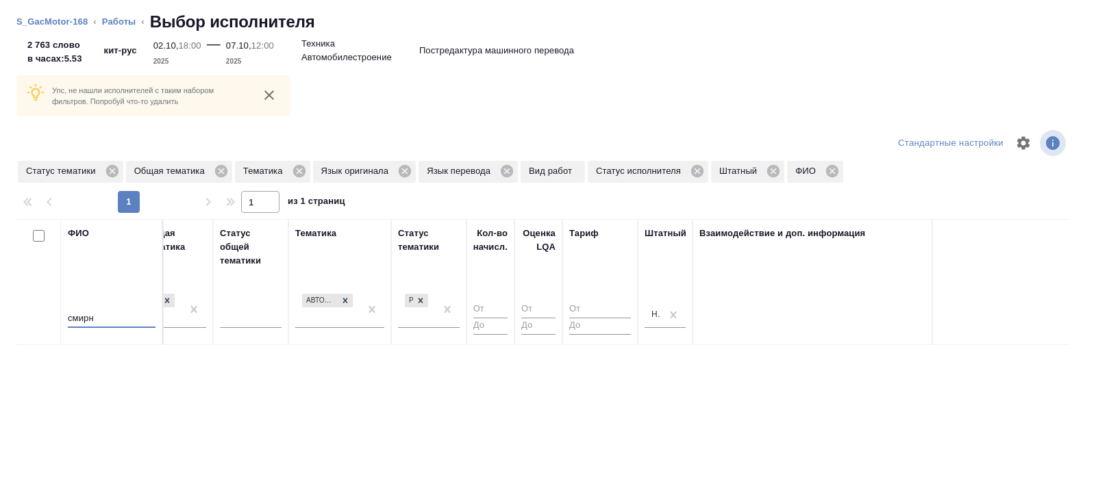
scroll to position [0, 937]
type input "смирн"
click at [114, 169] on icon at bounding box center [112, 171] width 15 height 15
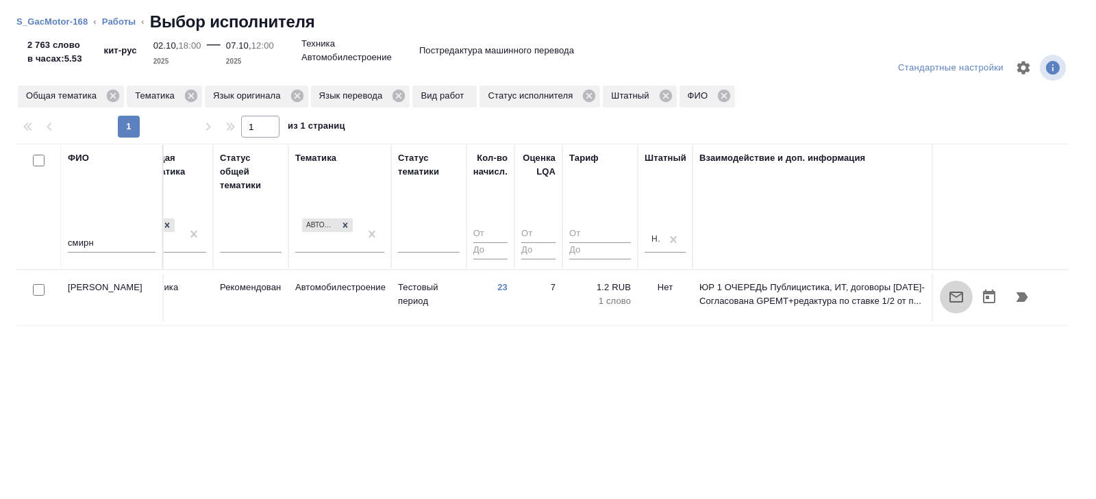
click at [960, 293] on icon "button" at bounding box center [956, 297] width 16 height 16
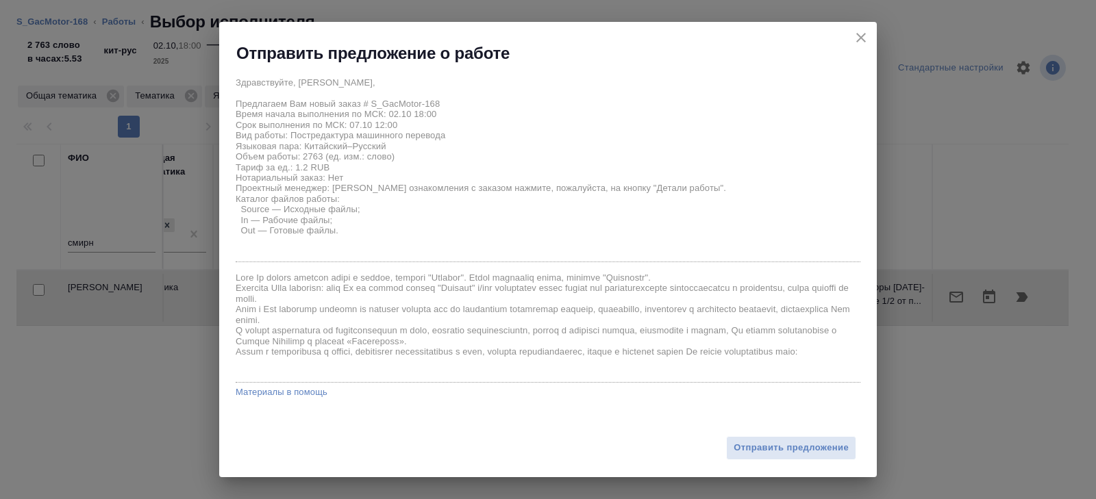
scroll to position [84, 0]
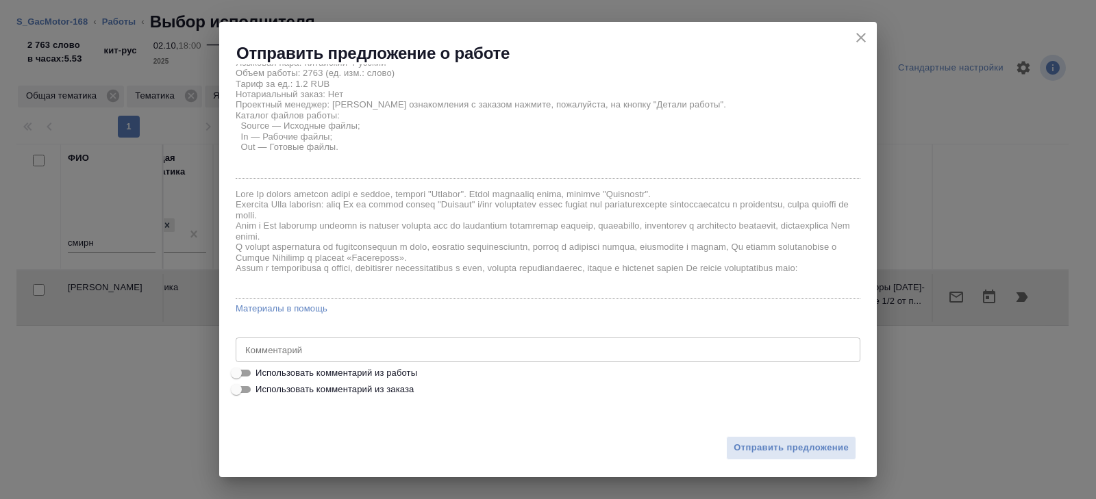
click at [273, 370] on span "Использовать комментарий из работы" at bounding box center [337, 374] width 162 height 14
click at [261, 370] on input "Использовать комментарий из работы" at bounding box center [236, 373] width 49 height 16
checkbox input "true"
click at [480, 352] on textarea "AION_V_SUV_2025_5d_Electric_EN——20250716" at bounding box center [548, 350] width 606 height 10
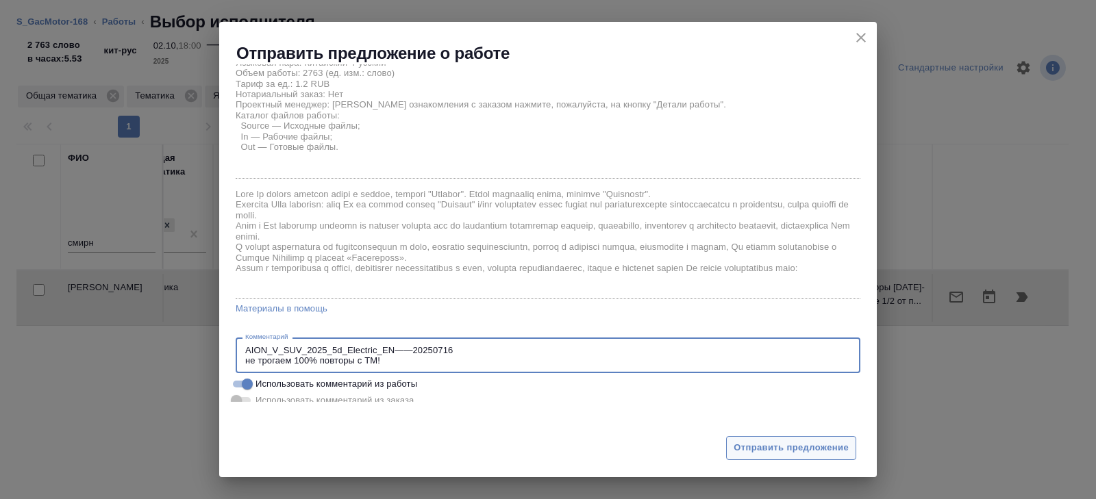
type textarea "AION_V_SUV_2025_5d_Electric_EN——20250716 не трогаем 100% повторы с ТМ!"
click at [731, 452] on button "Отправить предложение" at bounding box center [791, 448] width 130 height 24
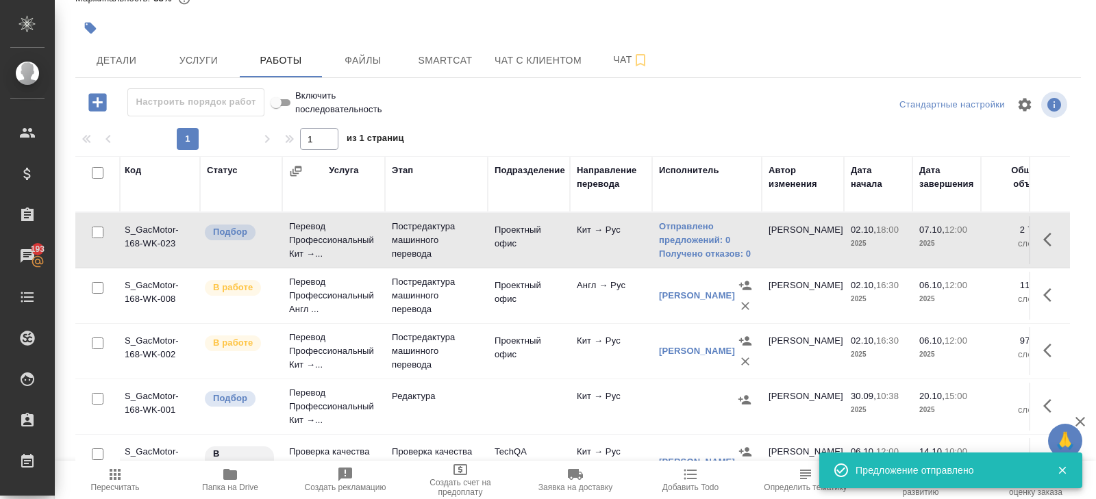
click at [119, 470] on icon "button" at bounding box center [115, 474] width 11 height 11
click at [616, 60] on span "Чат" at bounding box center [631, 59] width 66 height 17
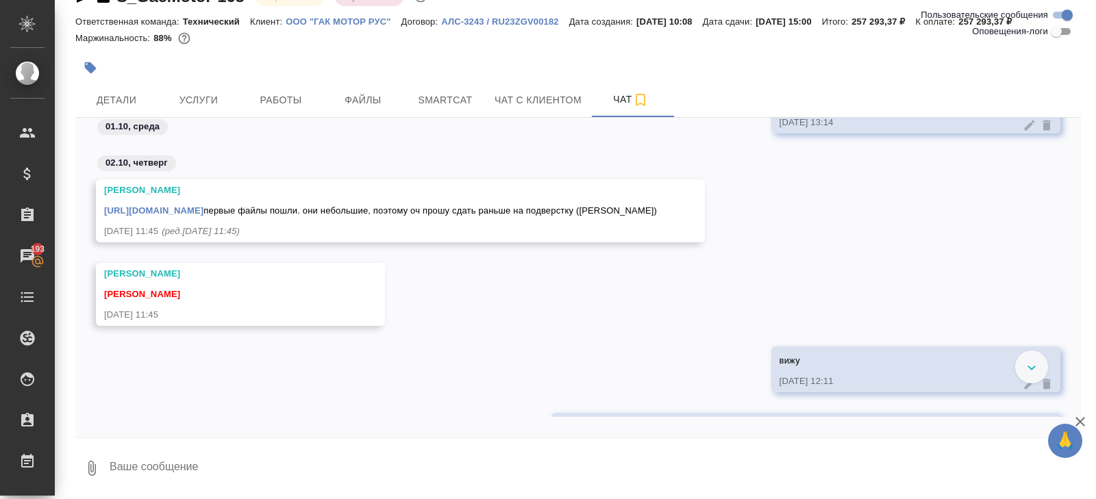
scroll to position [3102, 0]
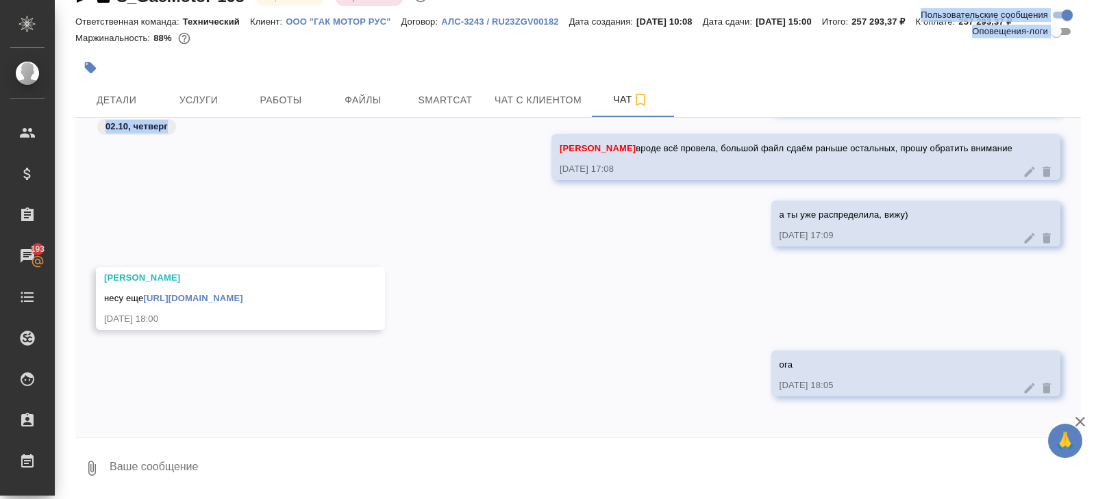
click at [280, 116] on div "S_GacMotor-168 В работе inProgress Срочный urgent Ответственная команда: Технич…" at bounding box center [578, 233] width 1021 height 533
click at [281, 92] on span "Работы" at bounding box center [281, 100] width 66 height 17
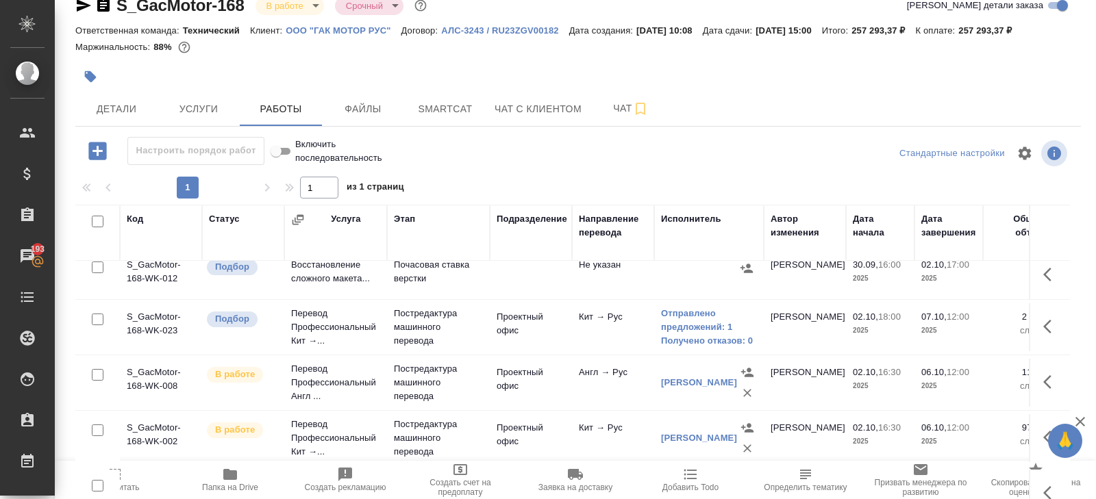
scroll to position [14, 0]
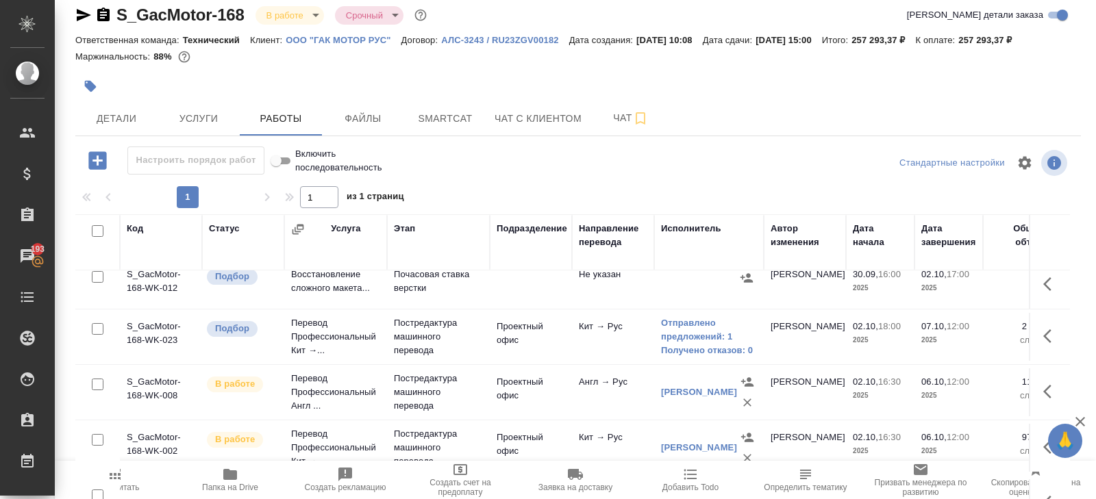
click at [125, 476] on span "Пересчитать" at bounding box center [115, 480] width 99 height 26
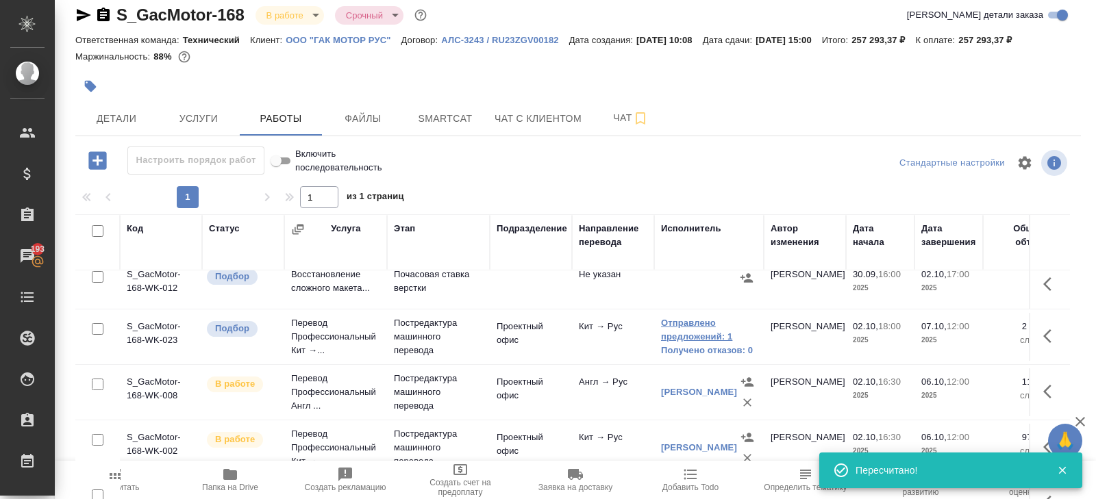
click at [685, 317] on link "Отправлено предложений: 1" at bounding box center [709, 330] width 96 height 27
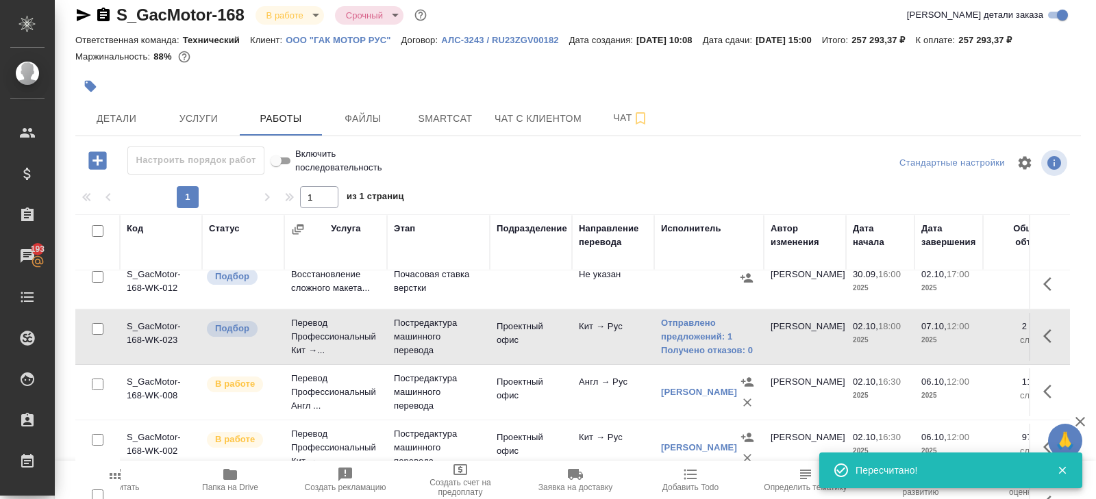
scroll to position [0, 0]
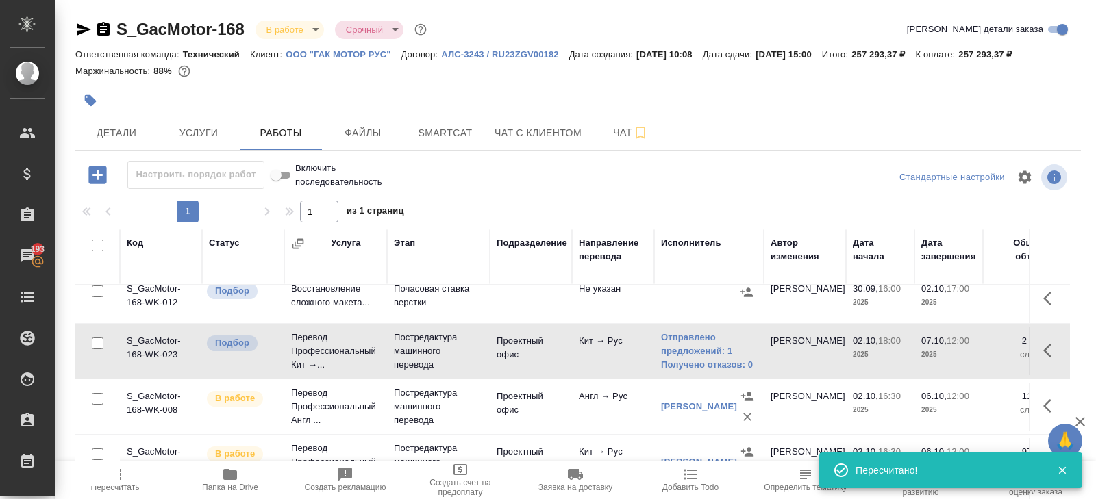
click at [101, 28] on icon "button" at bounding box center [103, 29] width 12 height 14
click at [1048, 351] on icon "button" at bounding box center [1047, 351] width 8 height 14
click at [946, 347] on icon "button" at bounding box center [951, 351] width 16 height 16
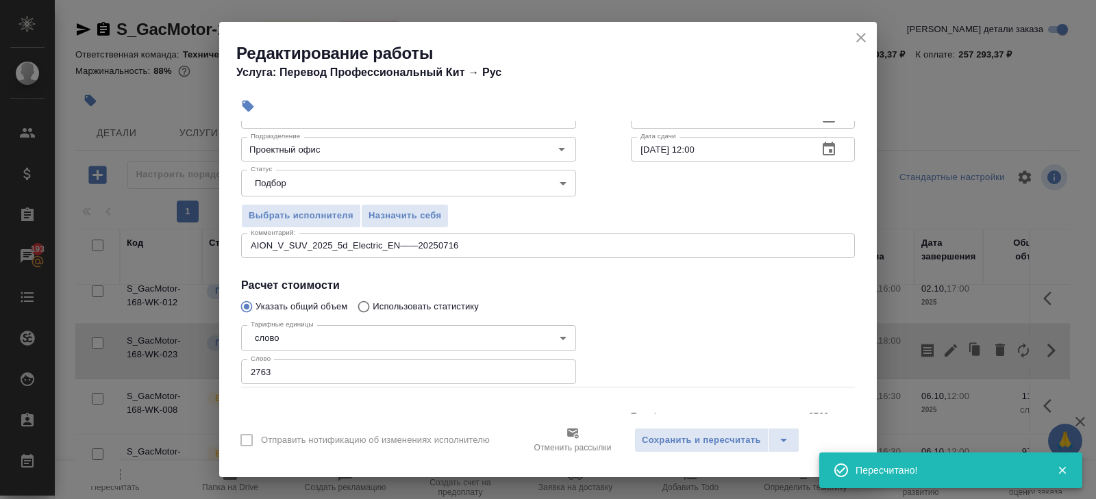
scroll to position [156, 0]
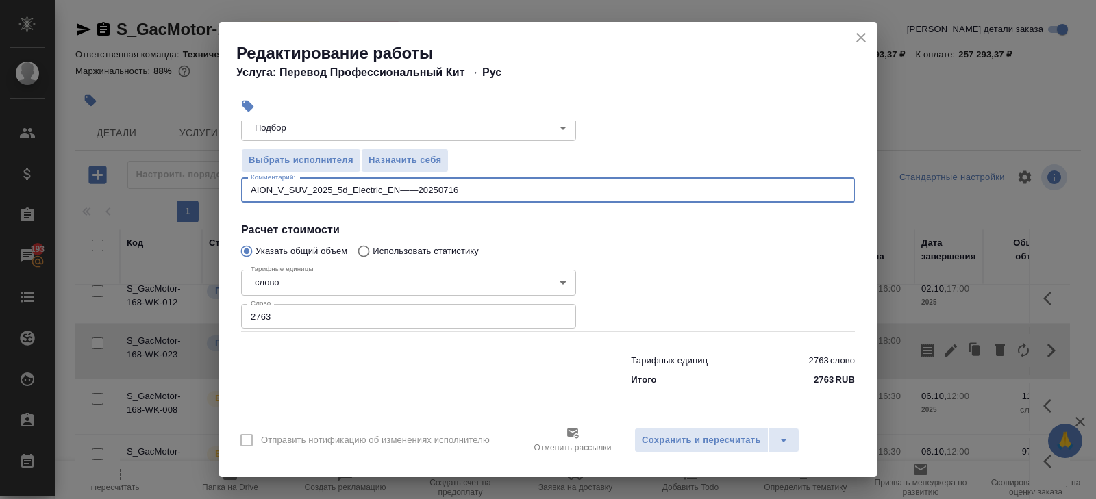
drag, startPoint x: 480, startPoint y: 190, endPoint x: 206, endPoint y: 182, distance: 274.2
click at [206, 182] on div "Редактирование работы Услуга: Перевод Профессиональный Кит → Рус Параметры Файл…" at bounding box center [548, 249] width 1096 height 499
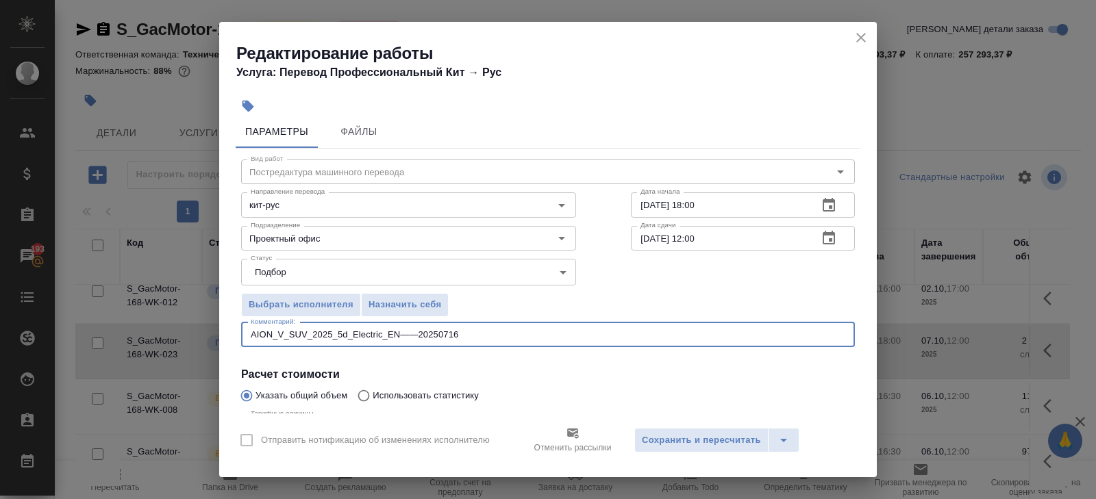
scroll to position [0, 0]
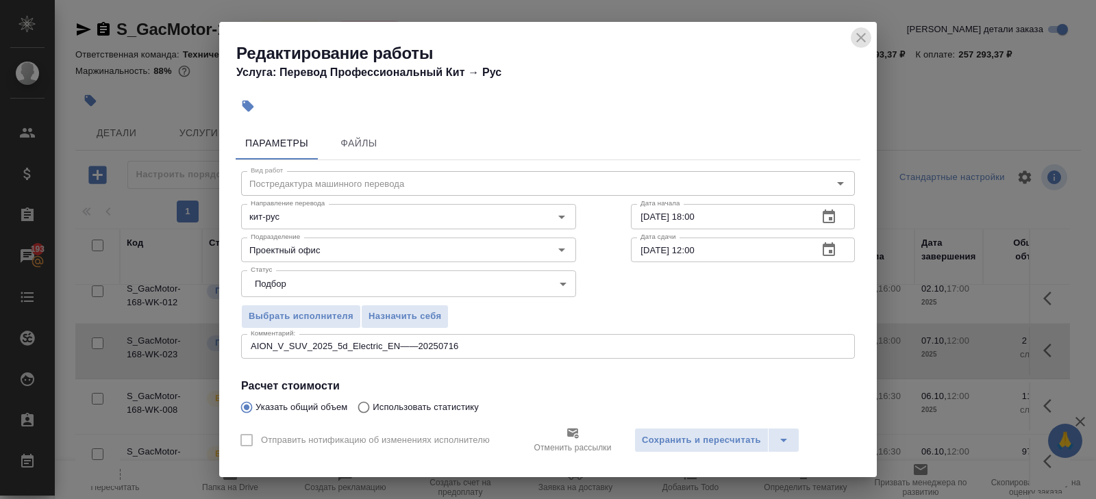
click at [858, 40] on icon "close" at bounding box center [861, 37] width 16 height 16
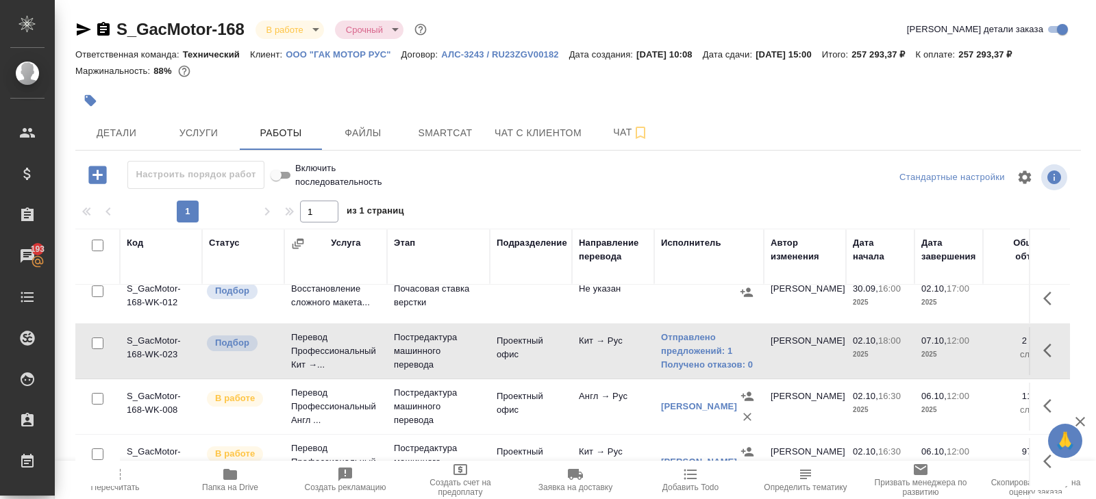
click at [224, 486] on span "Папка на Drive" at bounding box center [230, 488] width 56 height 10
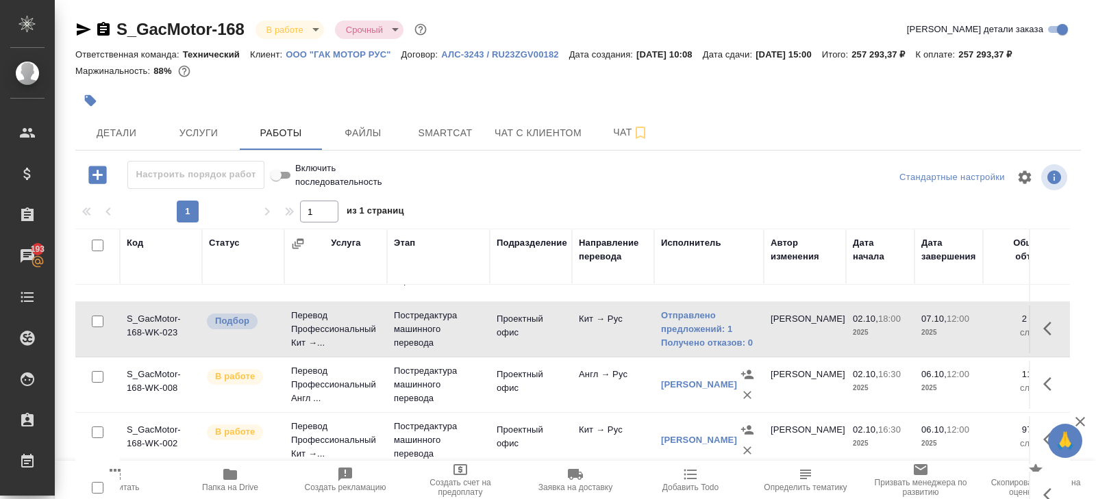
click at [129, 468] on span "Пересчитать" at bounding box center [115, 480] width 99 height 26
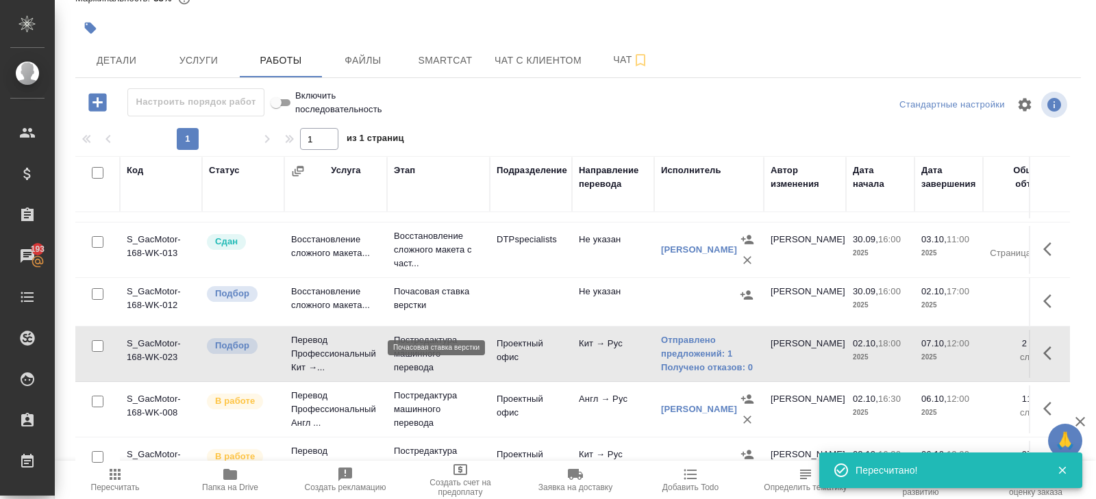
scroll to position [76, 0]
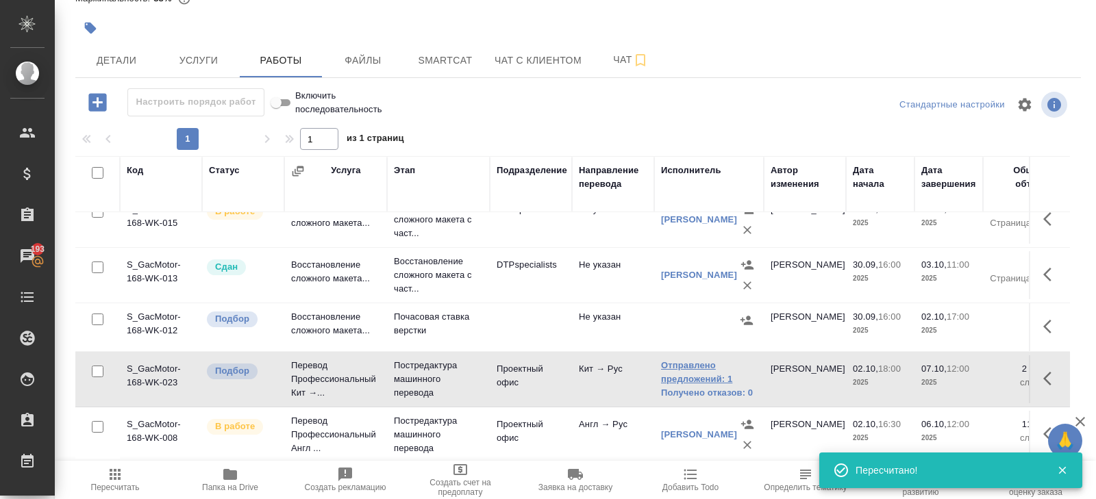
click at [699, 371] on link "Отправлено предложений: 1" at bounding box center [709, 372] width 96 height 27
click at [451, 66] on span "Smartcat" at bounding box center [445, 60] width 66 height 17
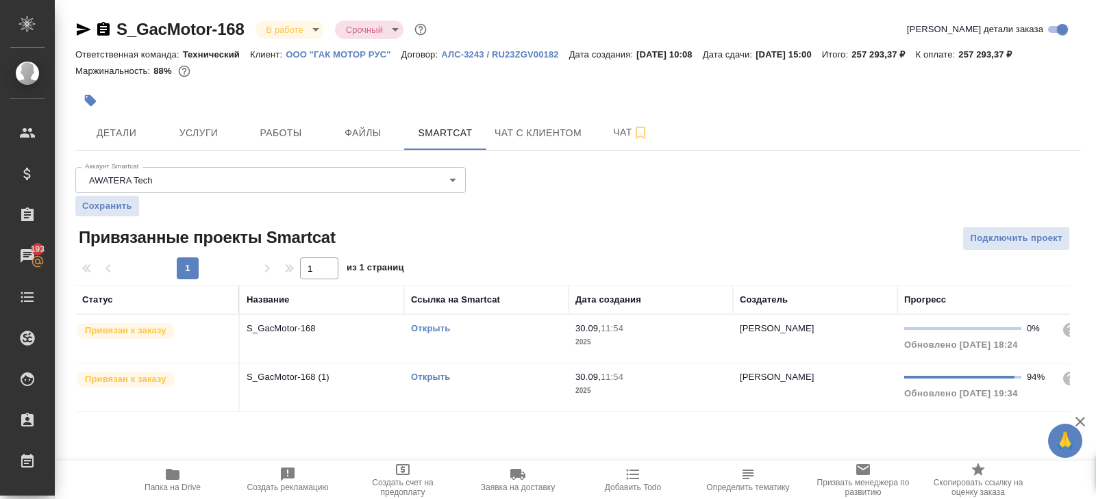
click at [432, 327] on link "Открыть" at bounding box center [430, 328] width 39 height 10
click at [274, 143] on button "Работы" at bounding box center [281, 133] width 82 height 34
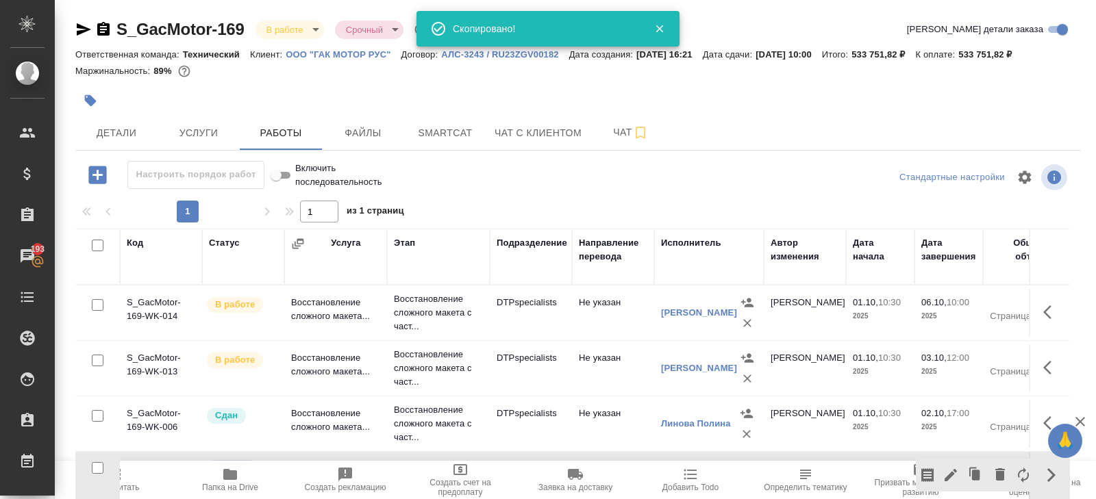
scroll to position [149, 0]
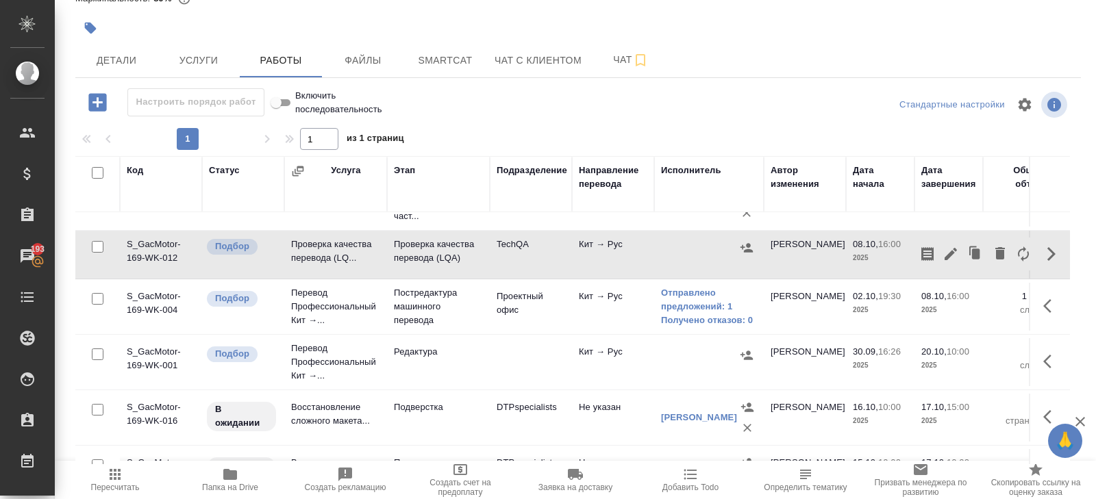
click at [124, 478] on span "Пересчитать" at bounding box center [115, 480] width 99 height 26
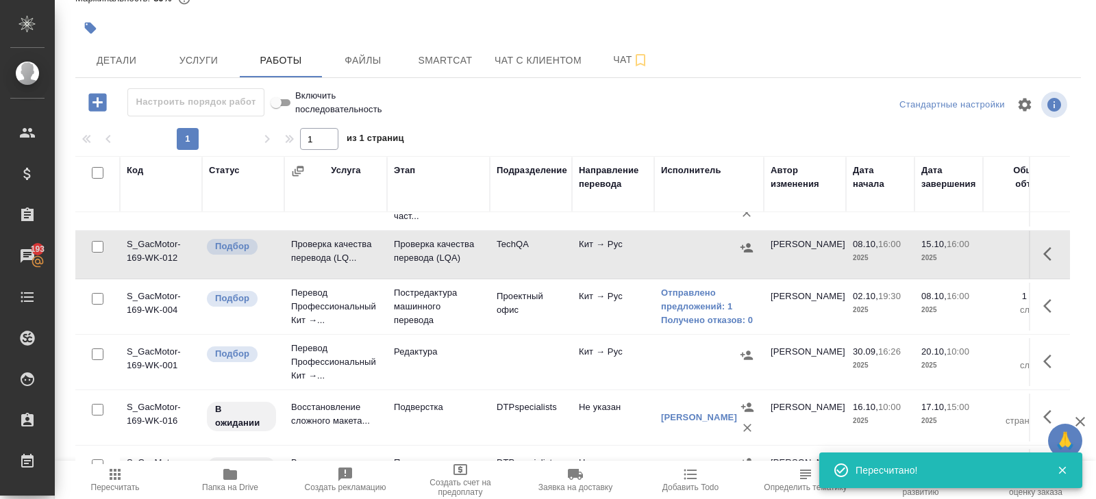
click at [120, 475] on icon "button" at bounding box center [115, 474] width 11 height 11
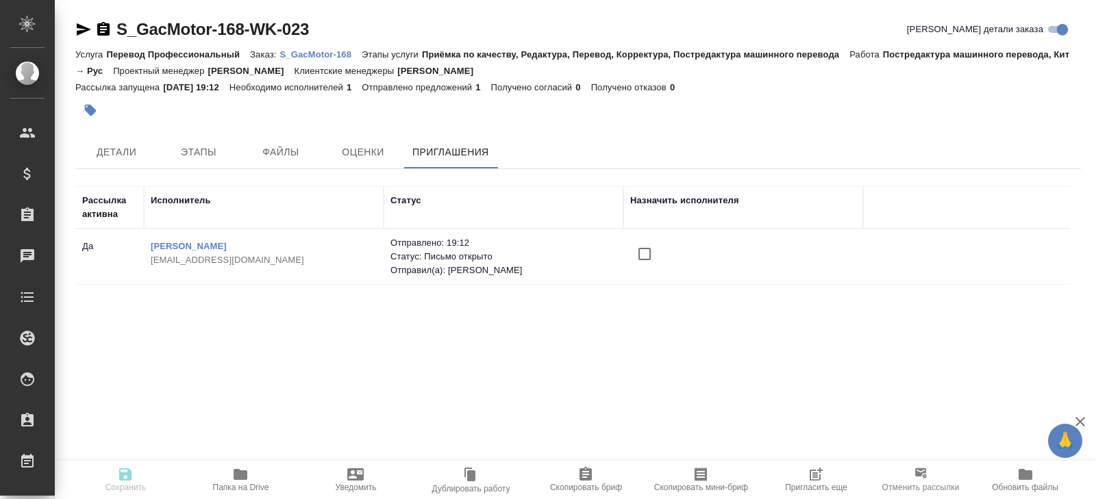
click at [639, 253] on input "checkbox" at bounding box center [644, 254] width 29 height 29
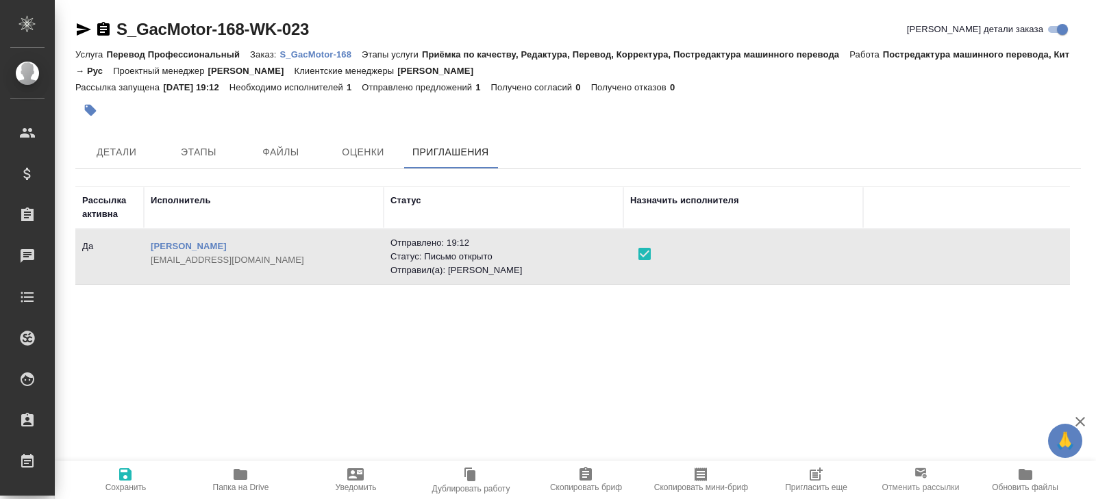
click at [121, 474] on icon "button" at bounding box center [125, 475] width 12 height 12
